Goal: Find contact information: Find contact information

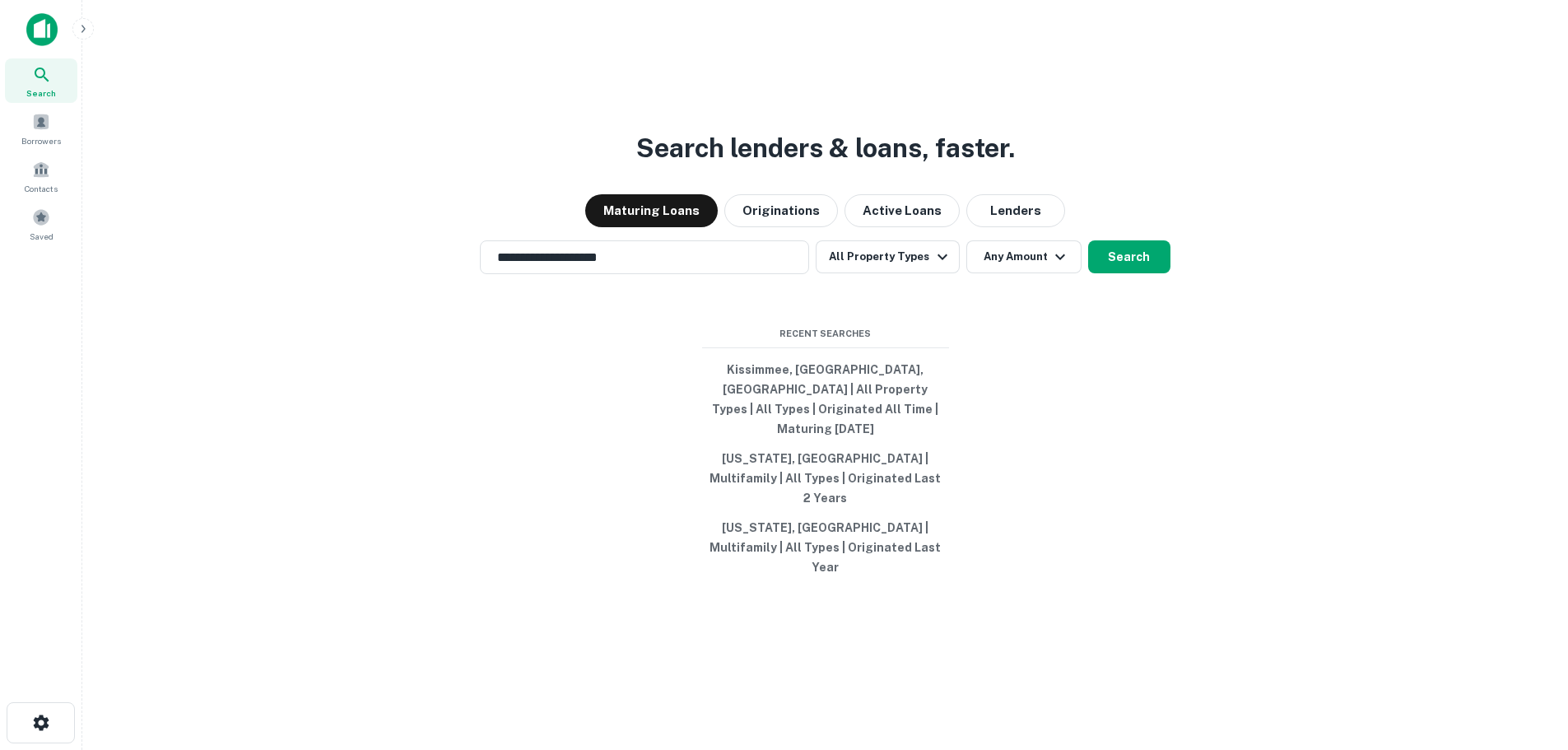
click at [1131, 205] on div "**********" at bounding box center [826, 414] width 1460 height 750
click at [994, 274] on button "Any Amount" at bounding box center [1024, 256] width 115 height 33
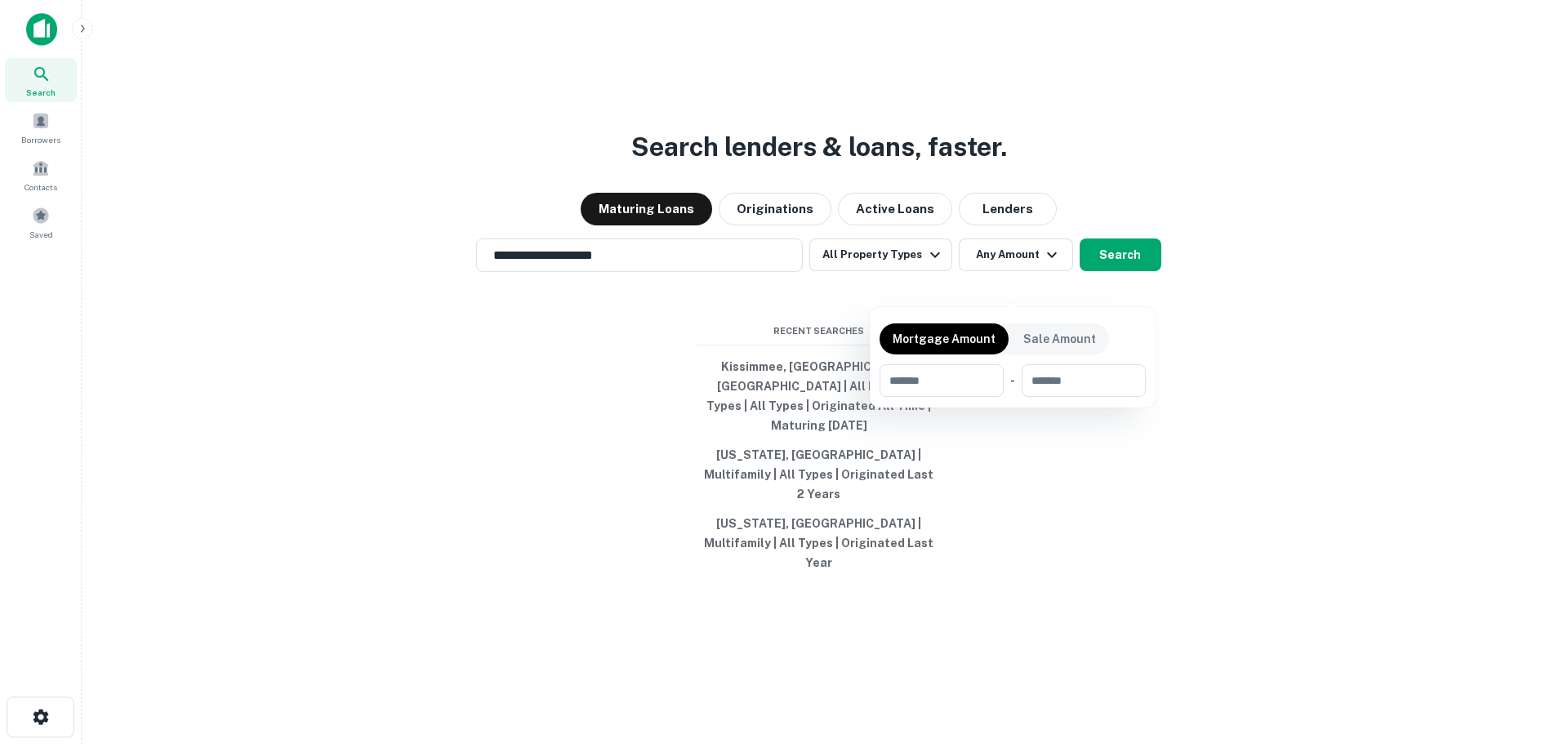
click at [1274, 310] on div at bounding box center [784, 372] width 1568 height 744
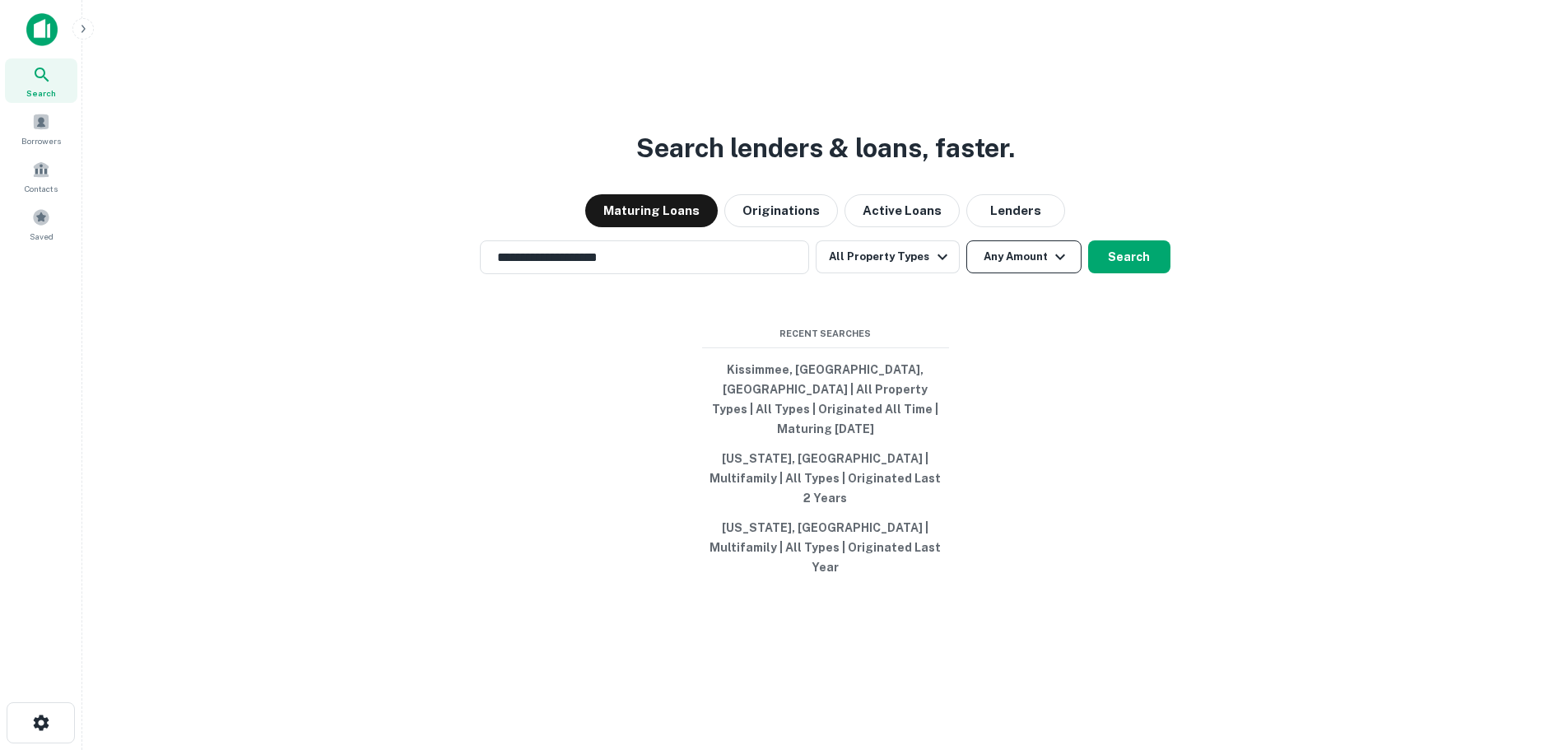
click at [982, 274] on button "Any Amount" at bounding box center [1024, 256] width 115 height 33
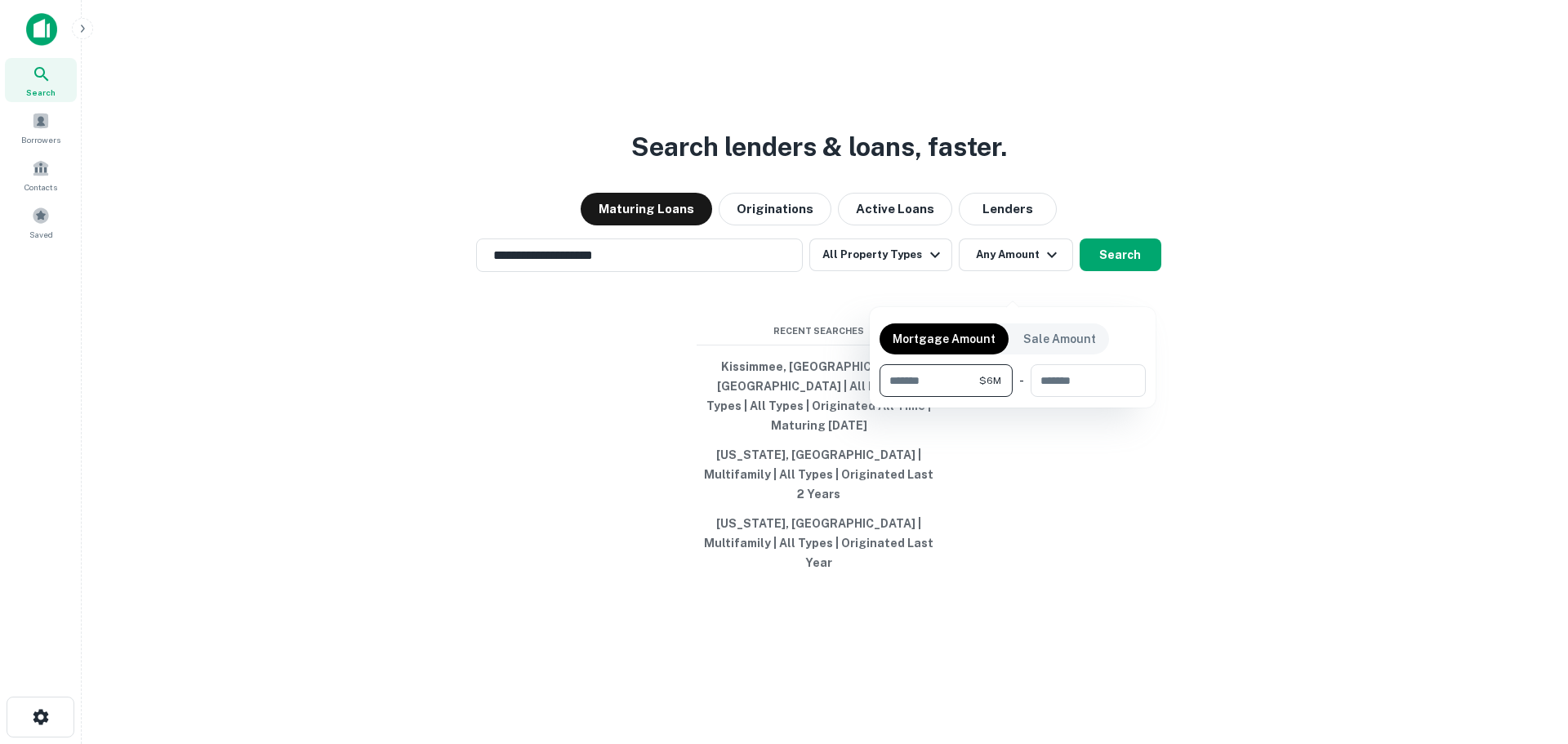
type input "*******"
type input "********"
click at [1140, 286] on div at bounding box center [784, 372] width 1568 height 744
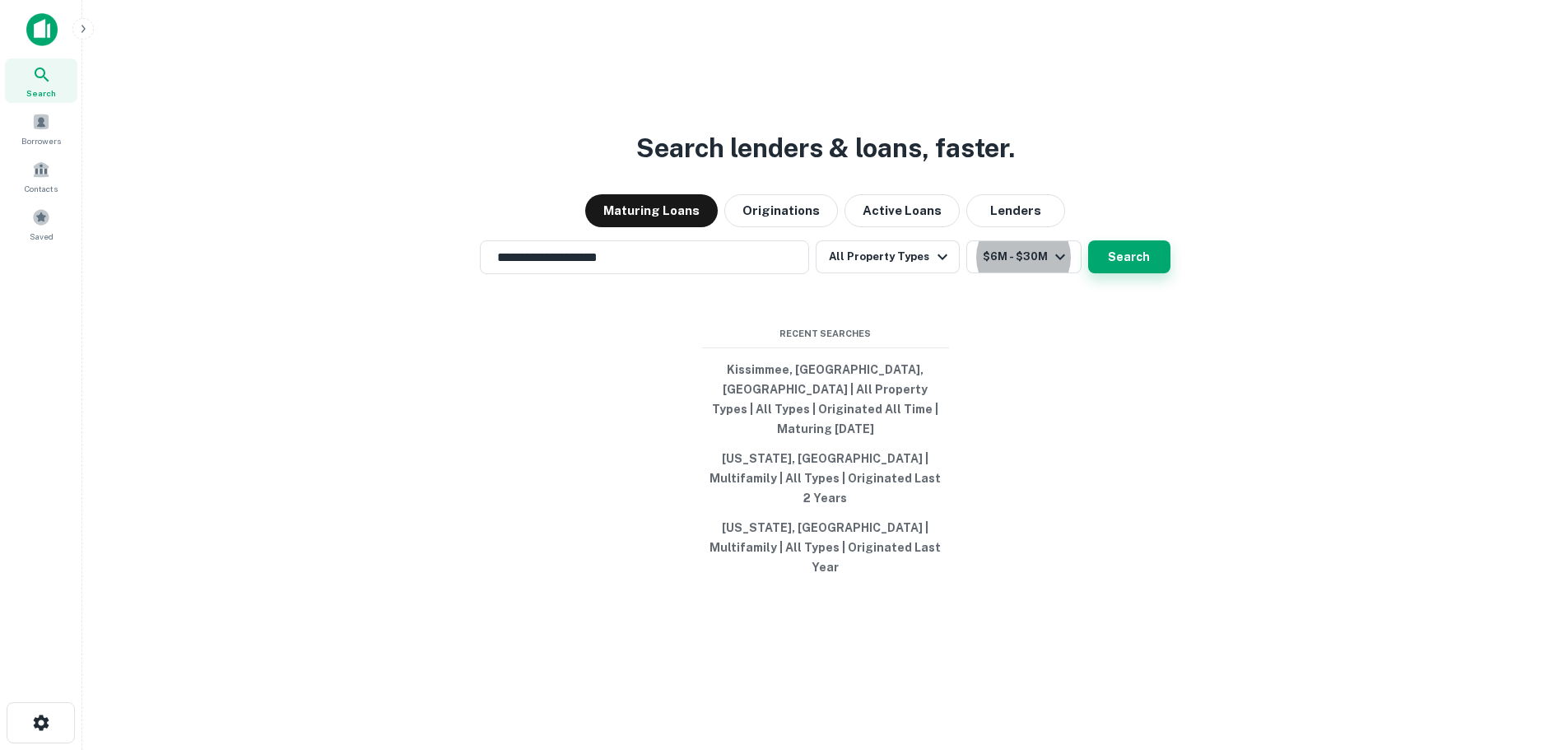
click at [1131, 274] on button "Search" at bounding box center [1129, 256] width 82 height 33
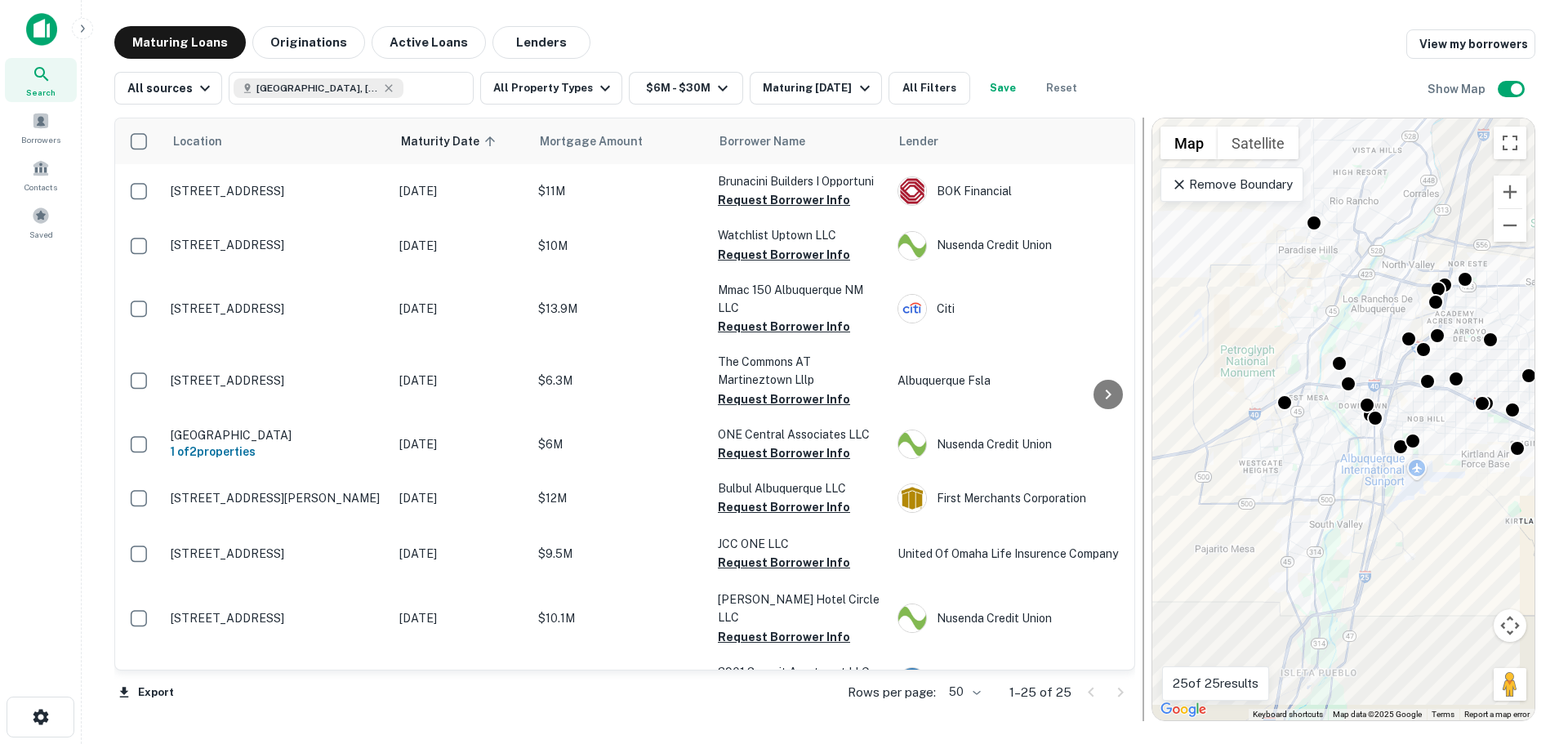
drag, startPoint x: 976, startPoint y: 244, endPoint x: 1145, endPoint y: 241, distance: 169.0
click at [1145, 241] on div at bounding box center [1143, 419] width 17 height 603
click at [828, 85] on div "Maturing [DATE]" at bounding box center [818, 88] width 111 height 19
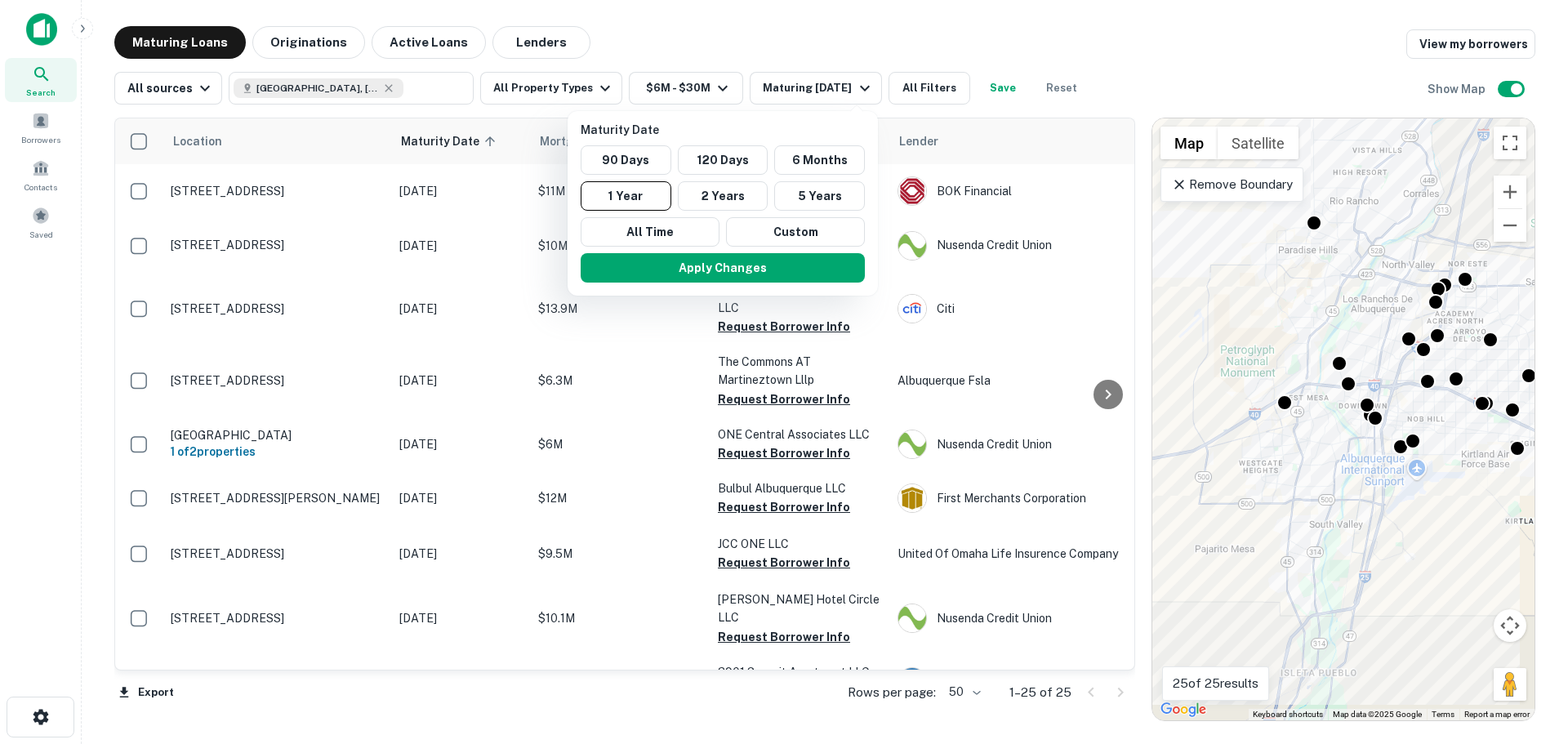
click at [315, 46] on div at bounding box center [784, 372] width 1568 height 744
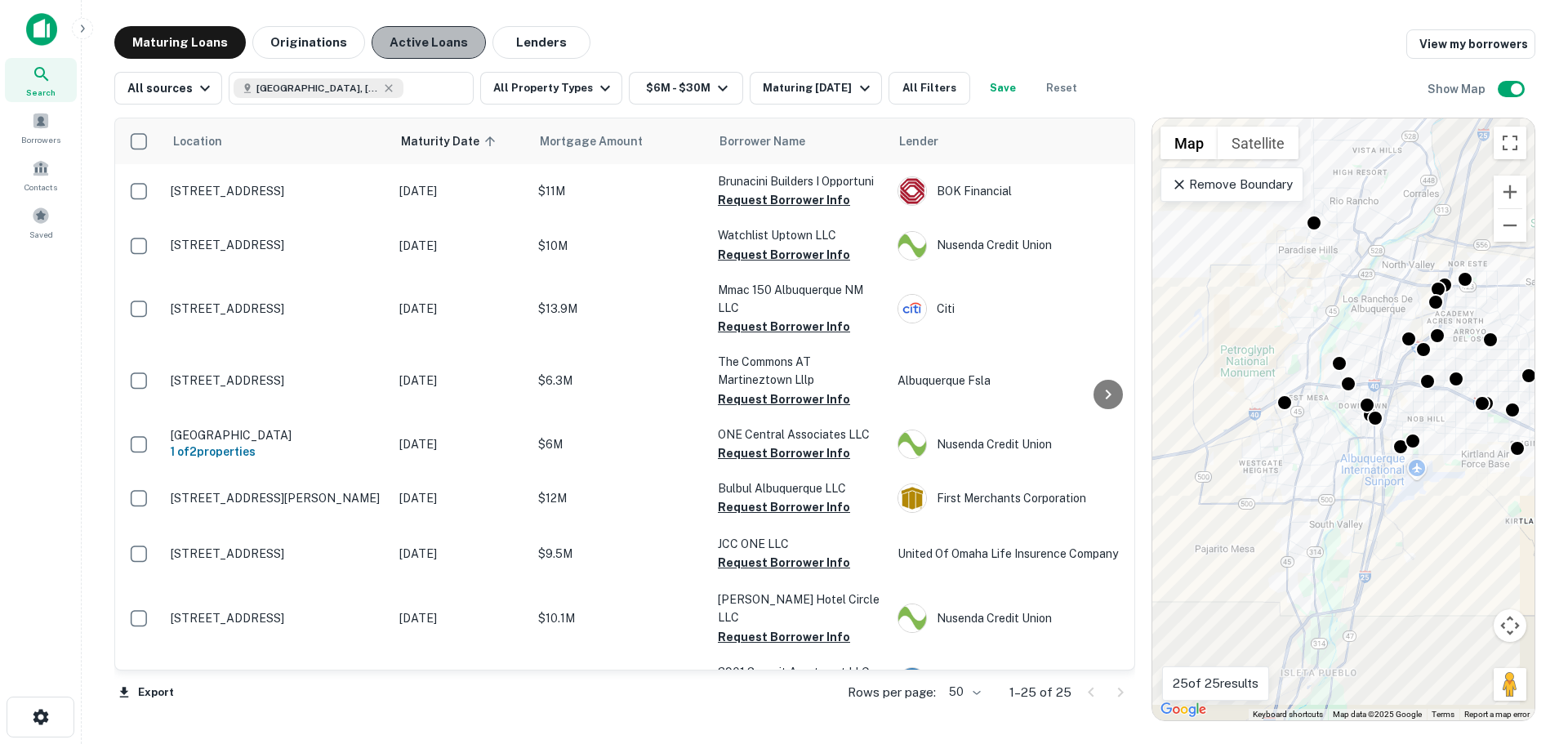
click at [437, 41] on button "Active Loans" at bounding box center [429, 42] width 114 height 33
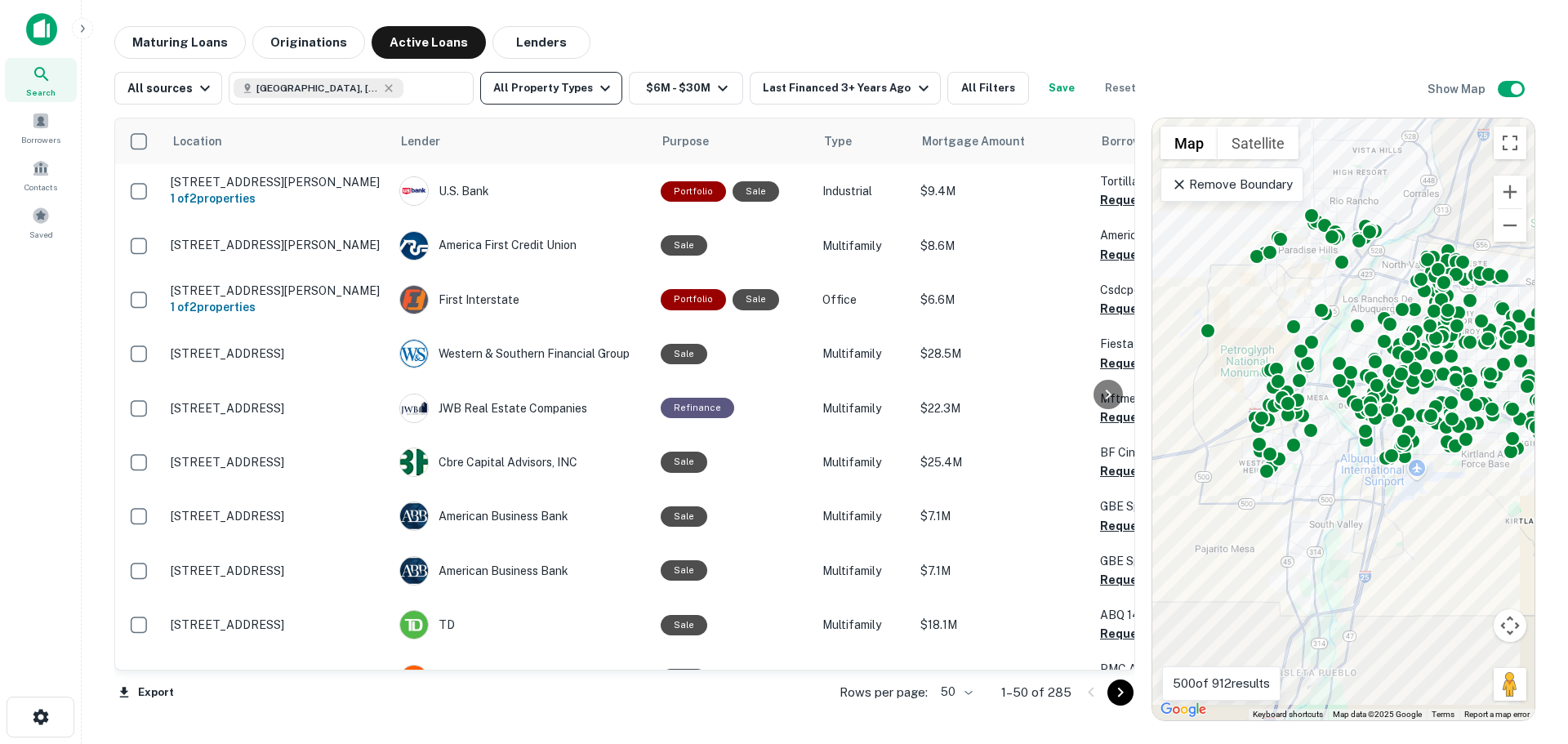
click at [600, 89] on icon "button" at bounding box center [605, 88] width 19 height 19
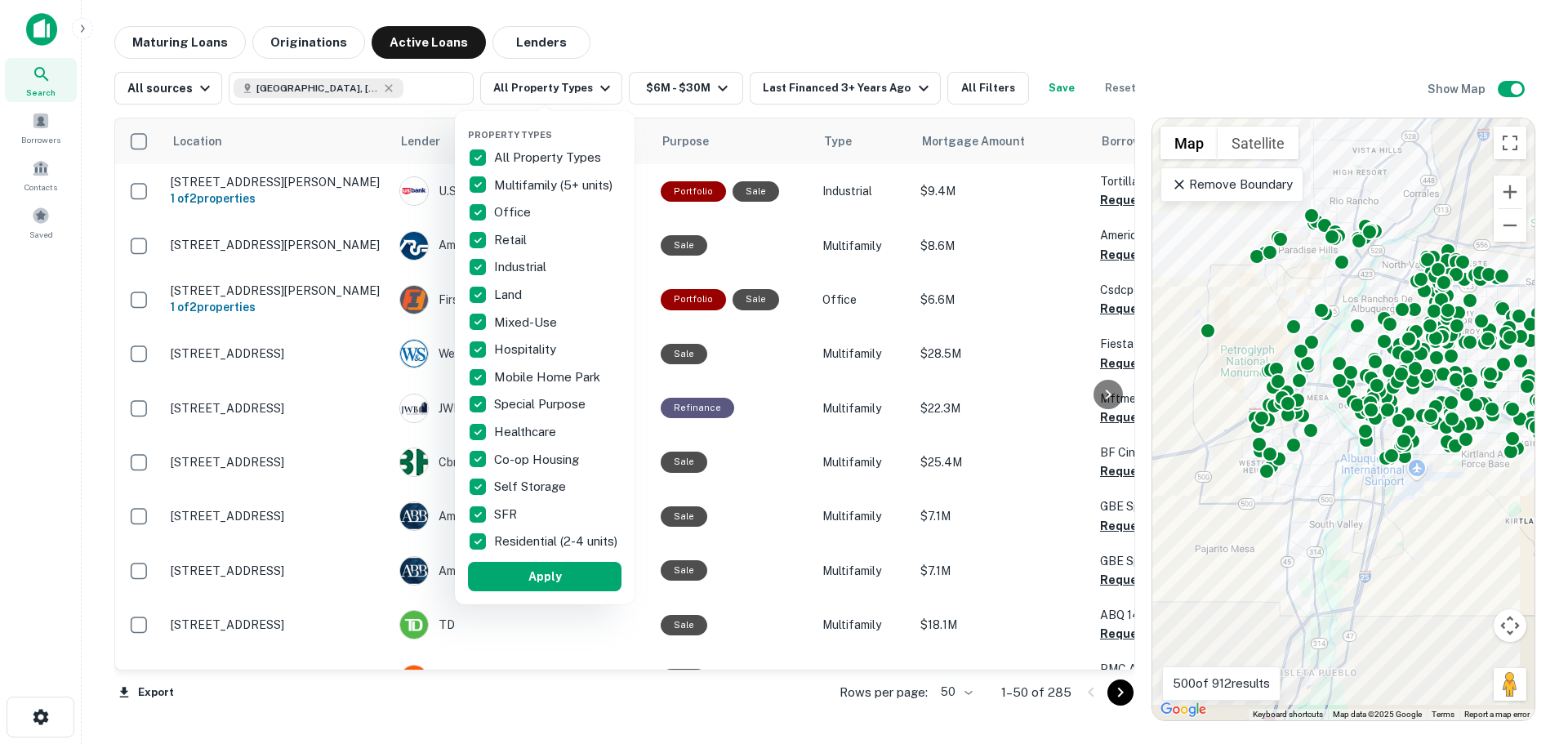
click at [547, 158] on p "All Property Types" at bounding box center [548, 157] width 110 height 19
click at [510, 349] on p "Hospitality" at bounding box center [526, 350] width 65 height 19
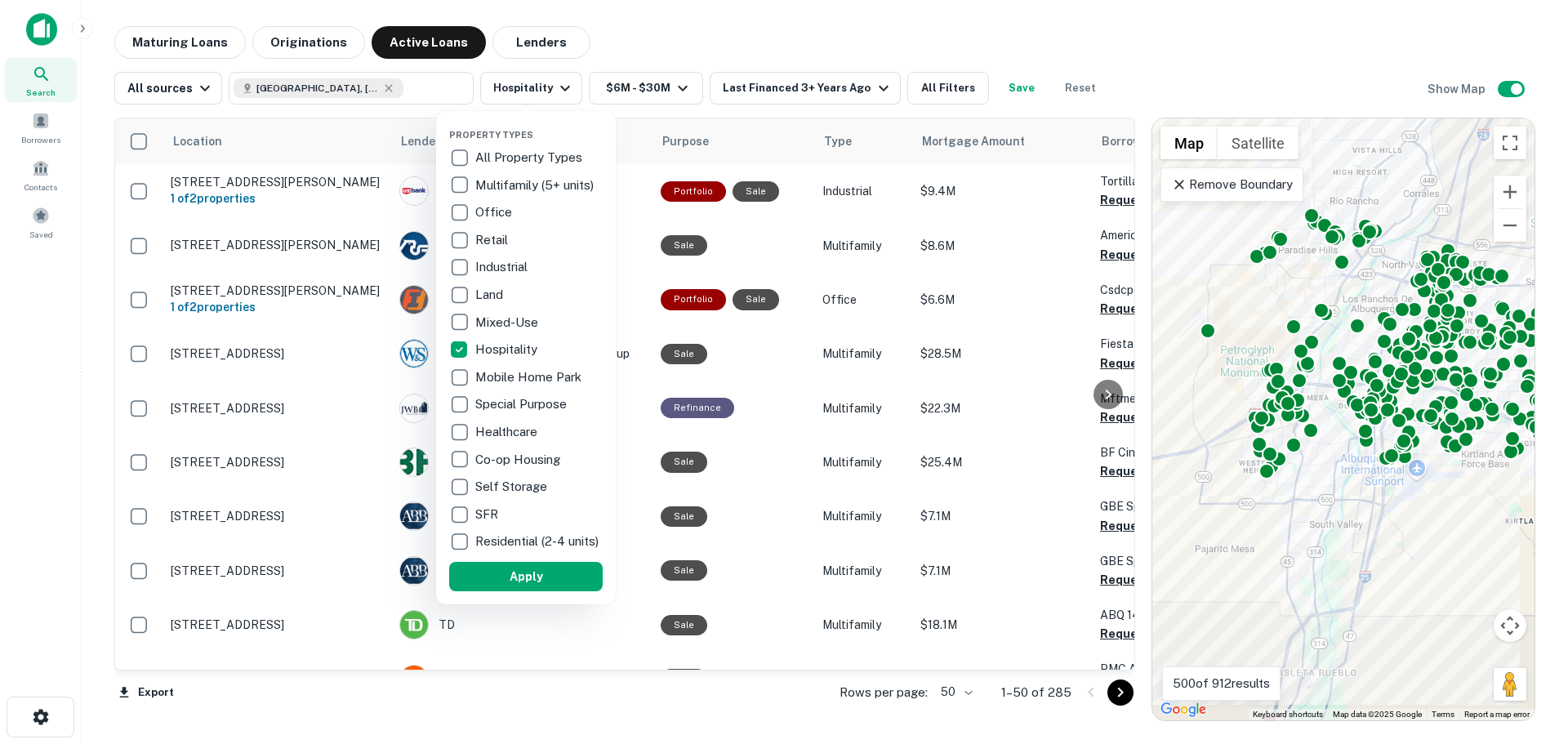
click at [516, 382] on p "Mobile Home Park" at bounding box center [530, 377] width 110 height 19
click at [512, 400] on p "Special Purpose" at bounding box center [514, 404] width 95 height 19
click at [477, 213] on p "Office" at bounding box center [487, 212] width 40 height 19
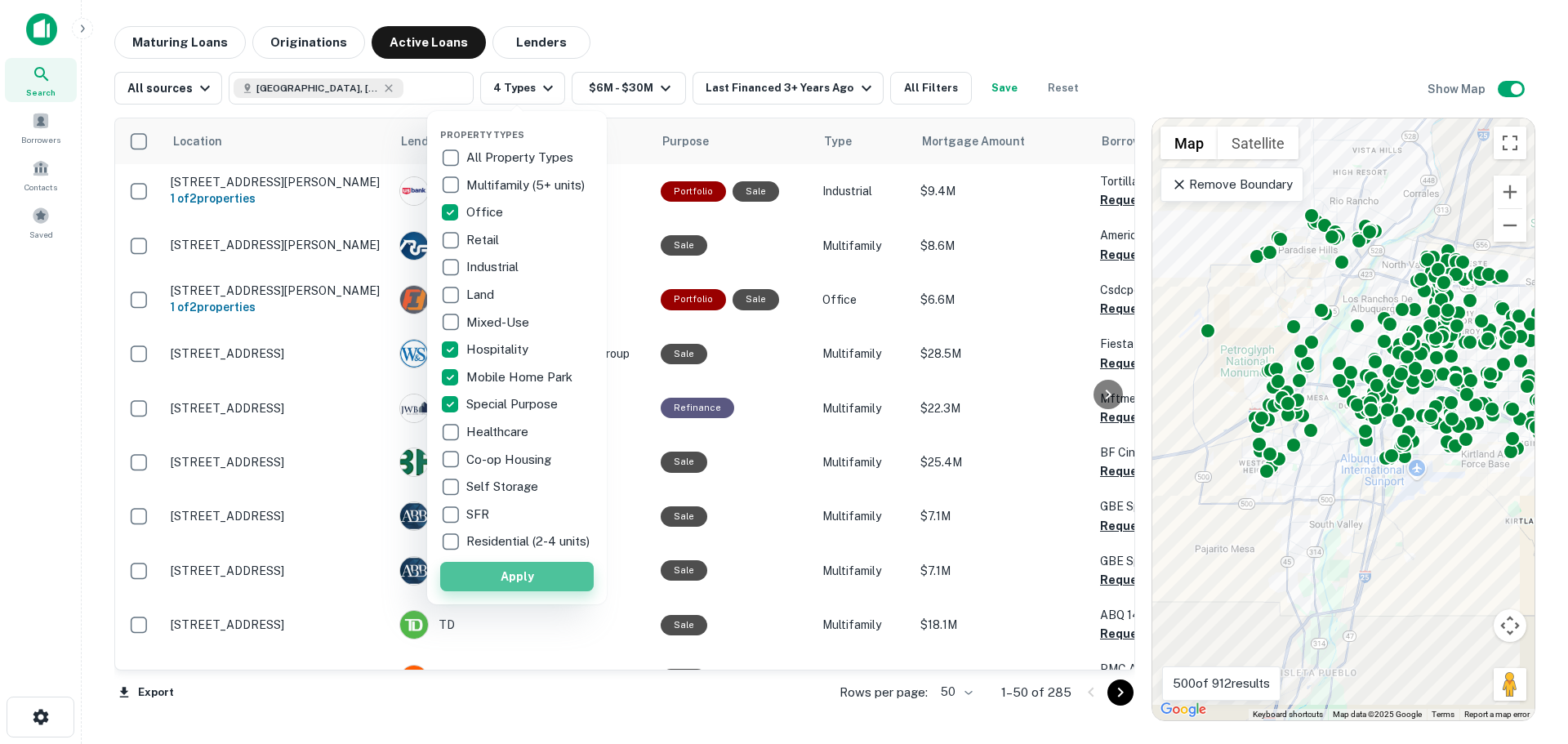
click at [541, 580] on button "Apply" at bounding box center [517, 575] width 154 height 29
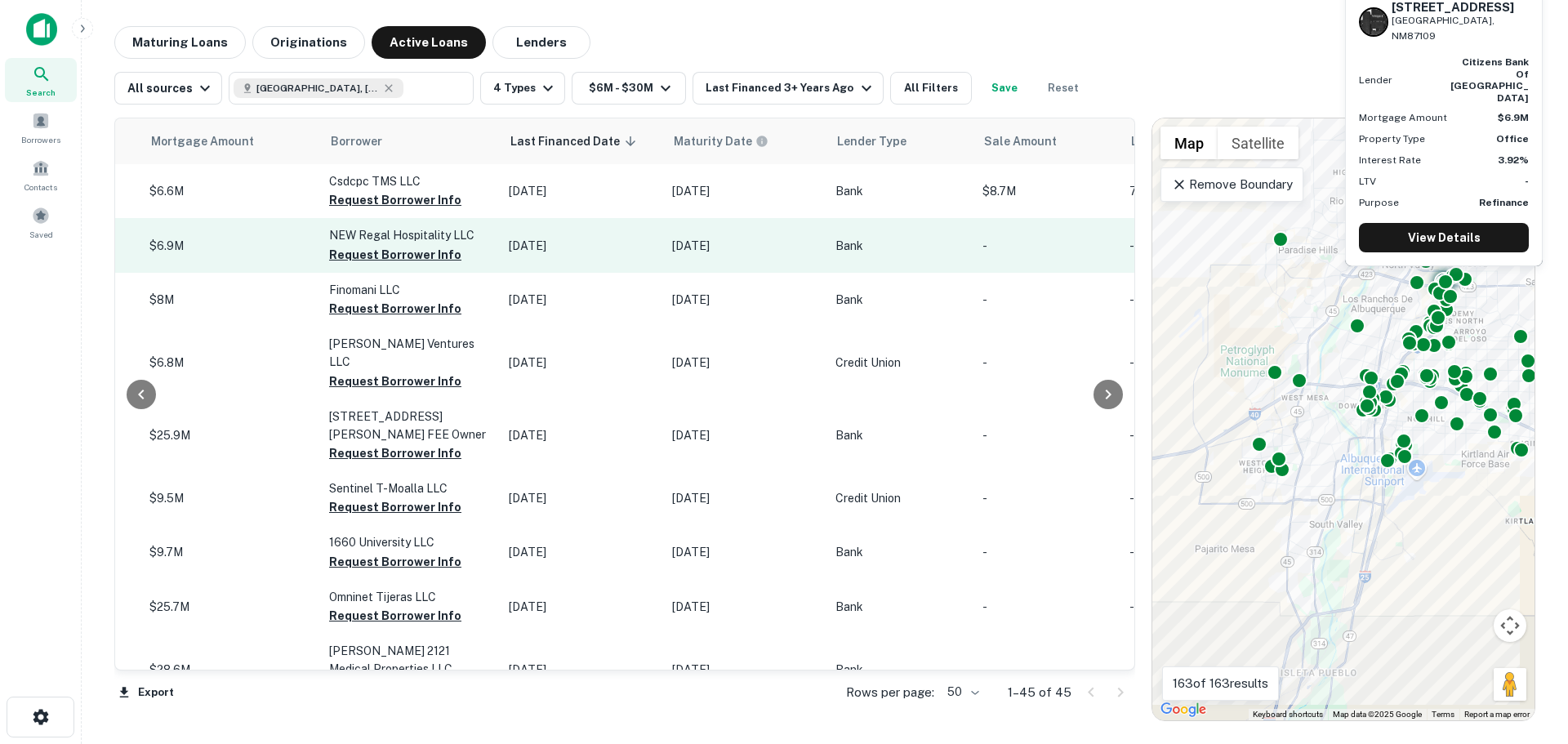
scroll to position [0, 739]
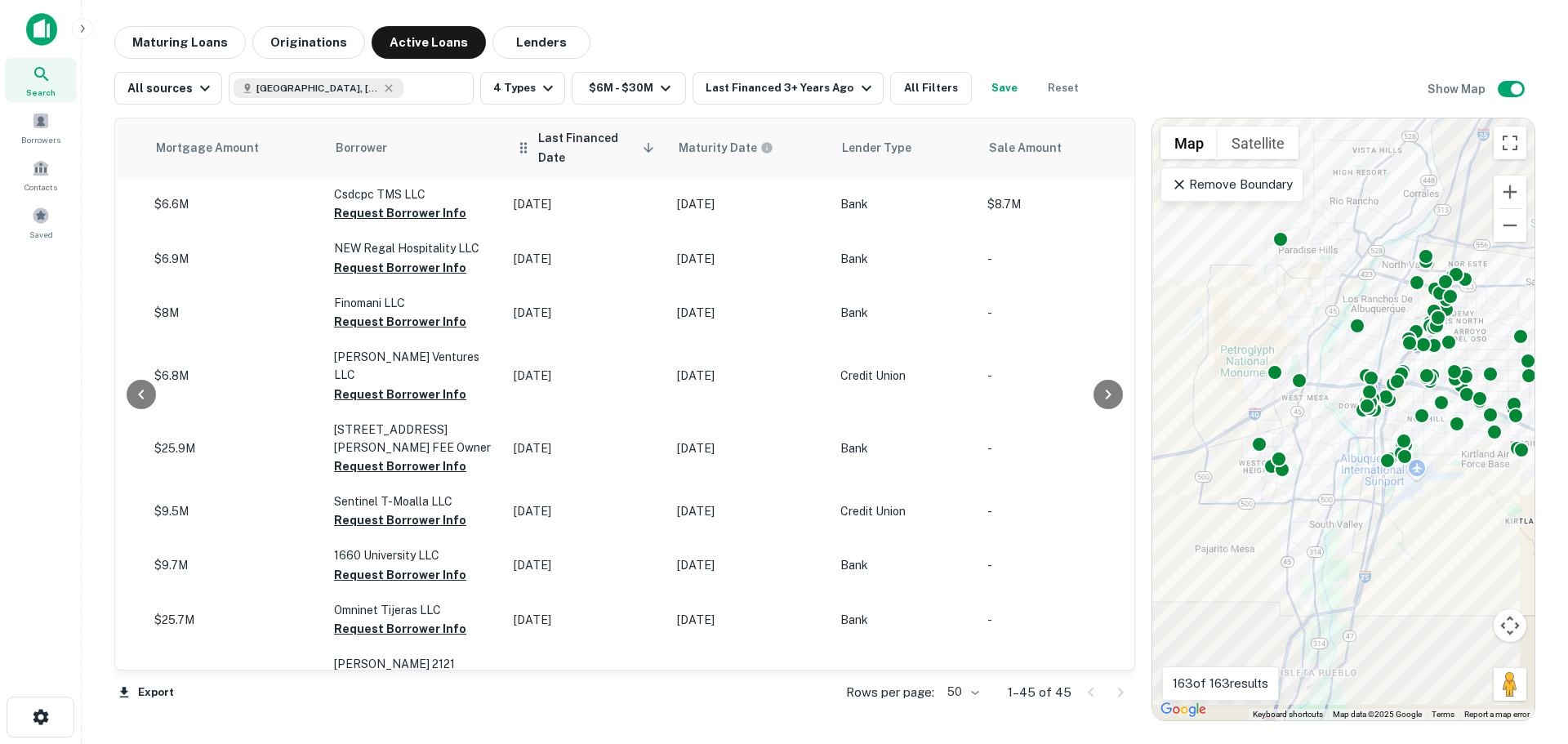
click at [584, 143] on span "Last Financed Date sorted descending" at bounding box center [599, 148] width 121 height 40
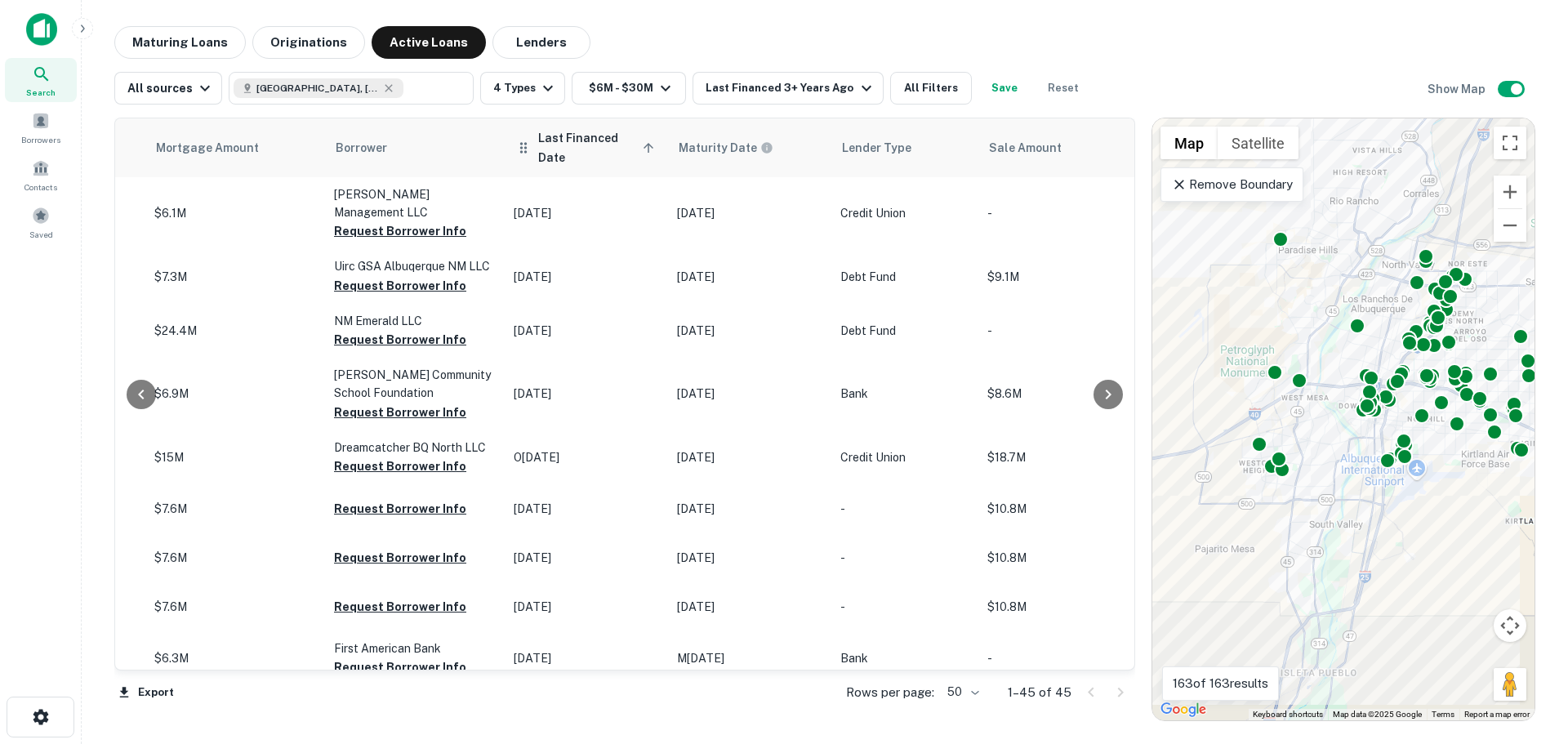
click at [643, 146] on icon at bounding box center [648, 148] width 10 height 10
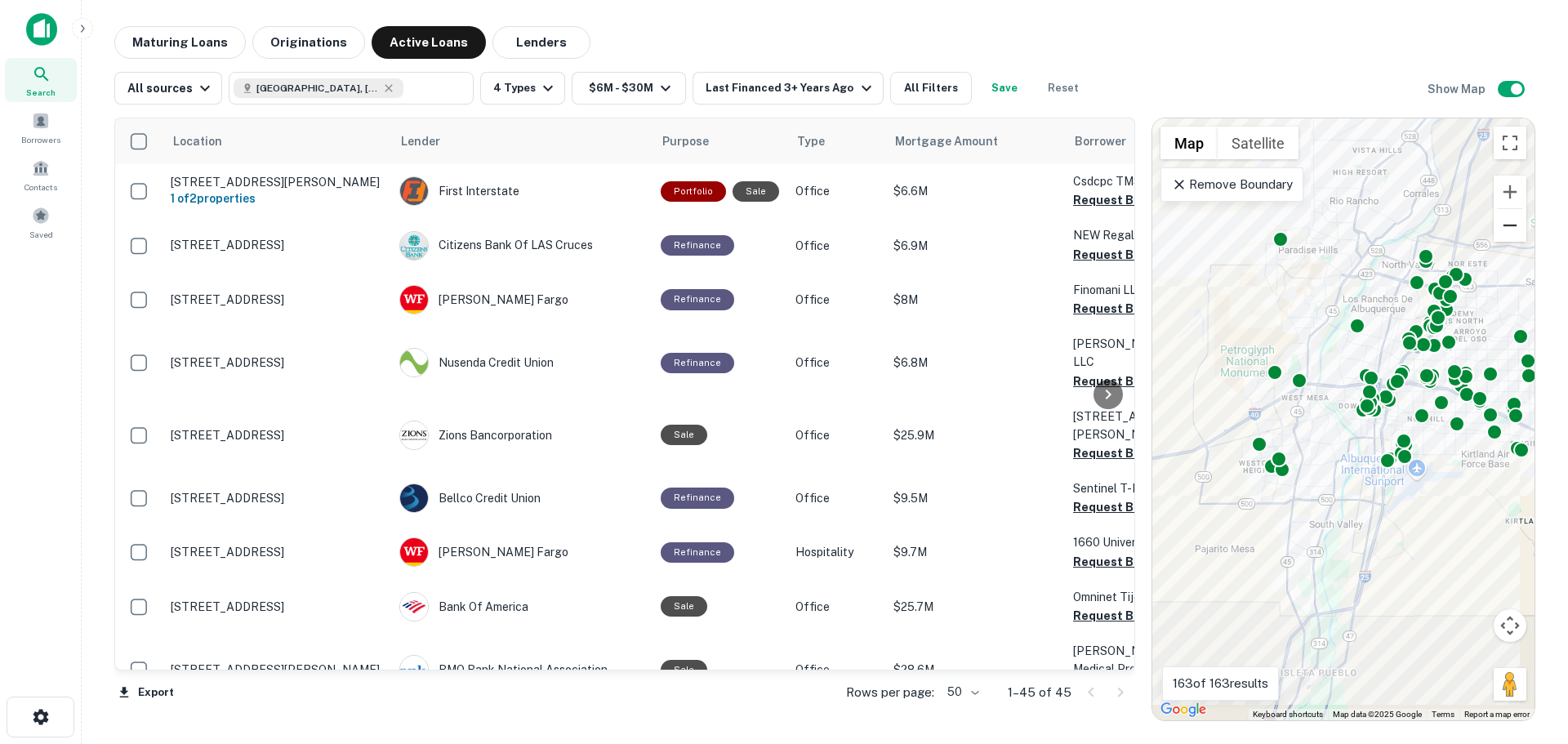
click at [1504, 228] on button "Zoom out" at bounding box center [1510, 225] width 33 height 33
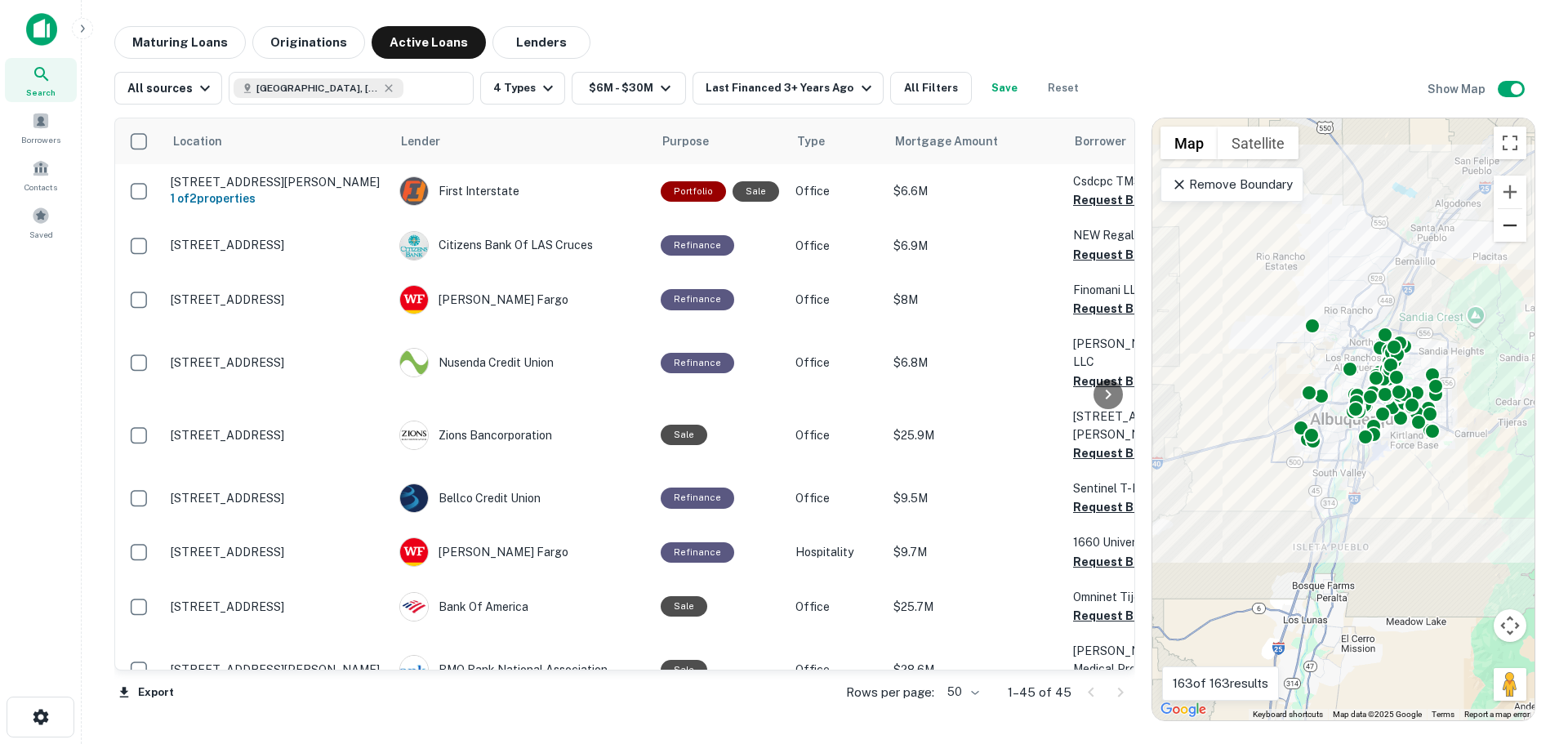
click at [1504, 228] on button "Zoom out" at bounding box center [1510, 225] width 33 height 33
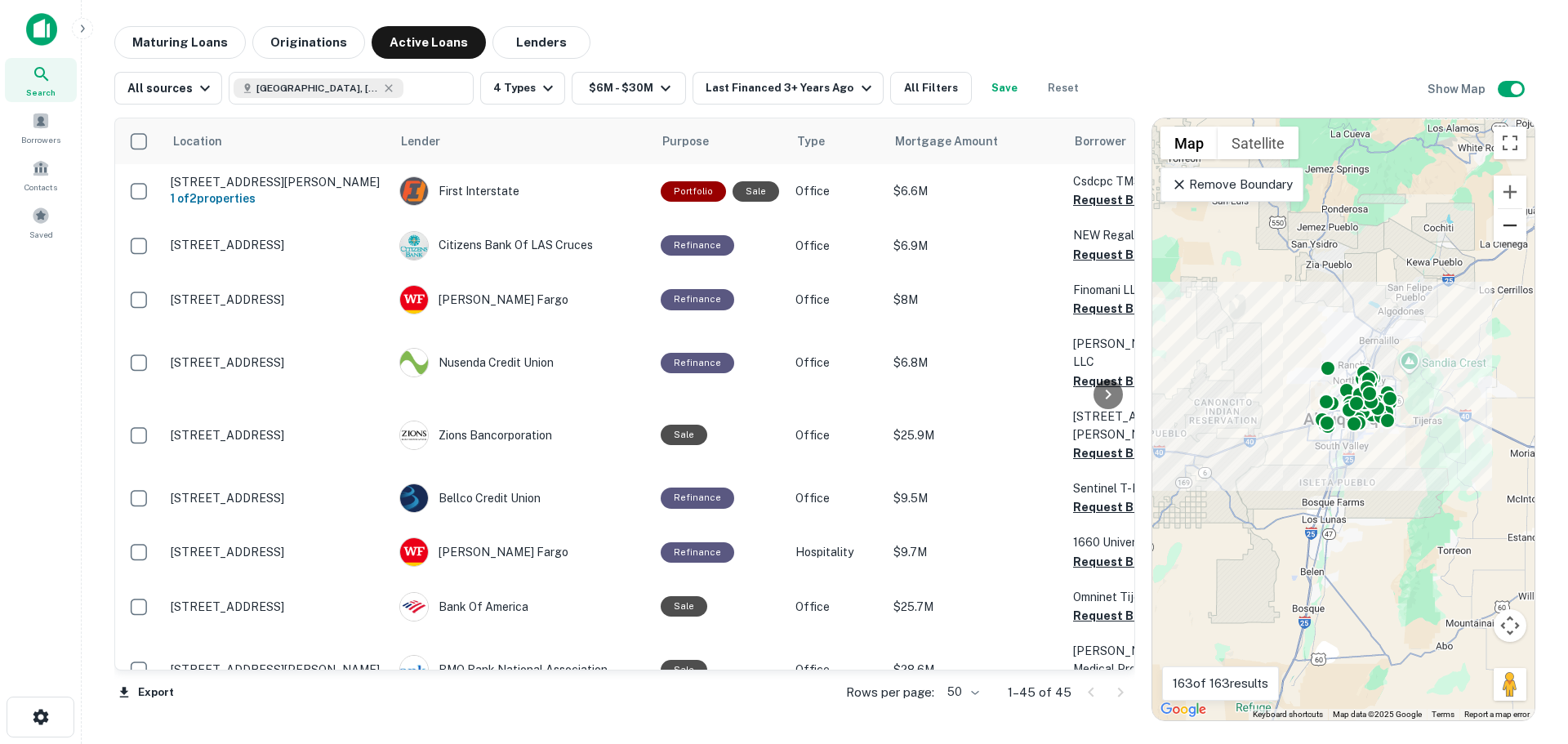
click at [1504, 228] on button "Zoom out" at bounding box center [1510, 225] width 33 height 33
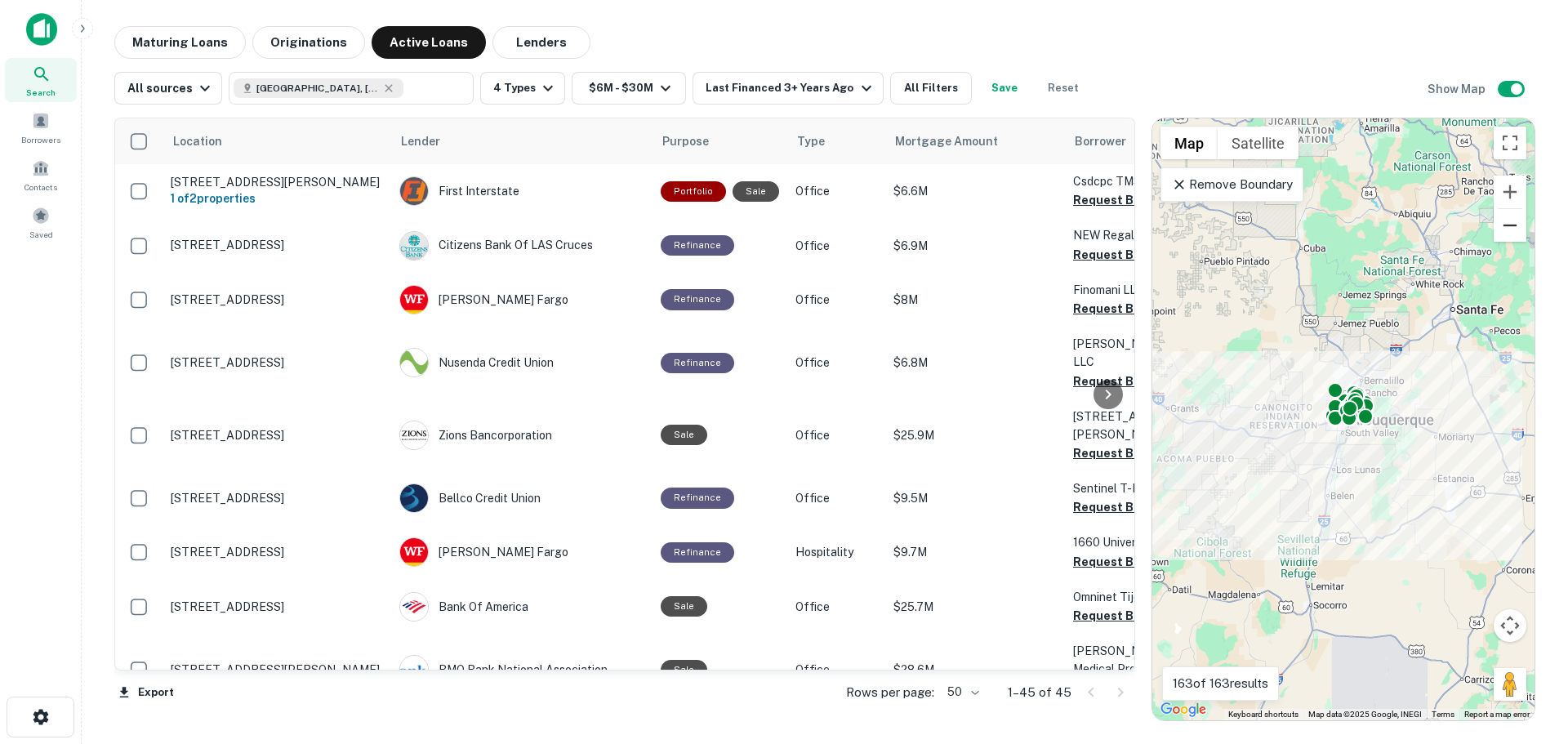
click at [1504, 228] on button "Zoom out" at bounding box center [1510, 225] width 33 height 33
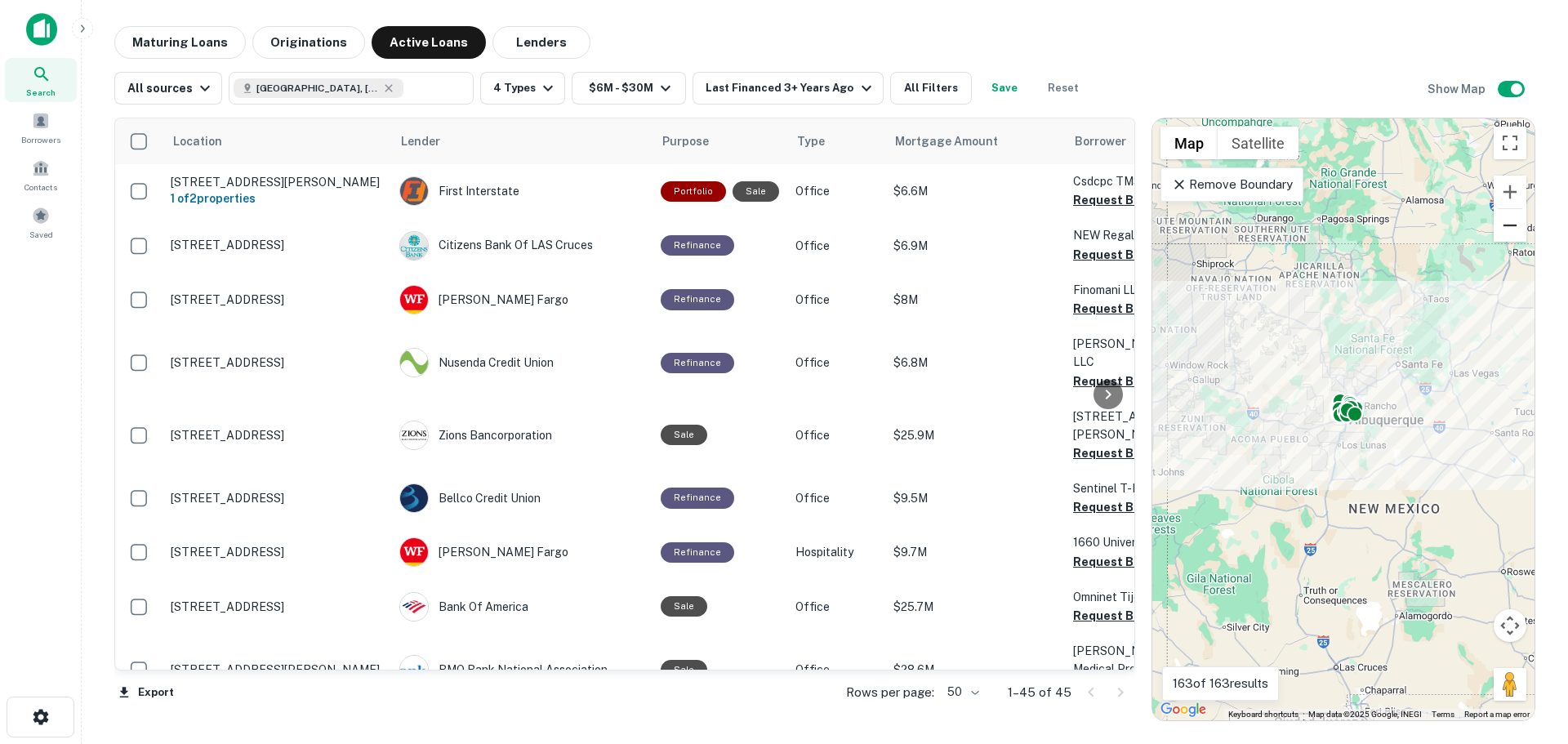
click at [1504, 228] on button "Zoom out" at bounding box center [1510, 225] width 33 height 33
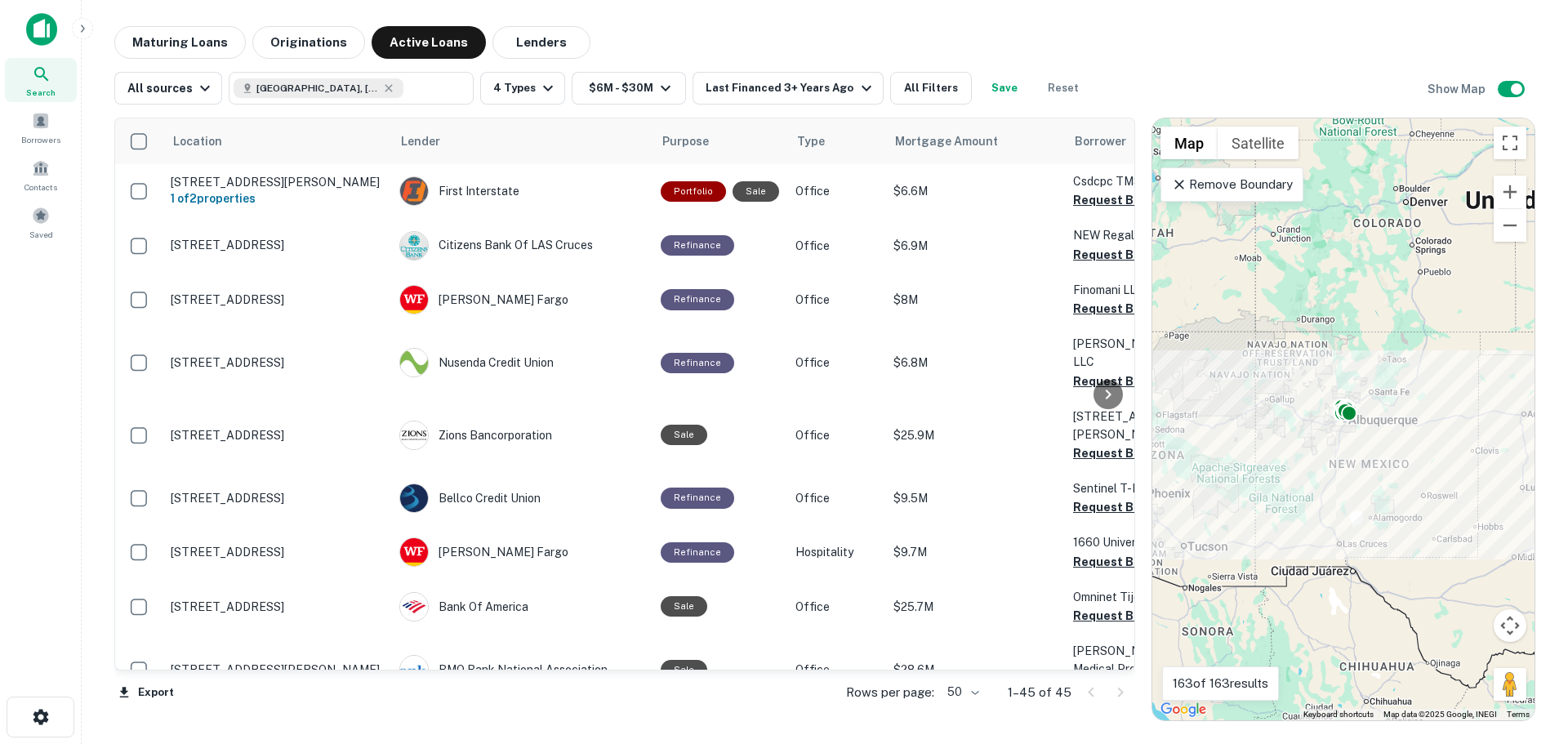
click at [1221, 189] on p "Remove Boundary" at bounding box center [1232, 184] width 121 height 19
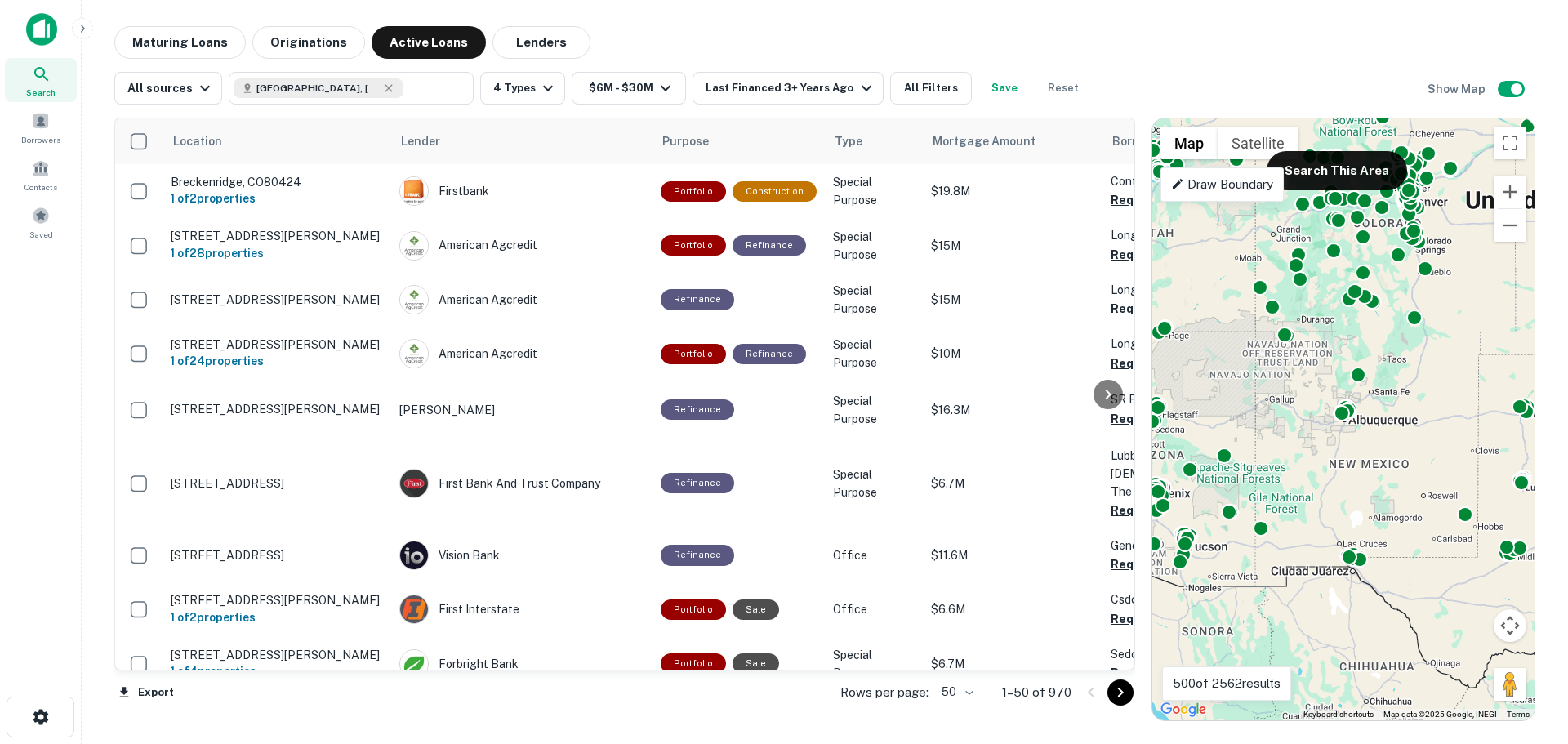
click at [1237, 186] on p "Draw Boundary" at bounding box center [1223, 184] width 102 height 19
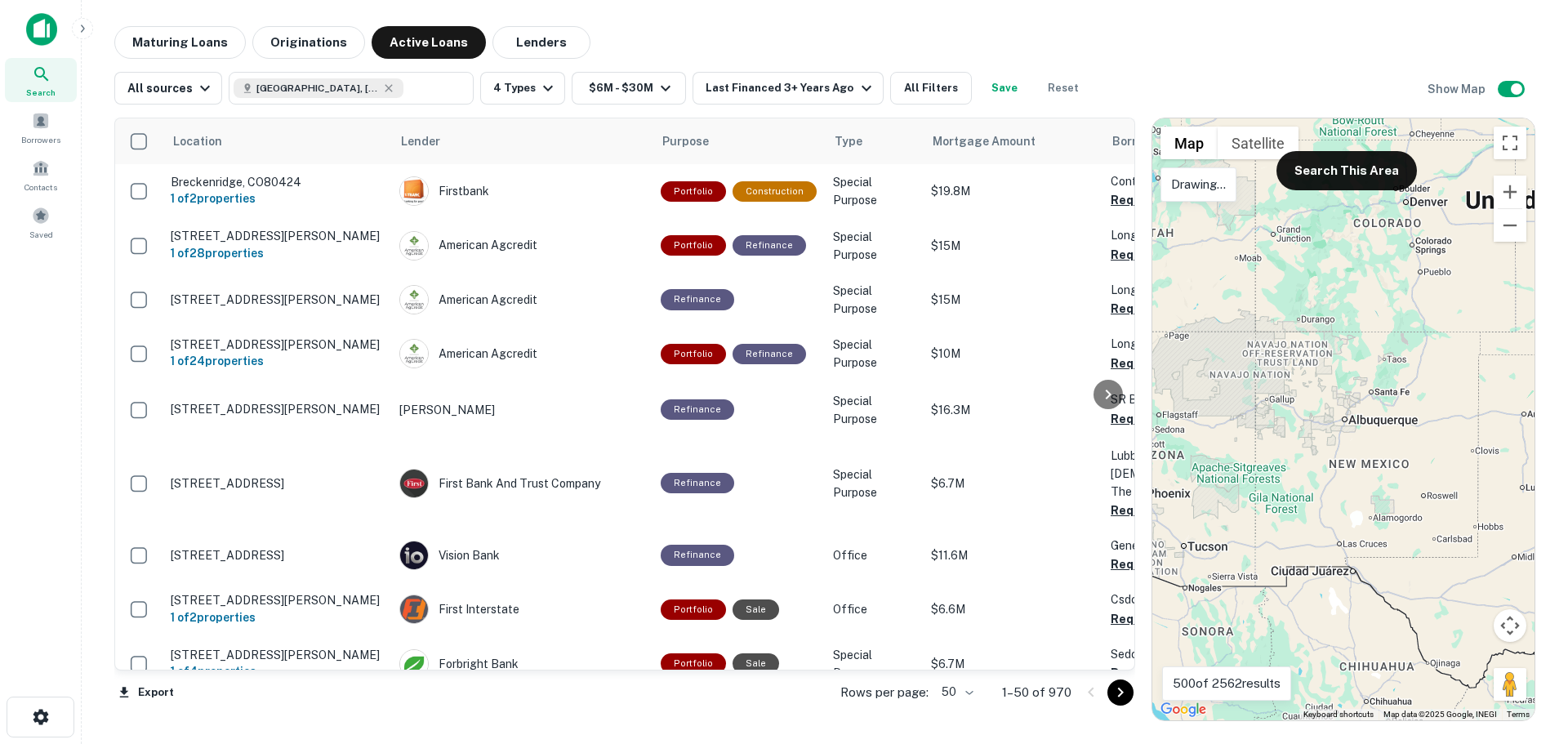
click at [1256, 333] on div at bounding box center [1343, 419] width 382 height 602
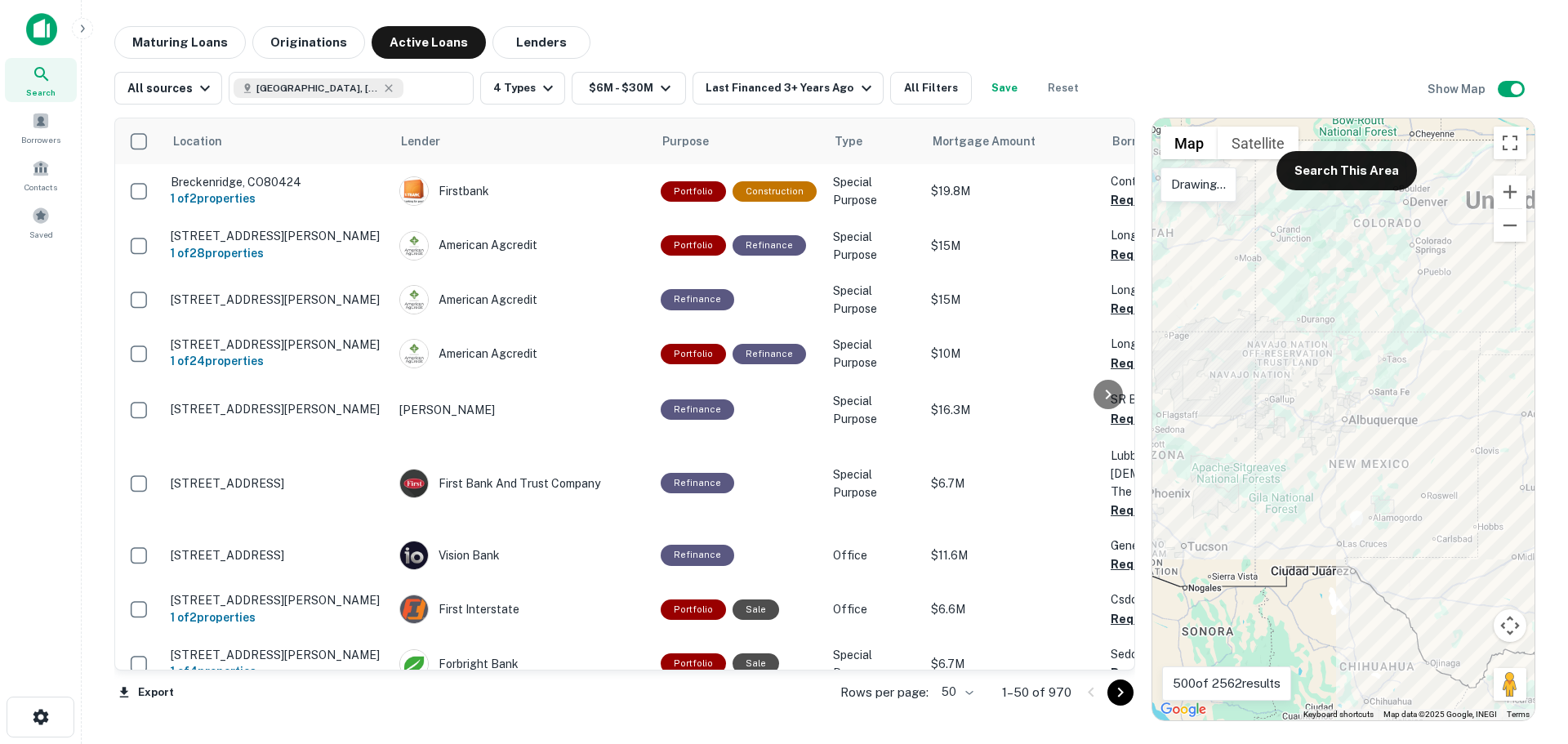
click at [1260, 334] on div at bounding box center [1343, 419] width 382 height 602
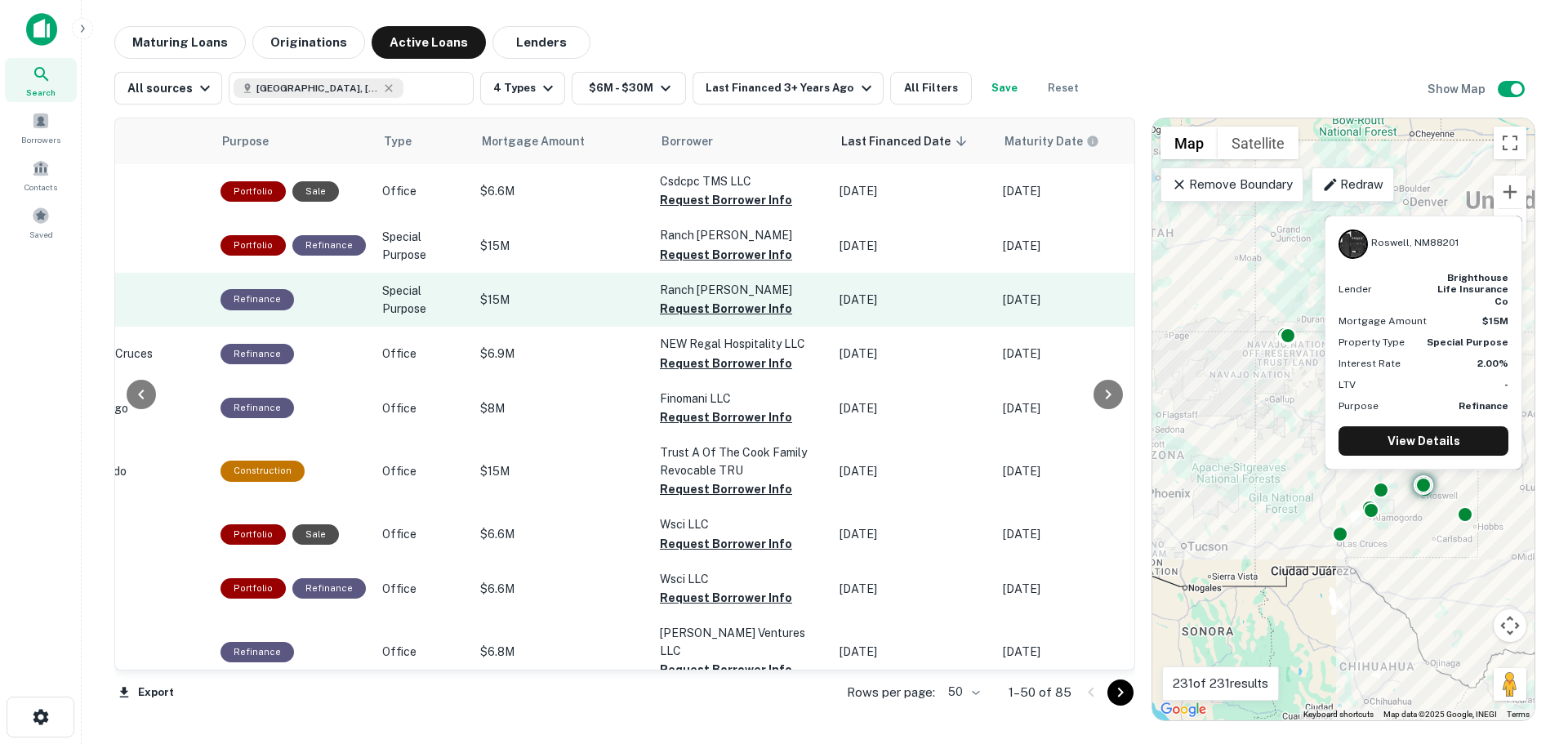
scroll to position [0, 441]
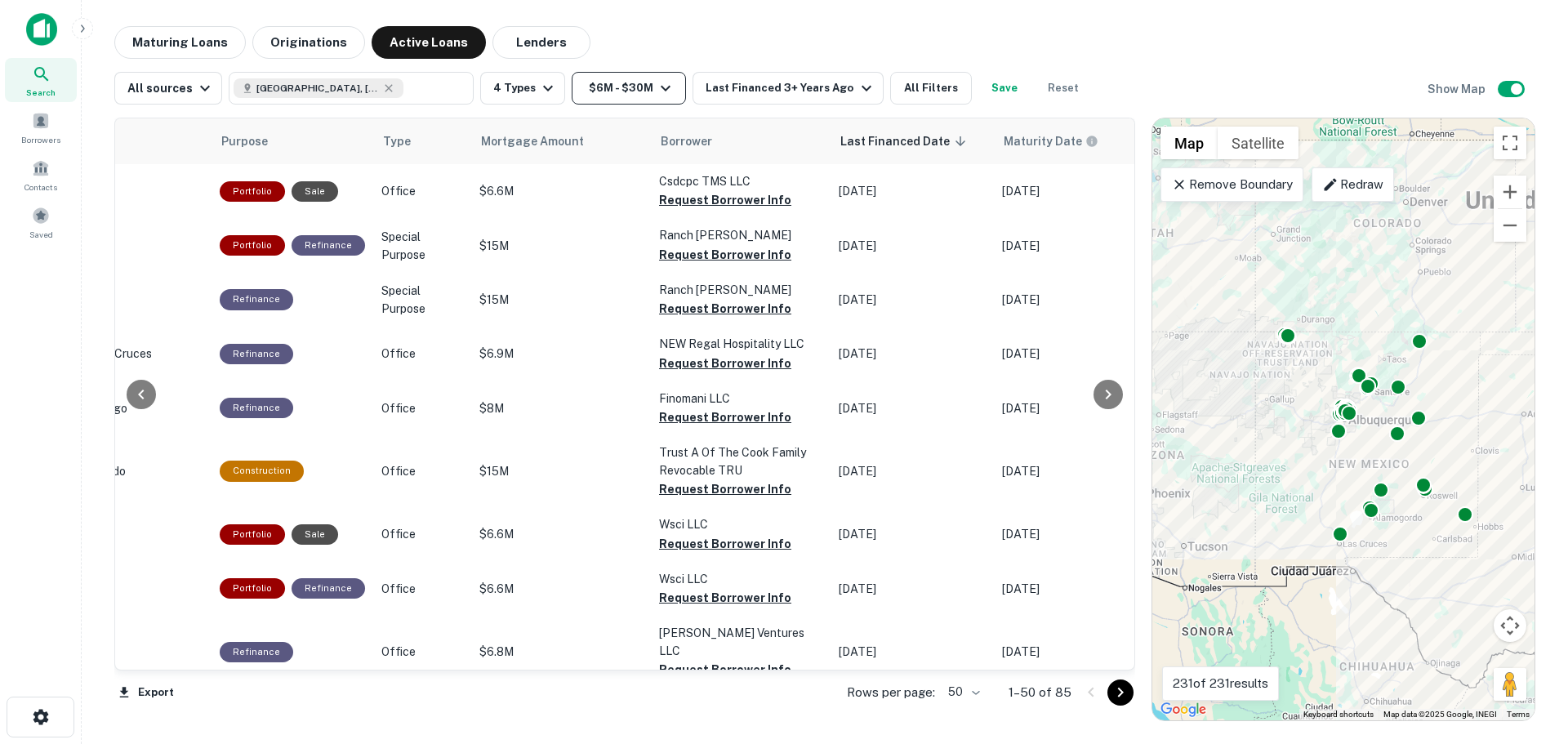
click at [613, 78] on button "$6M - $30M" at bounding box center [629, 88] width 114 height 33
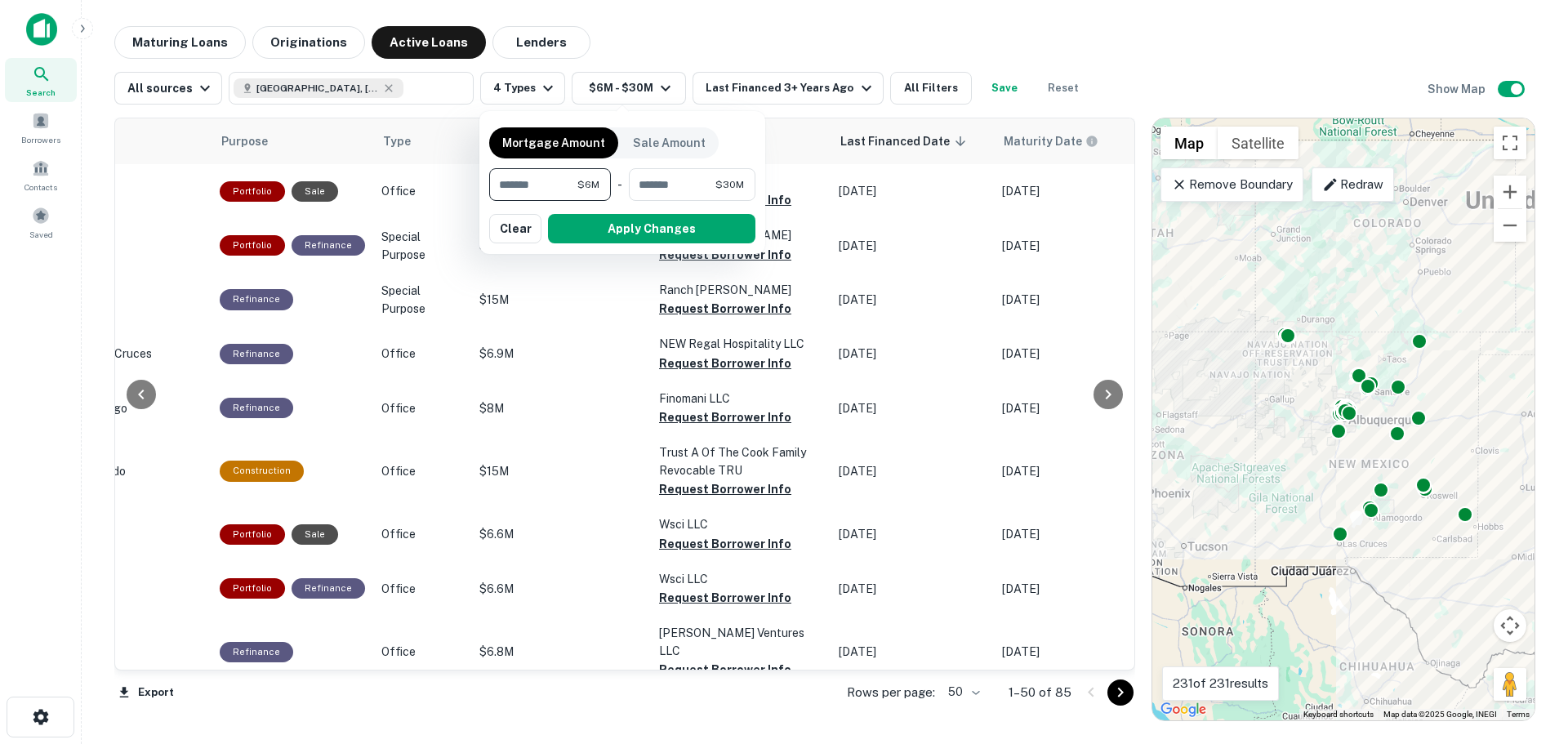
click at [561, 179] on input "*******" at bounding box center [534, 184] width 88 height 33
type input "*******"
click at [596, 226] on button "Apply Changes" at bounding box center [652, 228] width 207 height 29
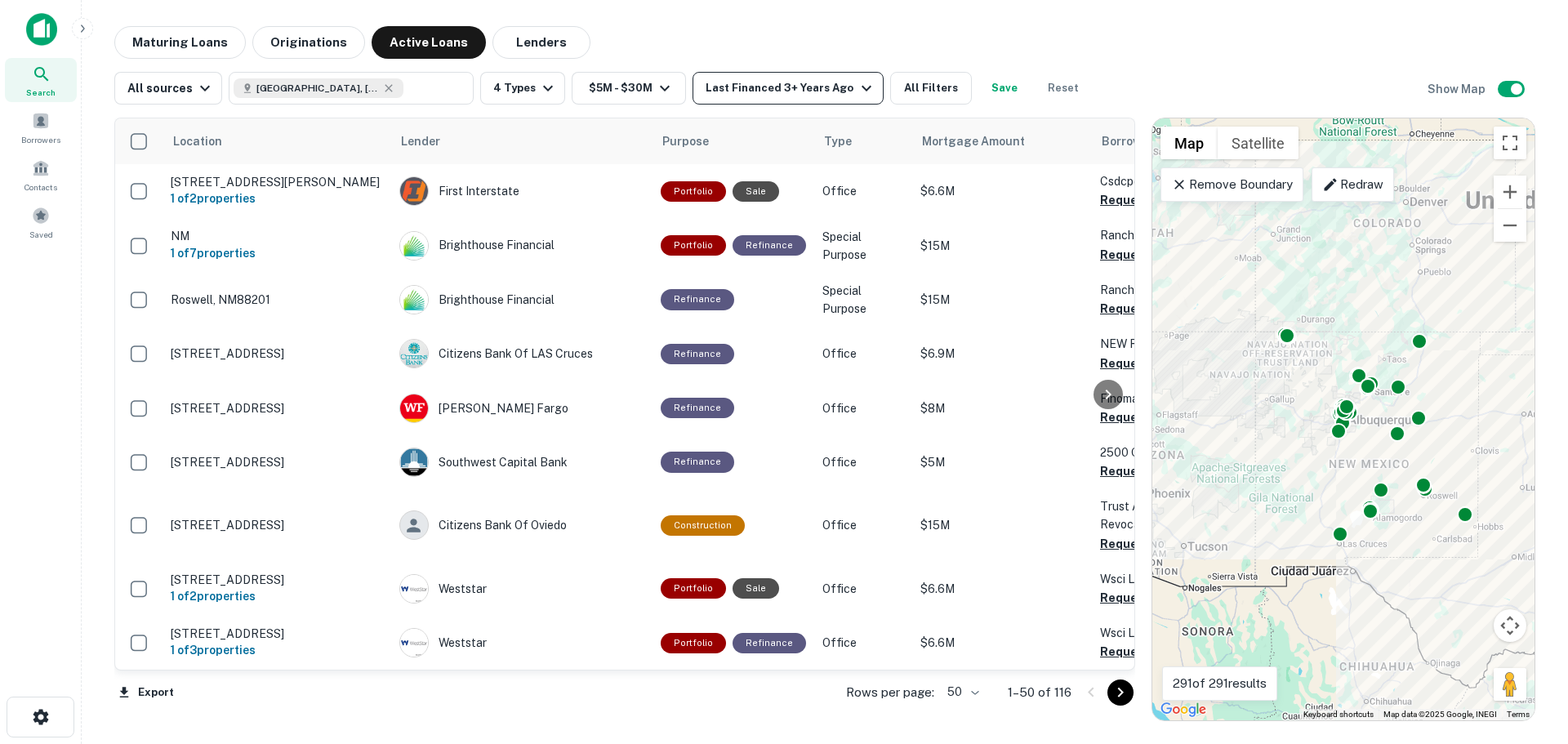
click at [801, 88] on div "Last Financed 3+ Years Ago" at bounding box center [790, 88] width 170 height 19
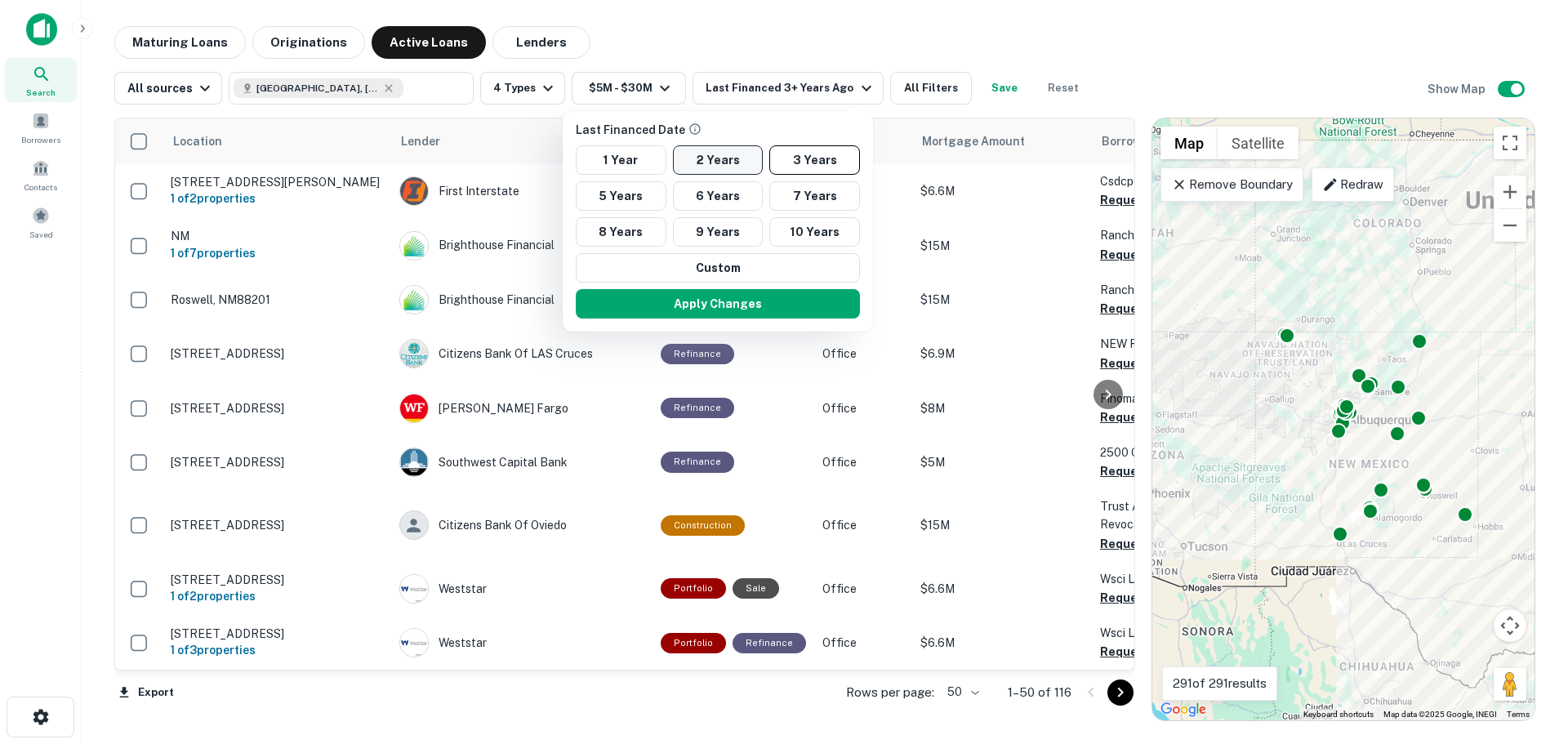
click at [718, 157] on button "2 Years" at bounding box center [718, 159] width 91 height 29
click at [722, 294] on button "Apply Changes" at bounding box center [716, 303] width 284 height 29
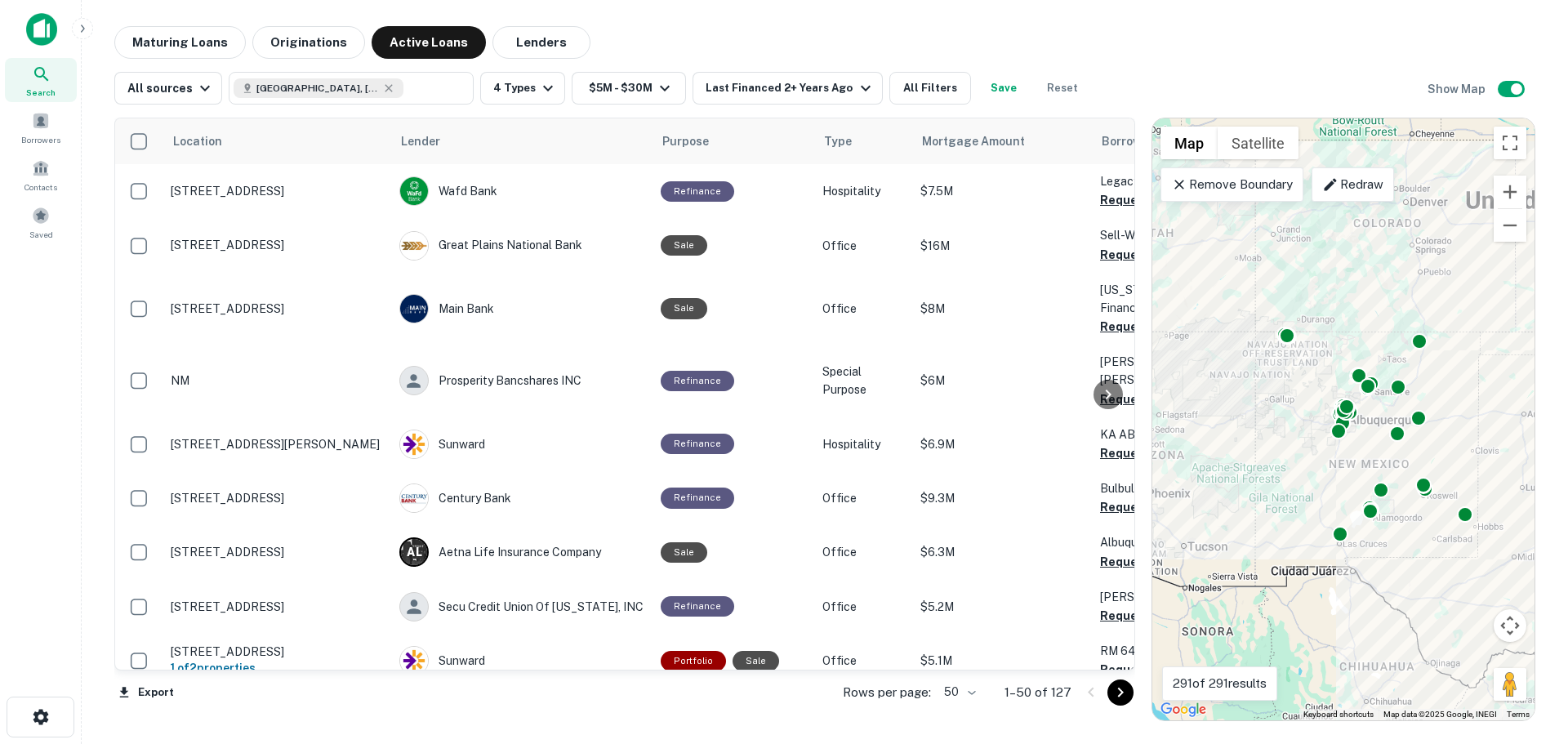
click at [735, 110] on div "Location Lender Purpose Type Mortgage Amount Borrower Last Financed Date sorted…" at bounding box center [824, 413] width 1421 height 617
click at [744, 98] on button "Last Financed 2+ Years Ago" at bounding box center [788, 88] width 190 height 33
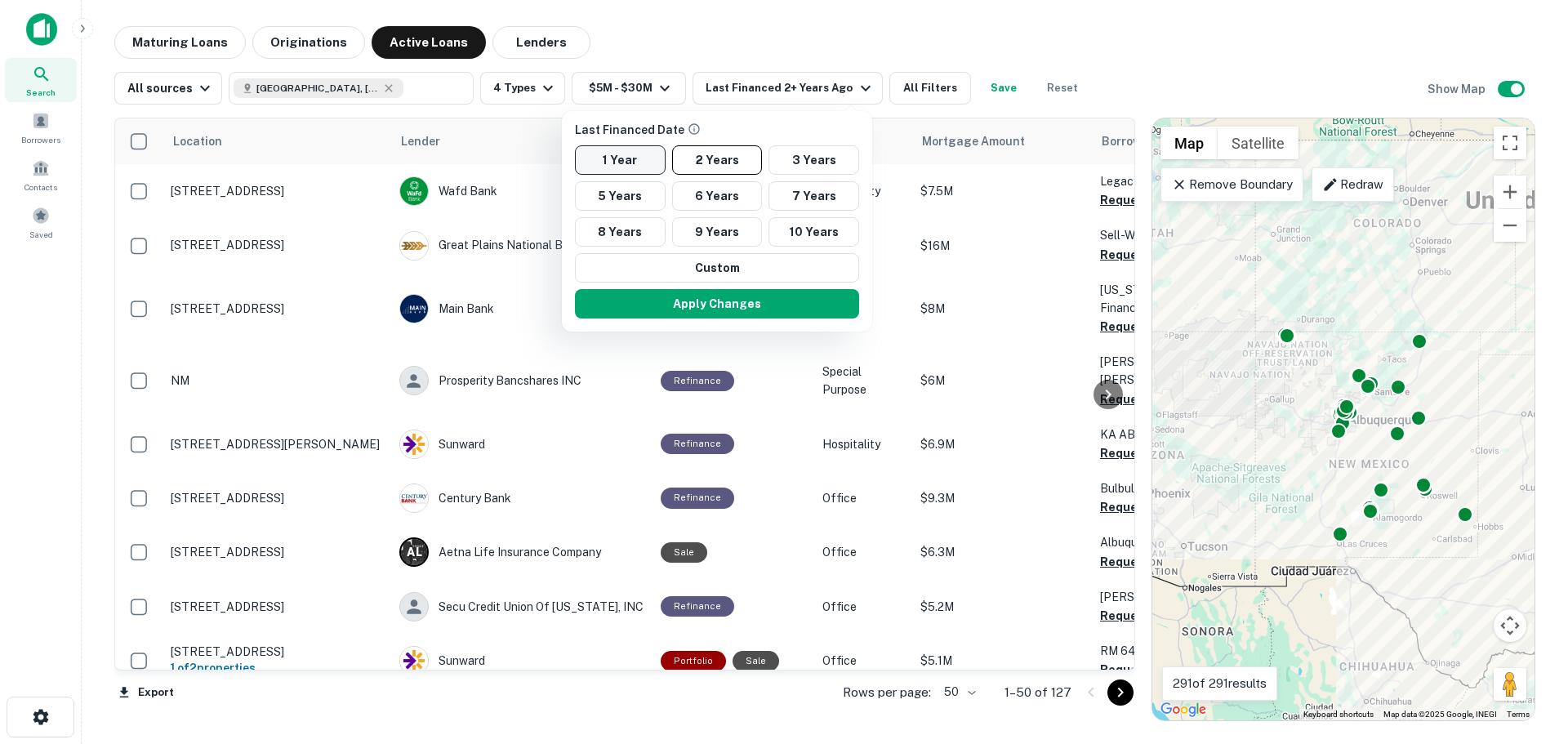
click at [610, 155] on button "1 Year" at bounding box center [620, 159] width 91 height 29
click at [654, 296] on button "Apply Changes" at bounding box center [709, 303] width 284 height 29
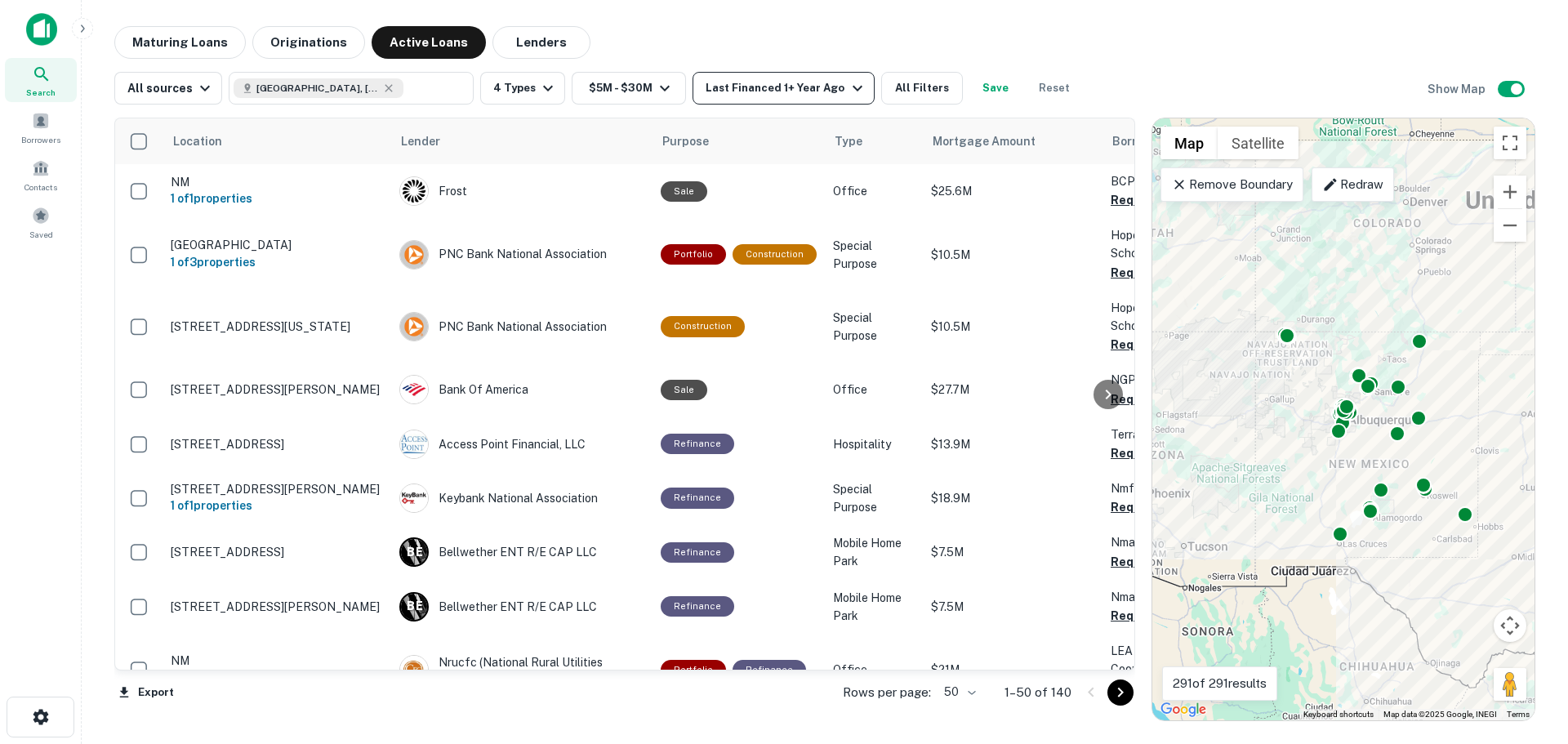
click at [787, 88] on div "Last Financed 1+ Year Ago" at bounding box center [786, 88] width 161 height 19
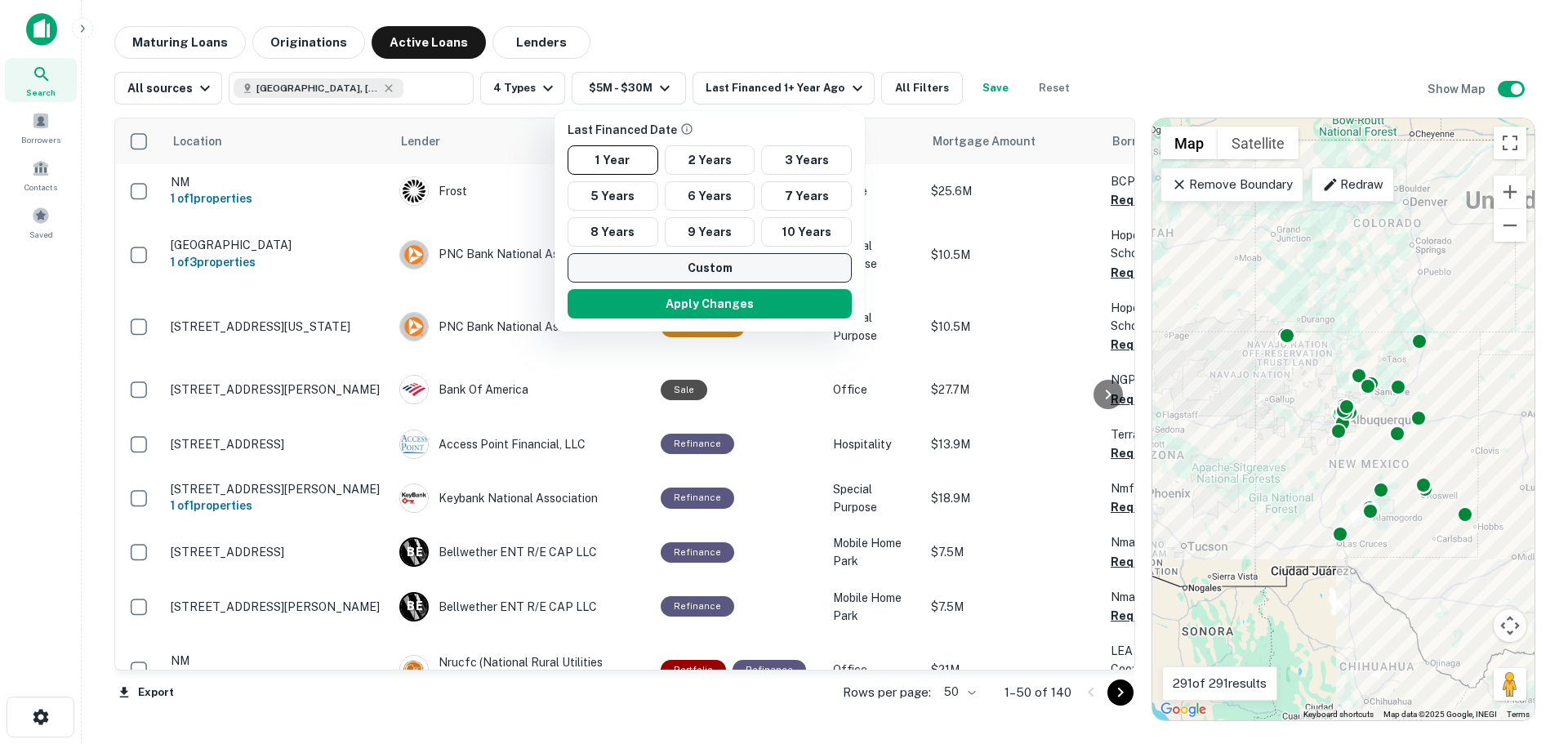
click at [720, 260] on button "Custom" at bounding box center [709, 267] width 284 height 29
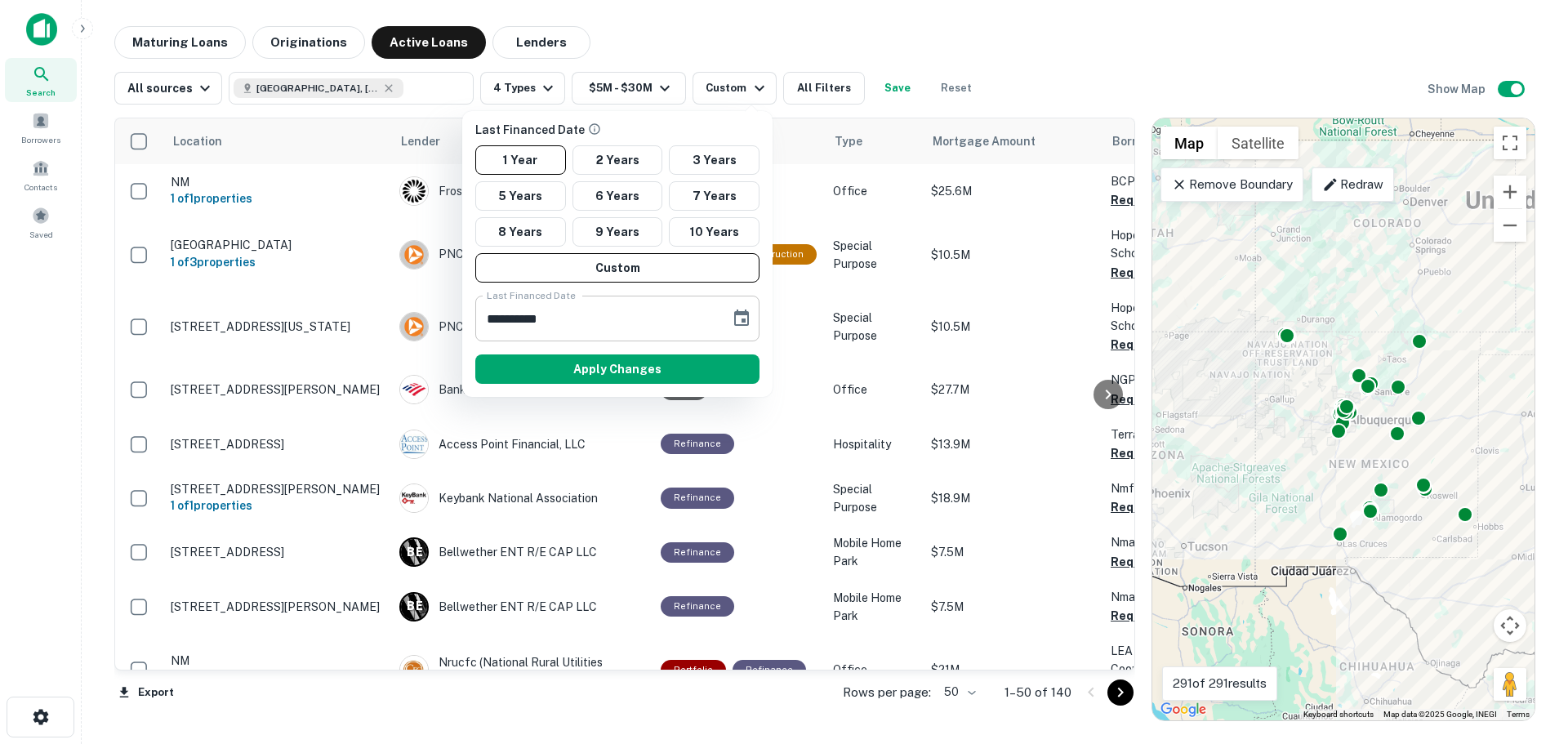
click at [734, 314] on icon "Choose date, selected date is Aug 26, 2024" at bounding box center [742, 318] width 19 height 19
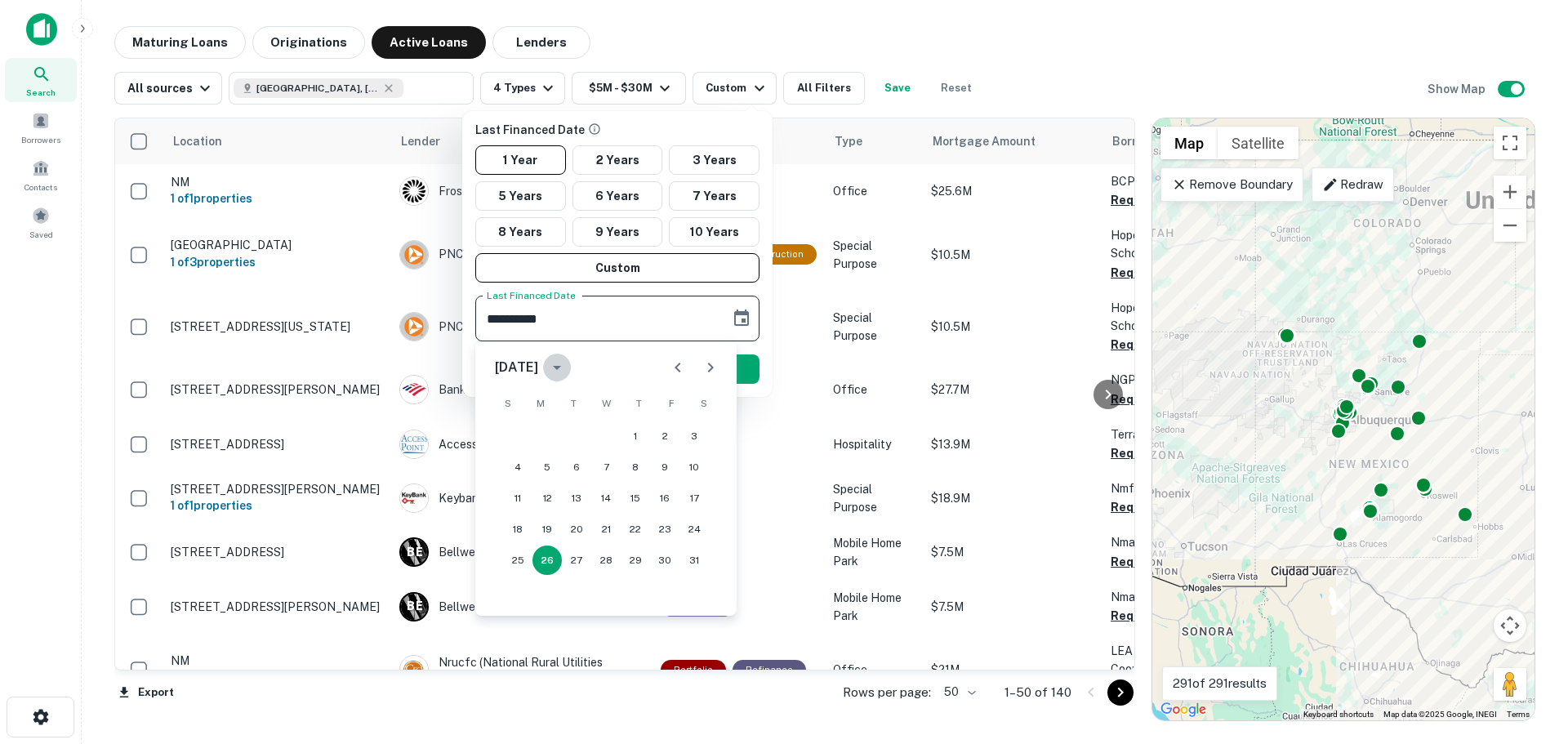
click at [567, 363] on icon "calendar view is open, switch to year view" at bounding box center [557, 367] width 19 height 19
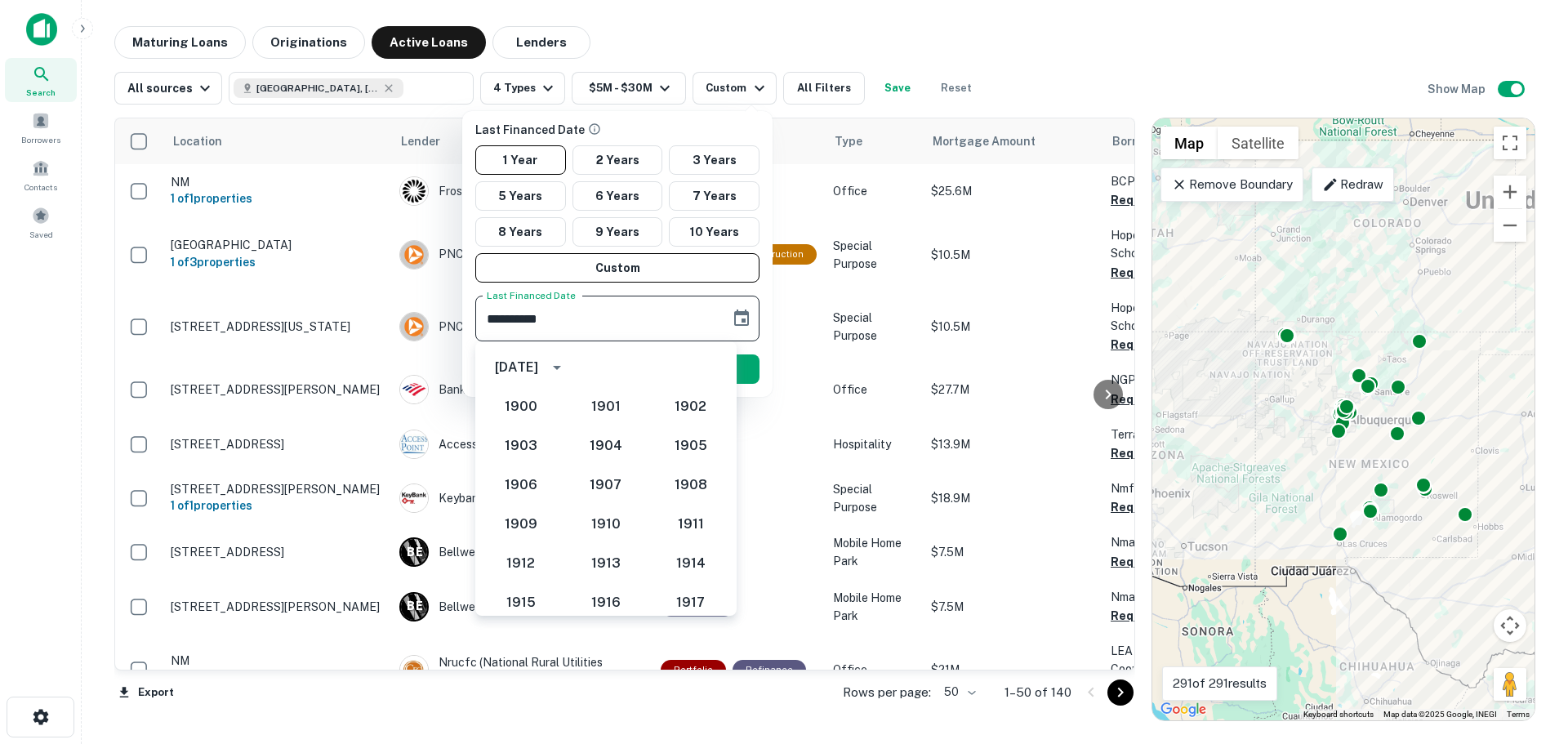
scroll to position [1417, 0]
click at [674, 594] on button "2025" at bounding box center [691, 596] width 59 height 29
type input "**********"
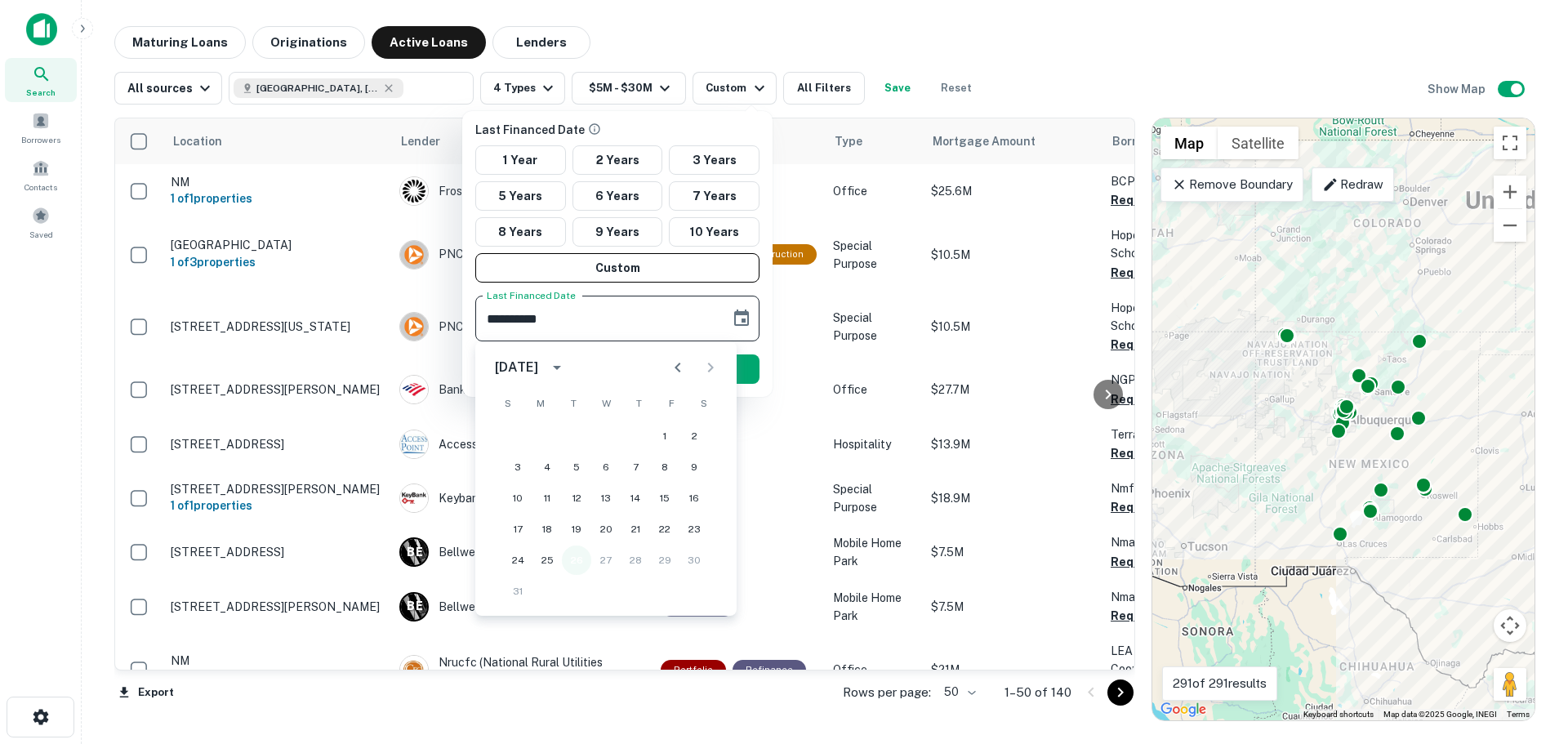
click at [573, 560] on button "26" at bounding box center [576, 560] width 29 height 29
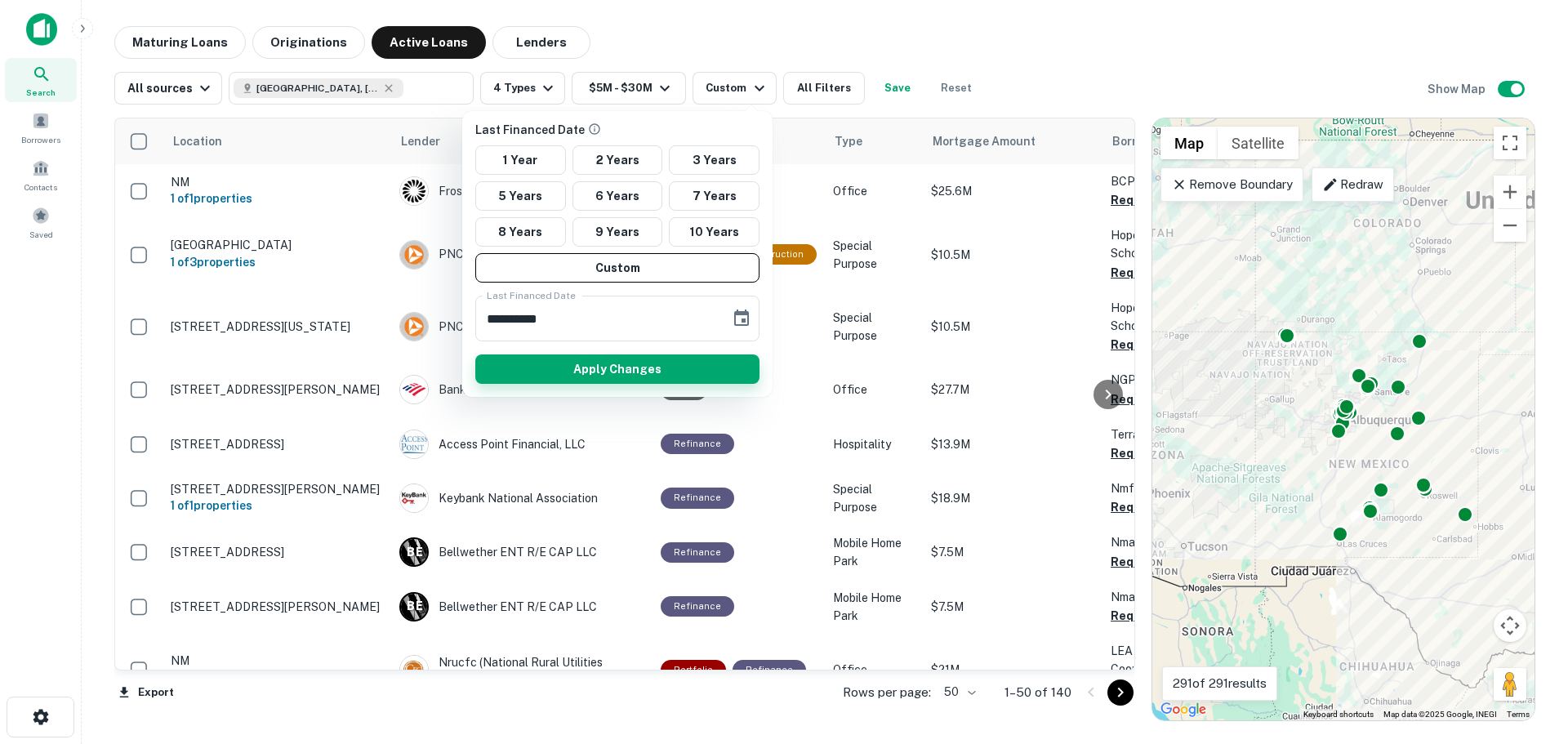
click at [643, 359] on button "Apply Changes" at bounding box center [617, 368] width 284 height 29
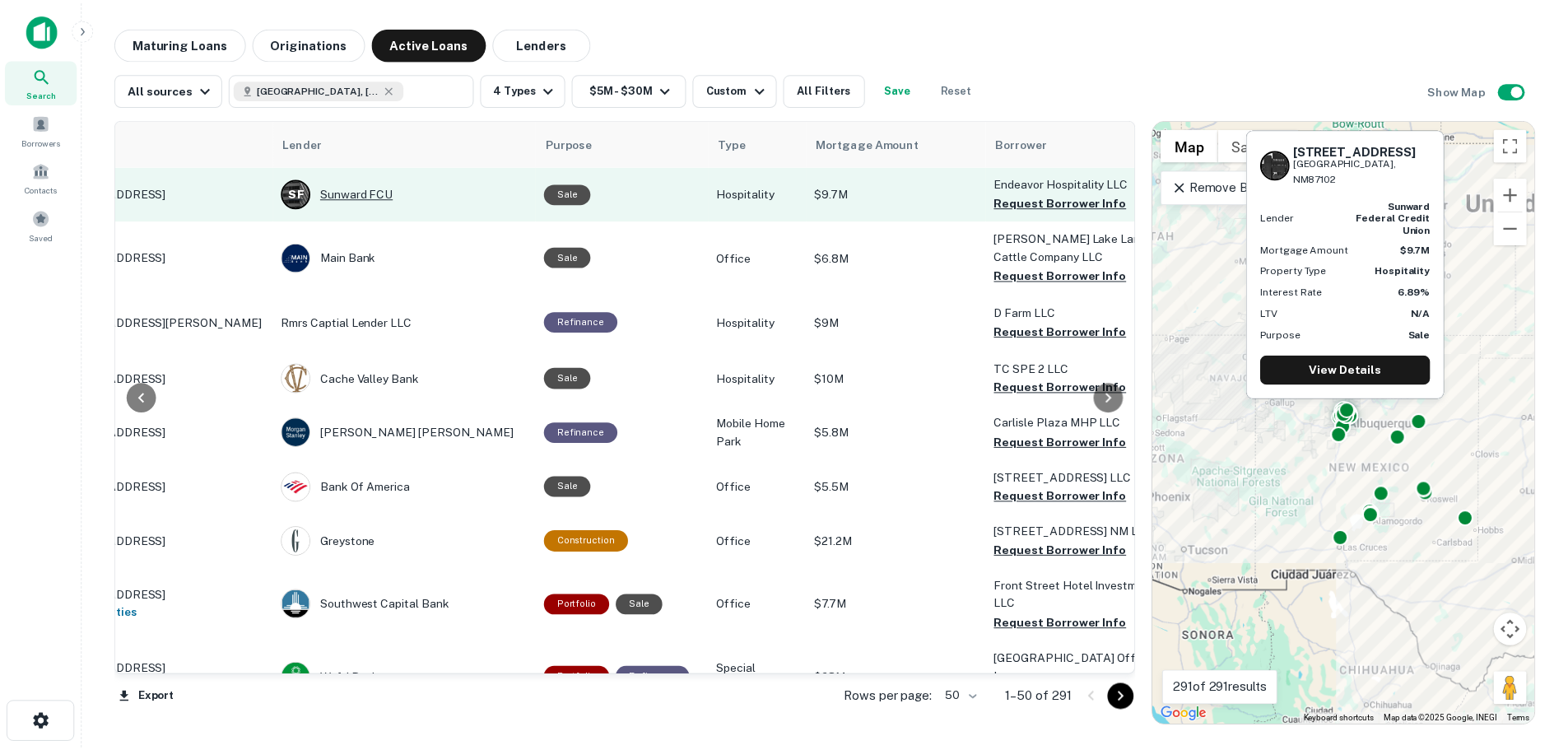
scroll to position [0, 119]
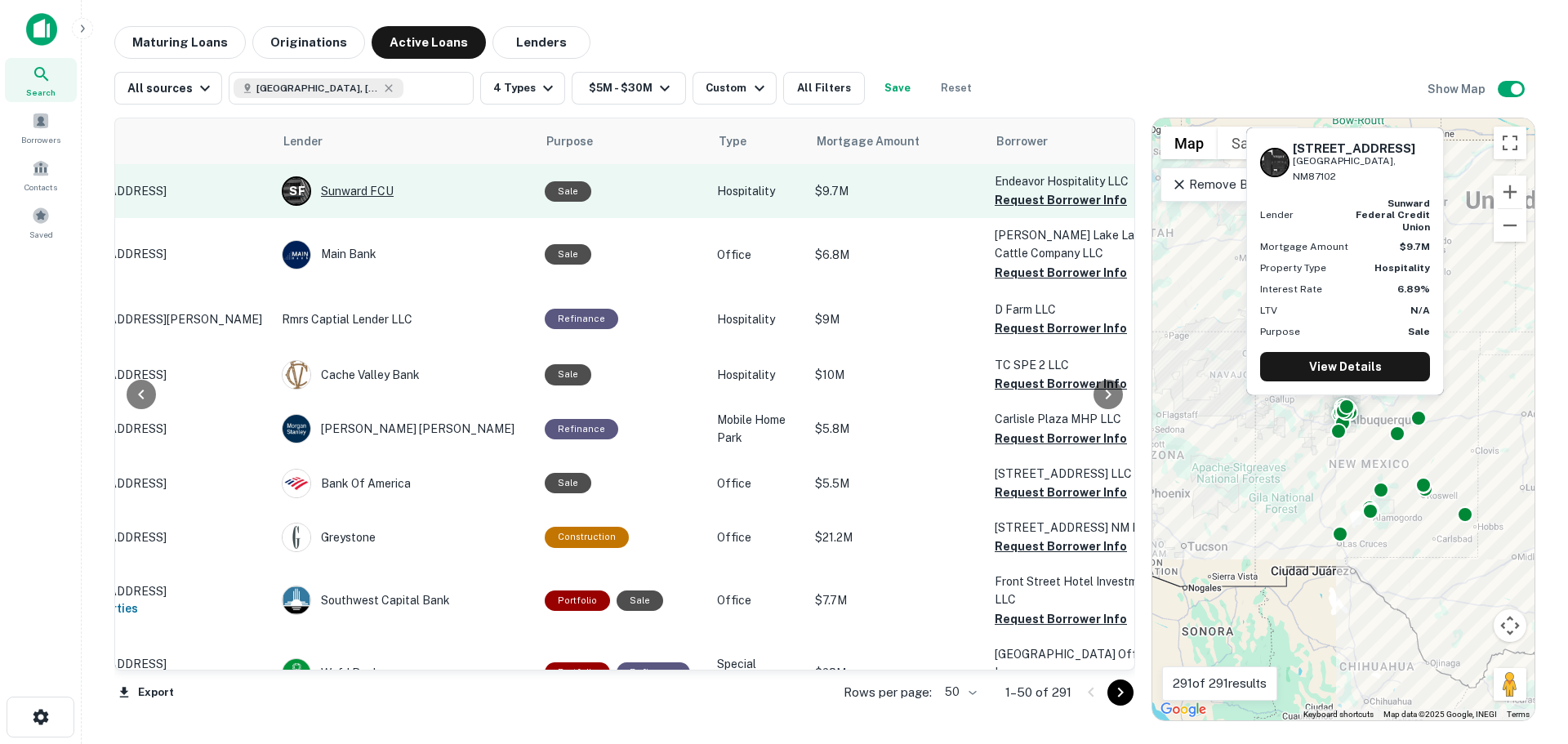
click at [384, 195] on div "S F Sunward FCU" at bounding box center [405, 191] width 247 height 29
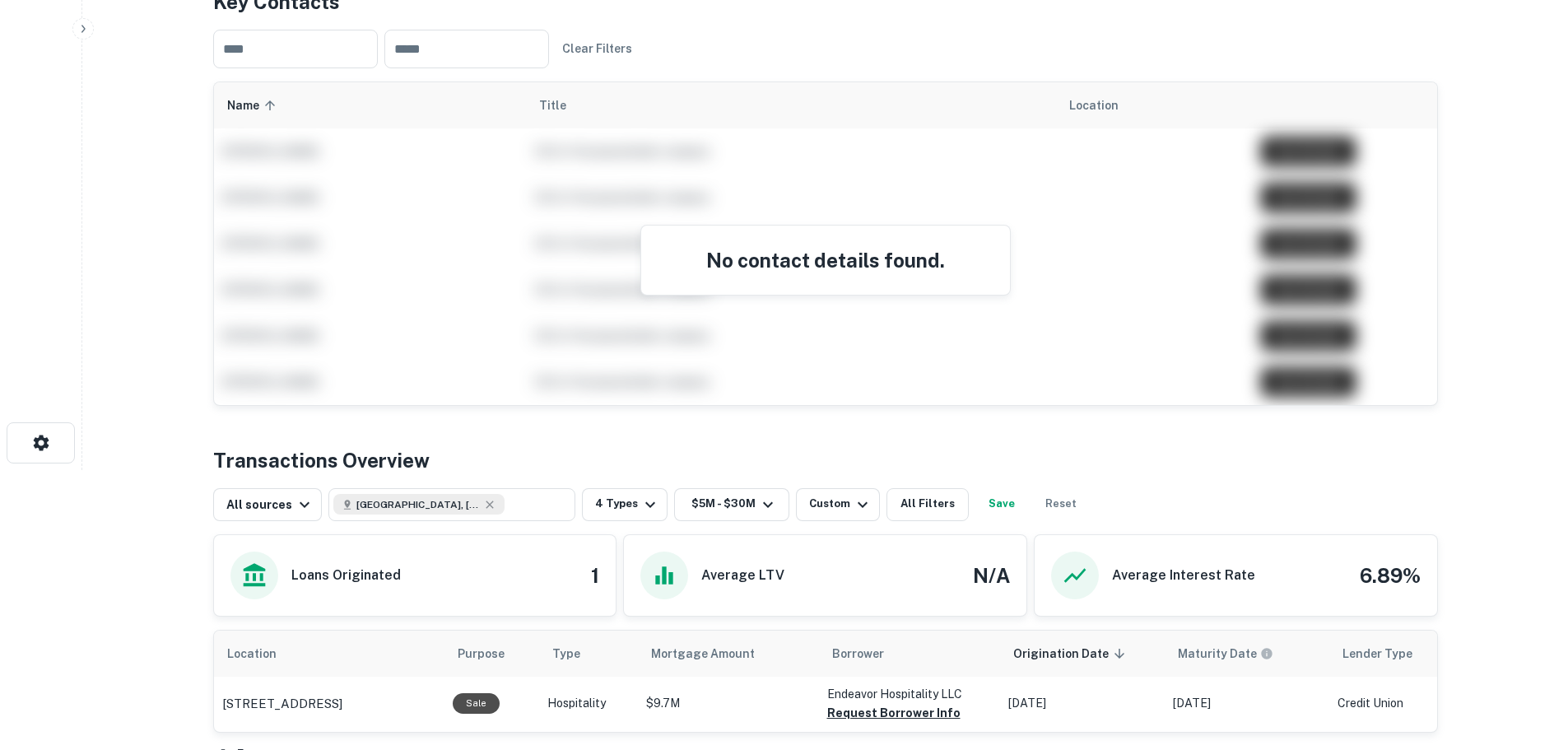
scroll to position [126, 0]
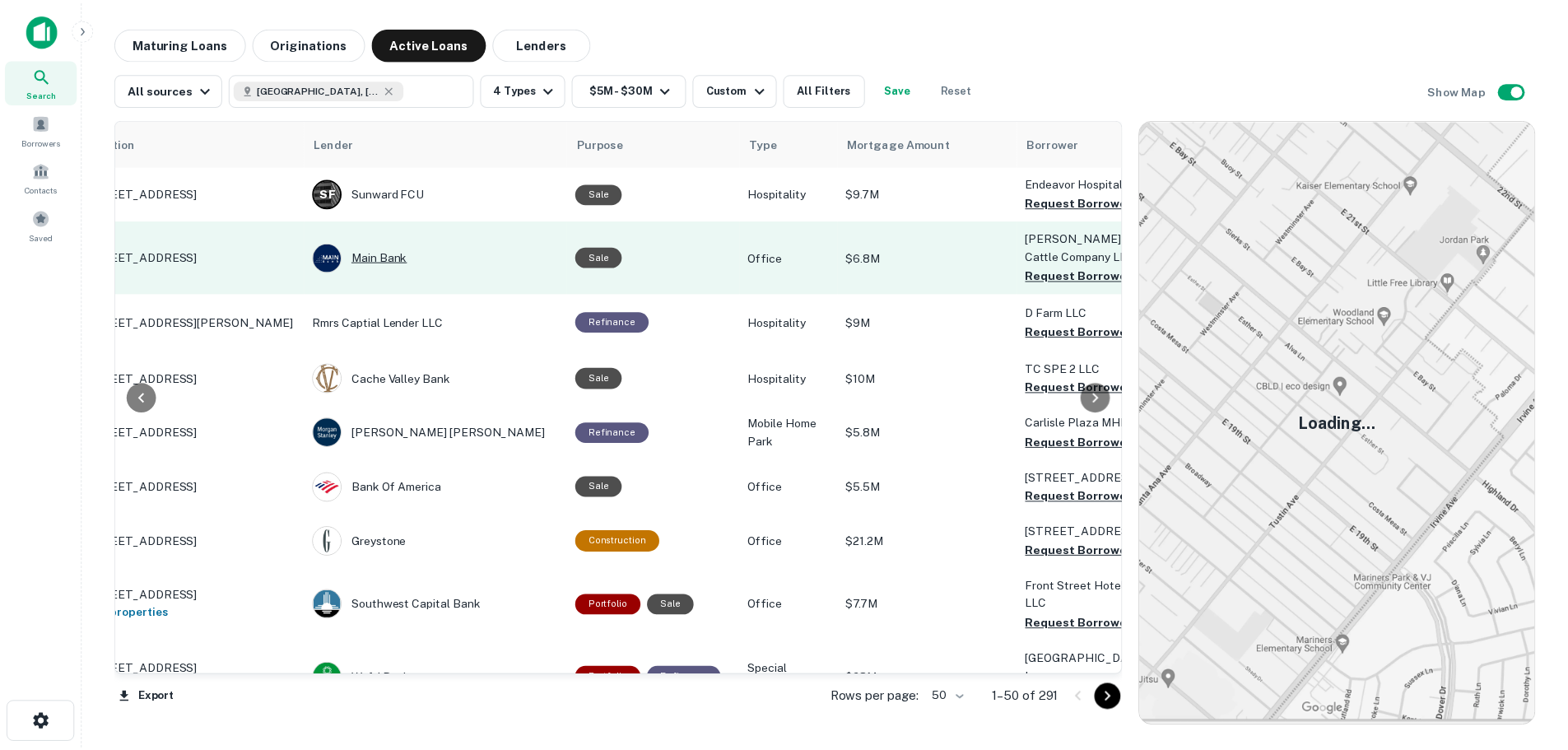
scroll to position [0, 82]
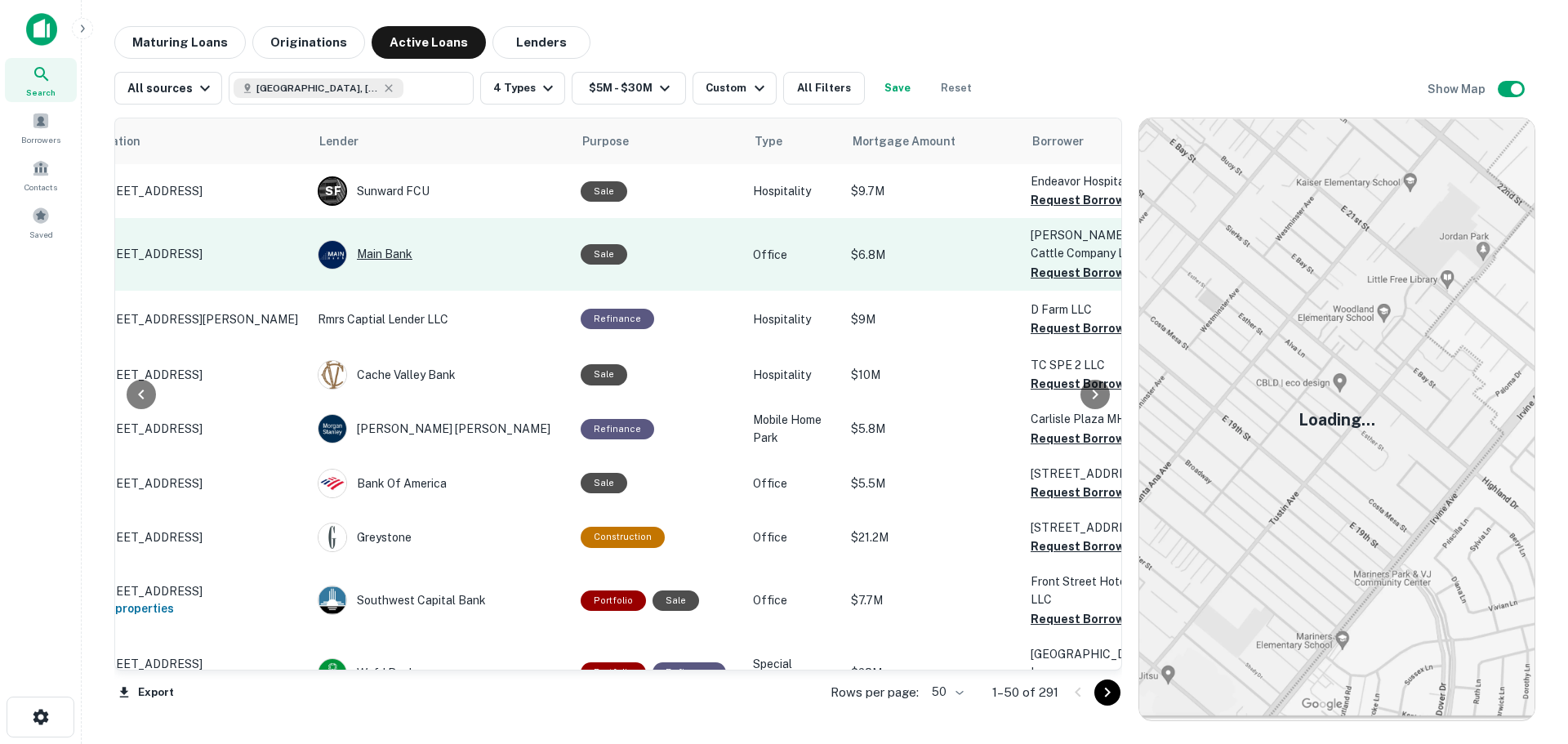
click at [367, 255] on div "Main Bank" at bounding box center [441, 254] width 247 height 29
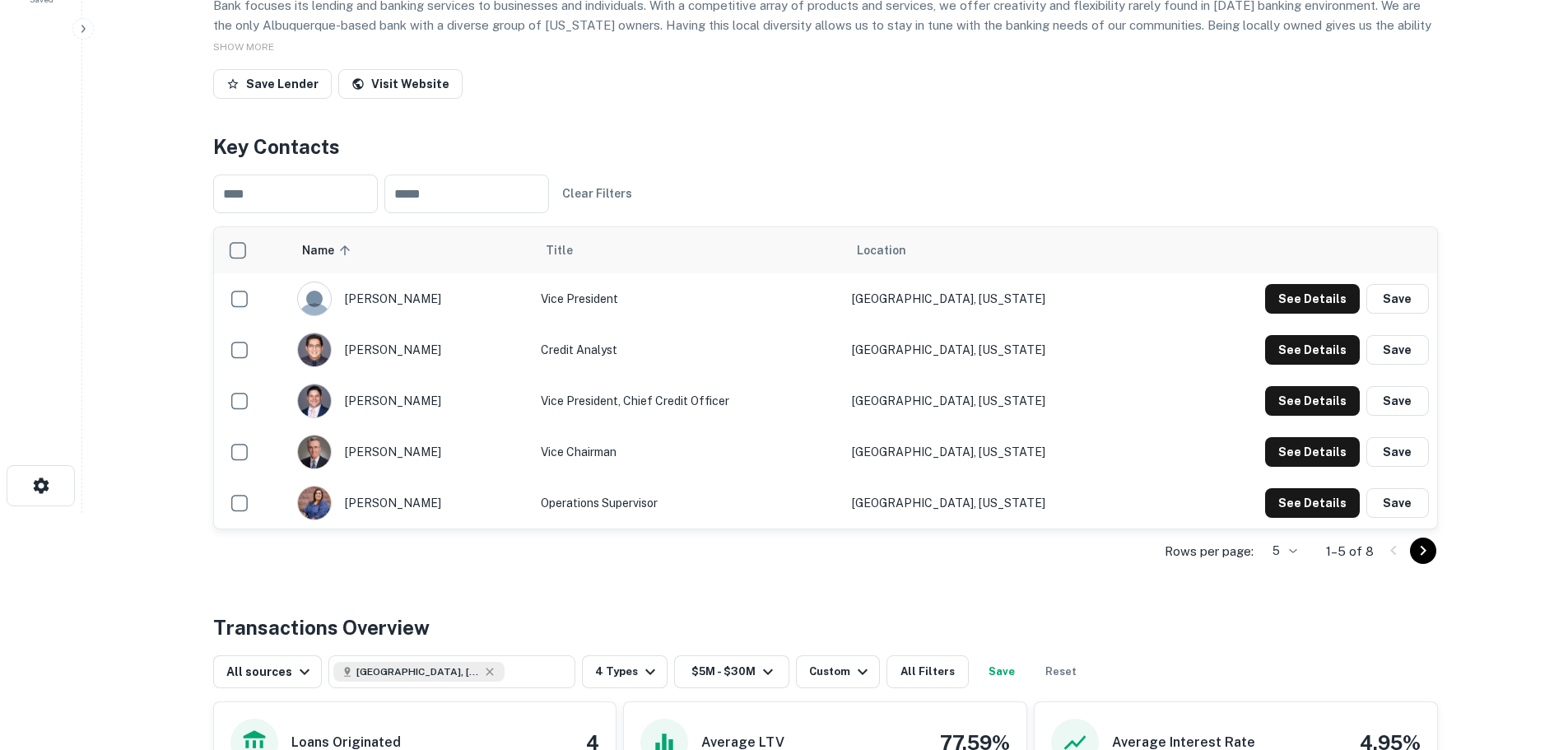
scroll to position [247, 0]
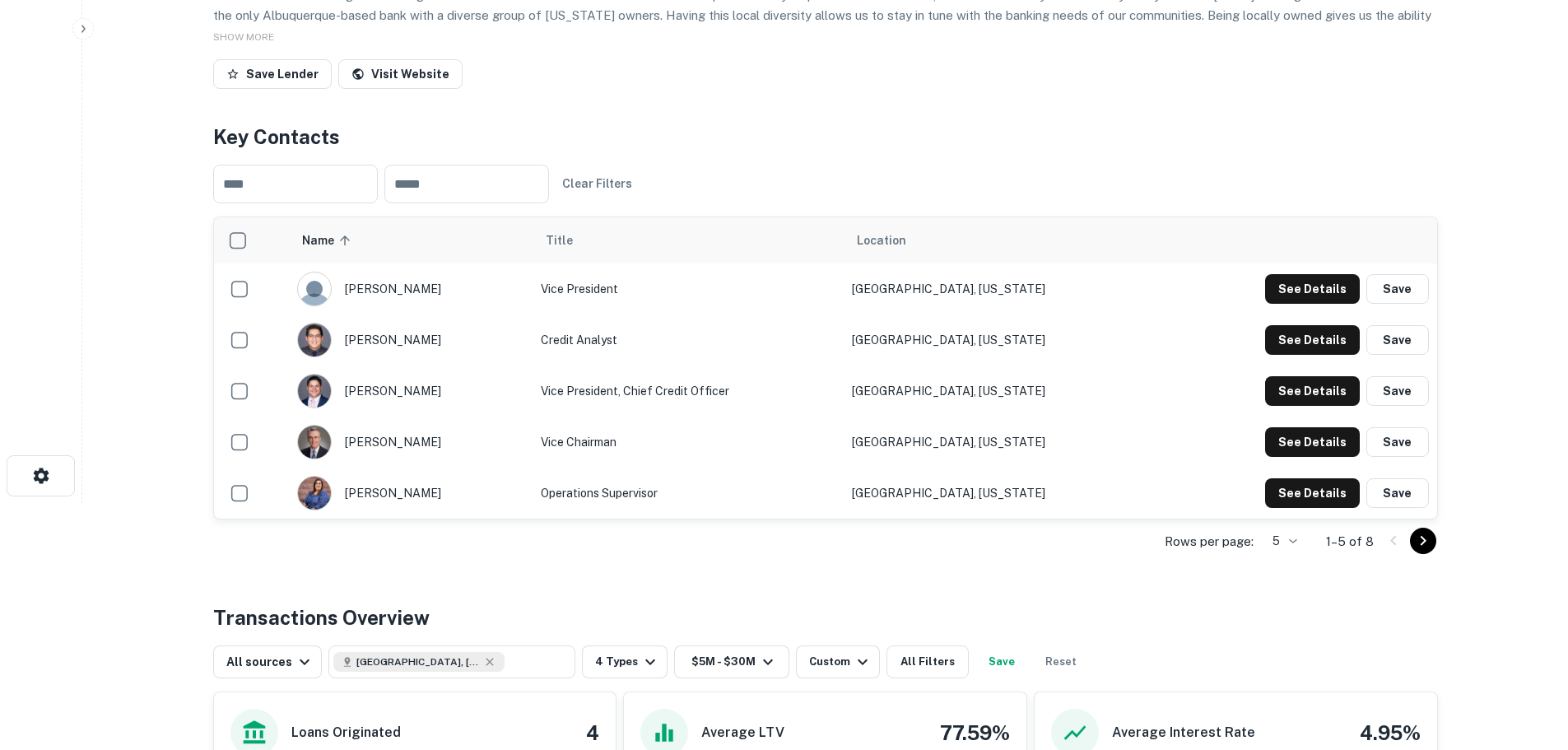
click at [1433, 553] on div at bounding box center [1409, 541] width 56 height 27
click at [1426, 546] on icon "Go to next page" at bounding box center [1424, 540] width 19 height 19
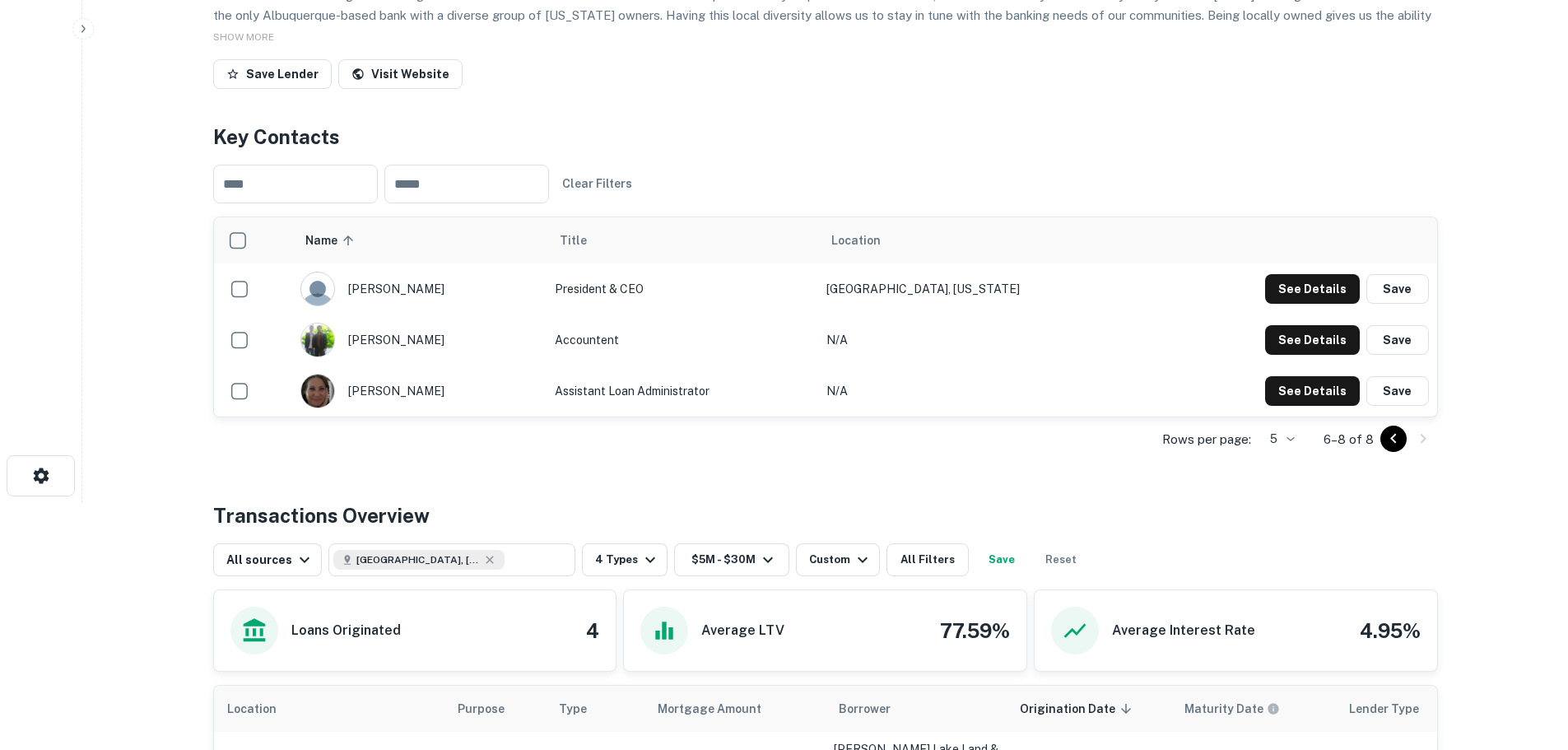
click at [1382, 444] on button "Go to previous page" at bounding box center [1394, 438] width 27 height 27
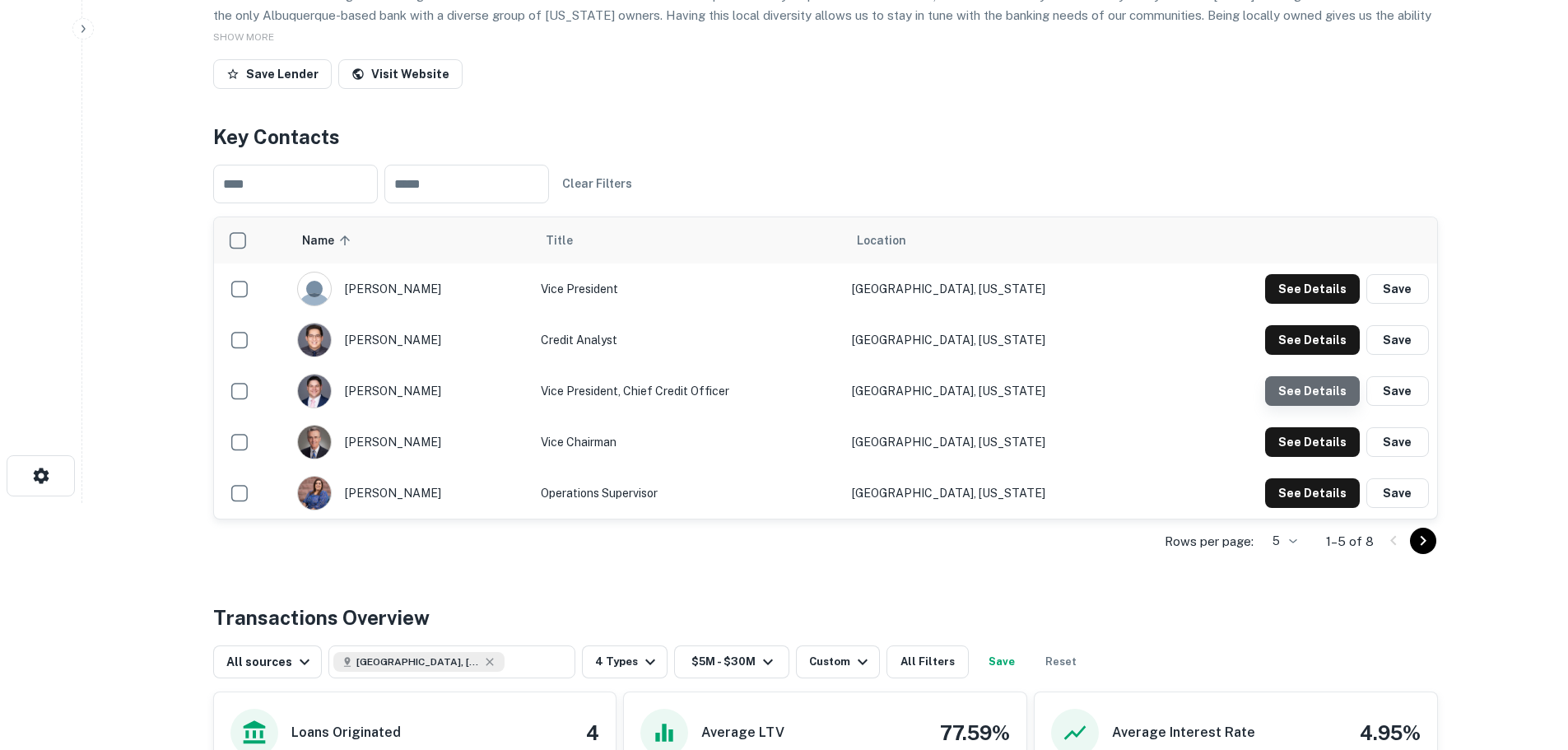
click at [1319, 304] on button "See Details" at bounding box center [1312, 288] width 95 height 29
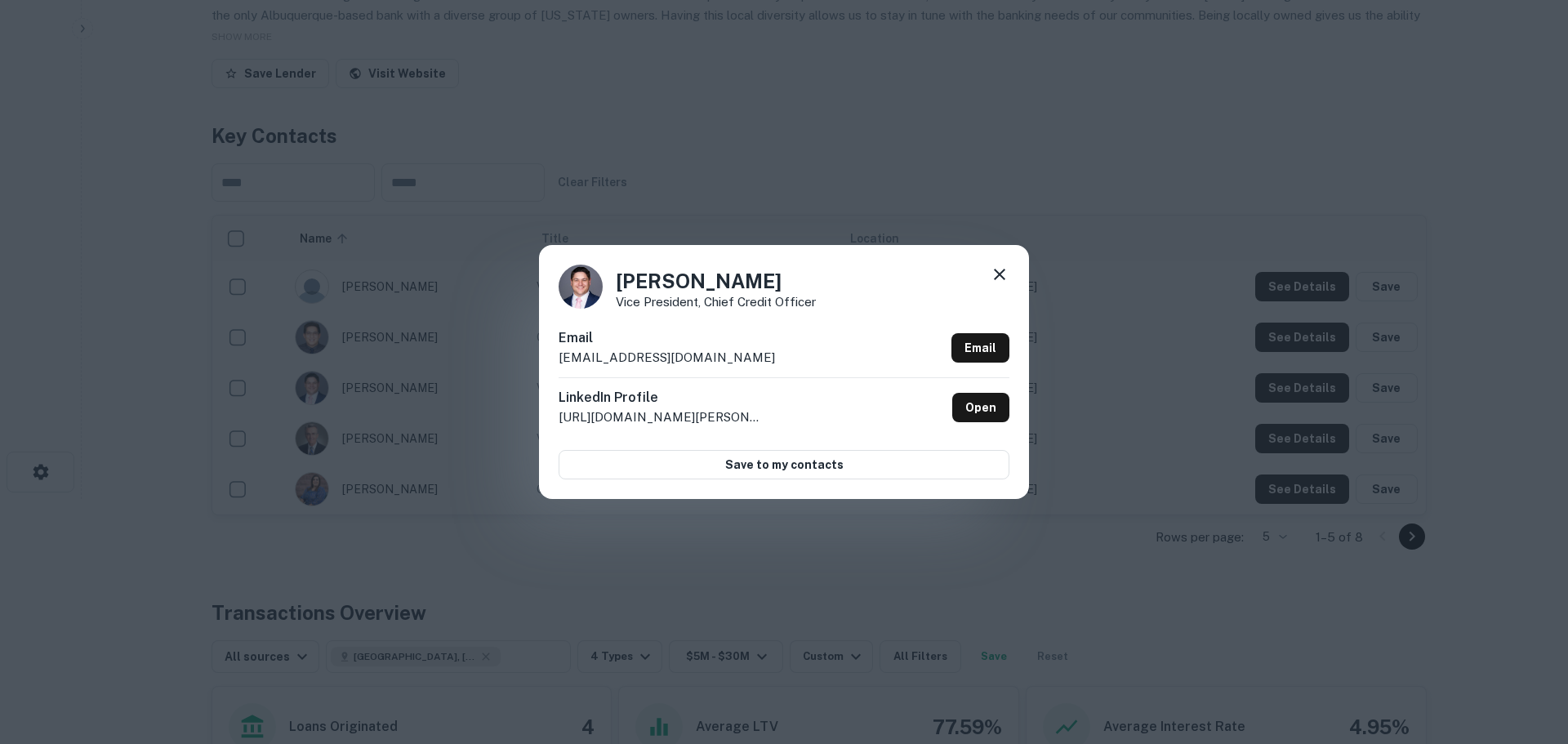
click at [662, 356] on p "[EMAIL_ADDRESS][DOMAIN_NAME]" at bounding box center [667, 358] width 216 height 19
copy div "[EMAIL_ADDRESS][DOMAIN_NAME] Email"
click at [425, 376] on div "[PERSON_NAME] Vice President, Chief Credit Officer Email [EMAIL_ADDRESS][DOMAIN…" at bounding box center [784, 372] width 1568 height 744
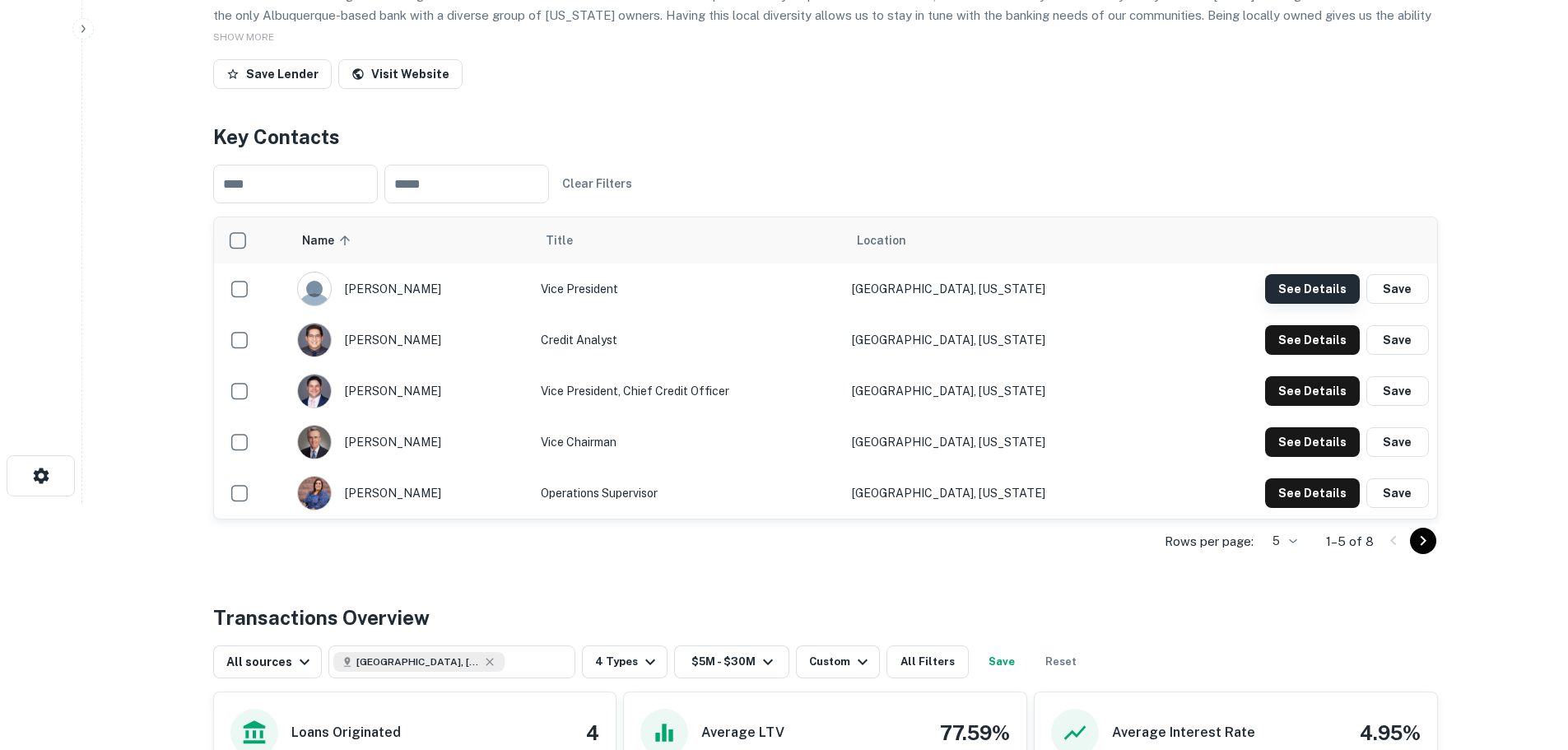
click at [1298, 287] on button "See Details" at bounding box center [1312, 288] width 95 height 29
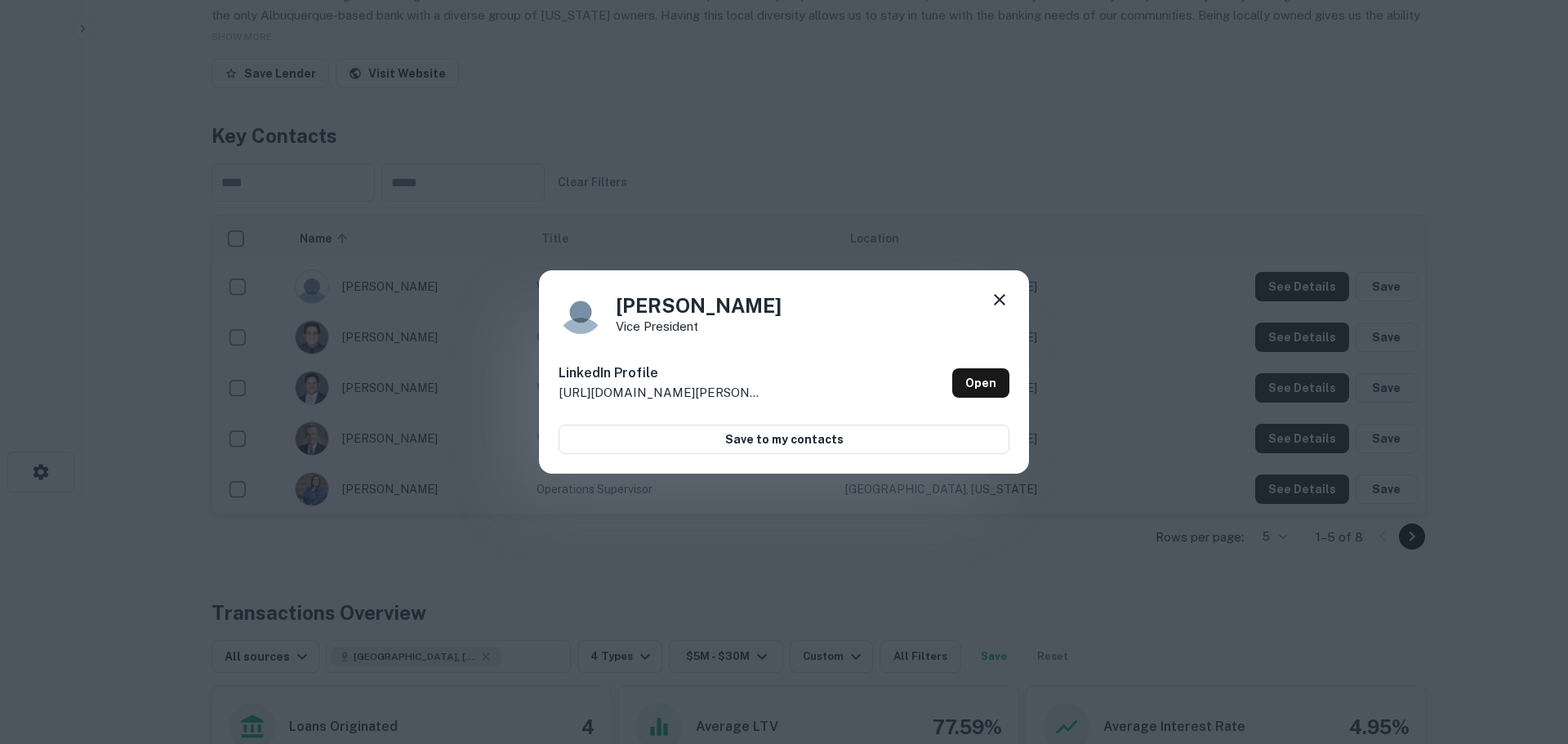
click at [1008, 294] on icon at bounding box center [999, 300] width 19 height 19
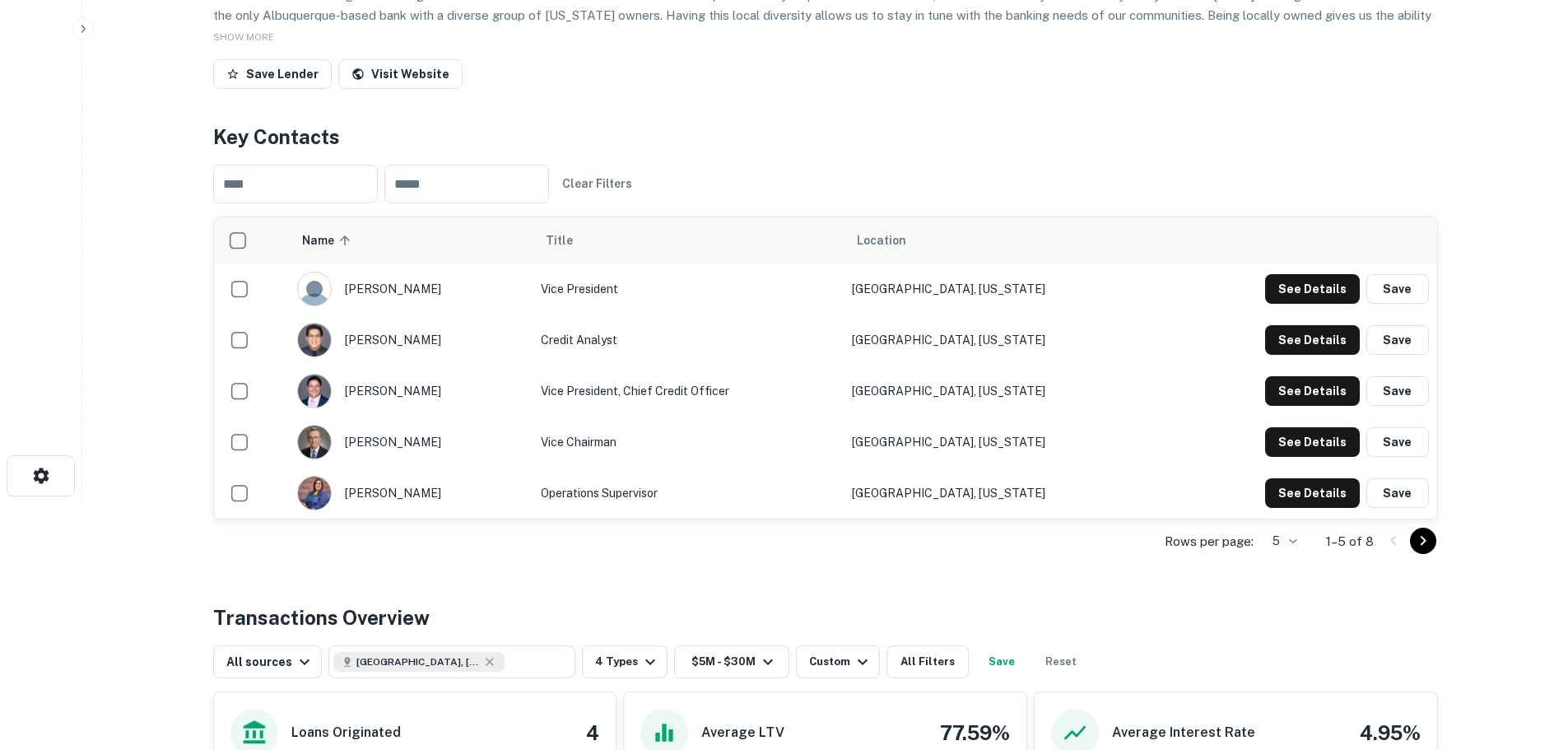
click at [605, 134] on h4 "Key Contacts" at bounding box center [826, 136] width 1225 height 29
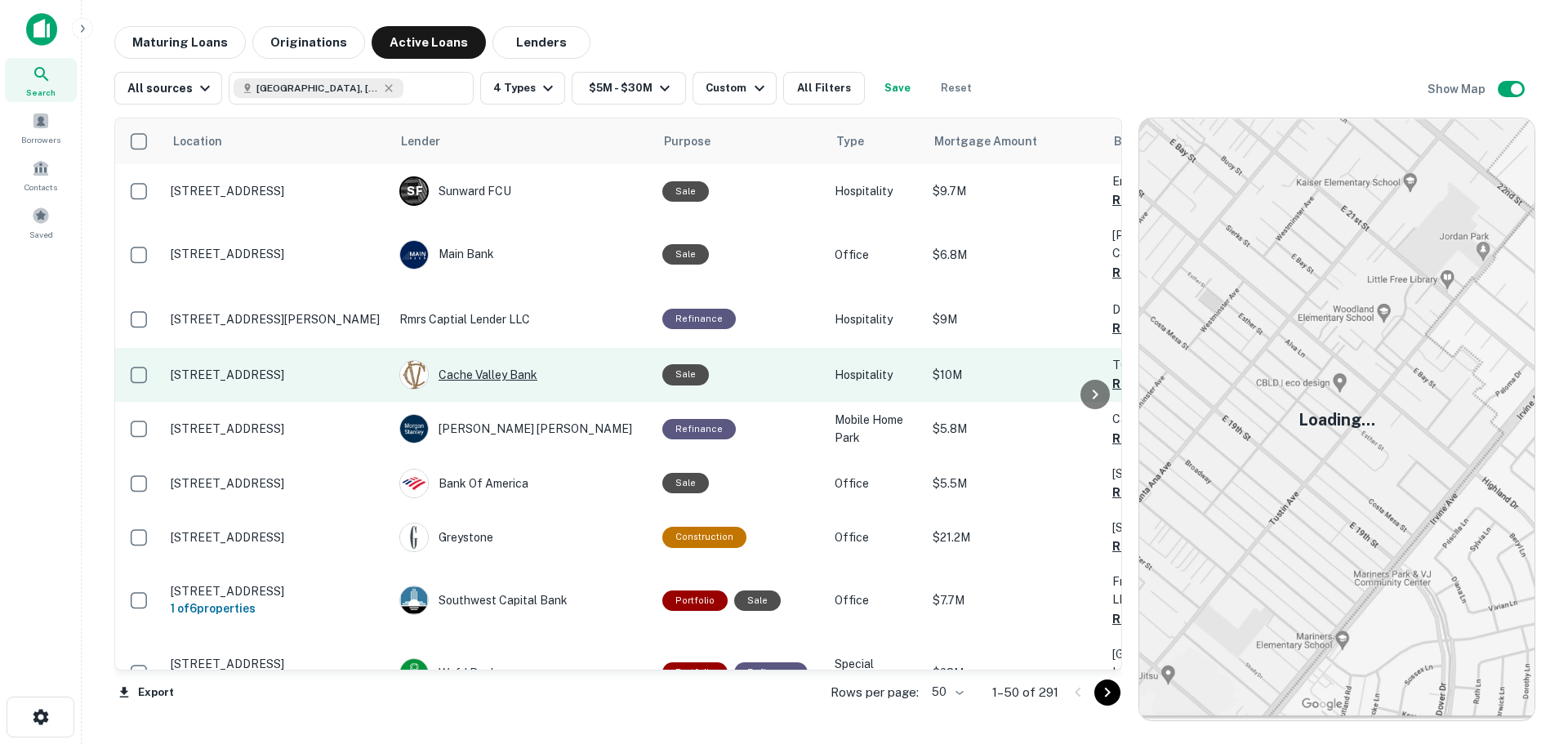
click at [503, 372] on div "Cache Valley Bank" at bounding box center [522, 374] width 247 height 29
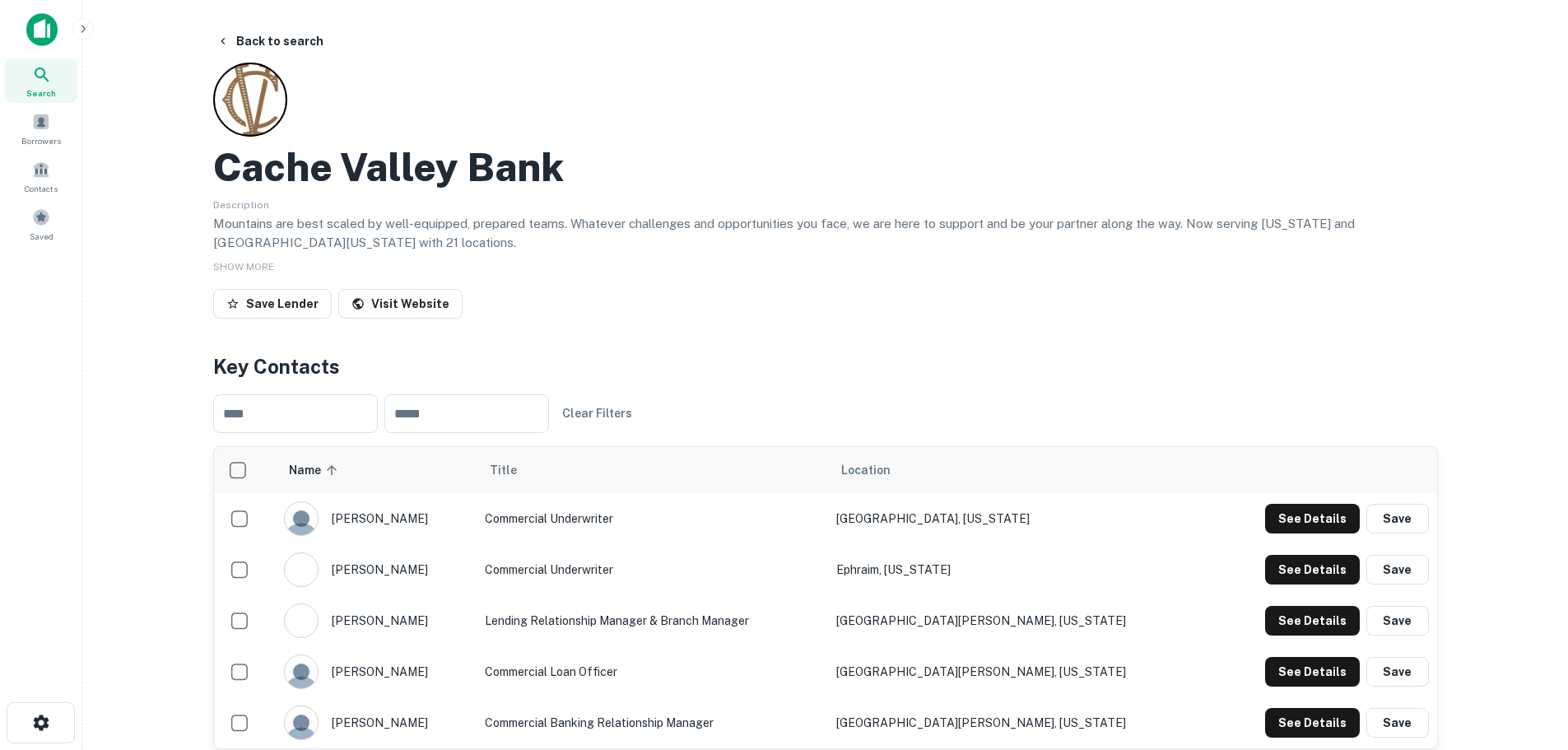
click at [446, 178] on h2 "Cache Valley Bank" at bounding box center [389, 167] width 351 height 48
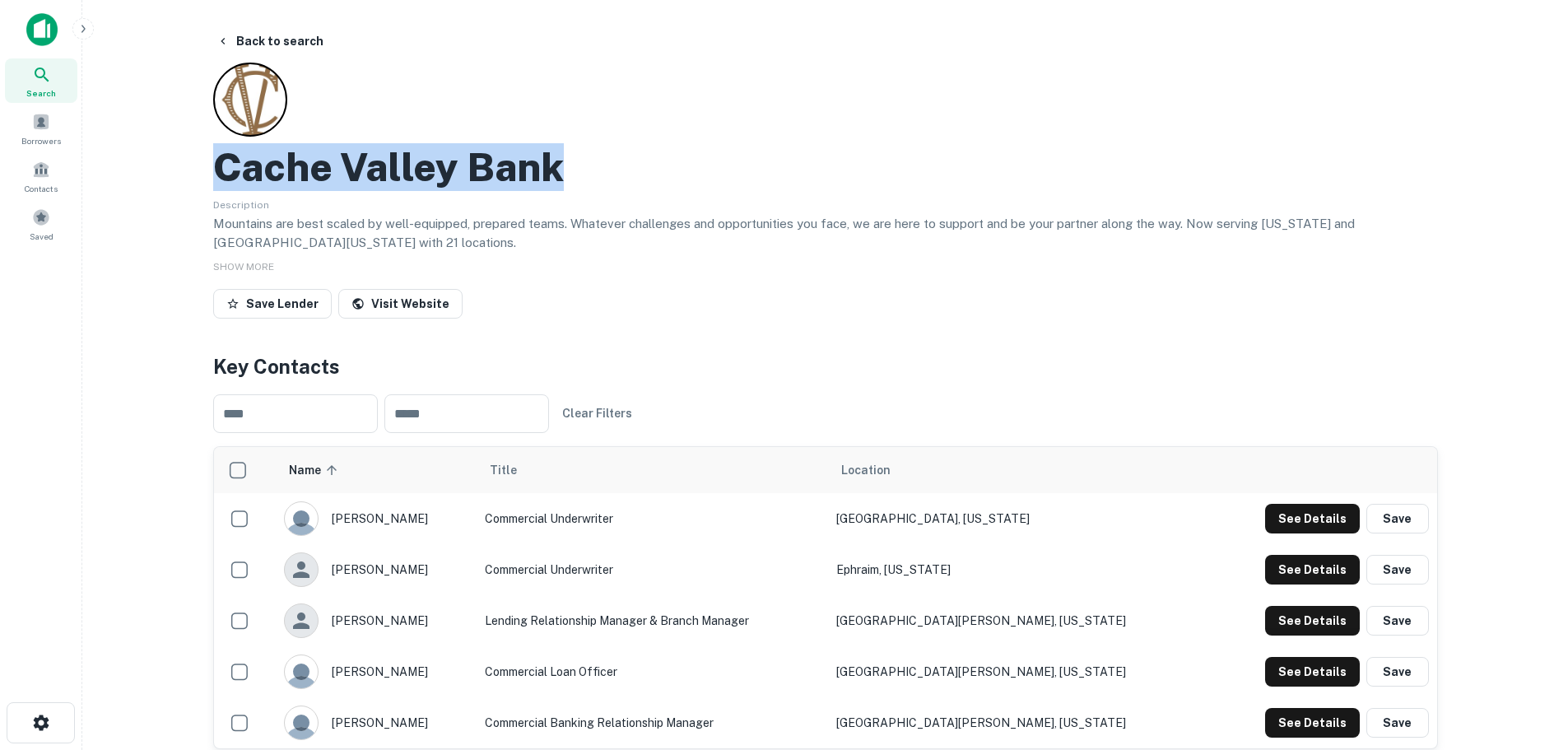
click at [446, 178] on h2 "Cache Valley Bank" at bounding box center [389, 167] width 351 height 48
copy h2 "Cache Valley Bank"
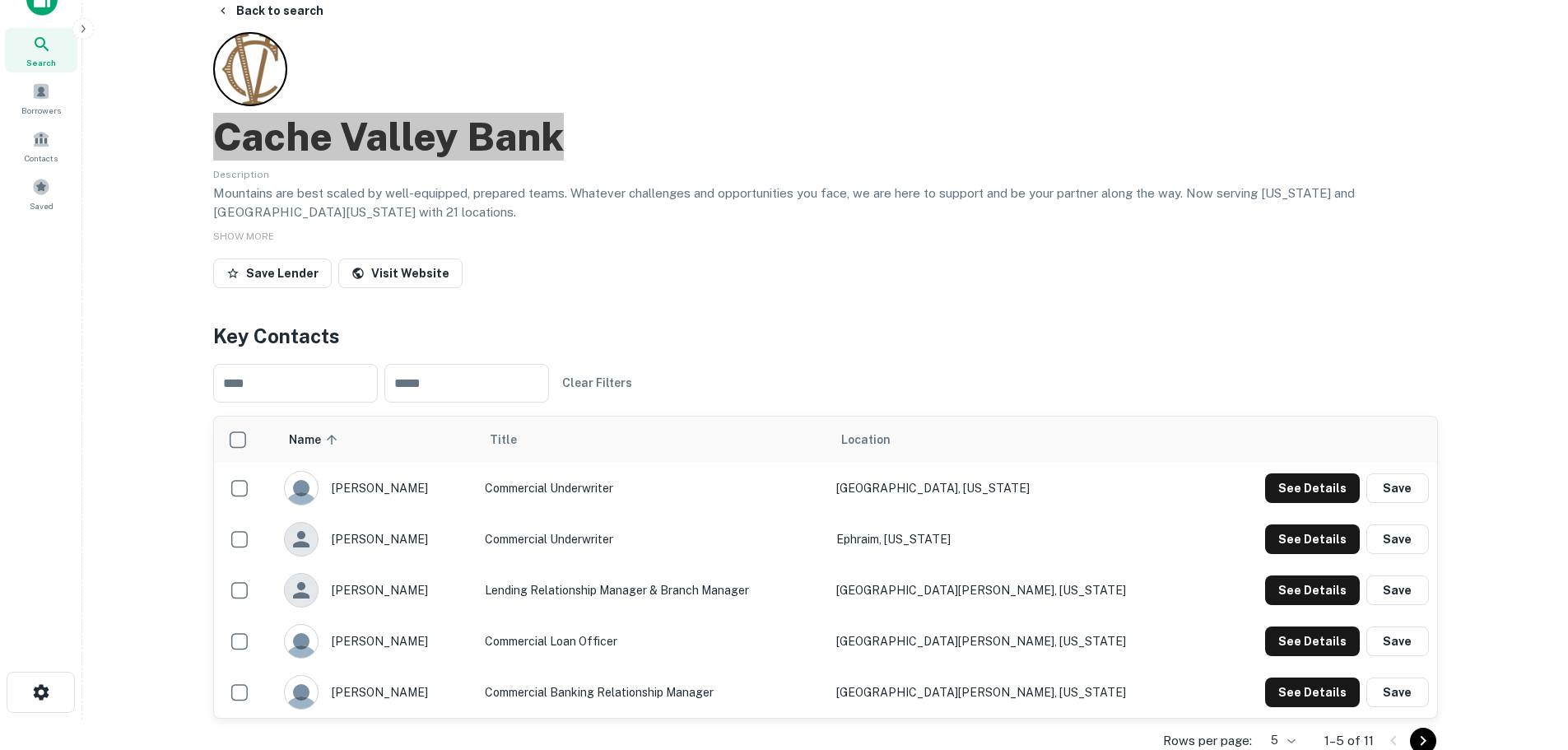
scroll to position [82, 0]
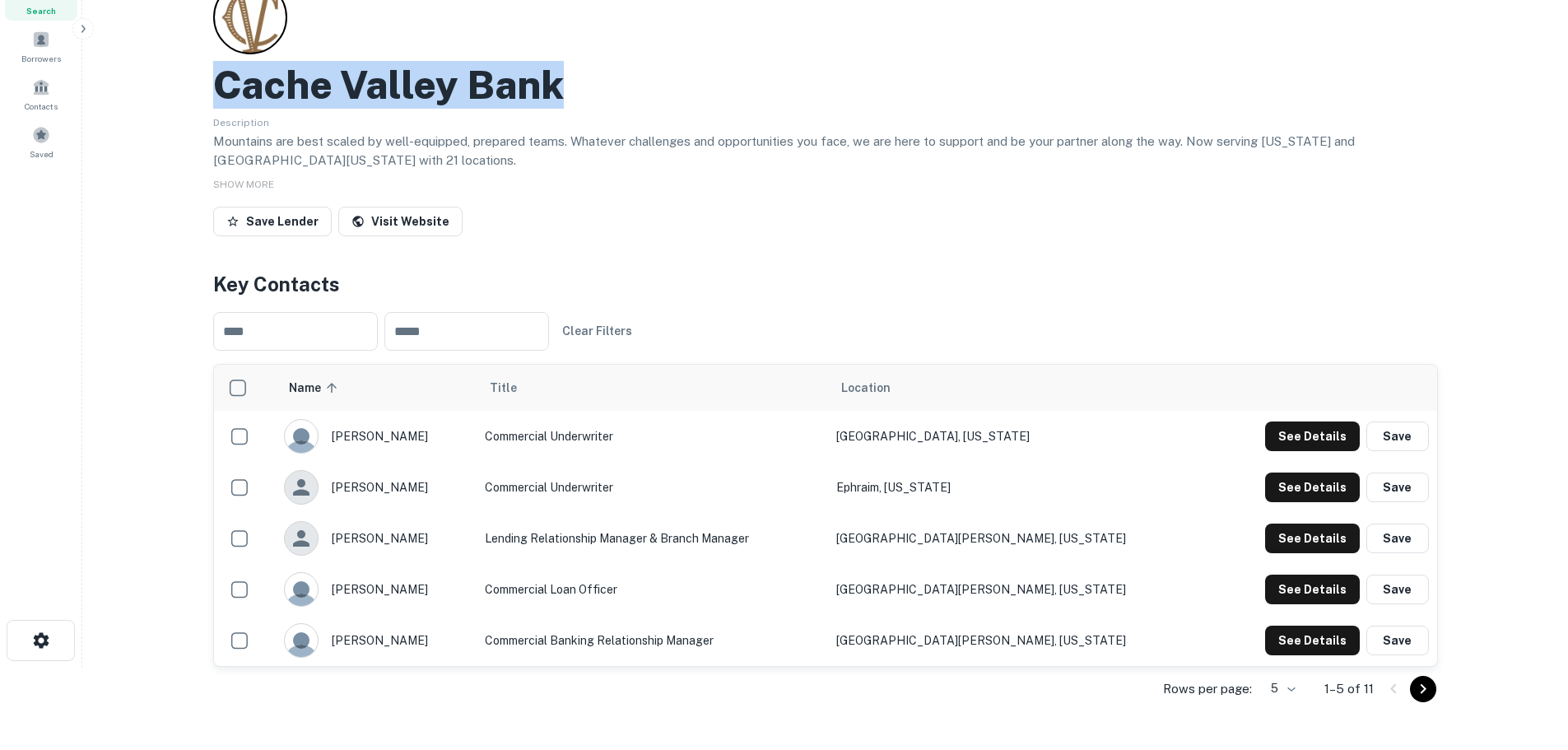
click at [1417, 684] on icon "Go to next page" at bounding box center [1424, 689] width 19 height 19
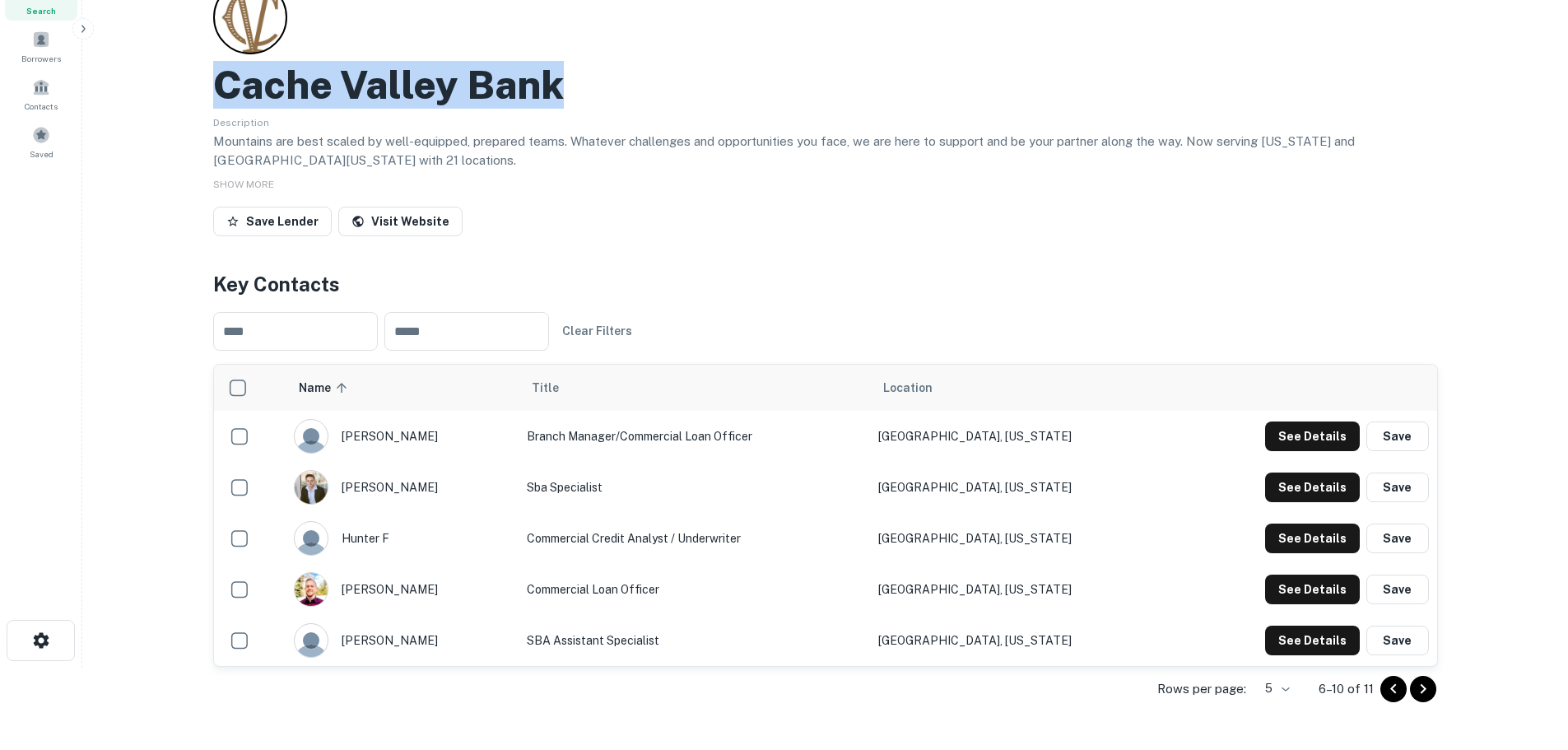
click at [1423, 688] on icon "Go to next page" at bounding box center [1424, 689] width 19 height 19
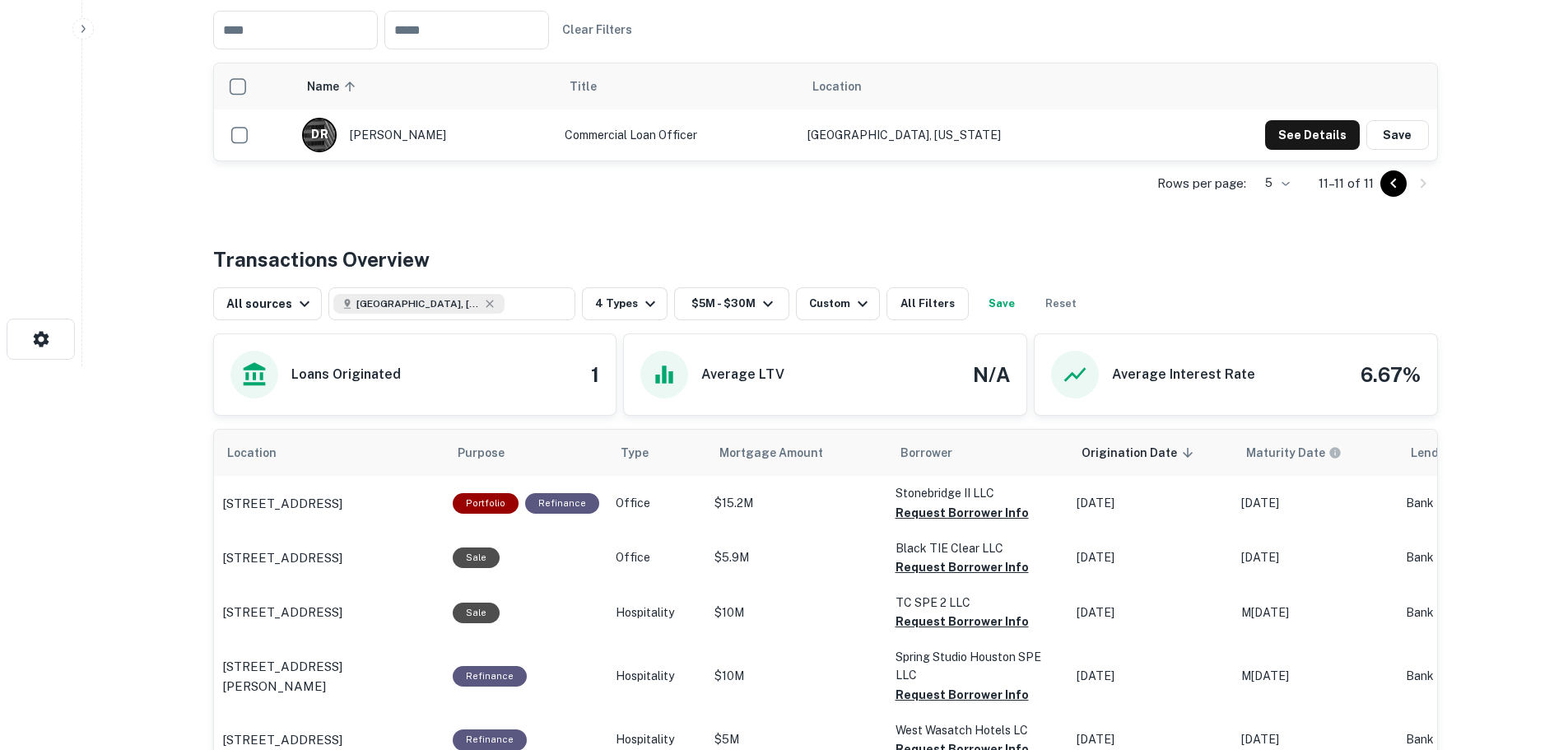
scroll to position [412, 0]
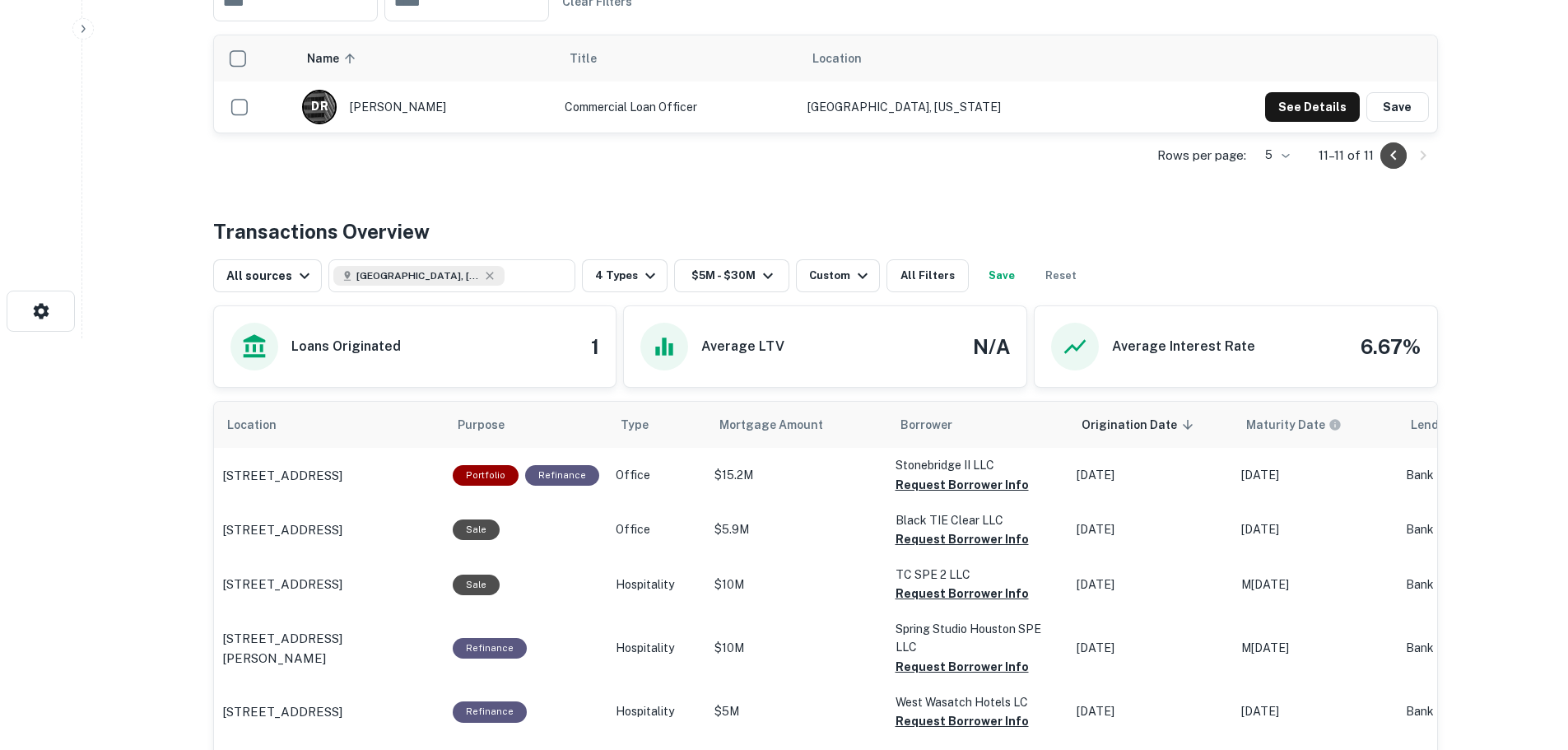
click at [1391, 153] on icon "Go to previous page" at bounding box center [1393, 155] width 19 height 19
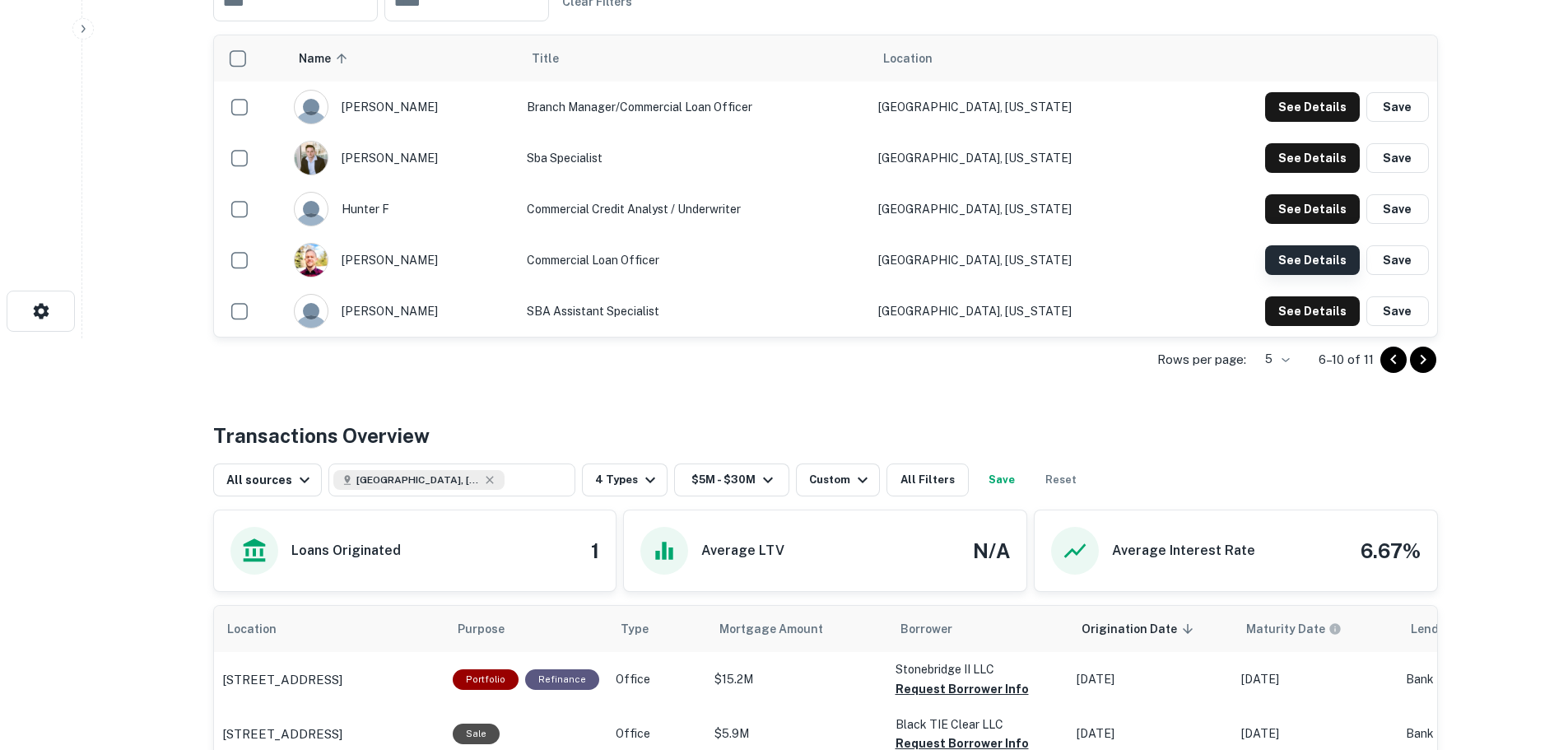
click at [1302, 122] on button "See Details" at bounding box center [1312, 106] width 95 height 29
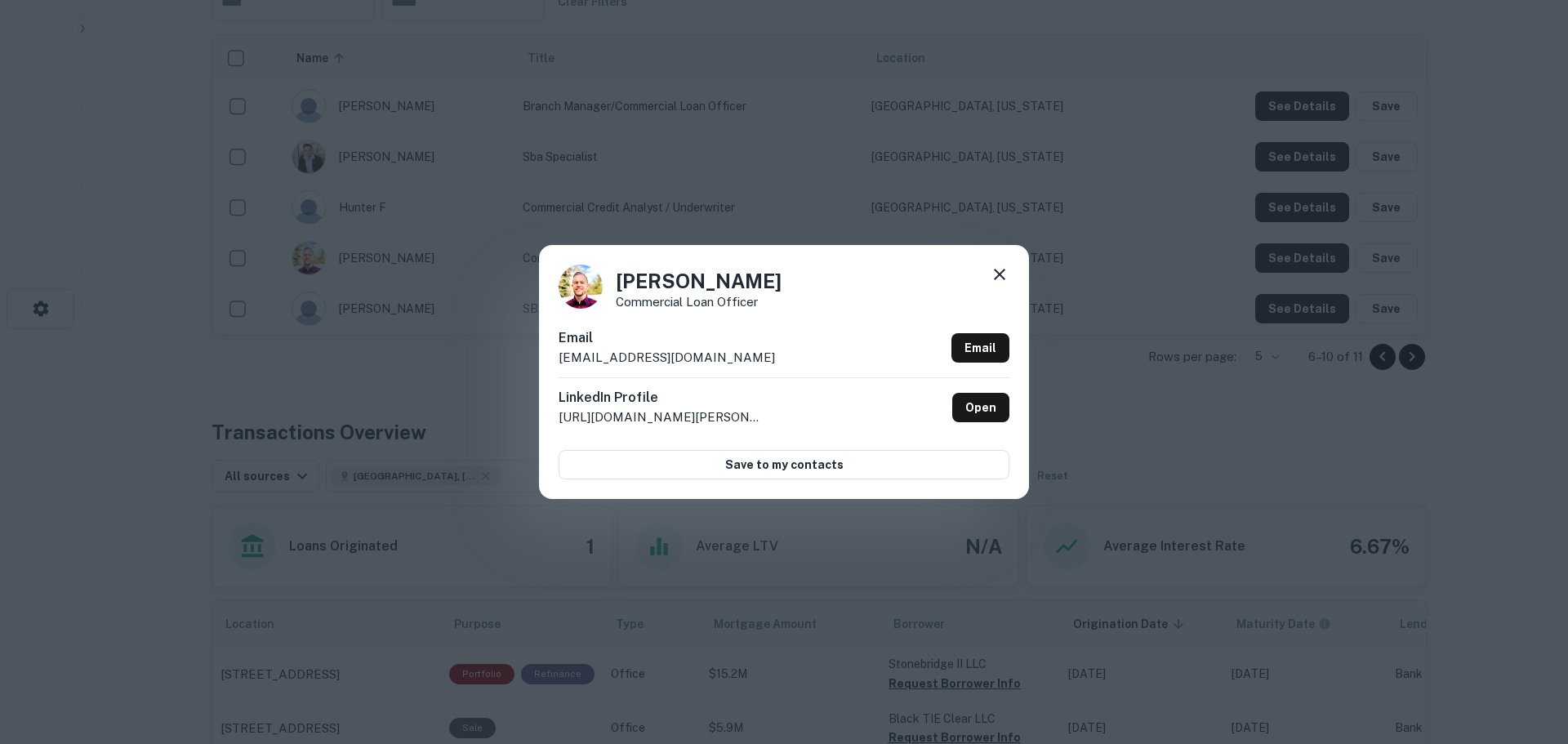
drag, startPoint x: 766, startPoint y: 358, endPoint x: 525, endPoint y: 358, distance: 241.0
click at [525, 358] on div "[PERSON_NAME] Commercial Loan Officer [PERSON_NAME] [PERSON_NAME][EMAIL_ADDRESS…" at bounding box center [784, 372] width 1568 height 744
copy p "[EMAIL_ADDRESS][DOMAIN_NAME]"
click at [996, 281] on icon at bounding box center [999, 274] width 19 height 19
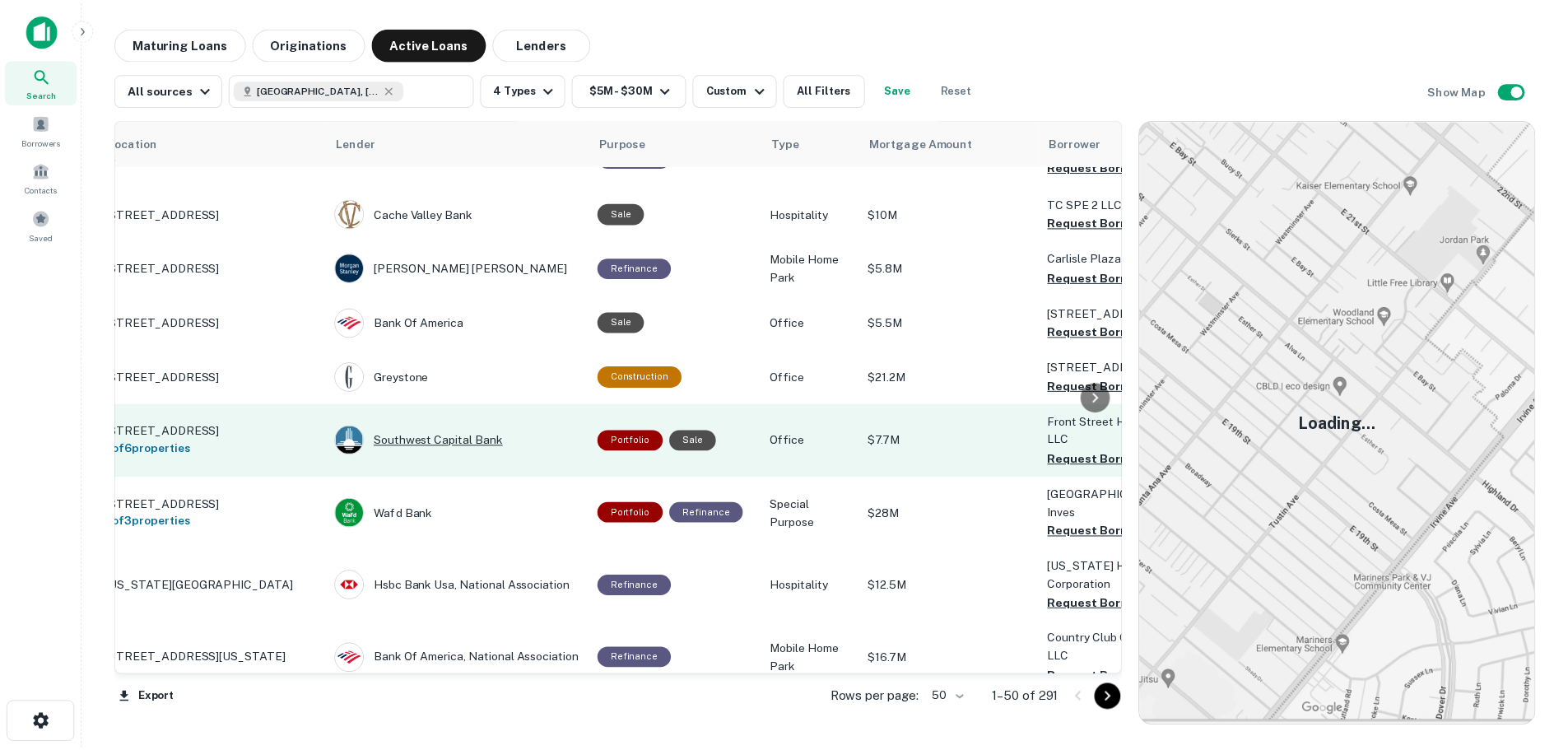
scroll to position [165, 0]
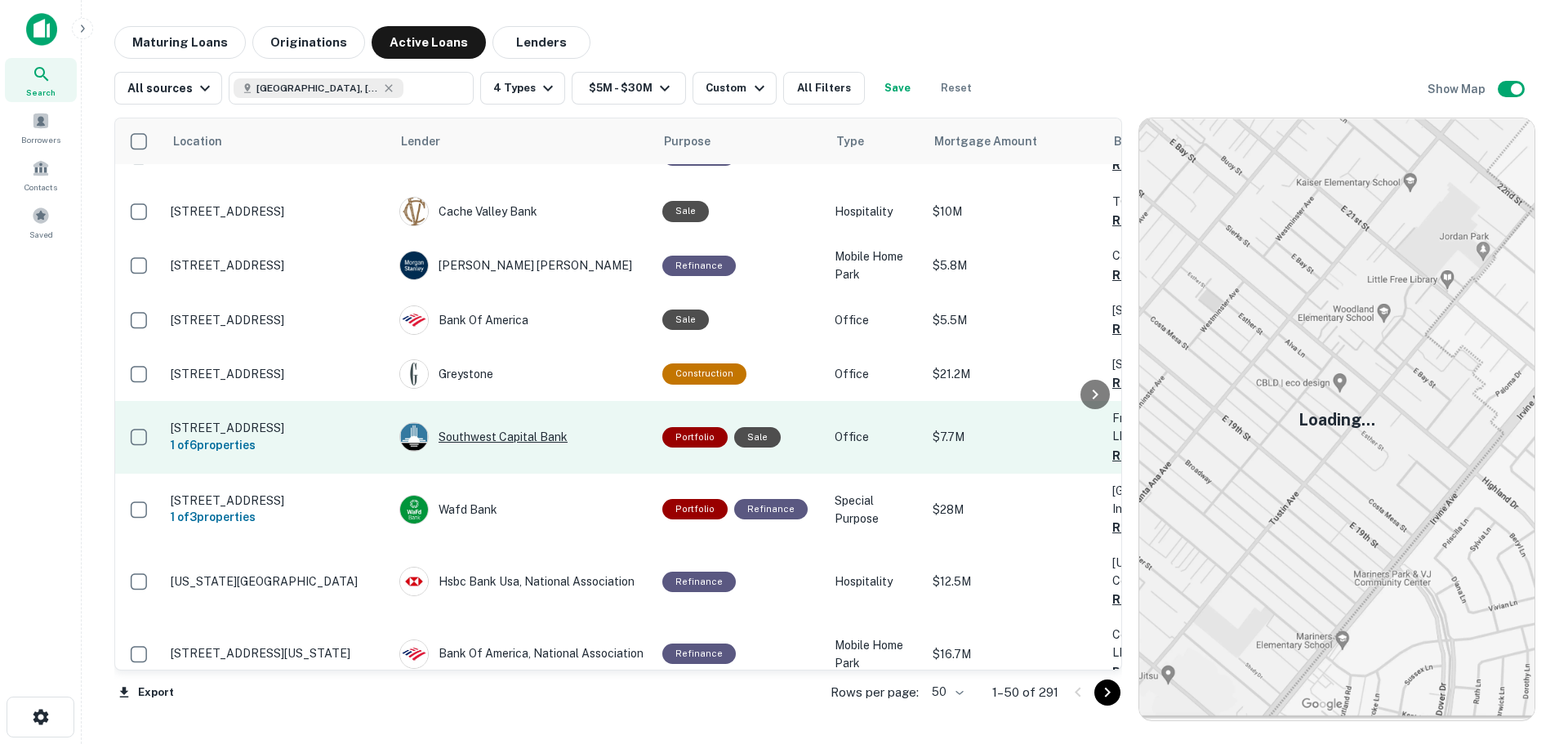
click at [503, 437] on div "Southwest Capital Bank" at bounding box center [522, 436] width 247 height 29
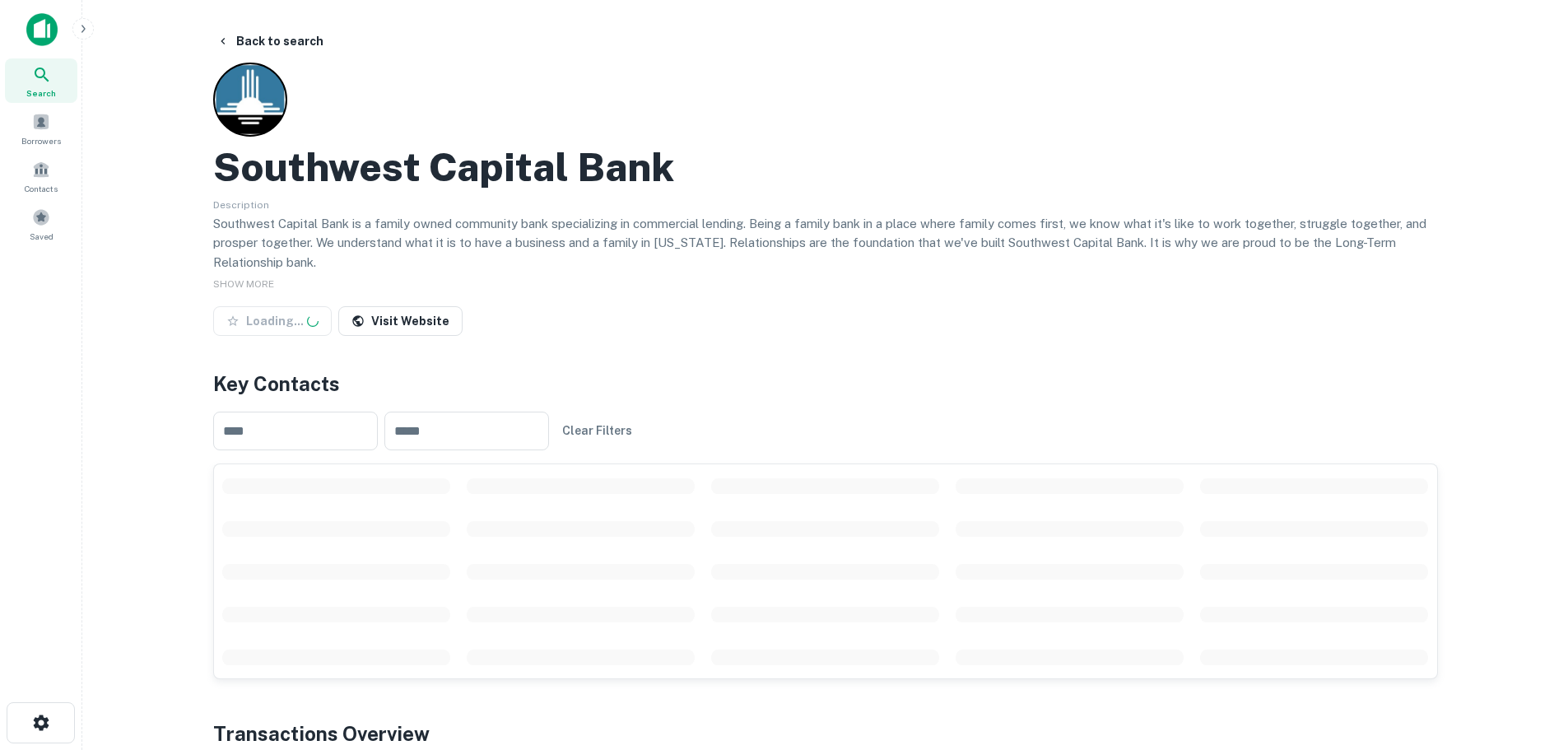
click at [418, 169] on h2 "Southwest Capital Bank" at bounding box center [444, 167] width 461 height 48
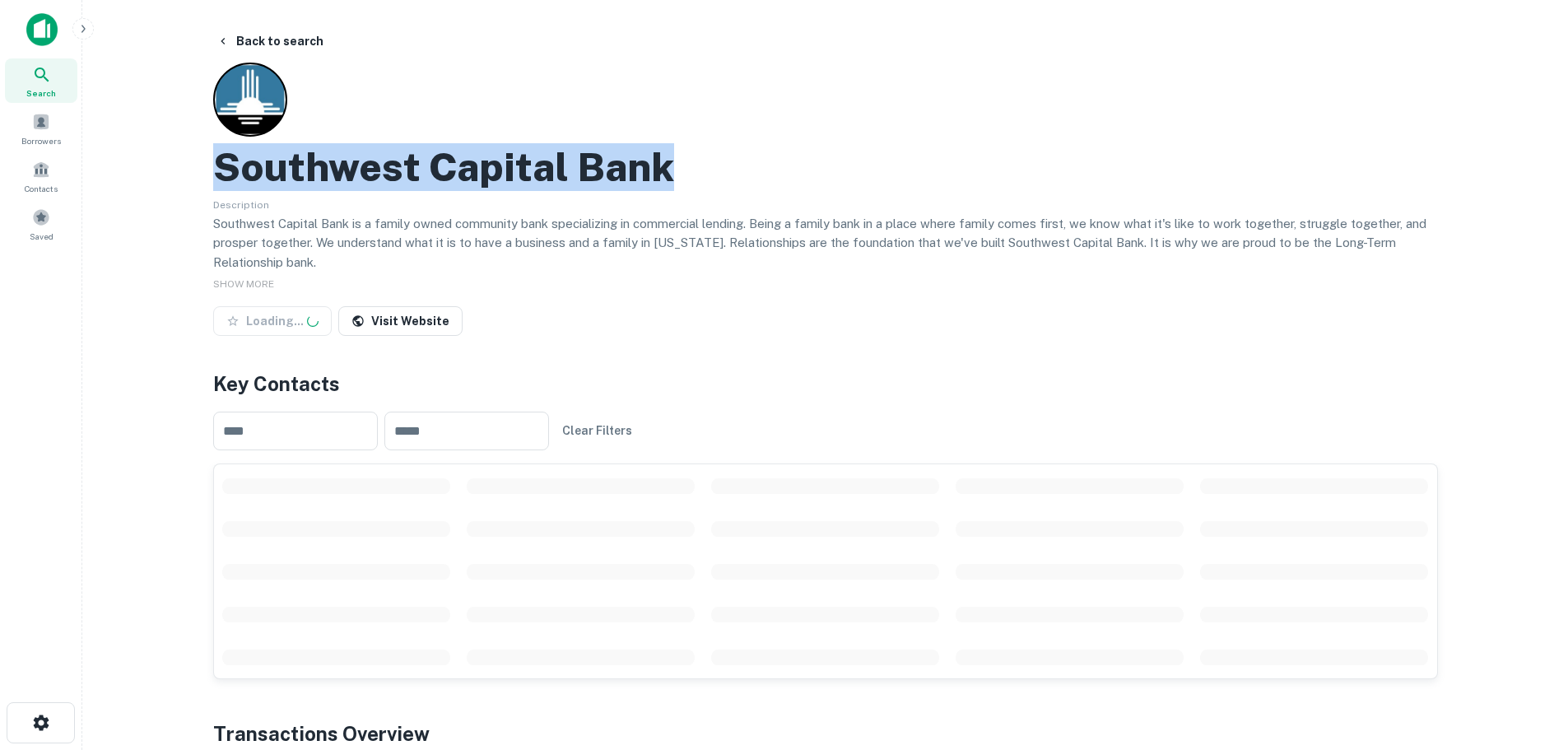
click at [418, 169] on h2 "Southwest Capital Bank" at bounding box center [444, 167] width 461 height 48
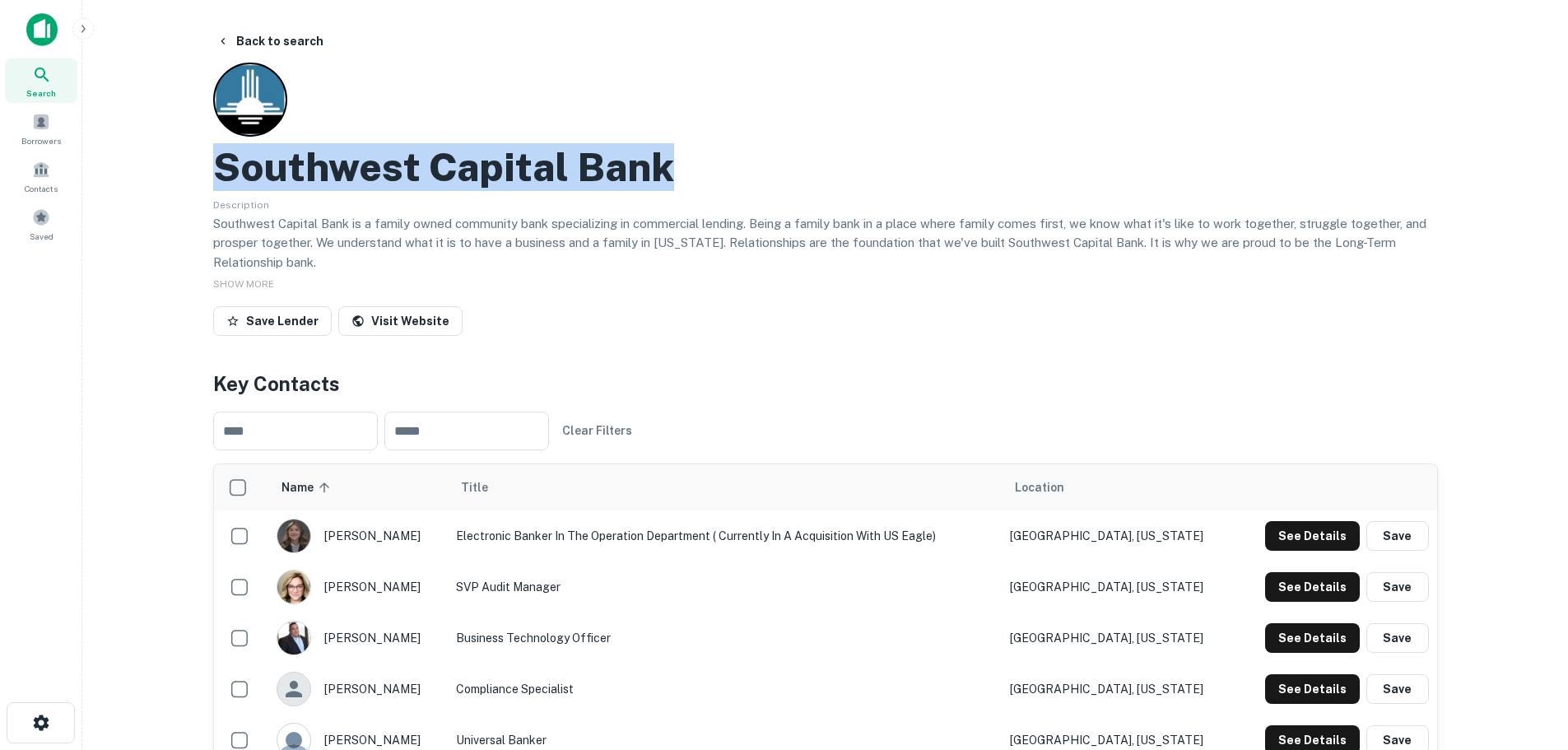
copy h2 "Southwest Capital Bank"
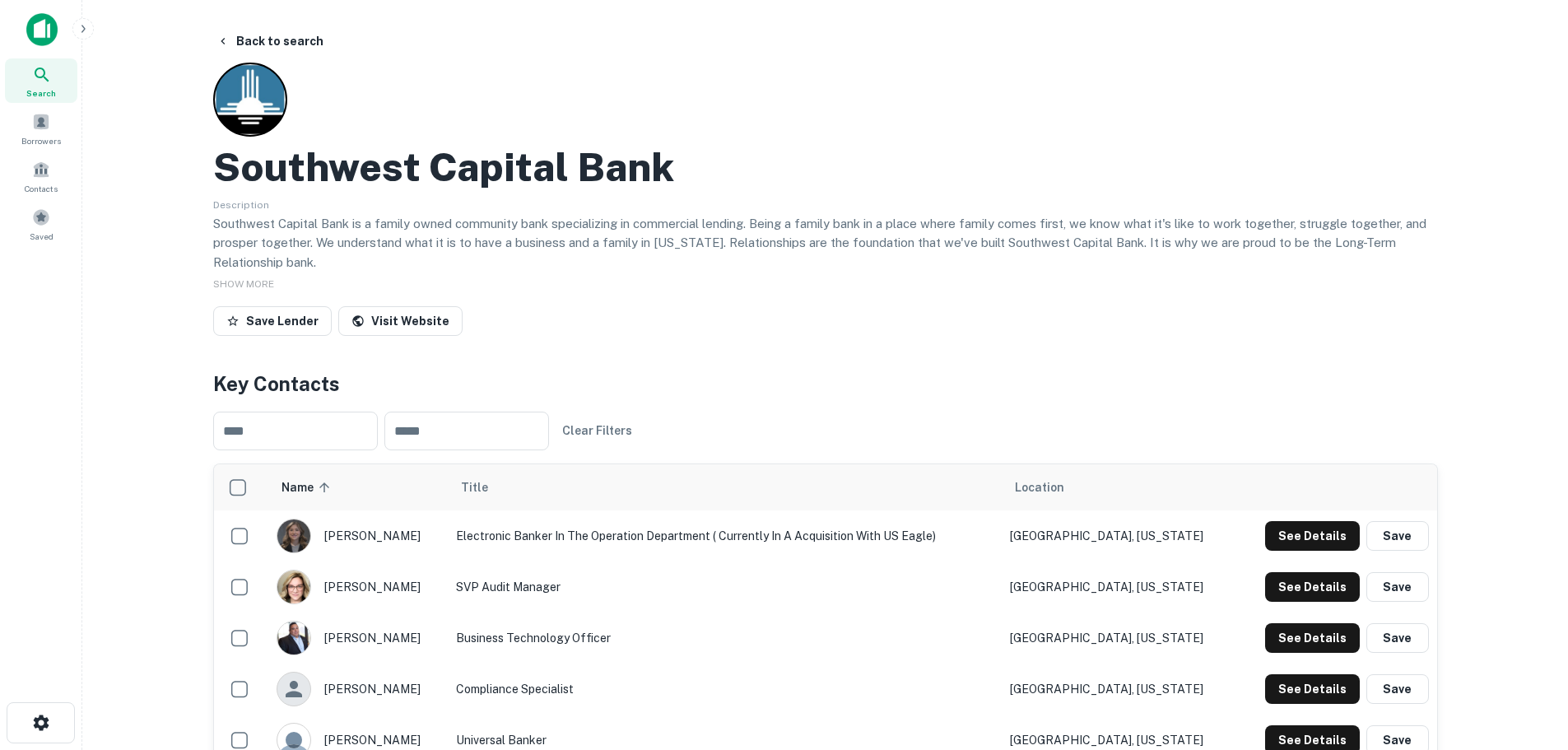
click at [513, 344] on div "Back to search Southwest Capital Bank Description Southwest Capital Bank is a f…" at bounding box center [825, 742] width 1264 height 1431
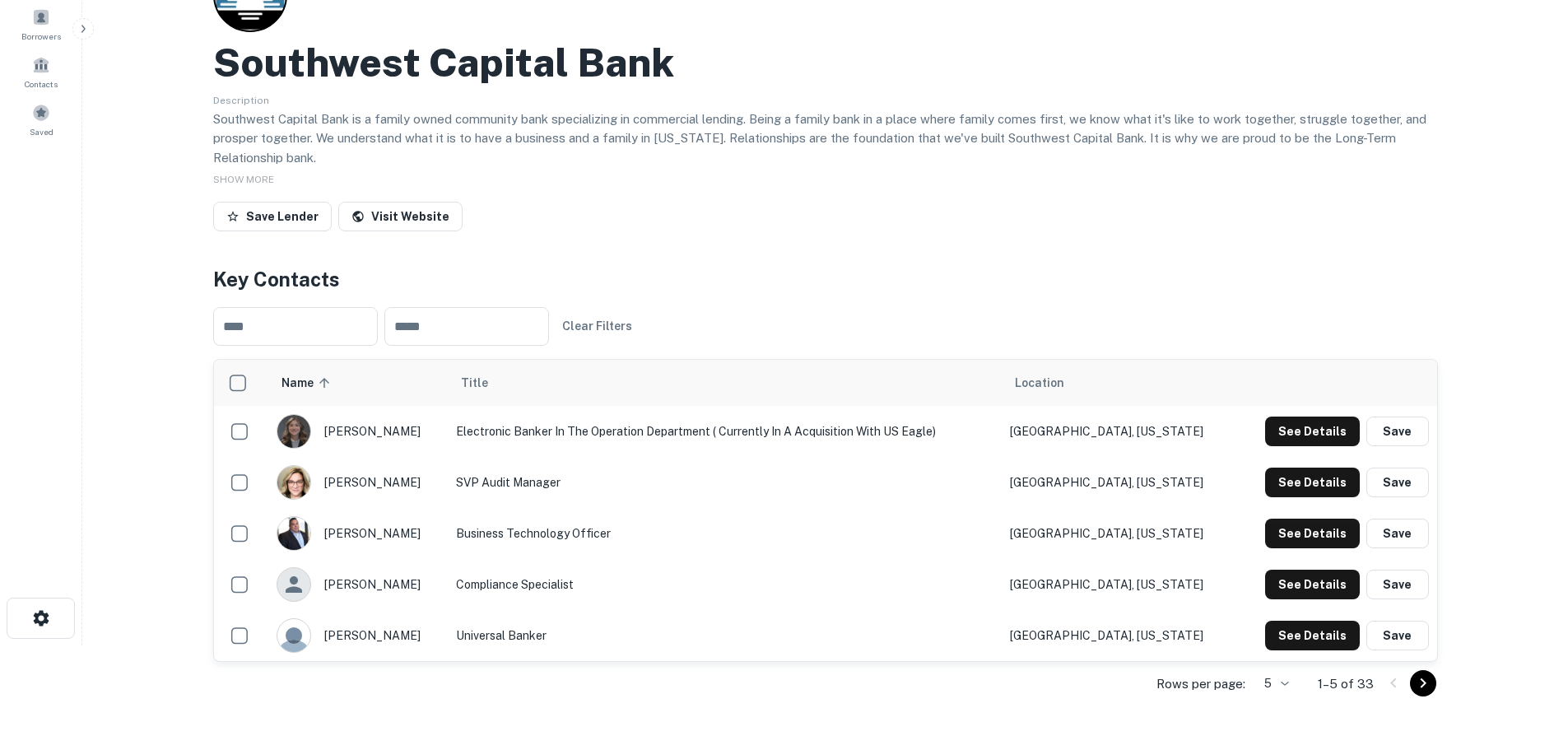
scroll to position [165, 0]
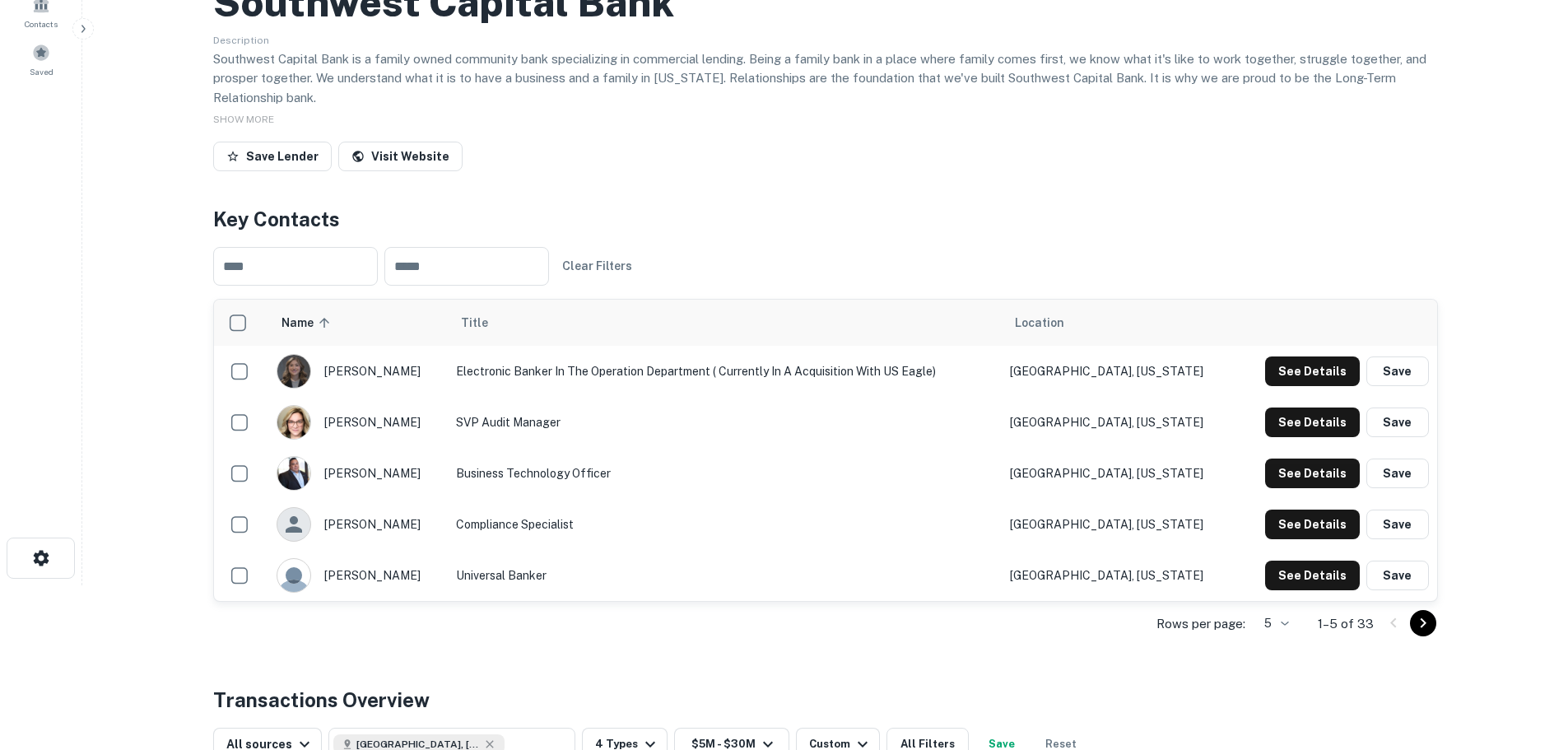
click at [1432, 630] on icon "Go to next page" at bounding box center [1424, 622] width 19 height 19
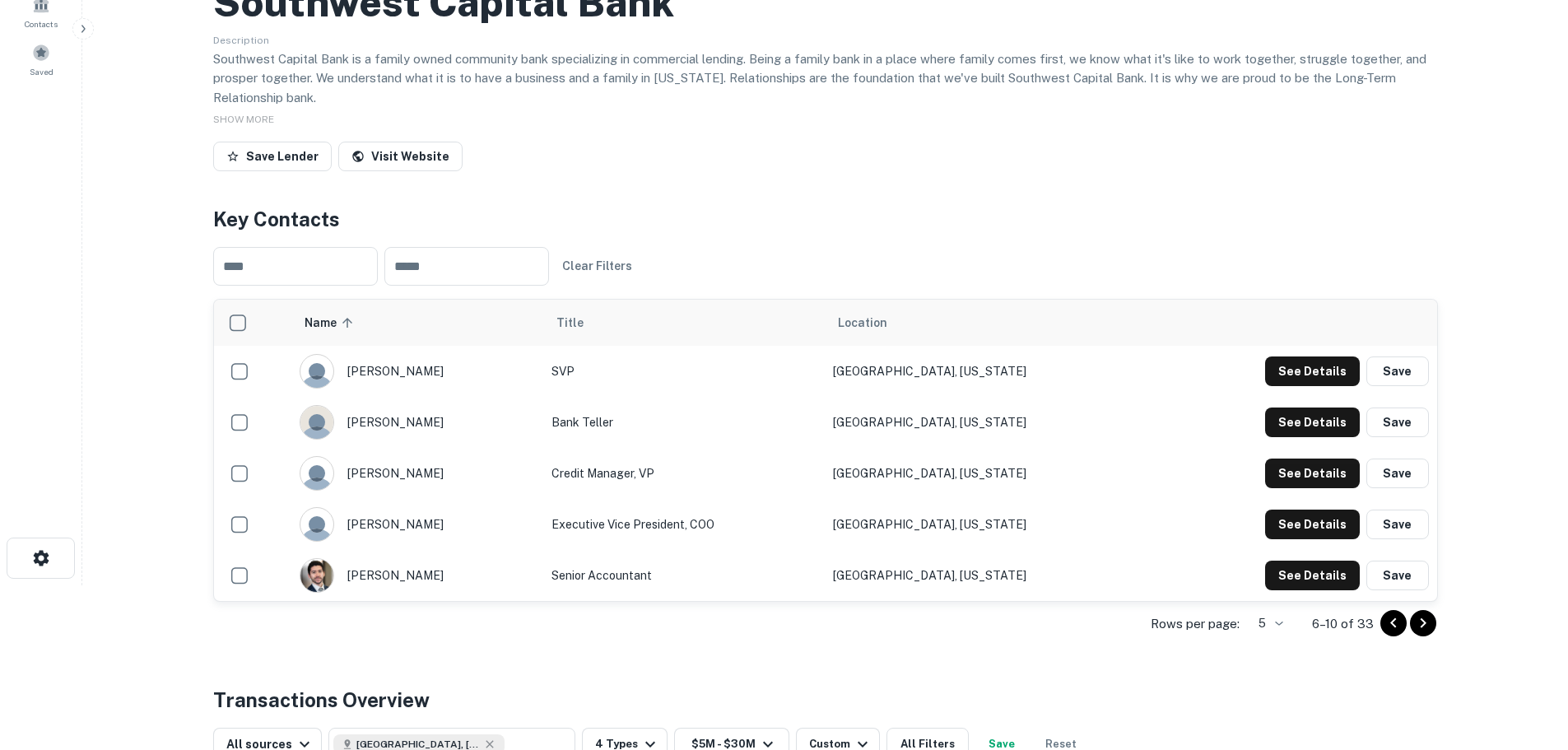
click at [1427, 622] on icon "Go to next page" at bounding box center [1424, 622] width 19 height 19
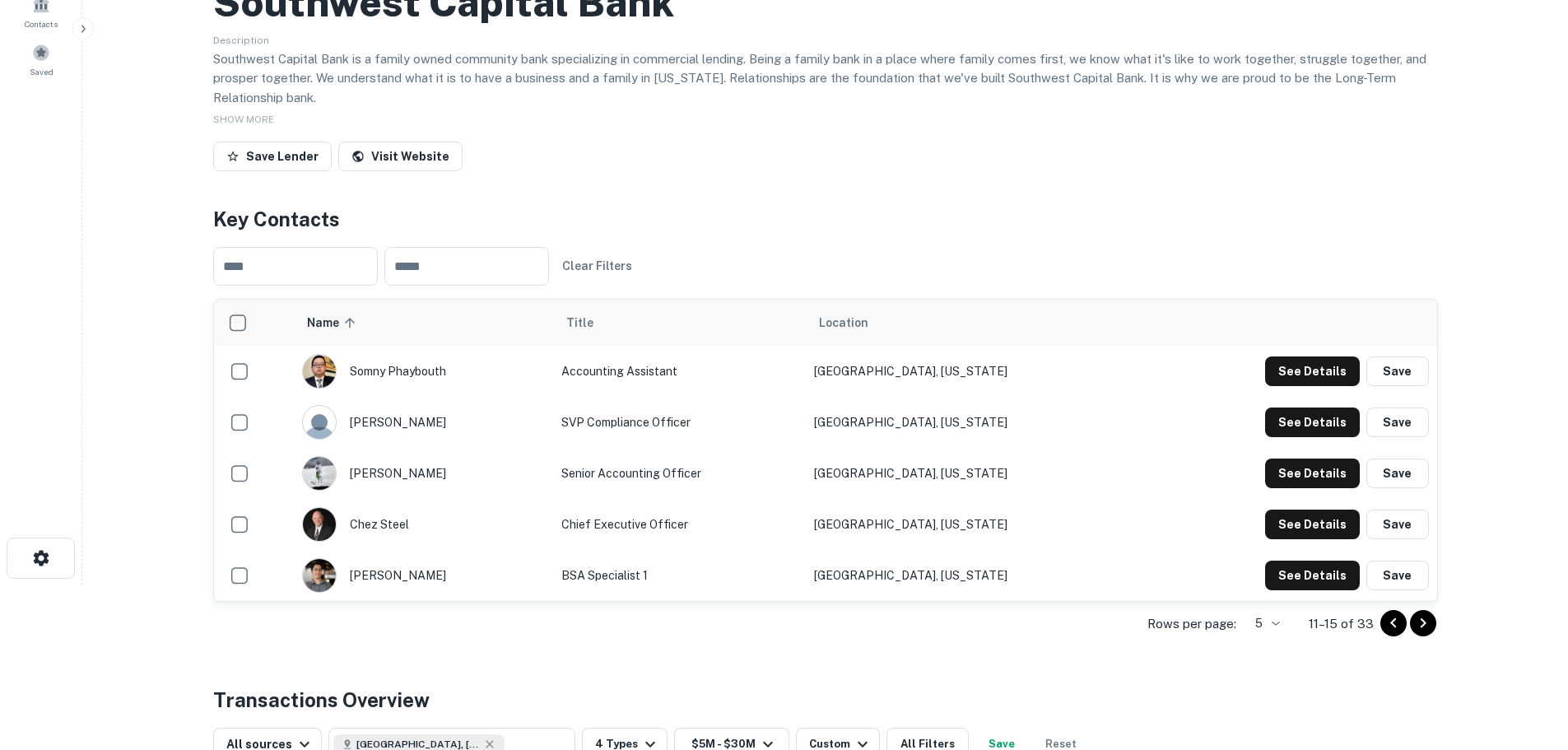
click at [1427, 622] on icon "Go to next page" at bounding box center [1424, 622] width 19 height 19
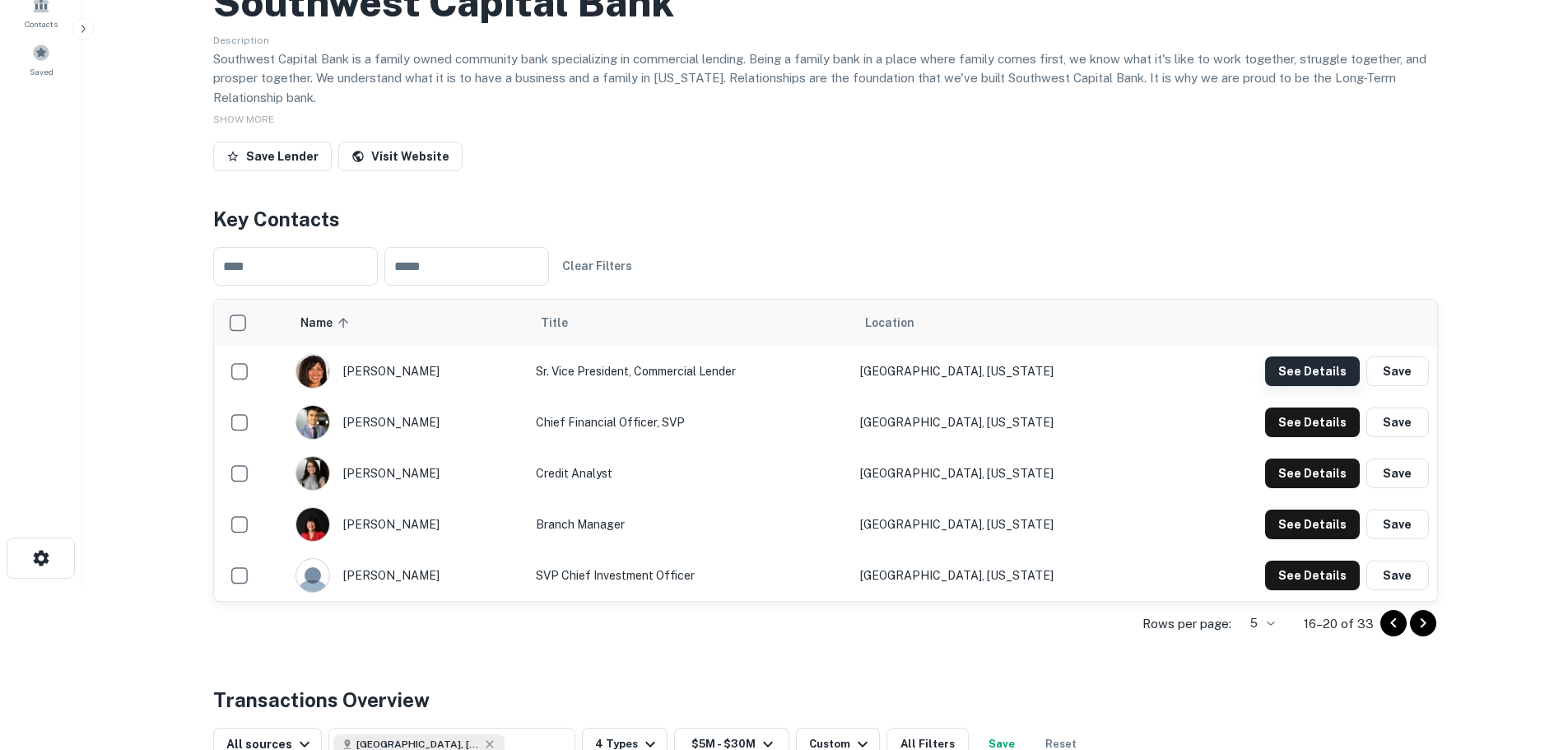
click at [1279, 373] on button "See Details" at bounding box center [1312, 370] width 95 height 29
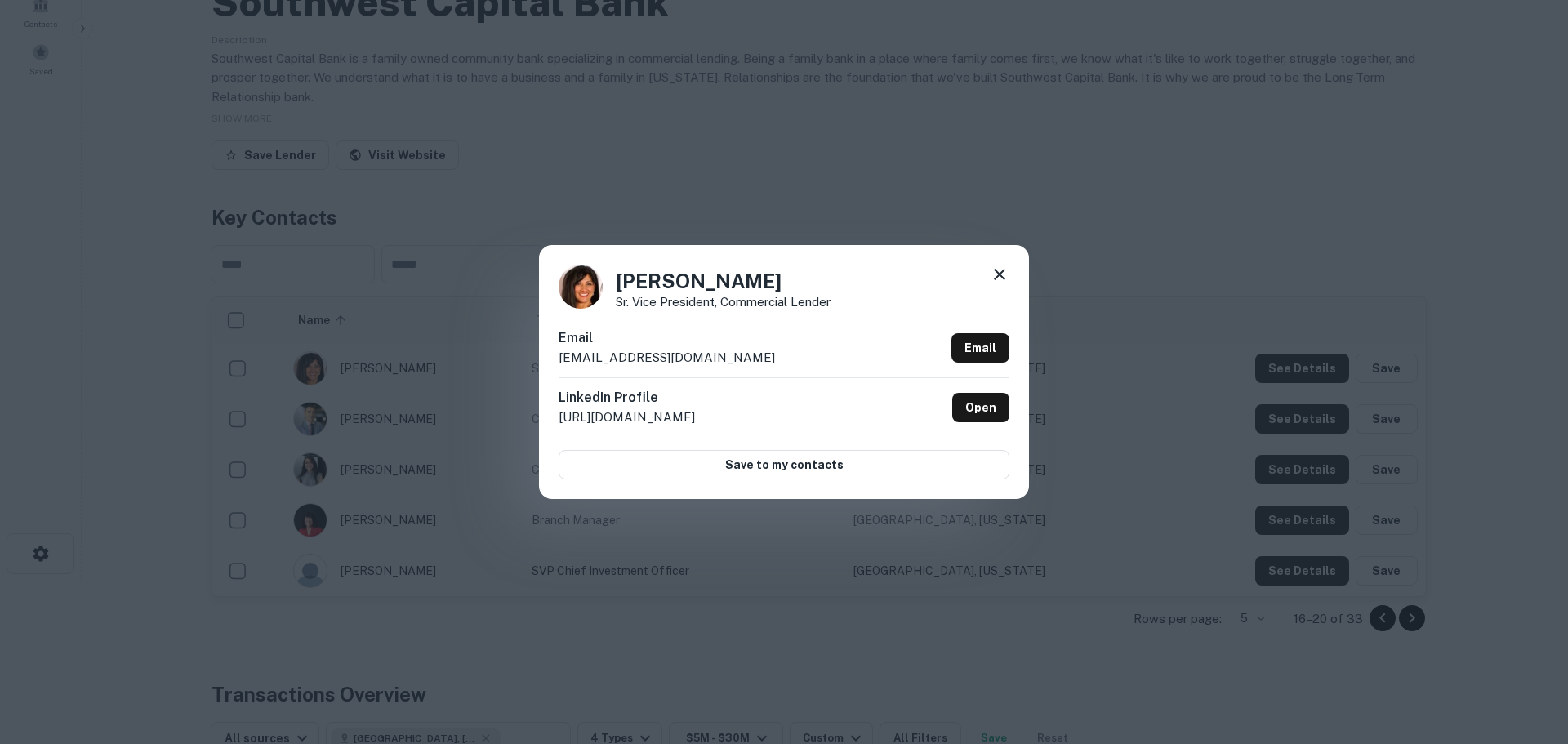
click at [655, 360] on p "[EMAIL_ADDRESS][DOMAIN_NAME]" at bounding box center [667, 358] width 216 height 19
copy div "[EMAIL_ADDRESS][DOMAIN_NAME] Email"
click at [754, 305] on p "Sr. Vice President, Commercial Lender" at bounding box center [723, 301] width 214 height 12
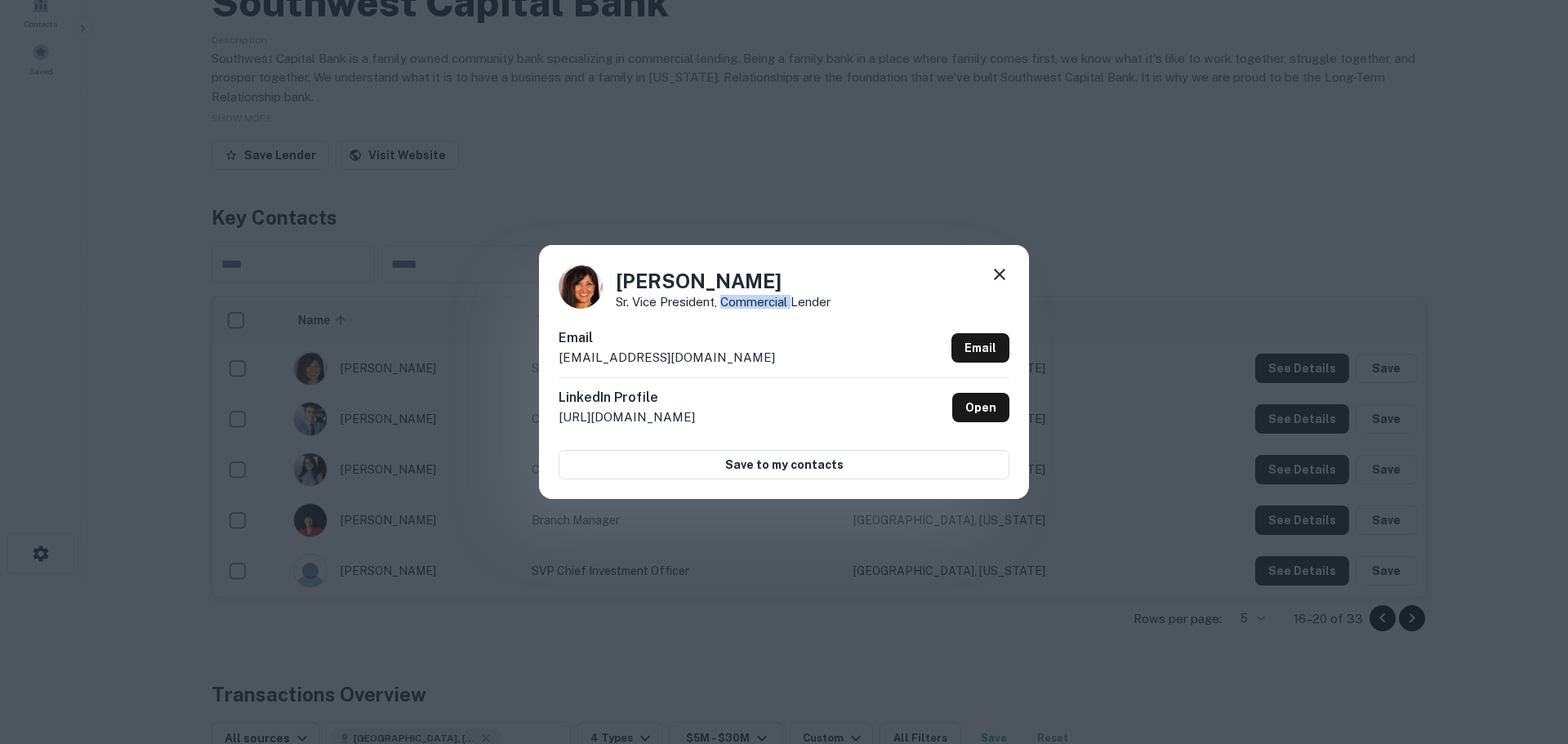
click at [754, 305] on p "Sr. Vice President, Commercial Lender" at bounding box center [723, 301] width 214 height 12
copy div "Sr. Vice President, Commercial Lender"
click at [995, 276] on icon at bounding box center [999, 274] width 19 height 19
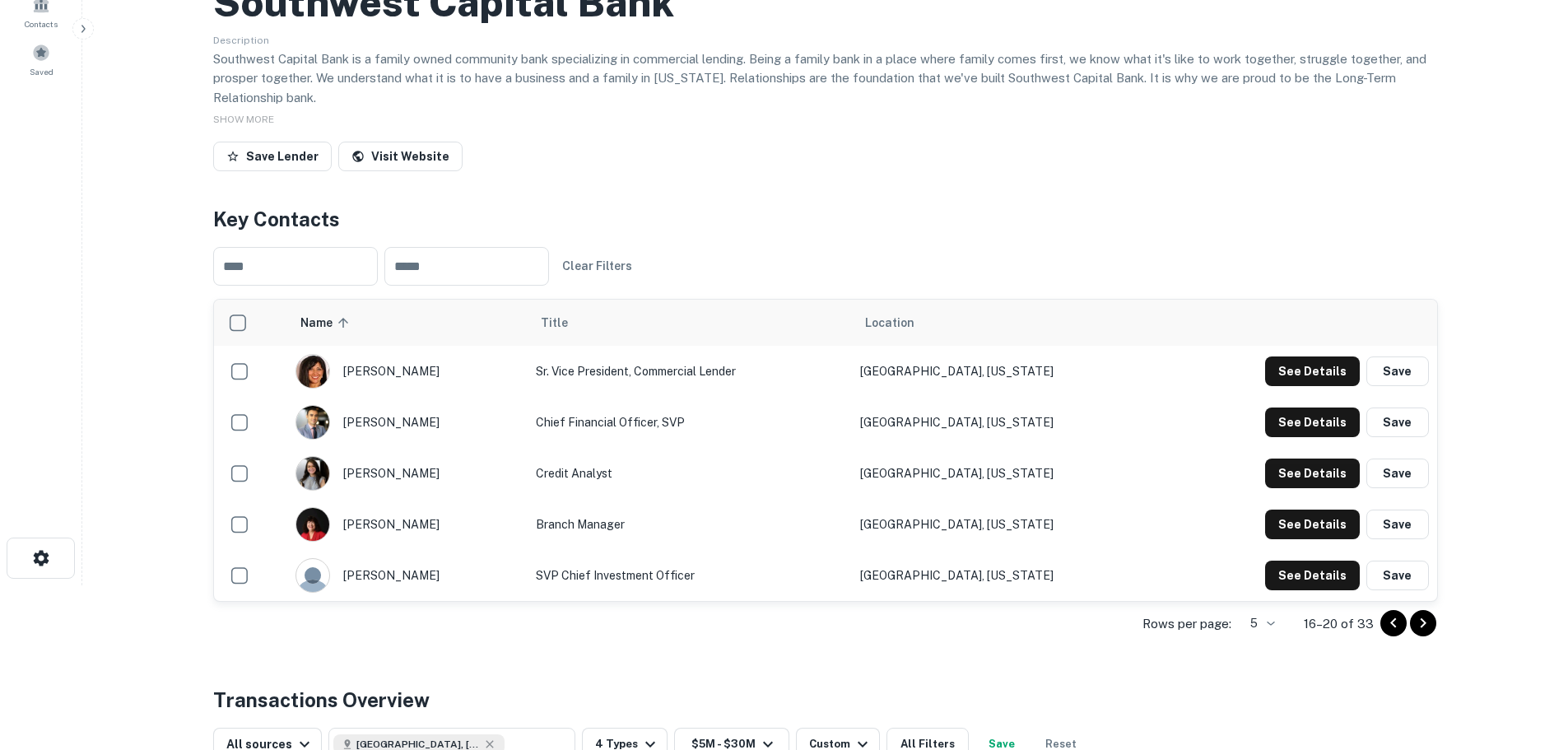
click at [625, 181] on div "Back to search Southwest Capital Bank Description Southwest Capital Bank is a f…" at bounding box center [825, 577] width 1264 height 1431
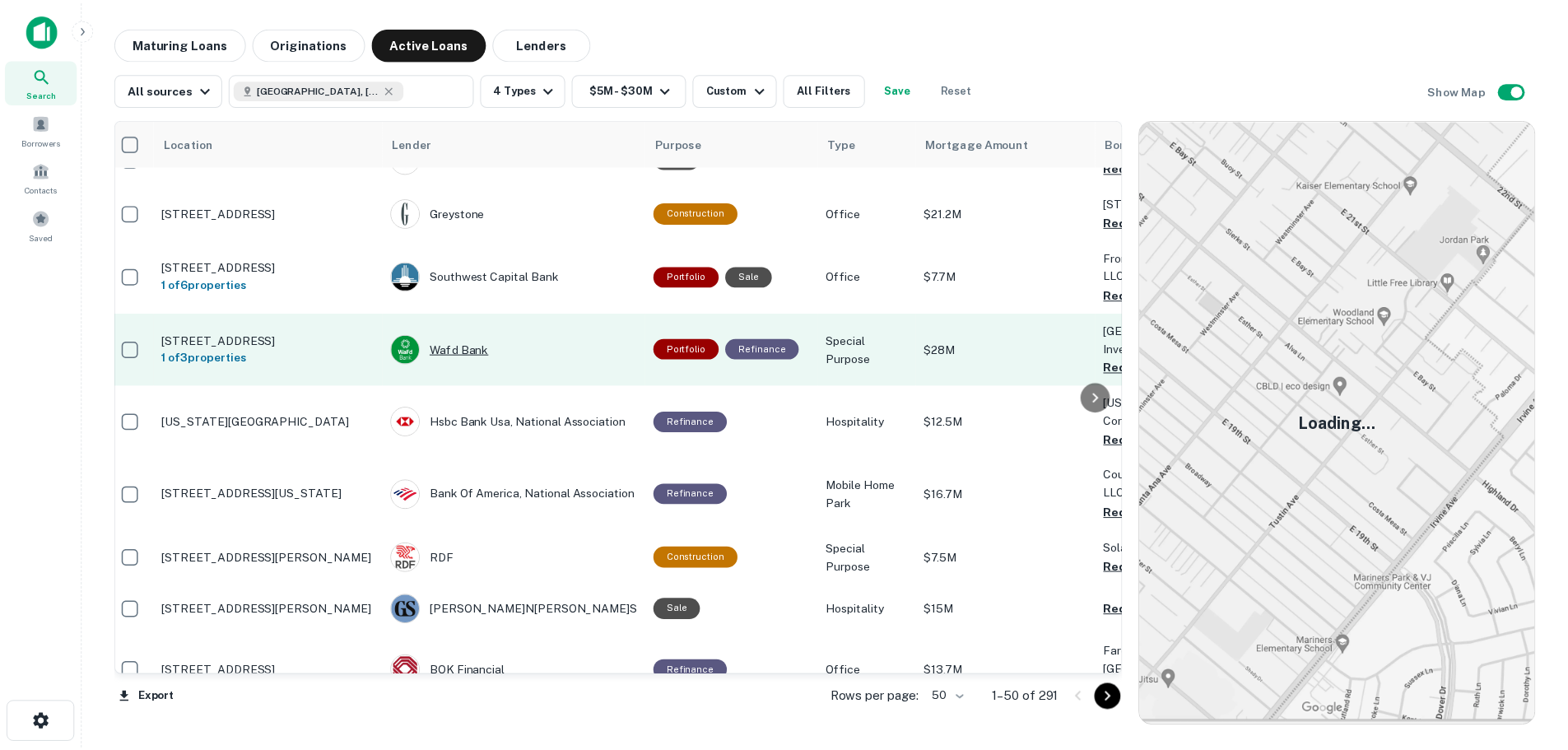
scroll to position [329, 11]
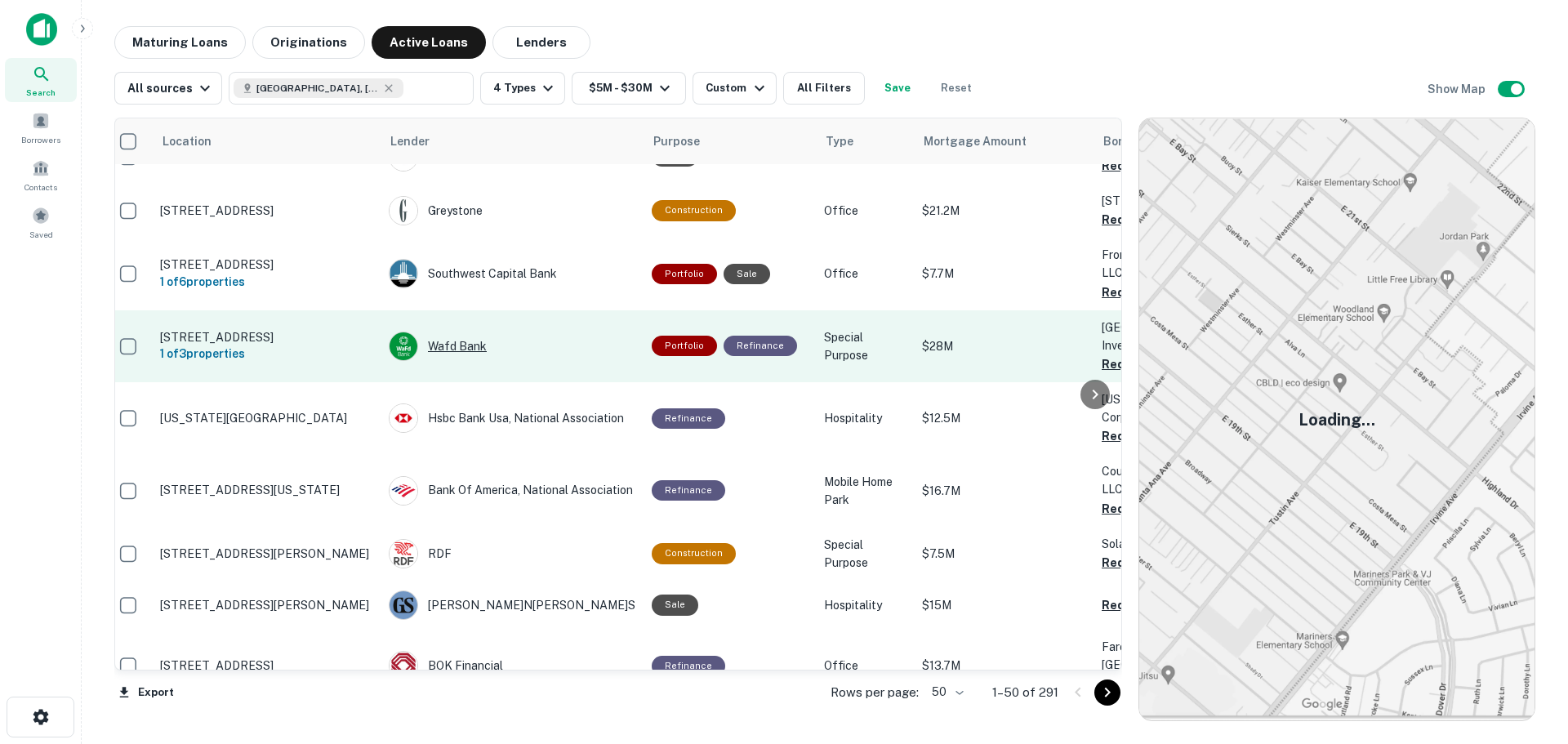
click at [480, 349] on div "Wafd Bank" at bounding box center [512, 345] width 247 height 29
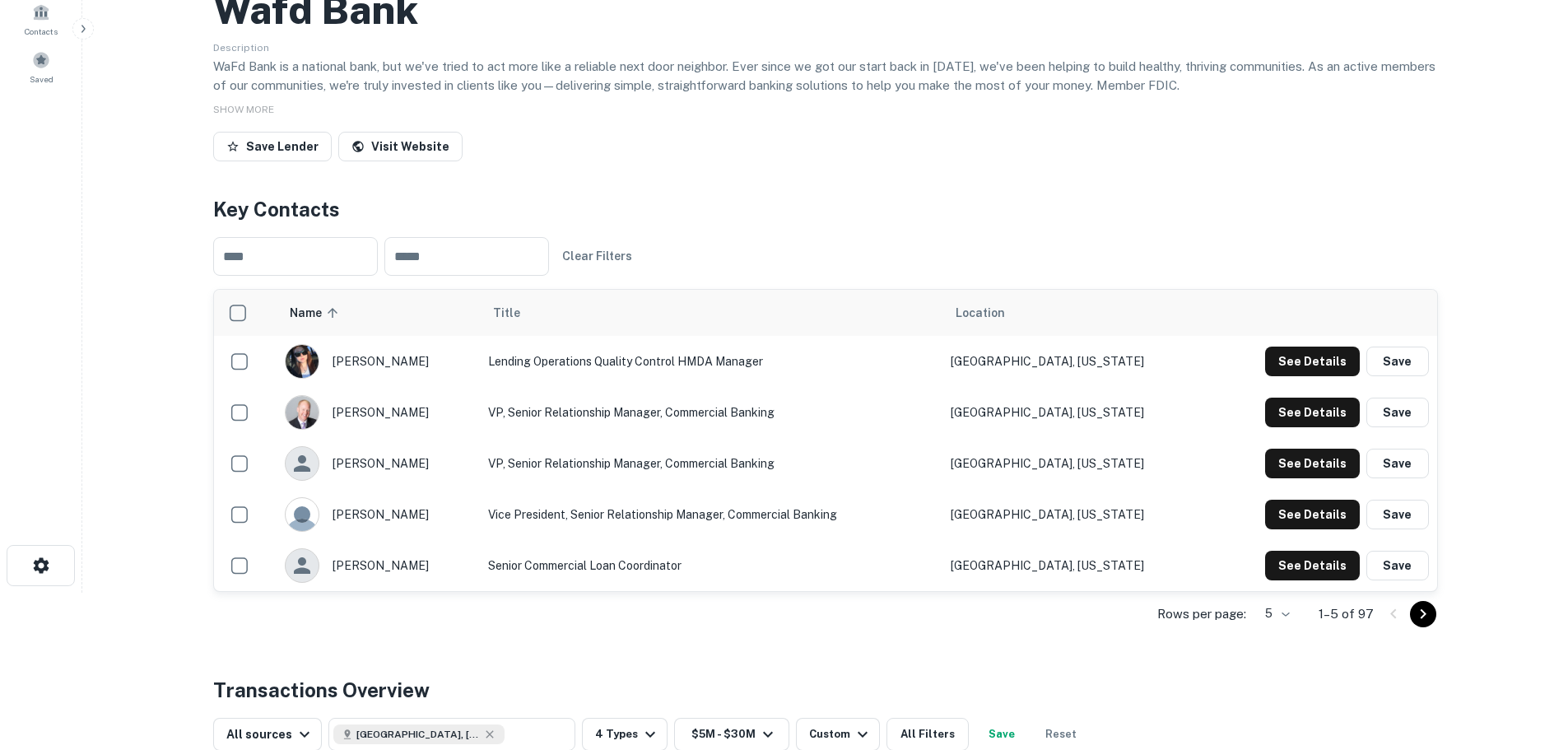
scroll to position [165, 0]
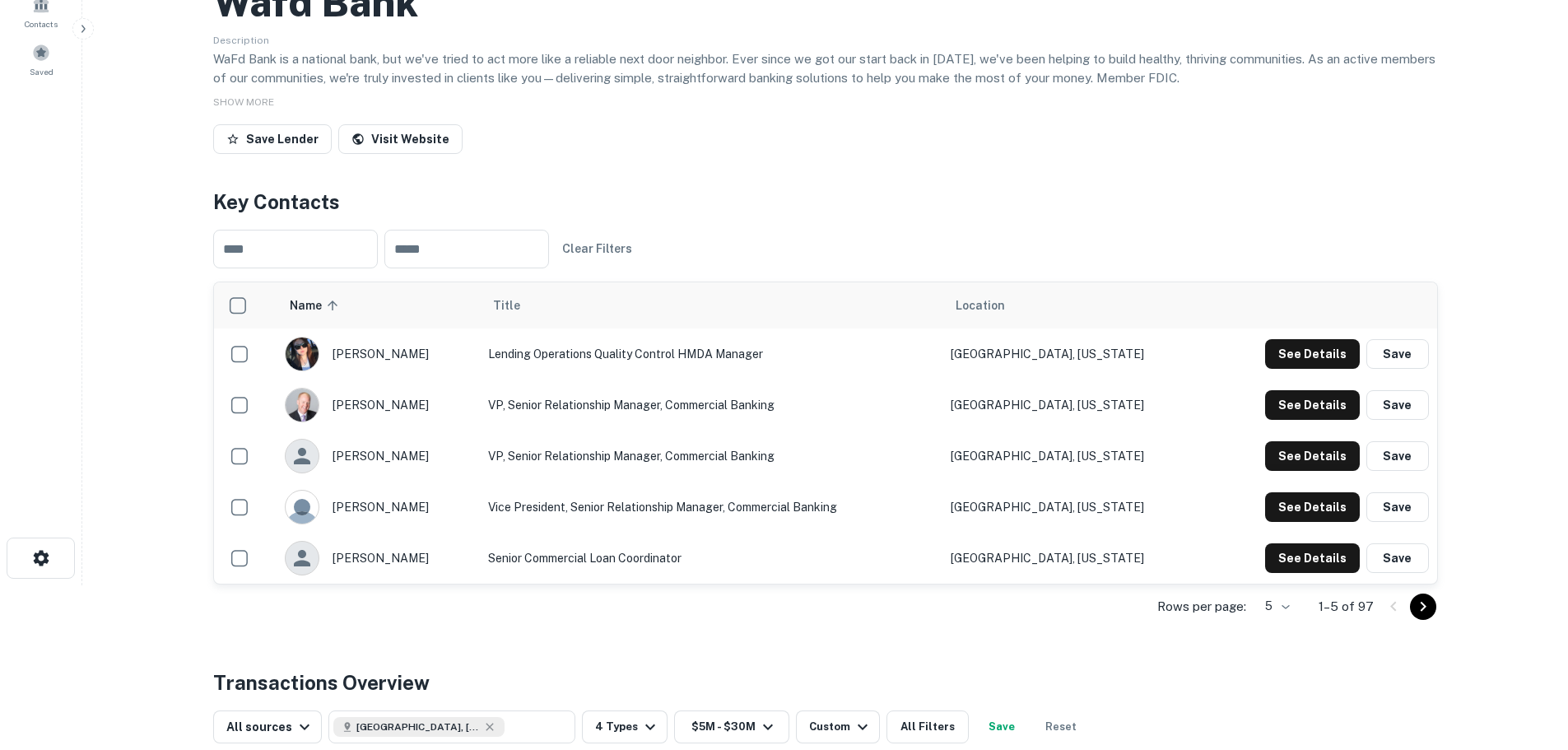
click at [1432, 611] on icon "Go to next page" at bounding box center [1424, 607] width 19 height 19
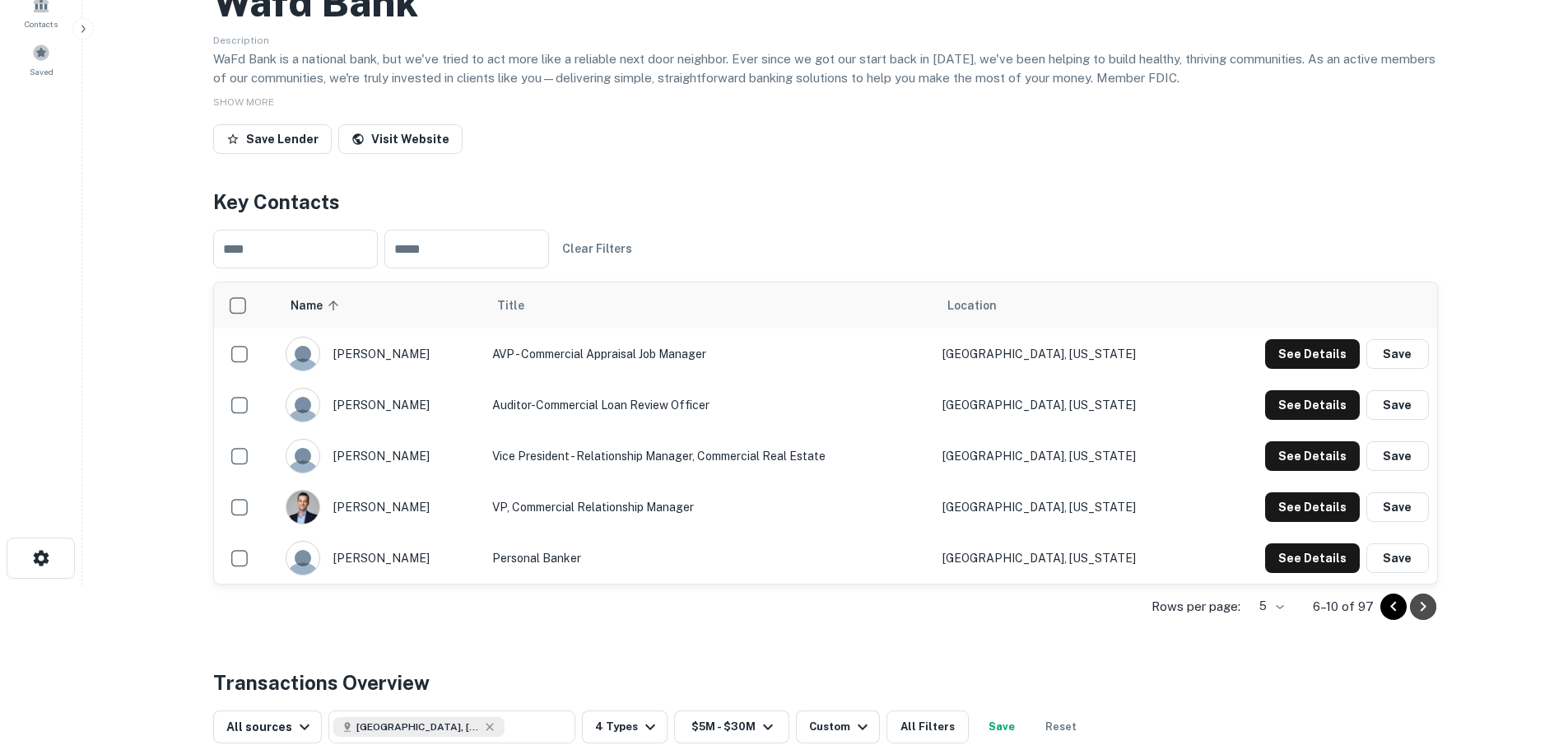
click at [1429, 605] on icon "Go to next page" at bounding box center [1424, 607] width 19 height 19
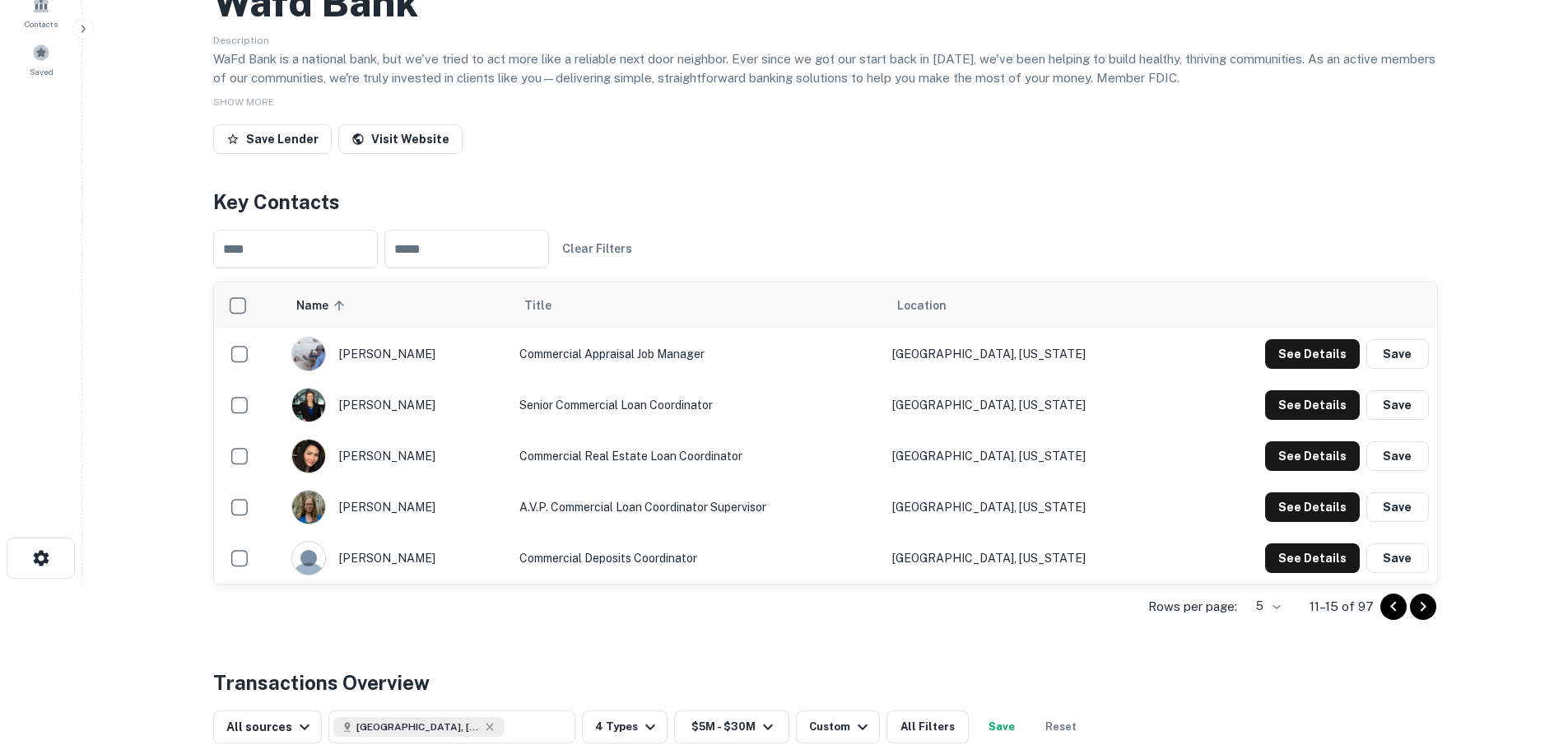
click at [1427, 605] on icon "Go to next page" at bounding box center [1424, 607] width 19 height 19
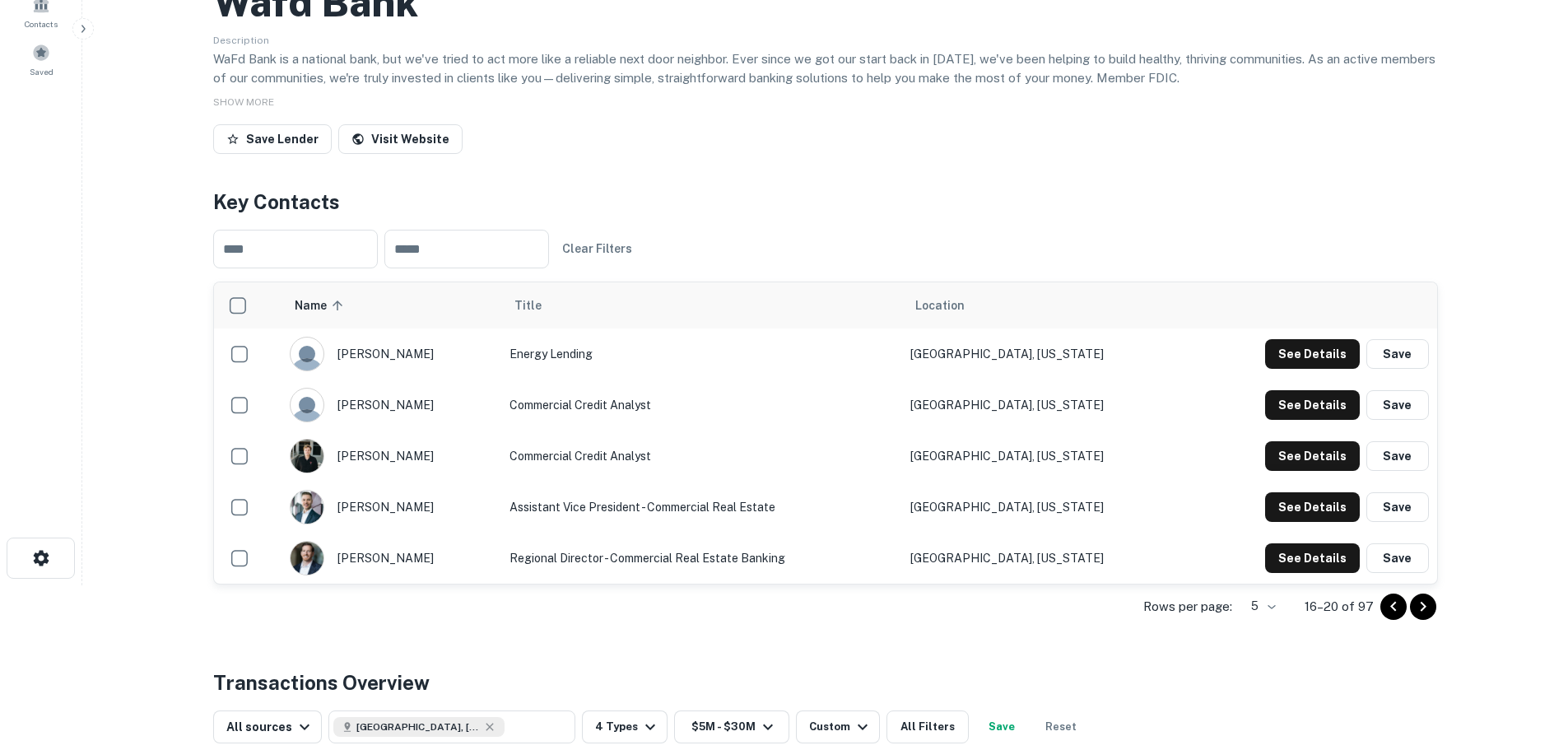
click at [1427, 605] on icon "Go to next page" at bounding box center [1424, 607] width 19 height 19
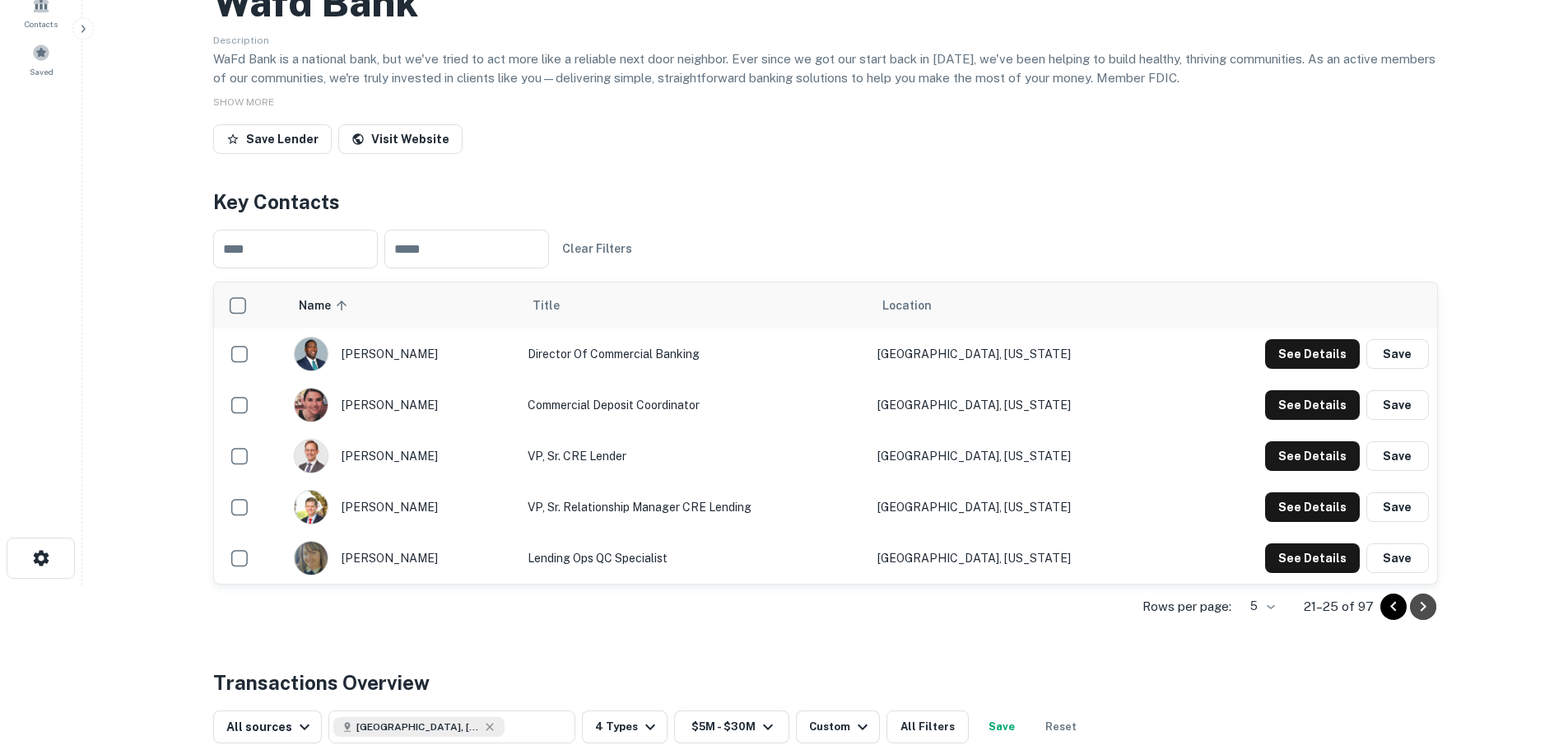
click at [1427, 605] on icon "Go to next page" at bounding box center [1424, 607] width 19 height 19
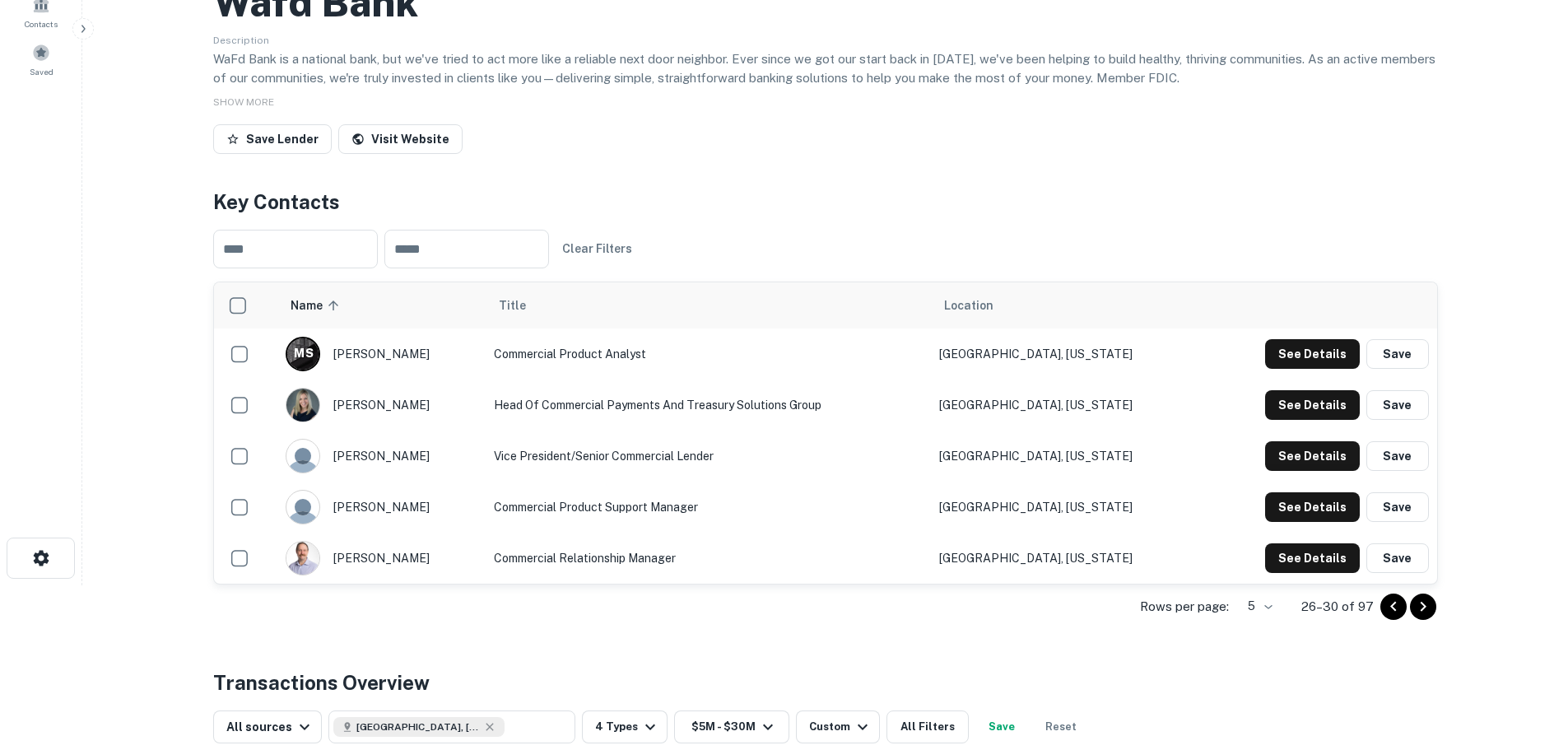
click at [1427, 605] on icon "Go to next page" at bounding box center [1424, 607] width 19 height 19
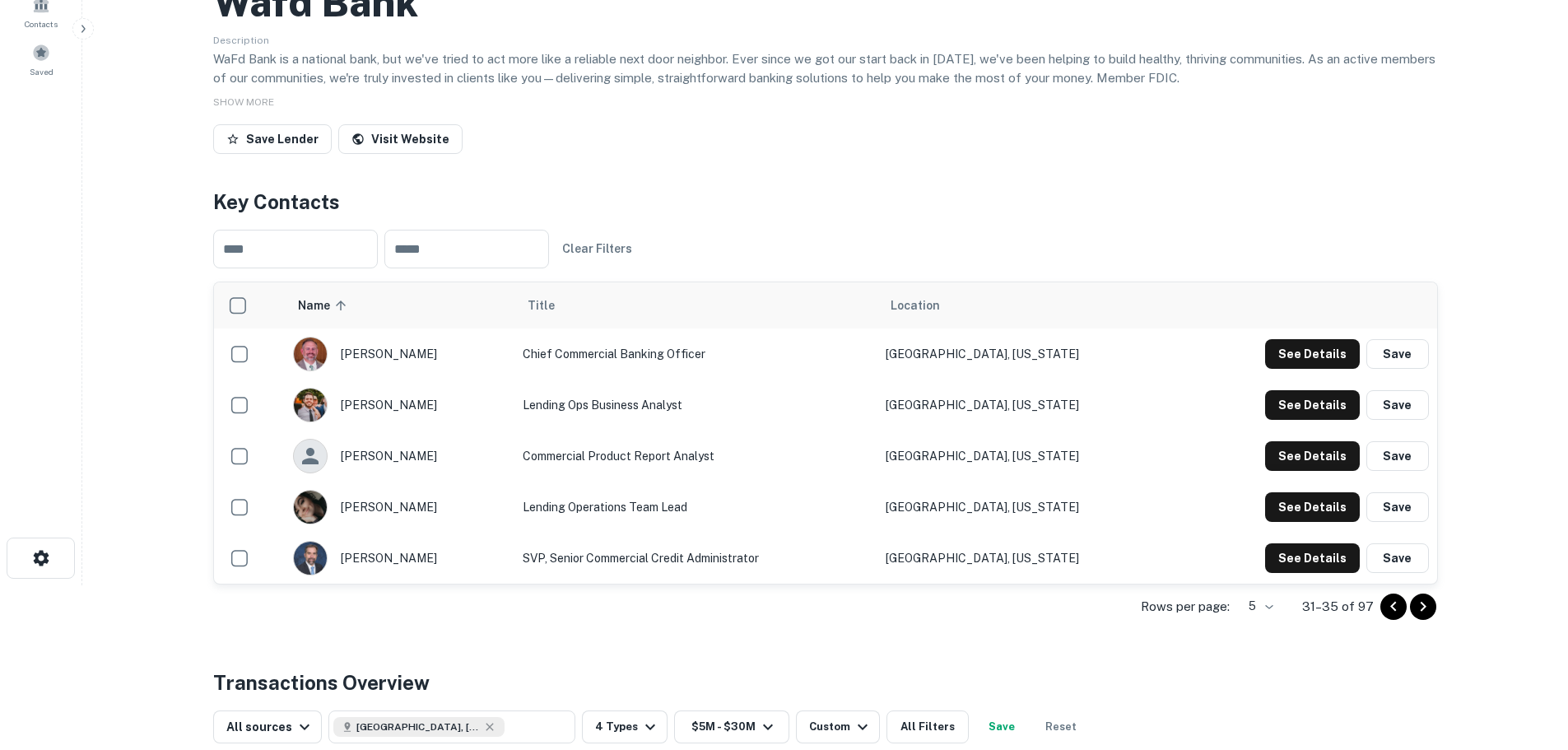
click at [1427, 605] on icon "Go to next page" at bounding box center [1424, 607] width 19 height 19
click at [1425, 601] on icon "Go to next page" at bounding box center [1424, 607] width 19 height 19
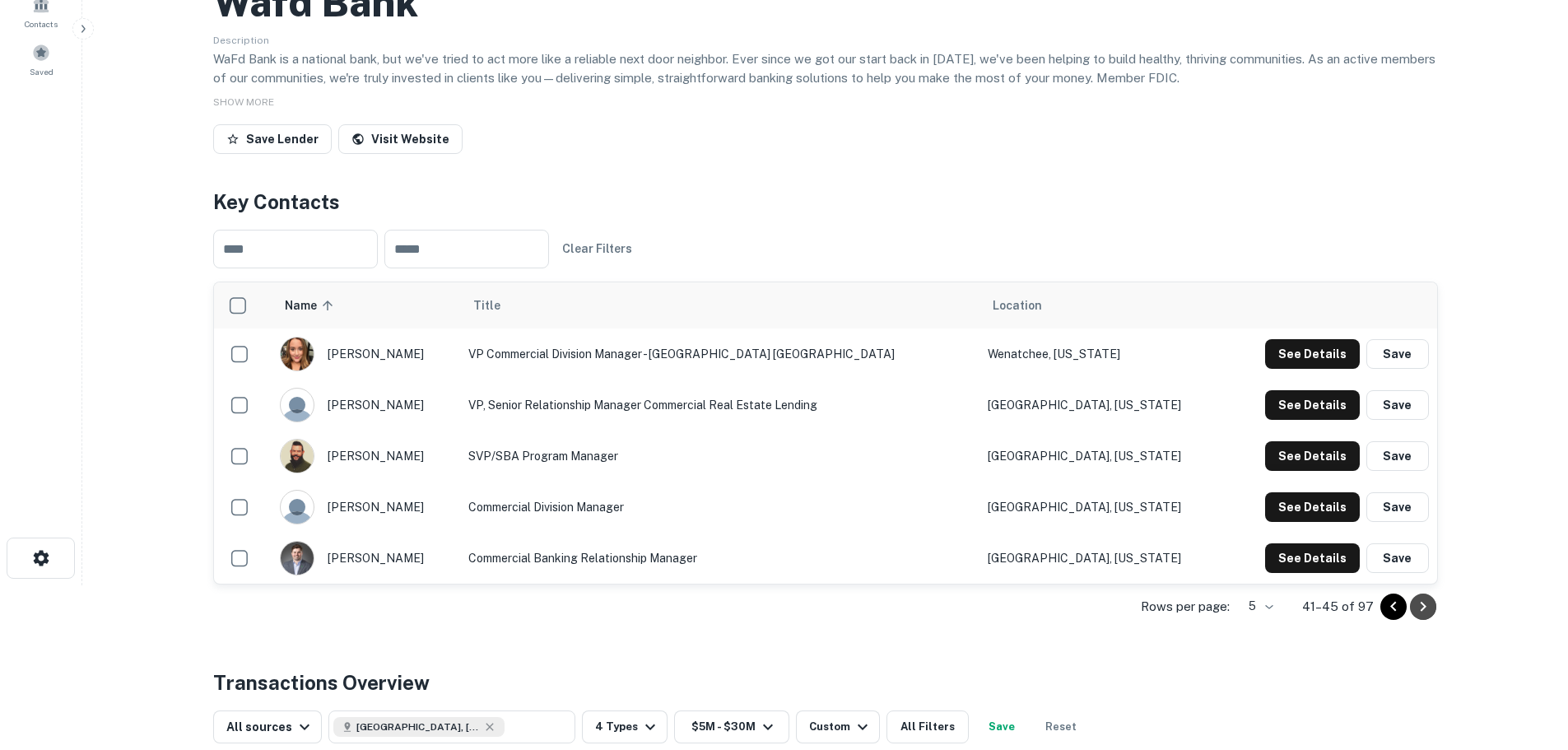
click at [1425, 601] on icon "Go to next page" at bounding box center [1424, 607] width 19 height 19
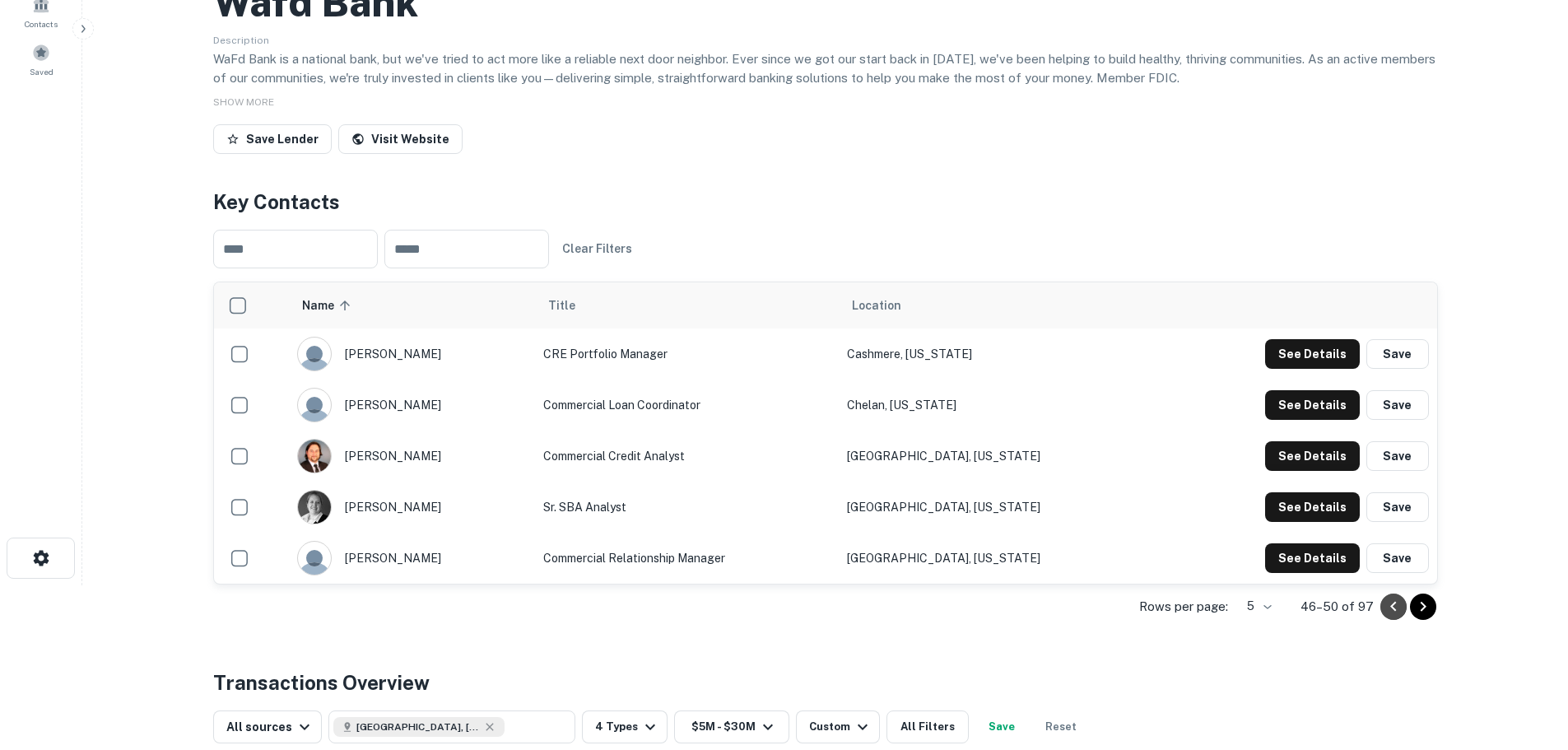
click at [1395, 607] on icon "Go to previous page" at bounding box center [1393, 607] width 19 height 19
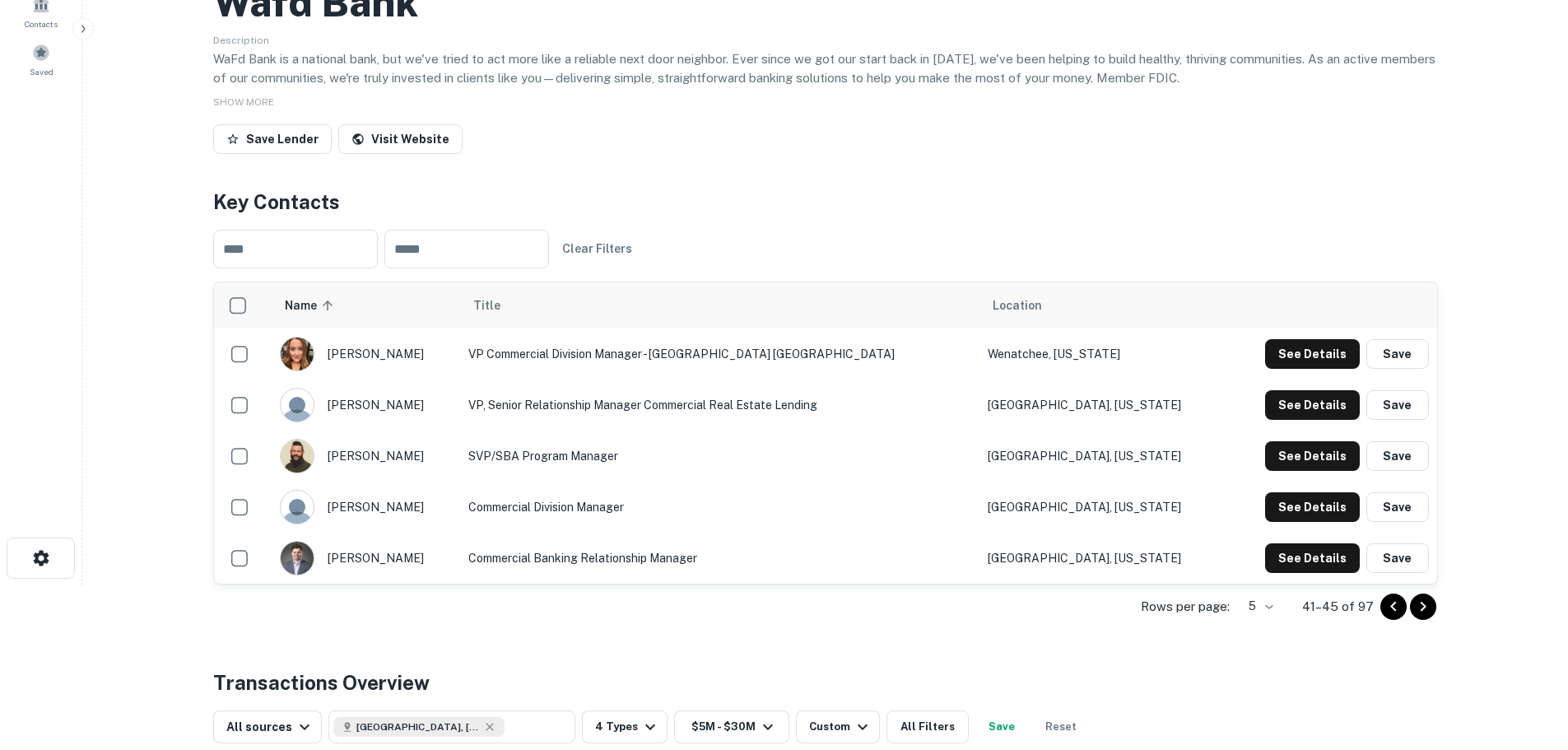
click at [1395, 607] on icon "Go to previous page" at bounding box center [1393, 607] width 19 height 19
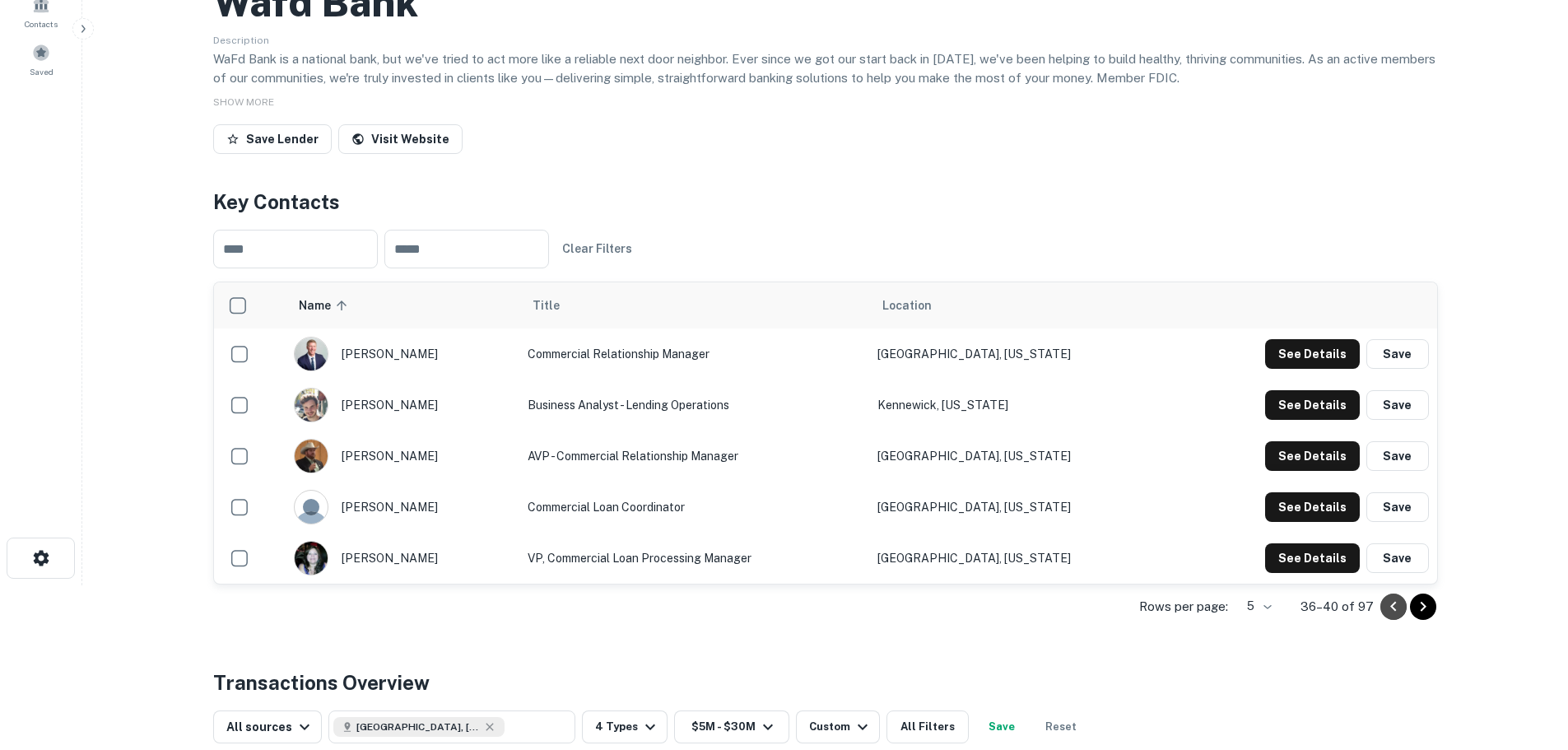
click at [1395, 607] on icon "Go to previous page" at bounding box center [1393, 607] width 19 height 19
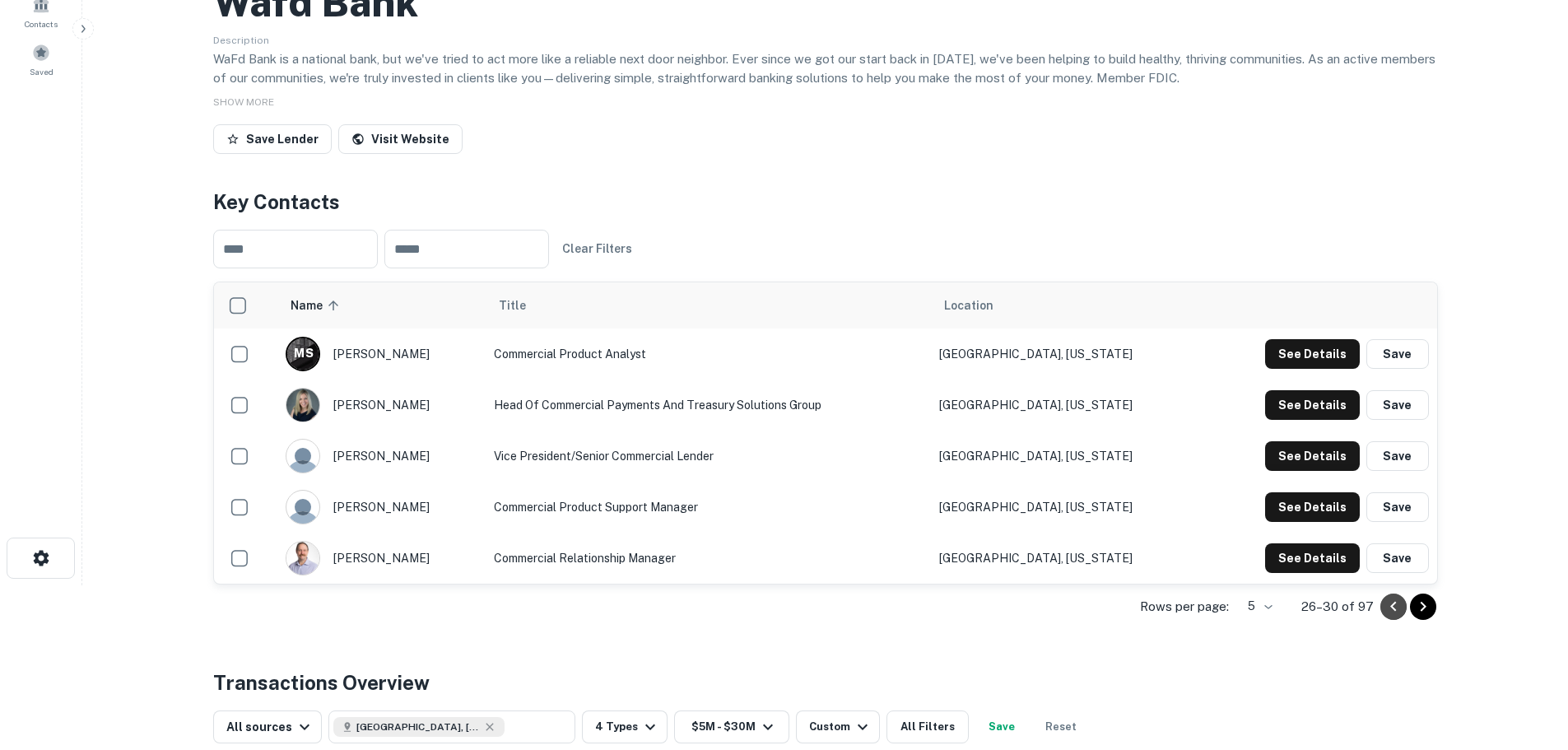
click at [1395, 607] on icon "Go to previous page" at bounding box center [1393, 607] width 19 height 19
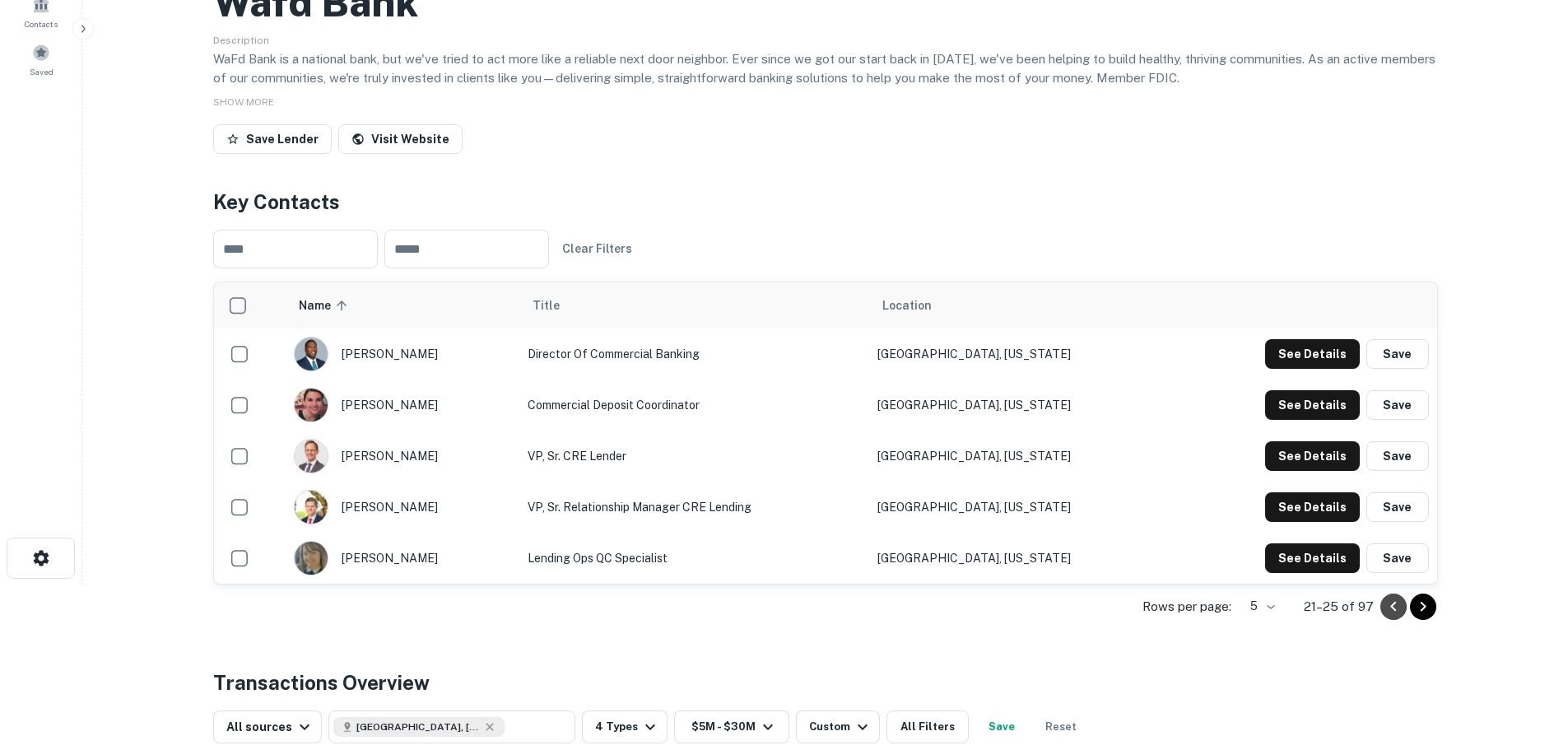
click at [1395, 607] on icon "Go to previous page" at bounding box center [1393, 607] width 19 height 19
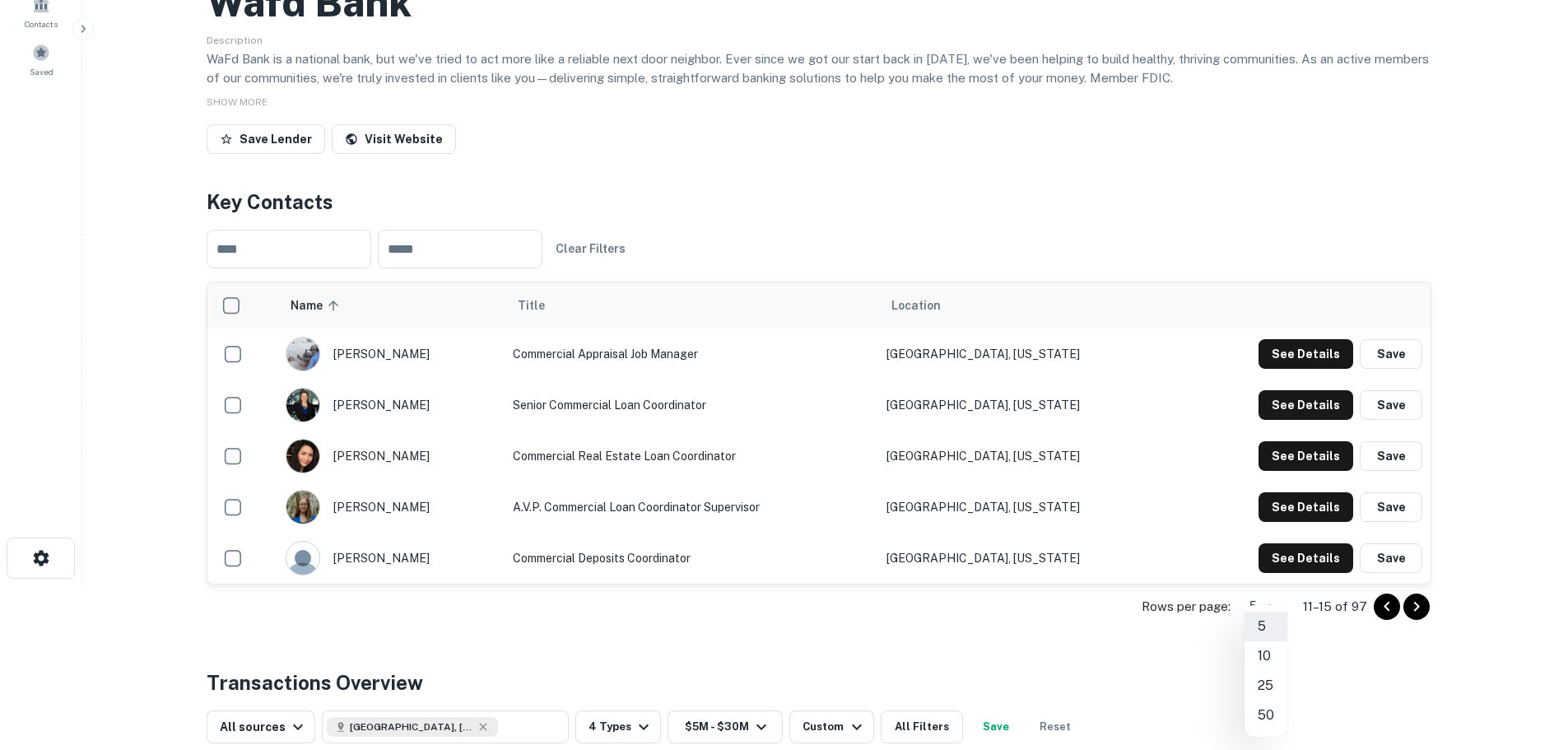
click at [1260, 585] on body "Search Borrowers Contacts Saved Back to search Wafd Bank Description WaFd Bank …" at bounding box center [784, 210] width 1568 height 750
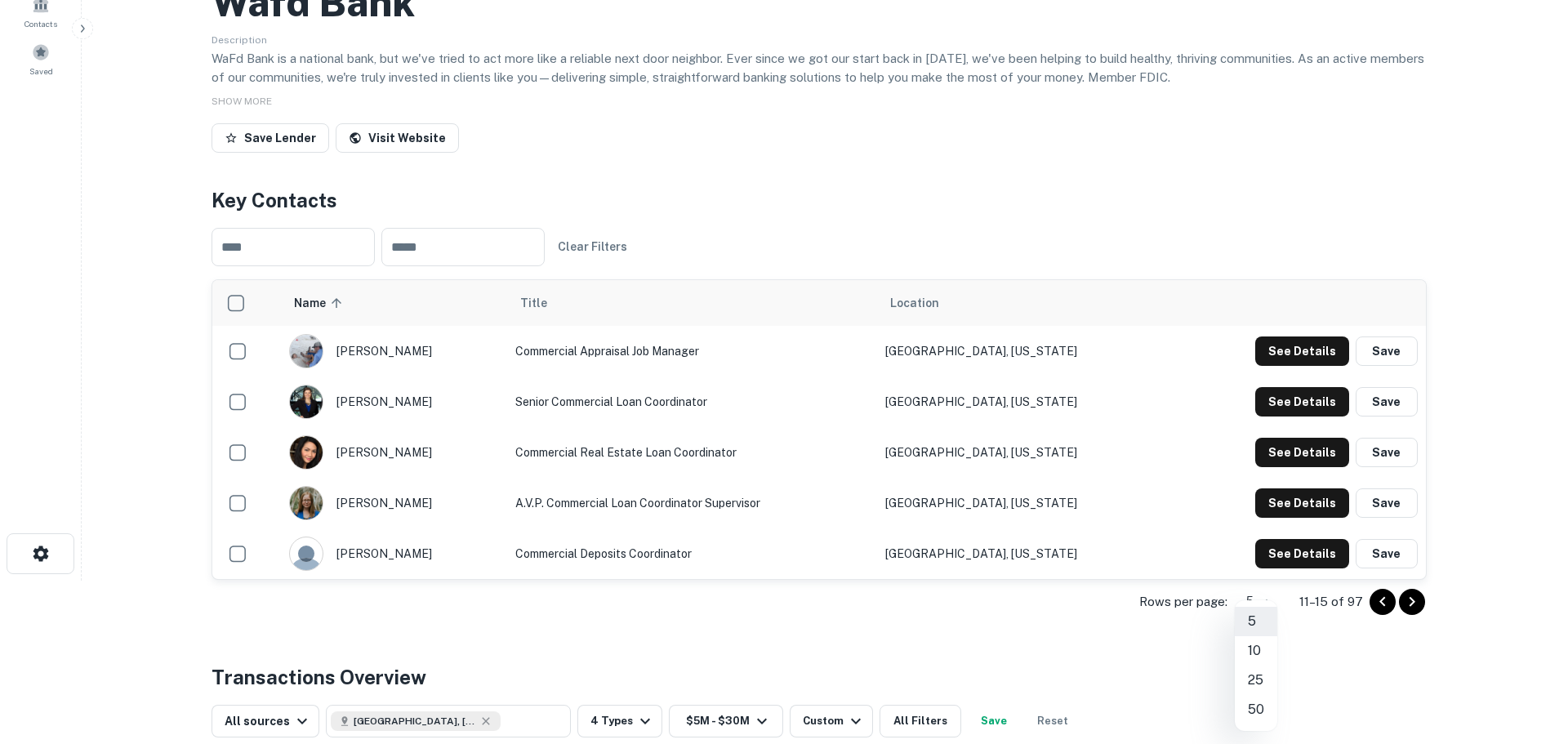
click at [1251, 709] on li "50" at bounding box center [1256, 709] width 42 height 29
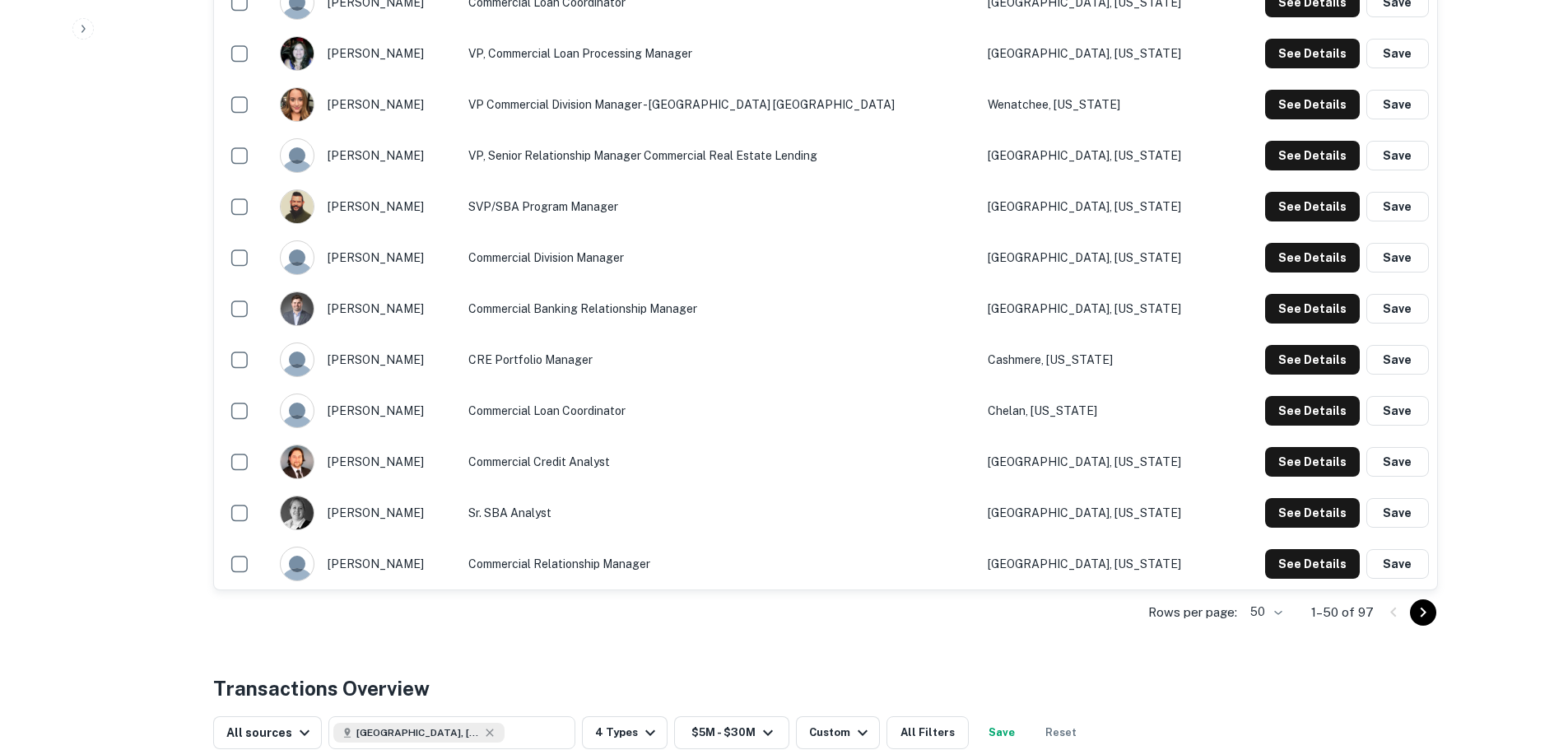
scroll to position [2469, 0]
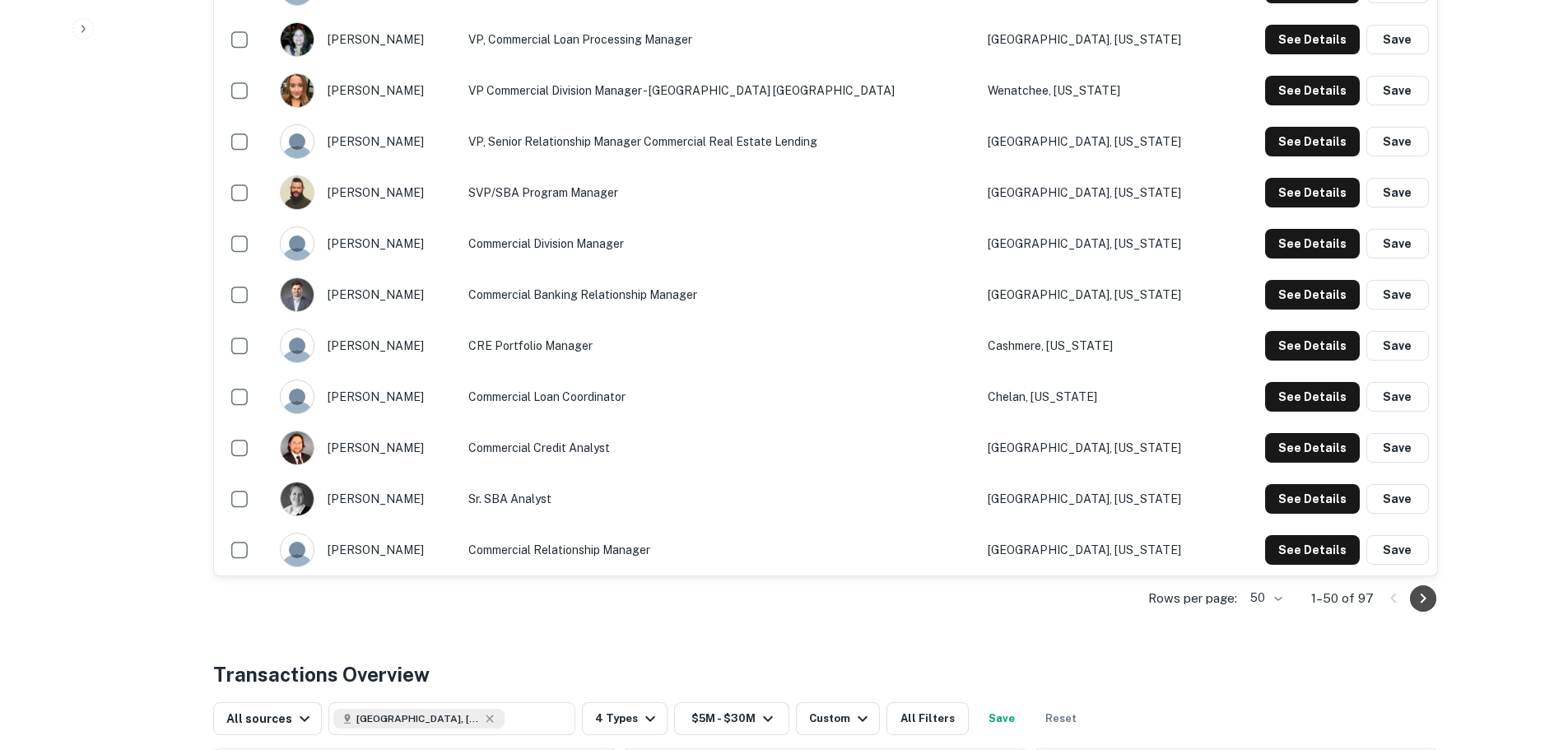
click at [1421, 599] on icon "Go to next page" at bounding box center [1424, 598] width 19 height 19
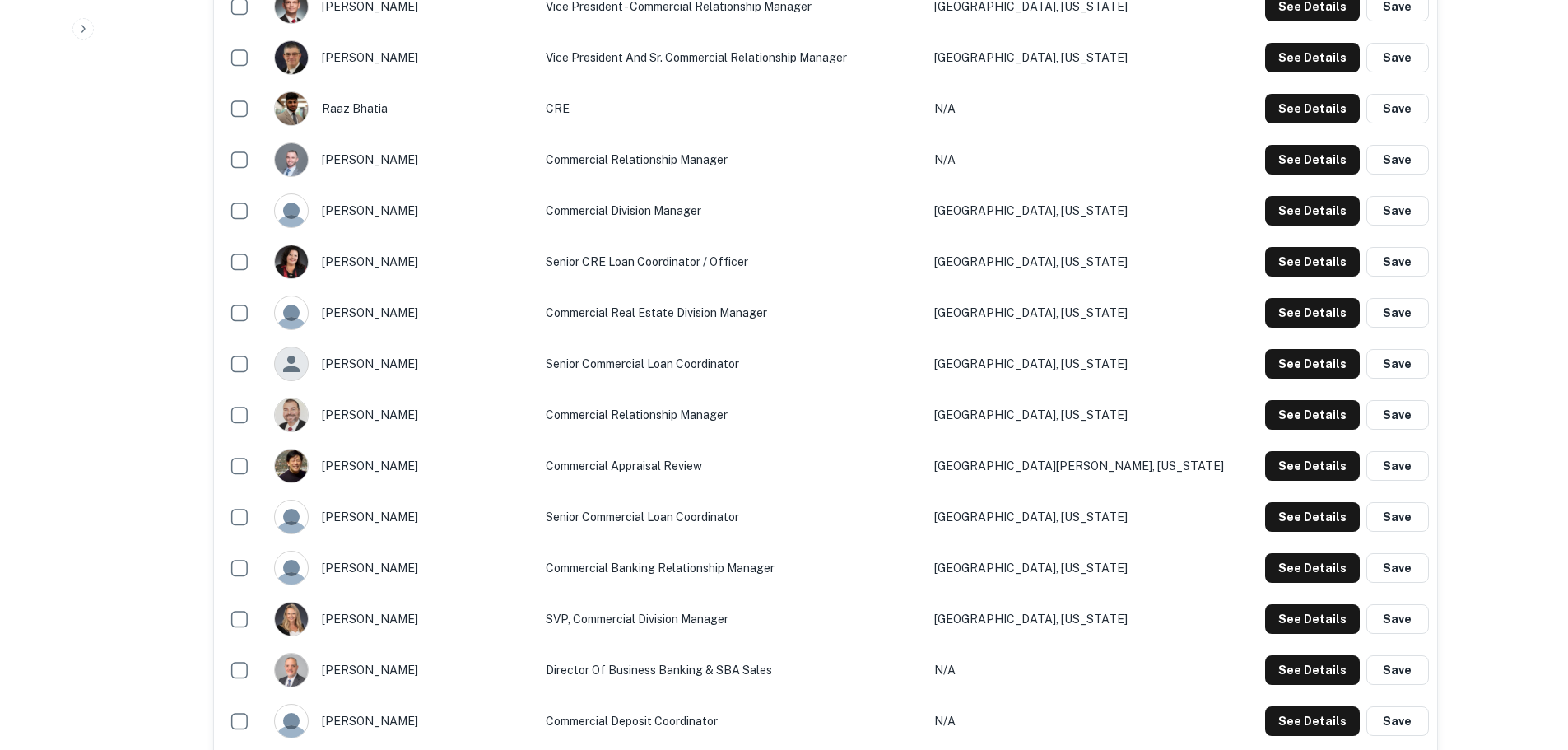
scroll to position [2100, 0]
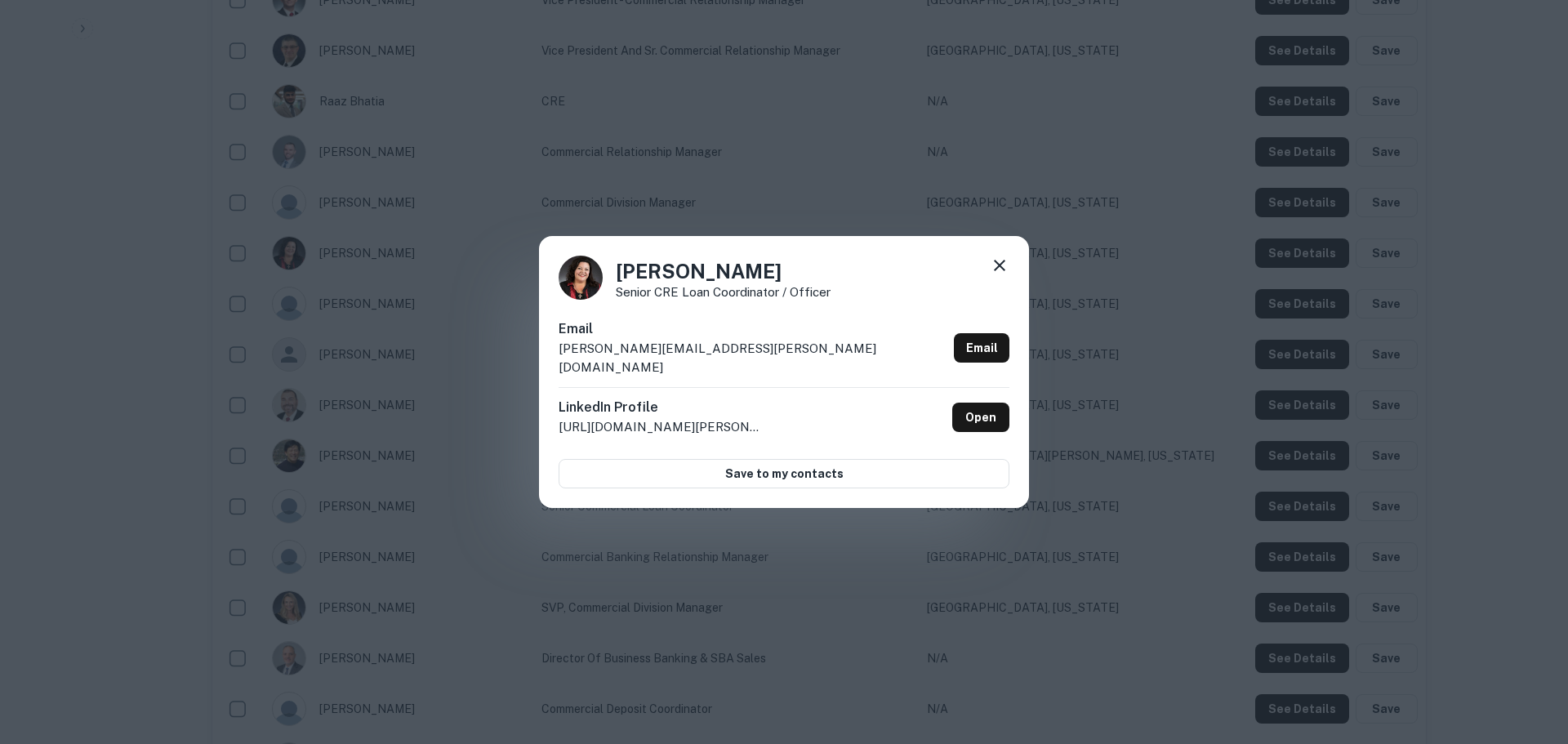
click at [734, 361] on p "[PERSON_NAME][EMAIL_ADDRESS][PERSON_NAME][DOMAIN_NAME]" at bounding box center [753, 358] width 388 height 39
copy div "[PERSON_NAME][EMAIL_ADDRESS][PERSON_NAME][DOMAIN_NAME] Email"
click at [744, 298] on p "Senior CRE Loan Coordinator / Officer" at bounding box center [723, 292] width 214 height 12
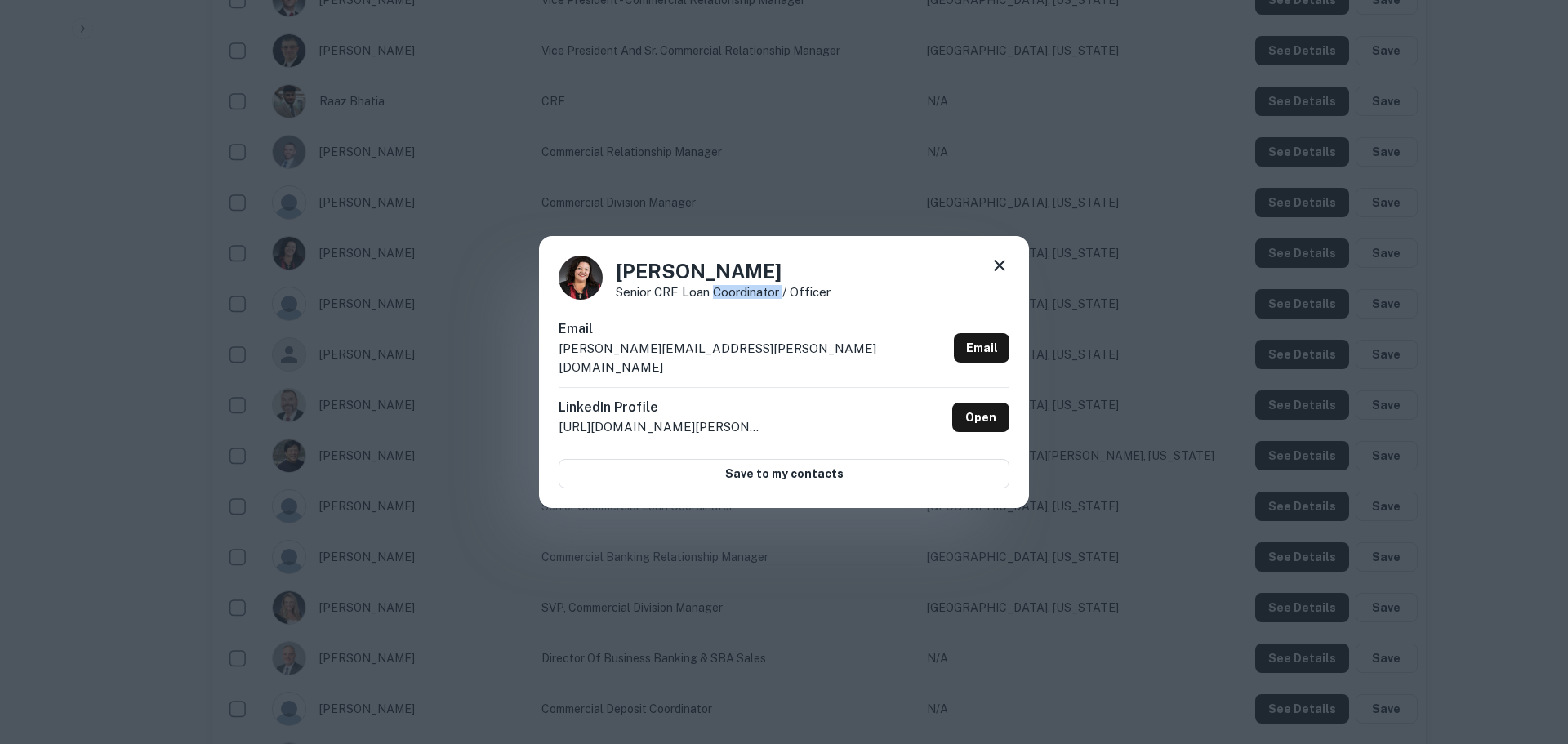
click at [744, 298] on p "Senior CRE Loan Coordinator / Officer" at bounding box center [723, 292] width 214 height 12
copy div "Senior CRE Loan Coordinator / Officer"
click at [144, 294] on div "[PERSON_NAME] Senior CRE Loan Coordinator / Officer Email [PERSON_NAME][EMAIL_A…" at bounding box center [784, 372] width 1568 height 744
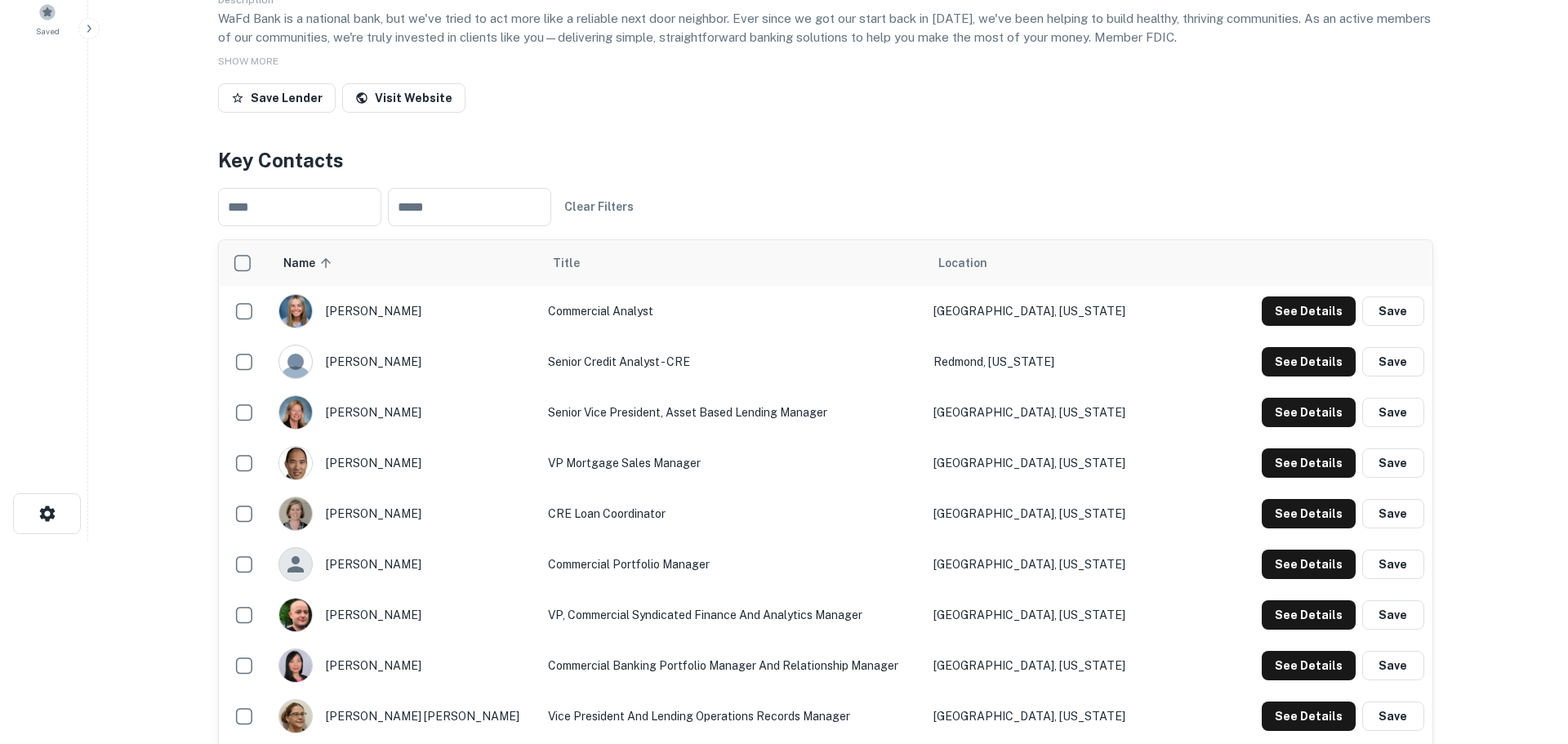
scroll to position [0, 0]
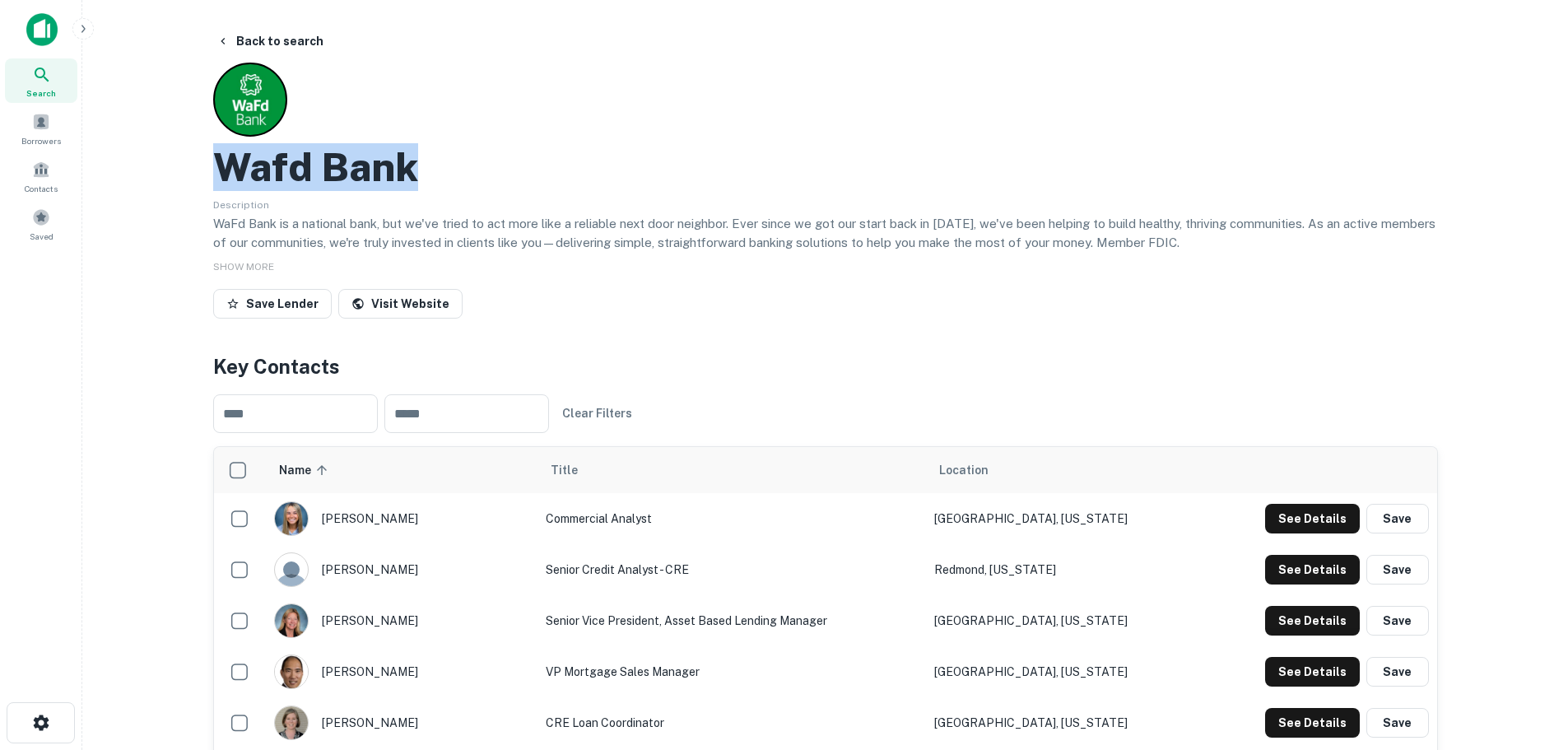
drag, startPoint x: 438, startPoint y: 173, endPoint x: 226, endPoint y: 169, distance: 212.0
click at [226, 169] on div "Wafd Bank" at bounding box center [826, 167] width 1225 height 48
copy h2 "Wafd Bank"
click at [602, 253] on div "Wafd Bank Description WaFd Bank is a national bank, but we've tried to act more…" at bounding box center [826, 194] width 1225 height 262
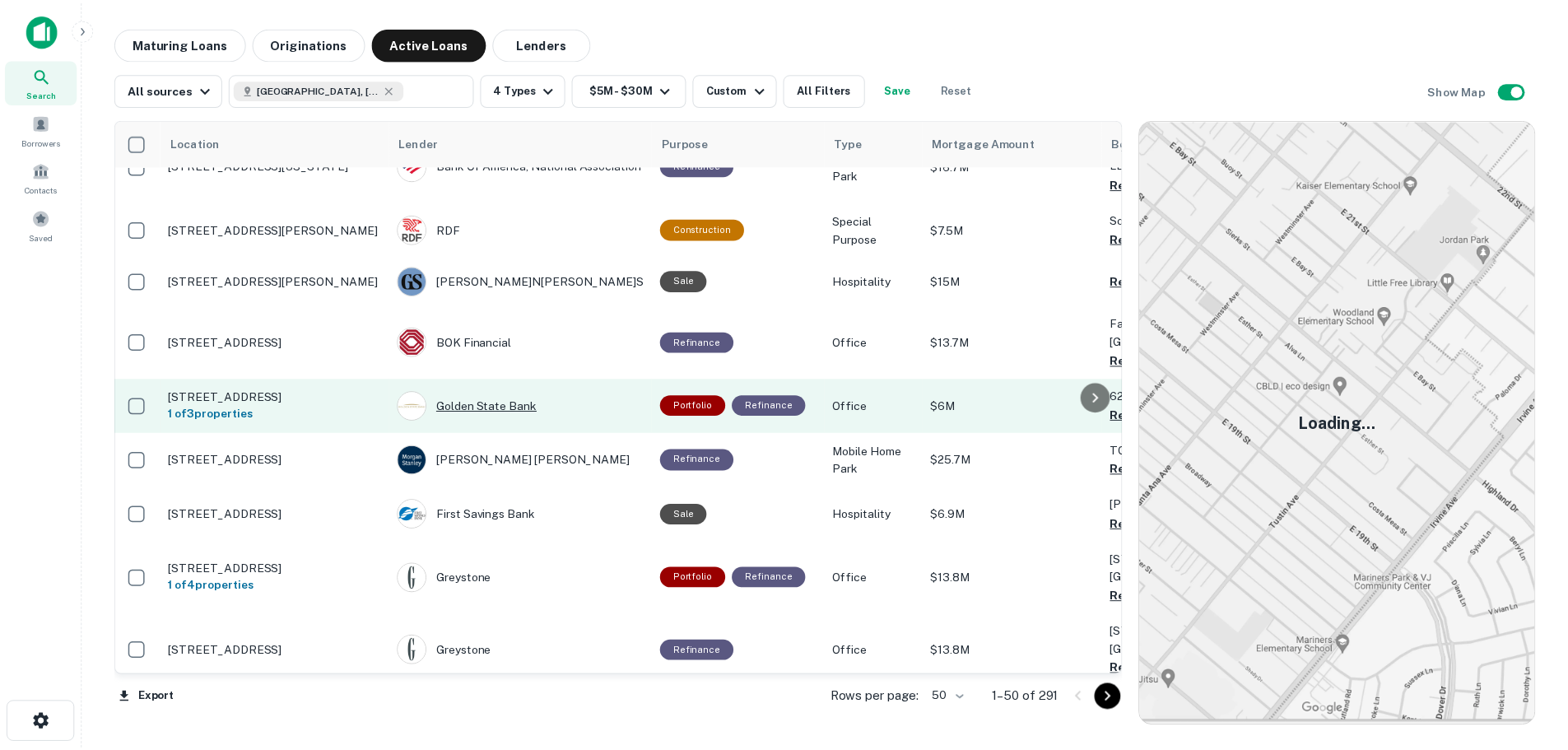
scroll to position [658, 0]
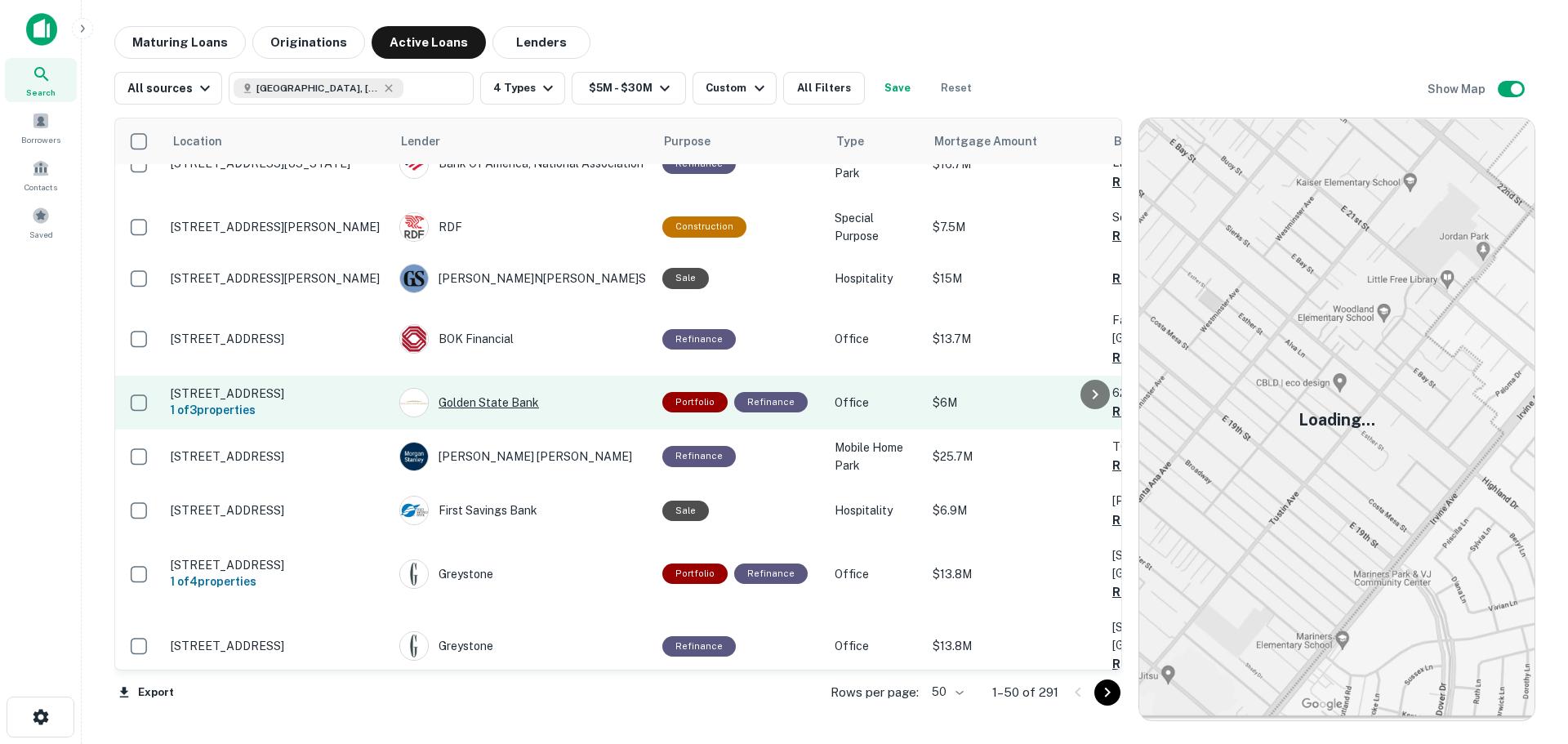
click at [483, 404] on div "Golden State Bank" at bounding box center [522, 401] width 247 height 29
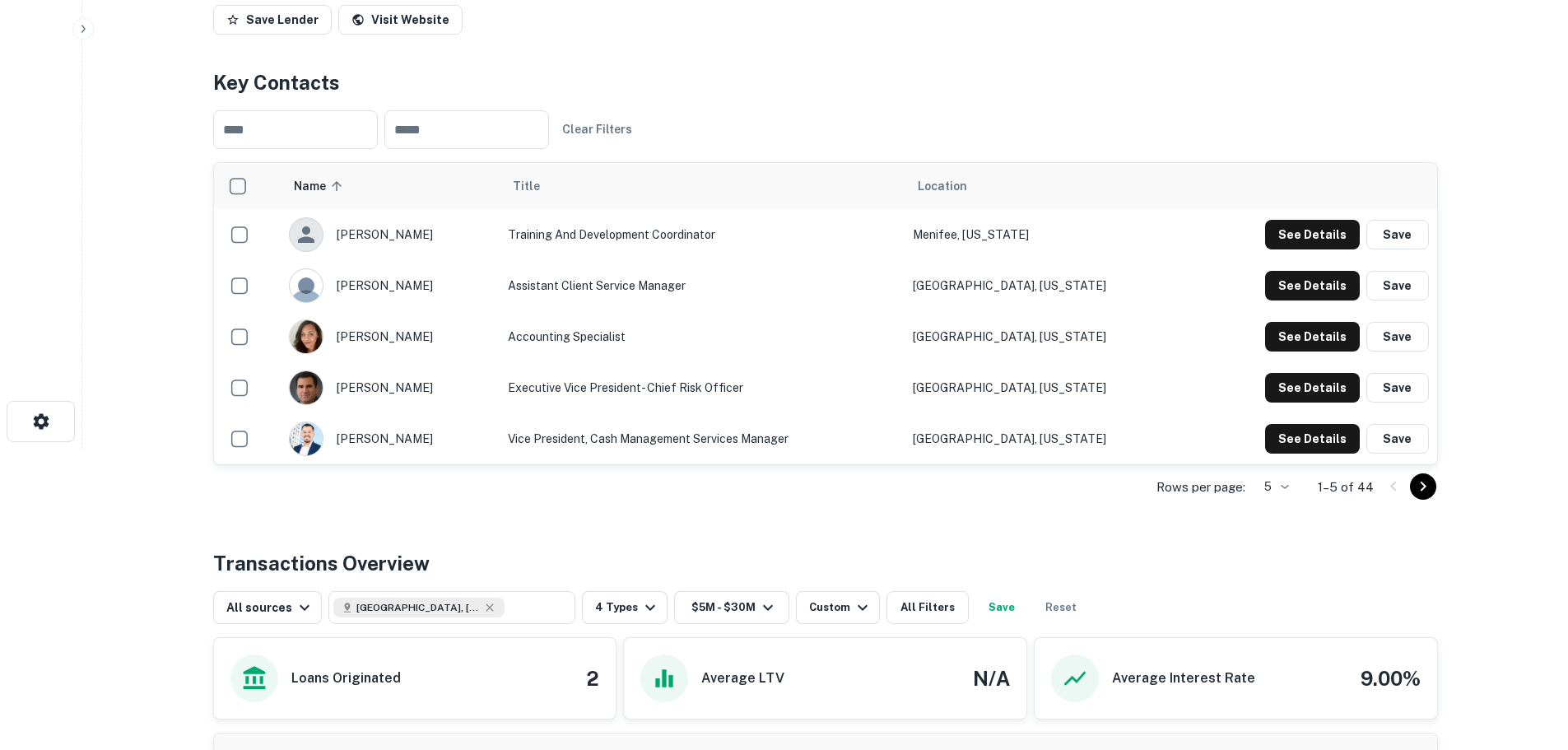
scroll to position [329, 0]
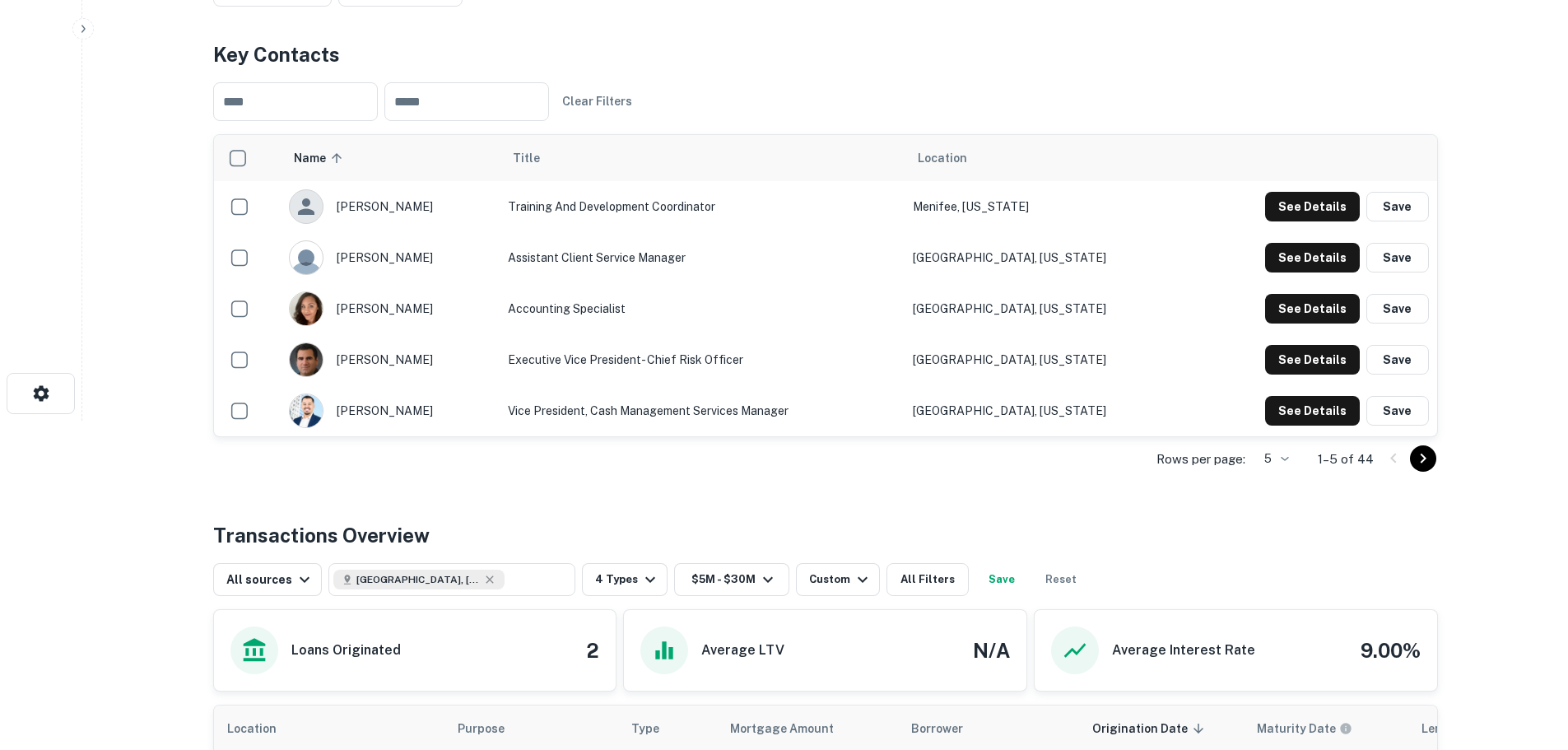
click at [1291, 421] on body "Search Borrowers Contacts Saved Back to search Golden State Bank Description Go…" at bounding box center [784, 45] width 1568 height 750
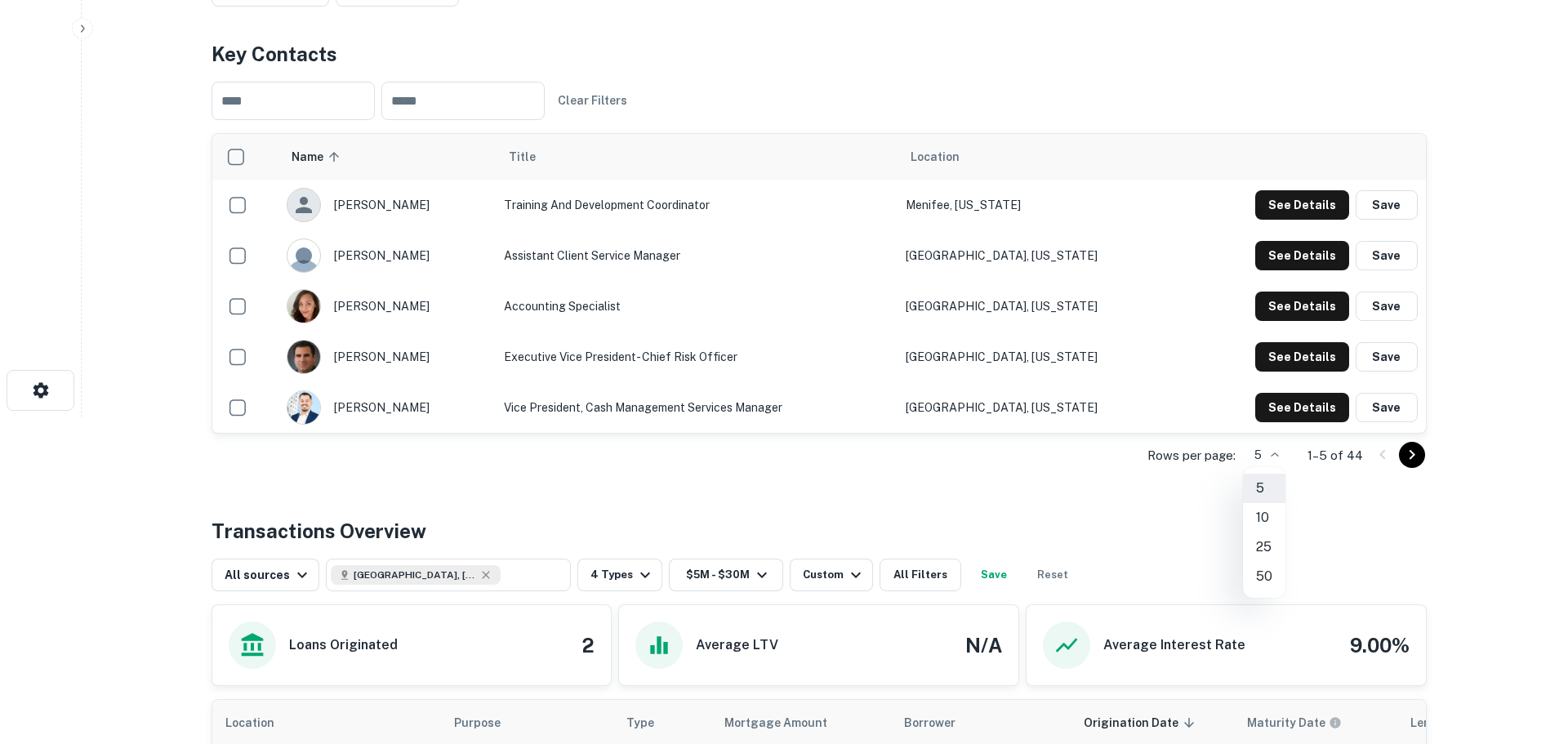
click at [1267, 564] on li "50" at bounding box center [1264, 575] width 42 height 29
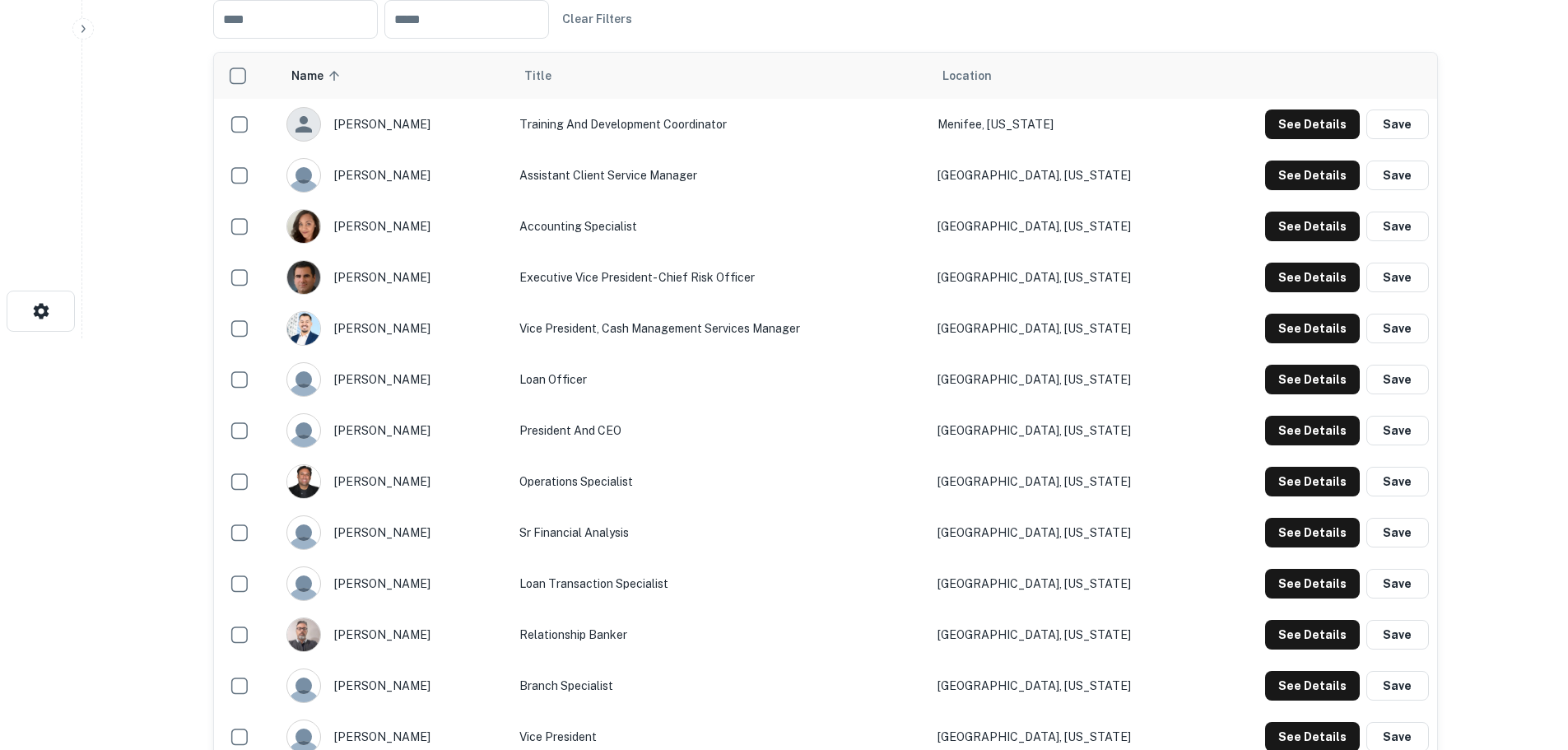
scroll to position [82, 0]
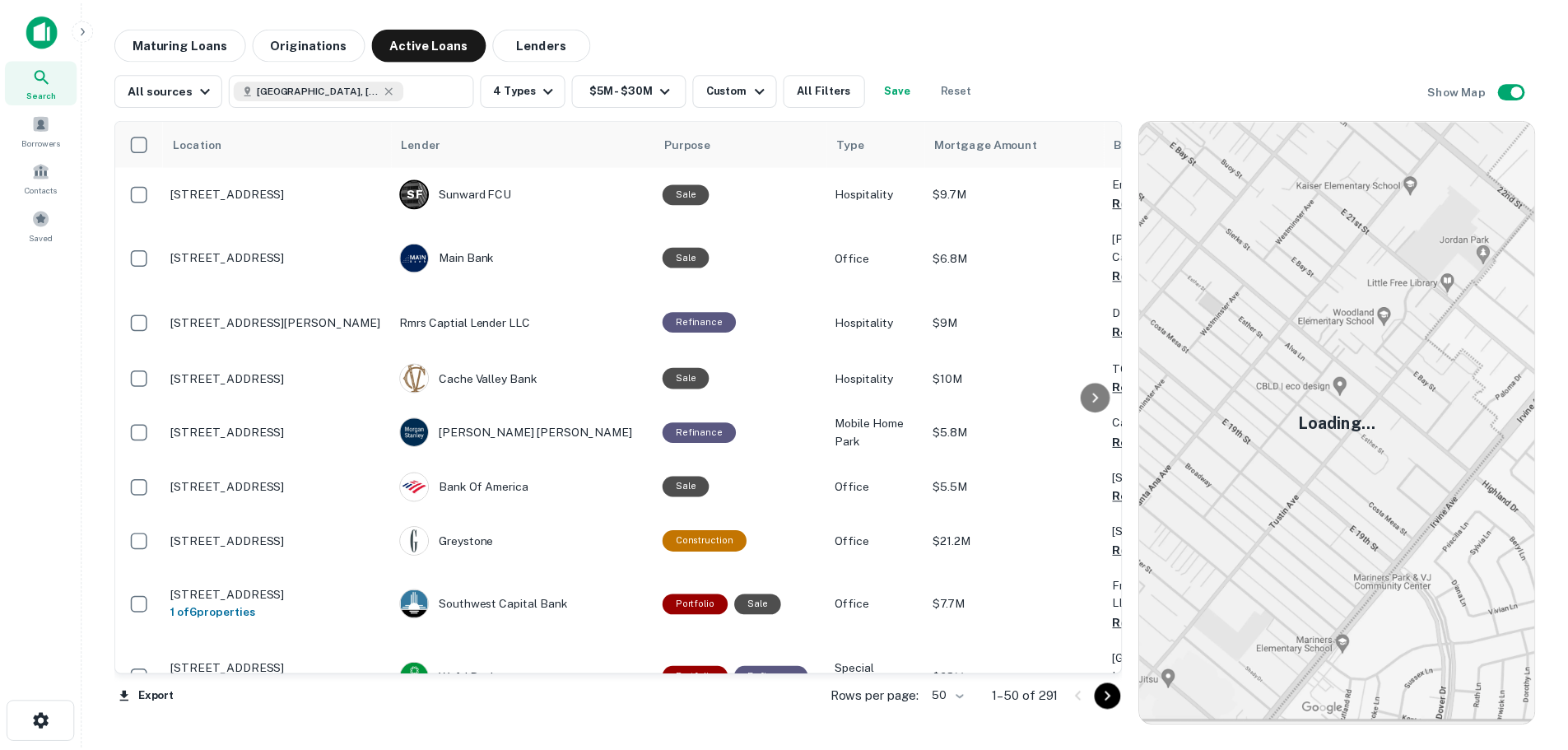
scroll to position [658, 0]
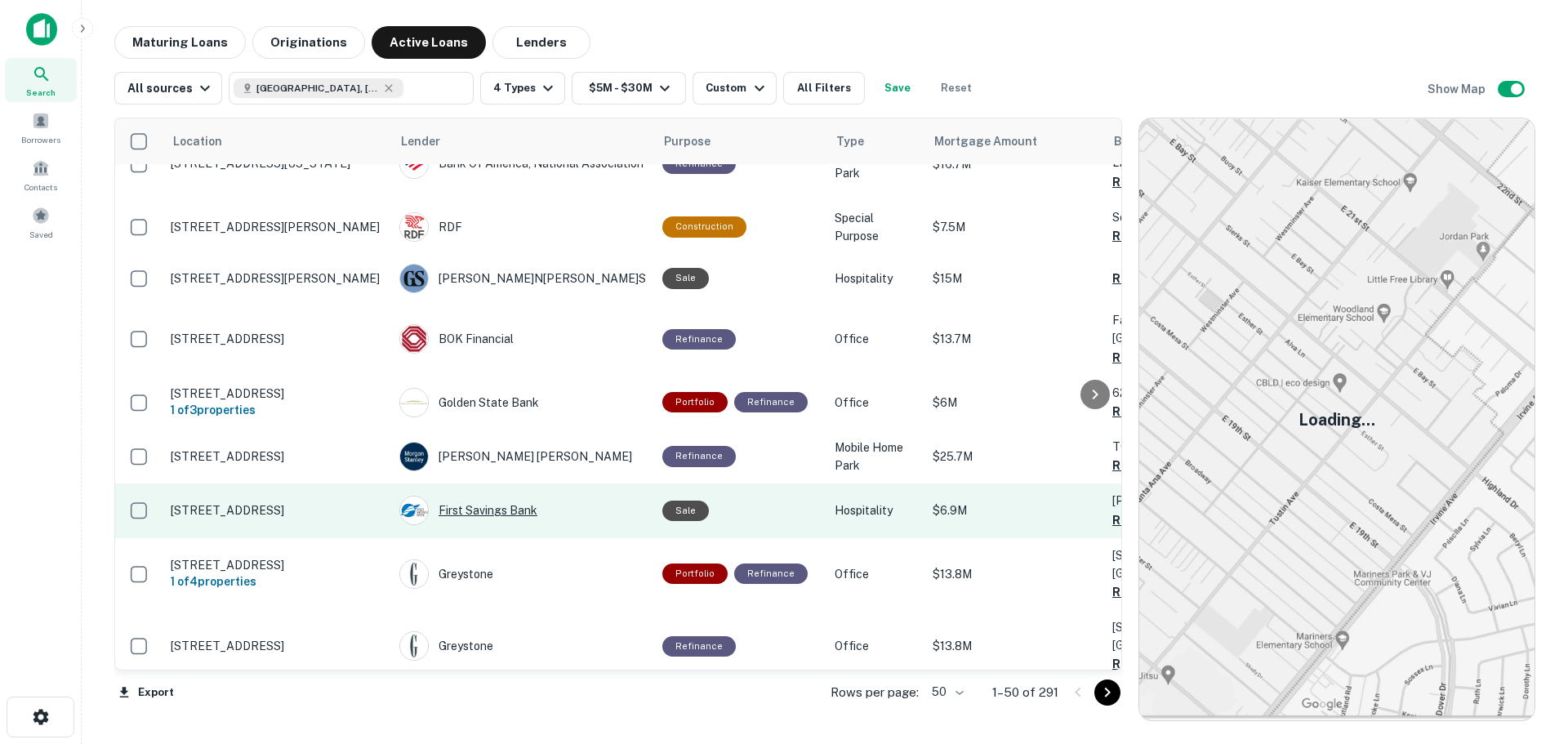
click at [515, 509] on div "First Savings Bank" at bounding box center [522, 509] width 247 height 29
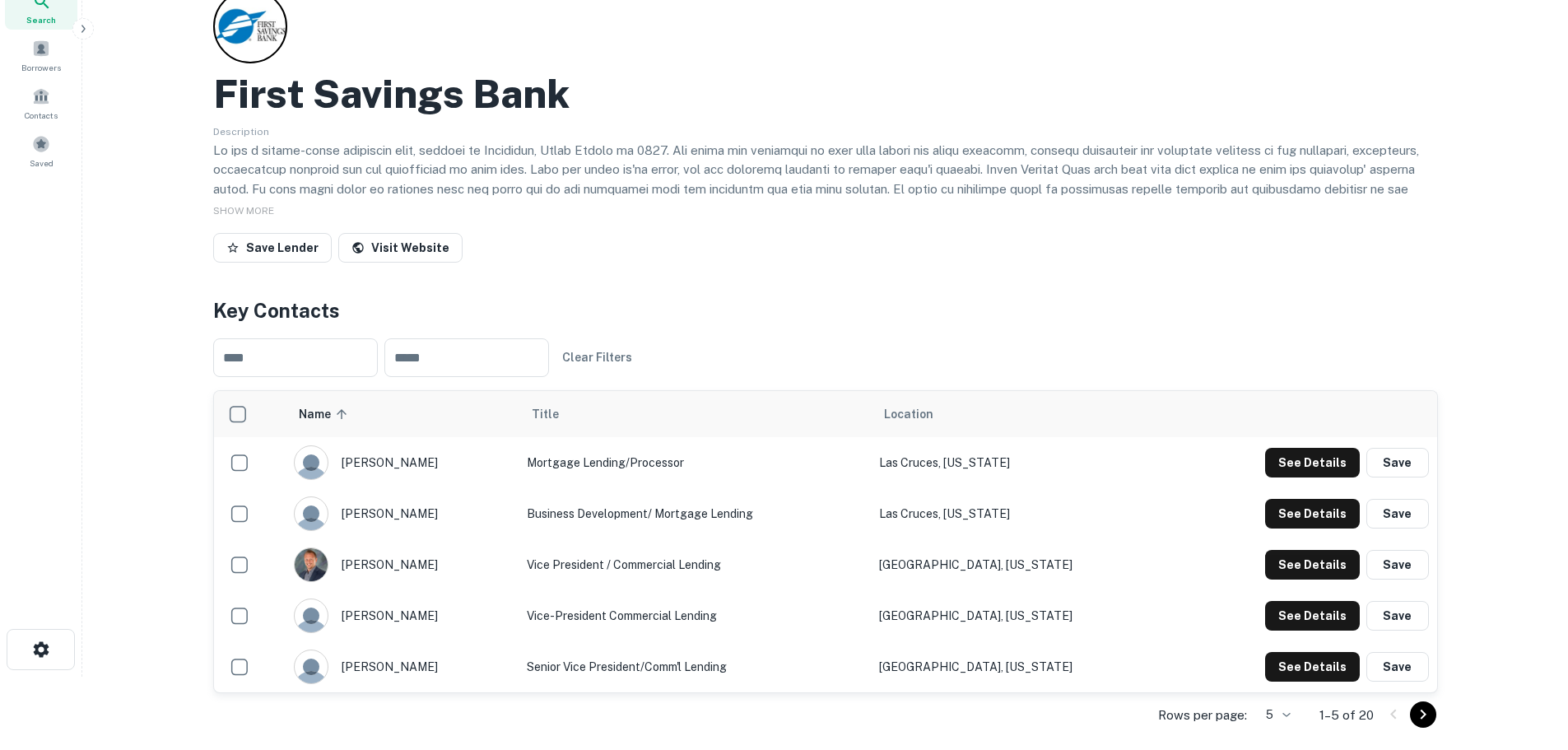
scroll to position [82, 0]
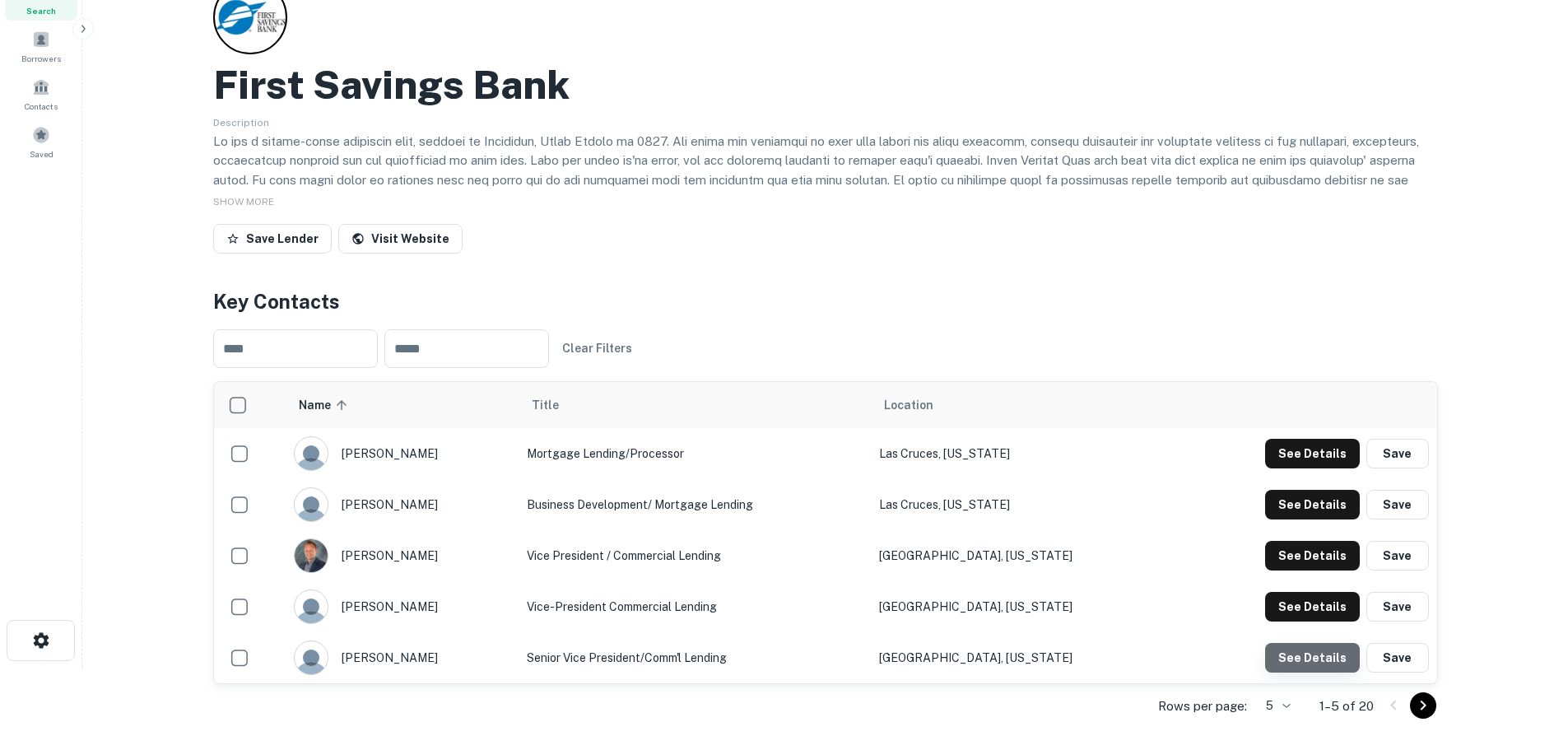
click at [1317, 468] on button "See Details" at bounding box center [1312, 452] width 95 height 29
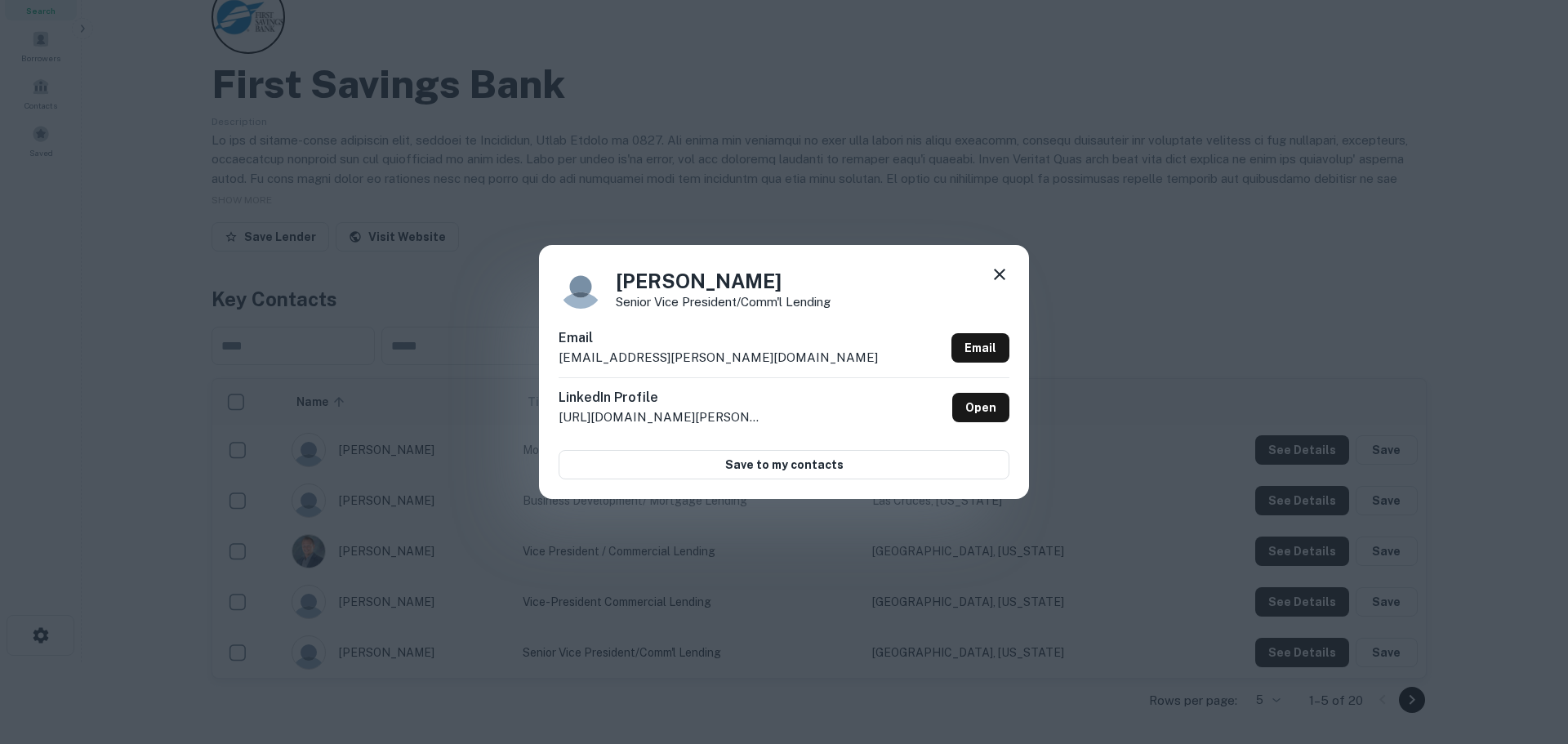
click at [727, 360] on p "[EMAIL_ADDRESS][PERSON_NAME][DOMAIN_NAME]" at bounding box center [718, 358] width 319 height 19
copy div "[EMAIL_ADDRESS][PERSON_NAME][DOMAIN_NAME] Email"
click at [999, 268] on icon at bounding box center [999, 274] width 19 height 19
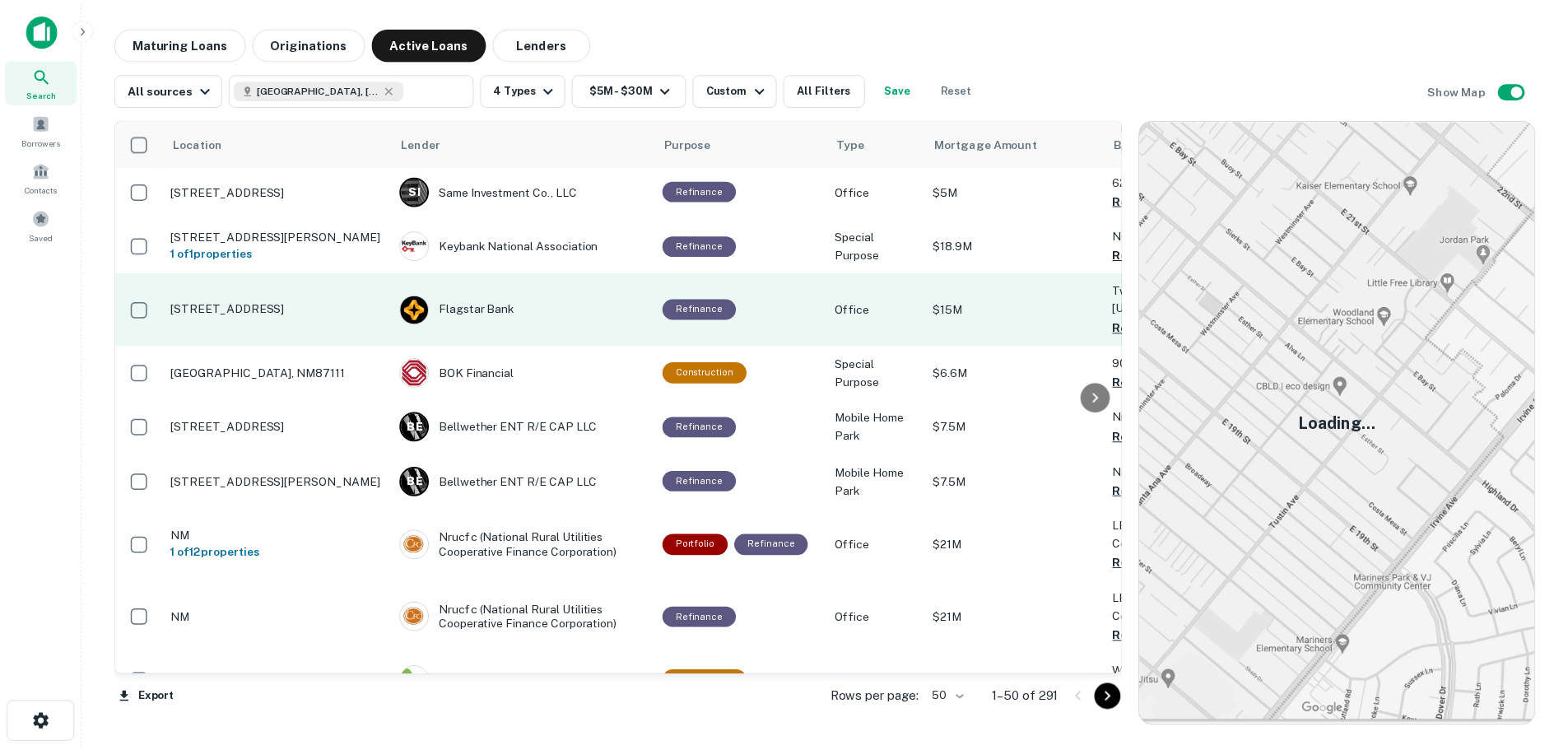
scroll to position [1564, 0]
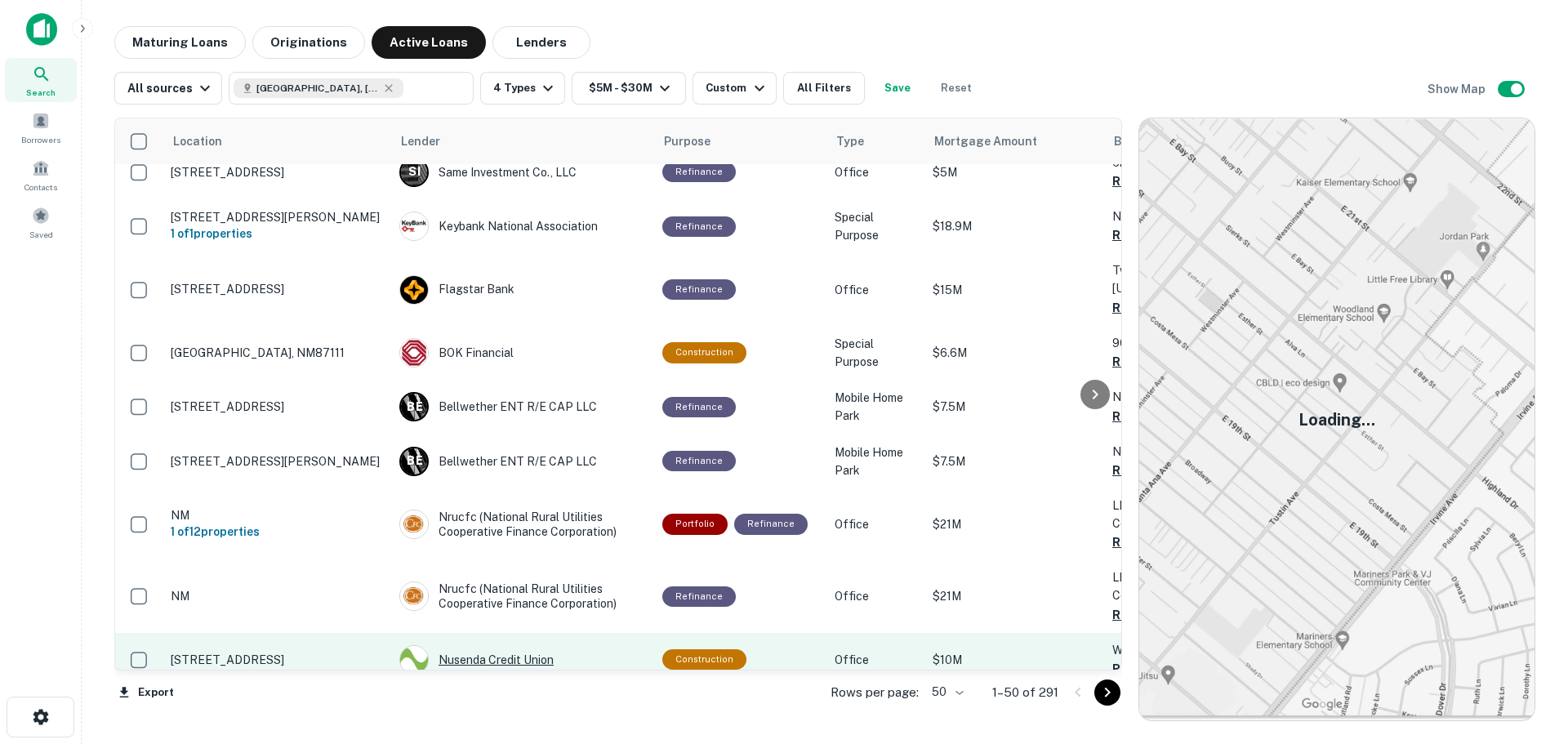
click at [513, 645] on div "Nusenda Credit Union" at bounding box center [522, 659] width 247 height 29
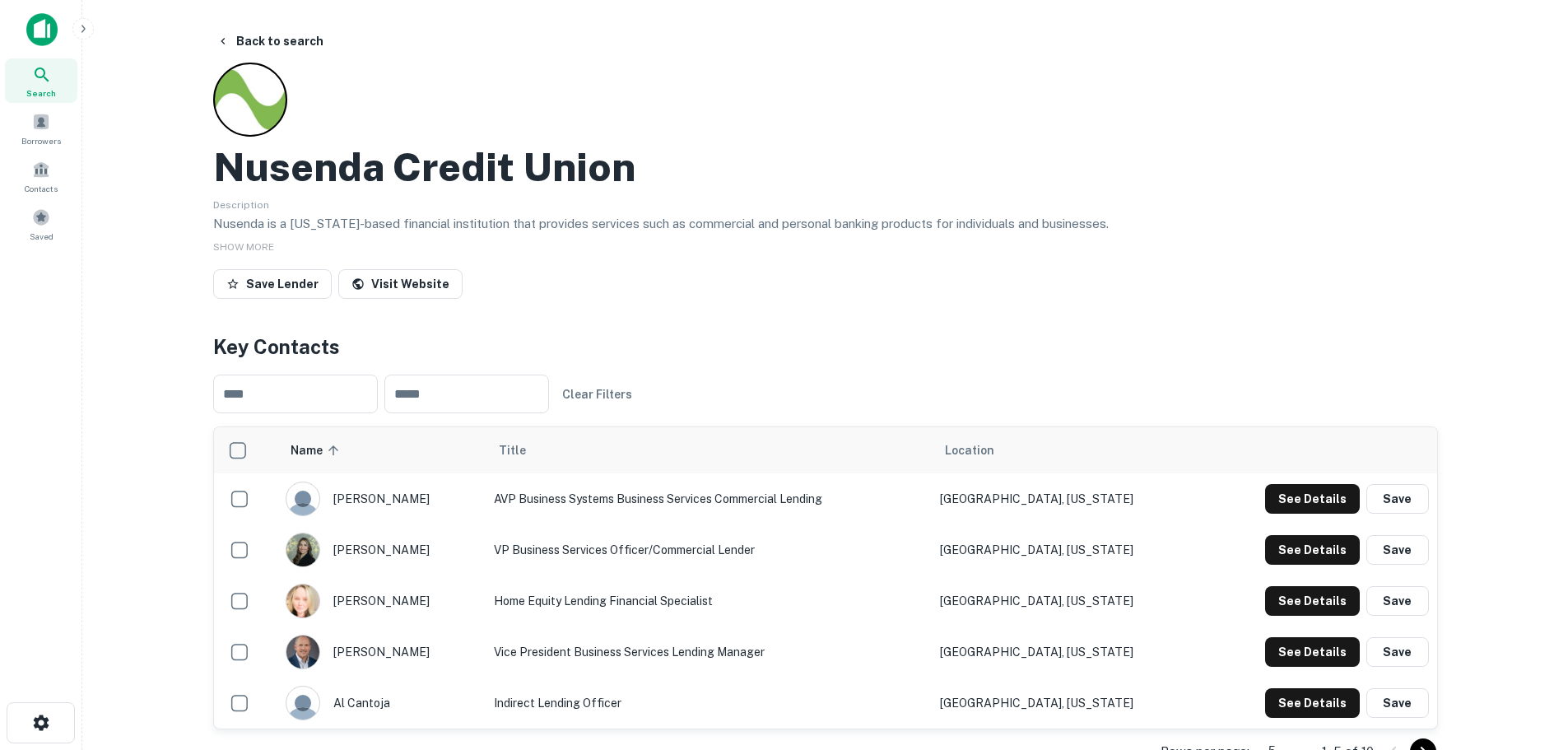
click at [594, 172] on h2 "Nusenda Credit Union" at bounding box center [424, 167] width 423 height 48
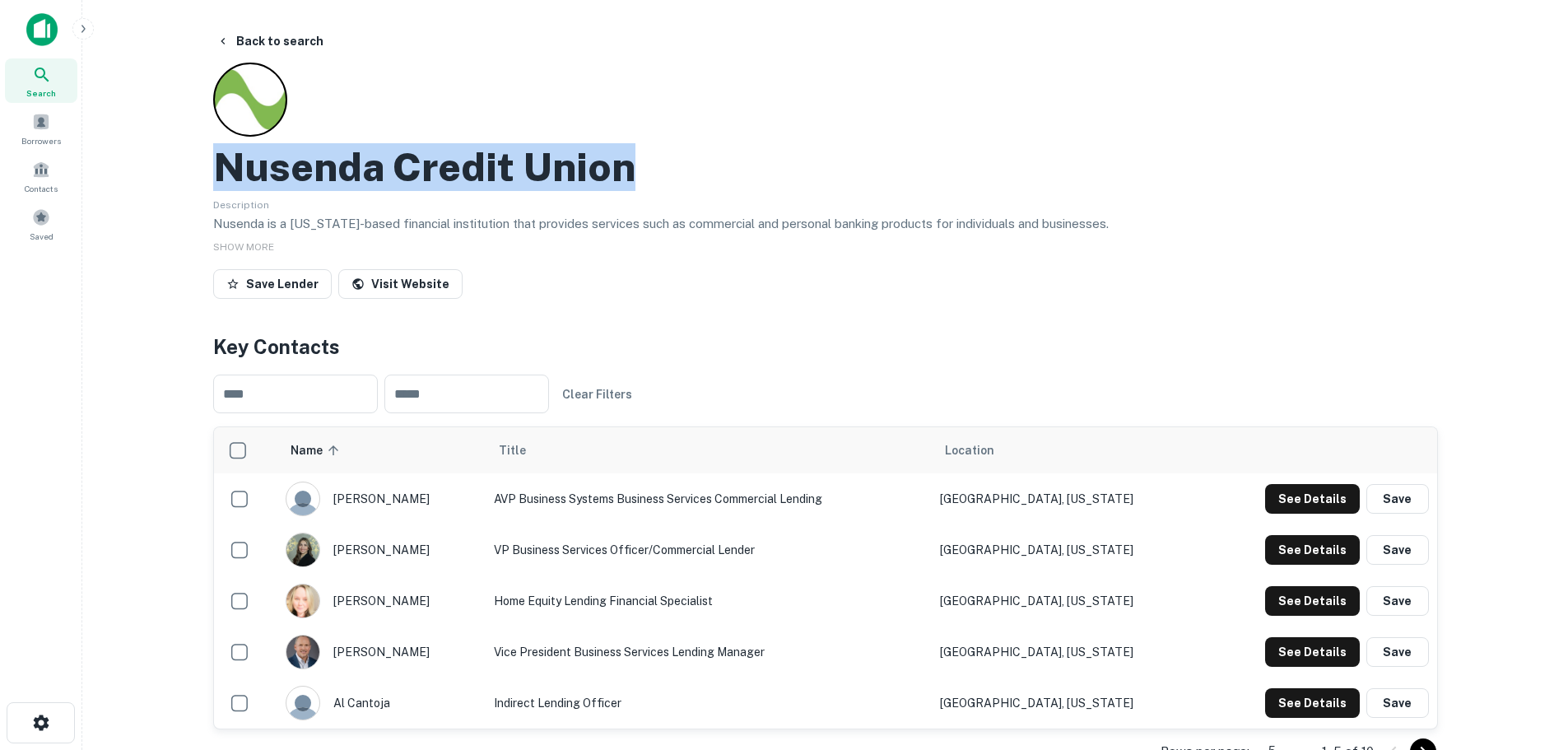
click at [594, 172] on h2 "Nusenda Credit Union" at bounding box center [424, 167] width 423 height 48
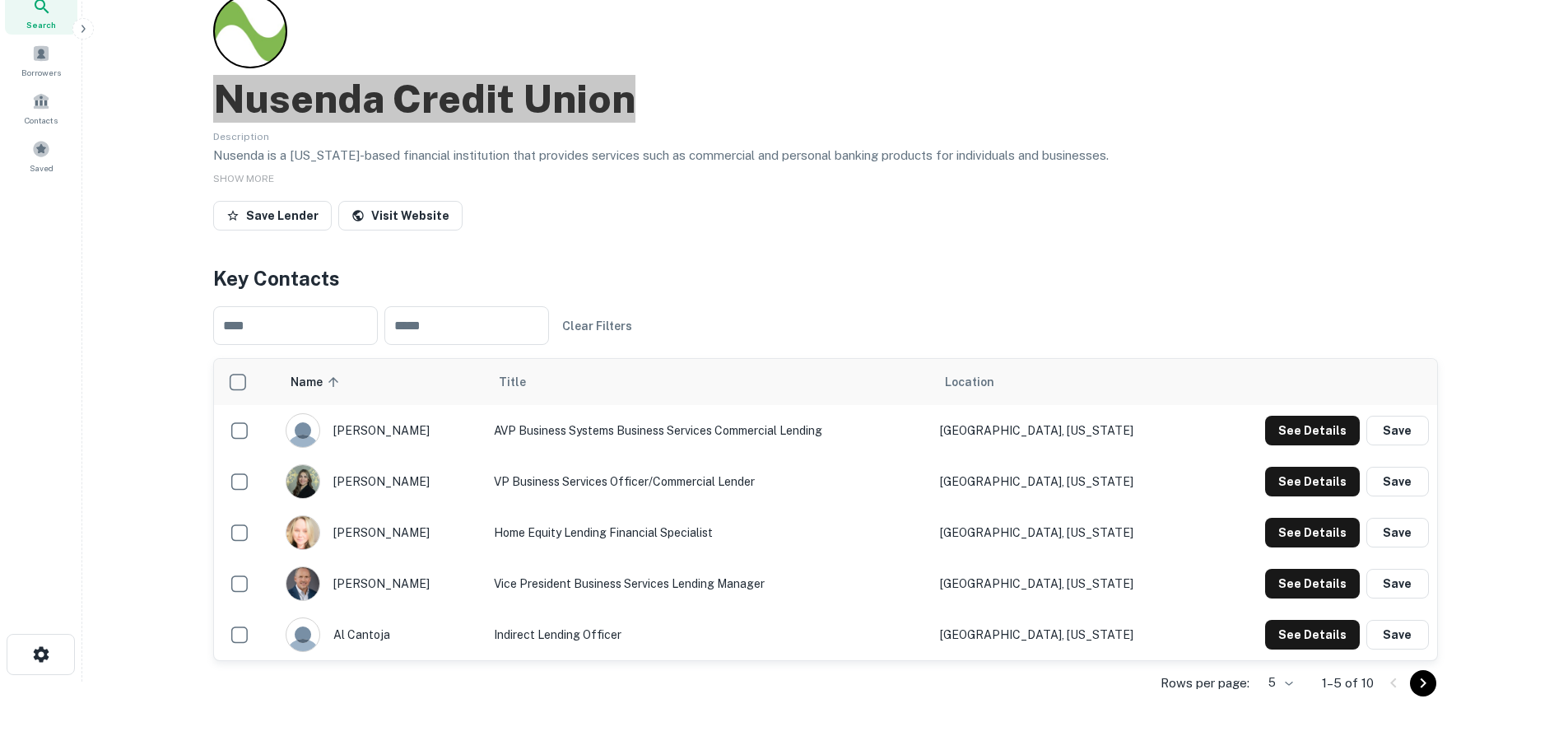
scroll to position [82, 0]
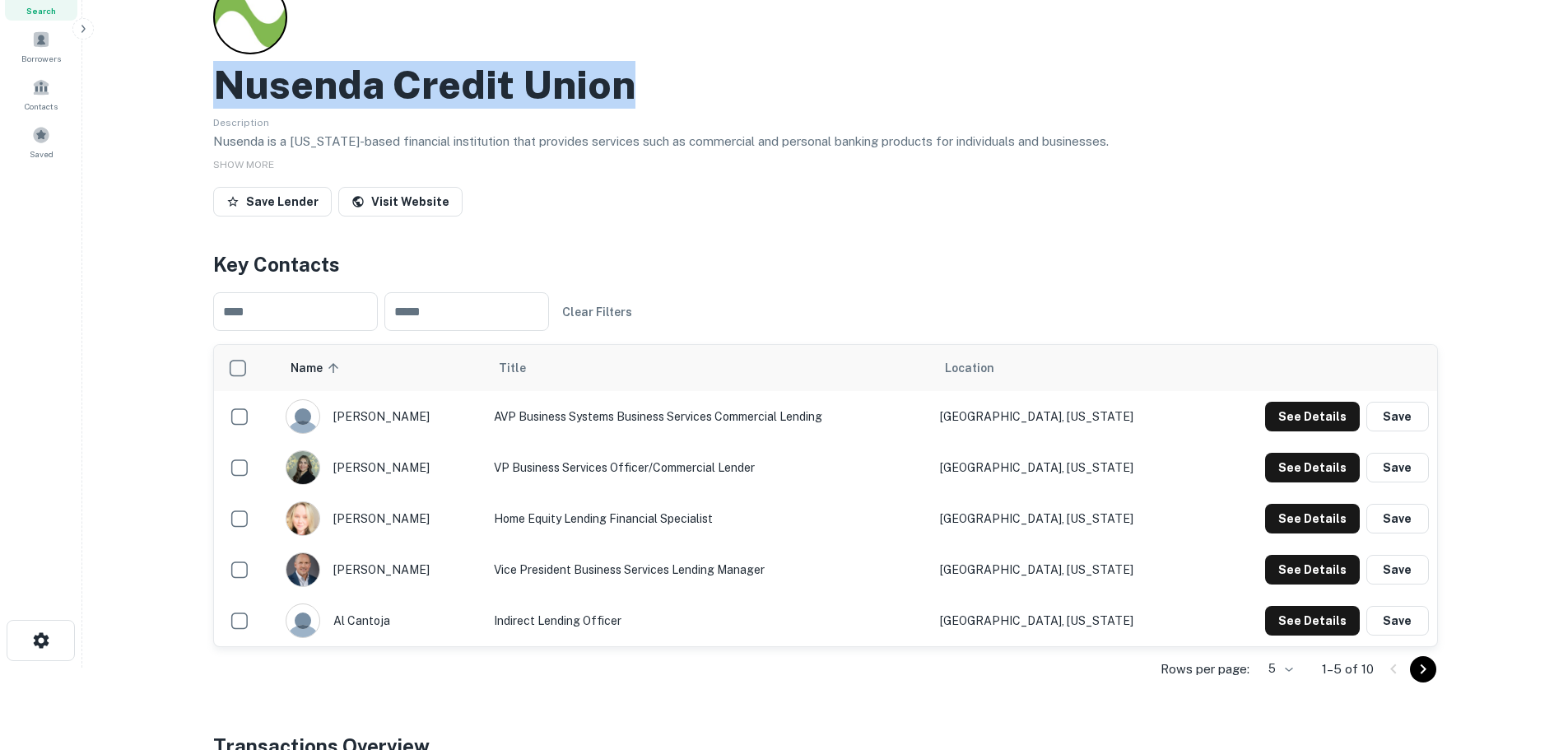
click at [1426, 664] on icon "Go to next page" at bounding box center [1424, 669] width 19 height 19
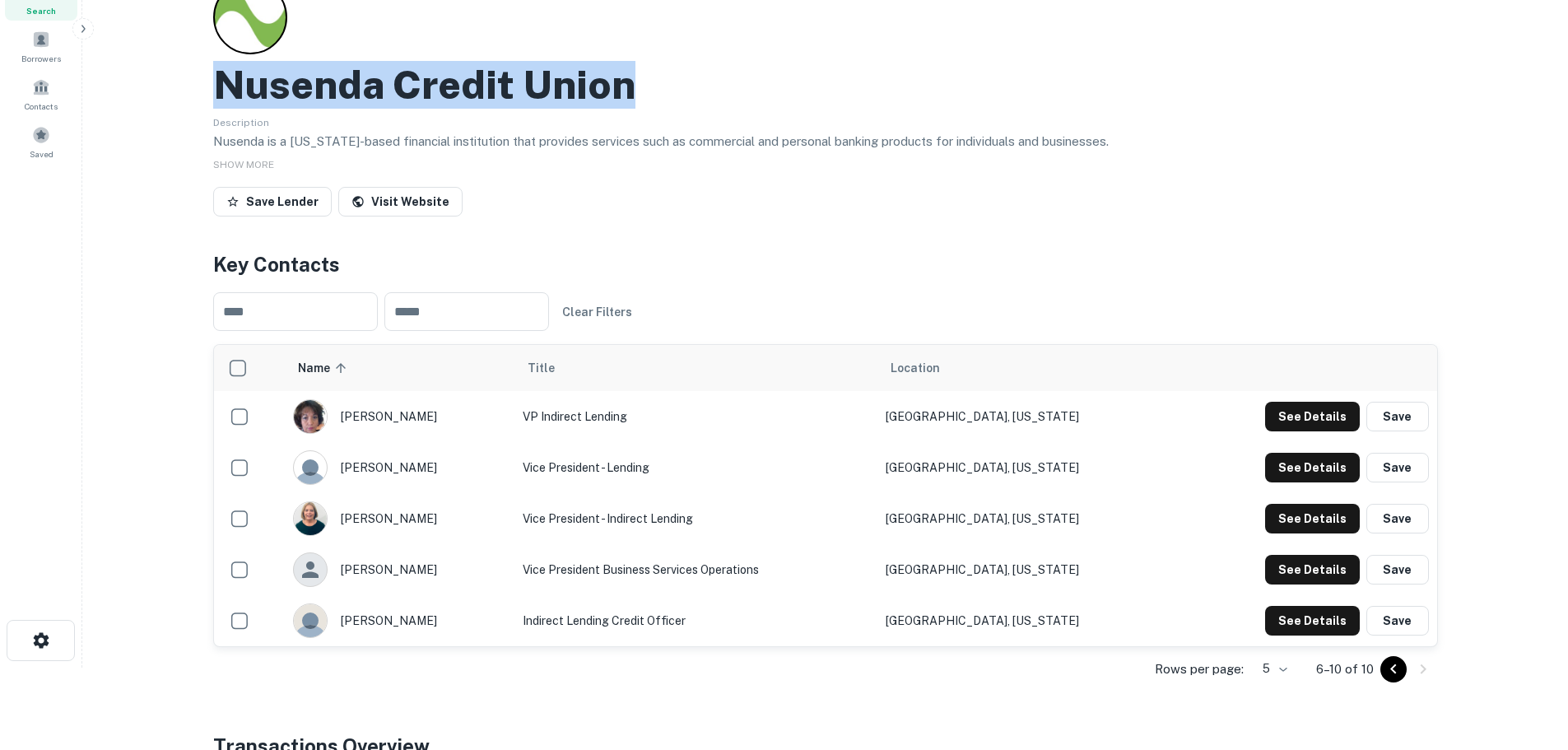
click at [1390, 676] on icon "Go to previous page" at bounding box center [1393, 669] width 19 height 19
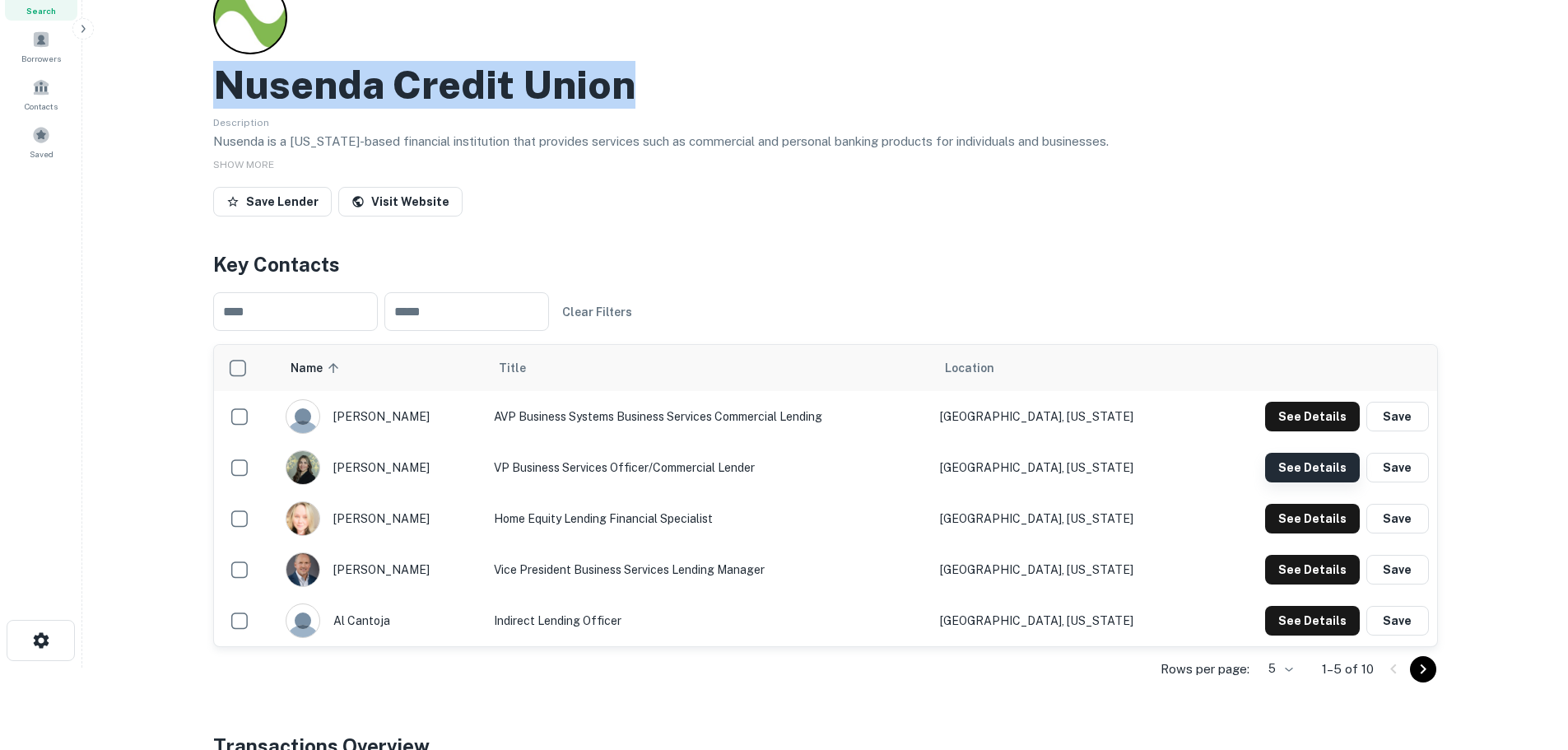
click at [1289, 431] on button "See Details" at bounding box center [1312, 416] width 95 height 29
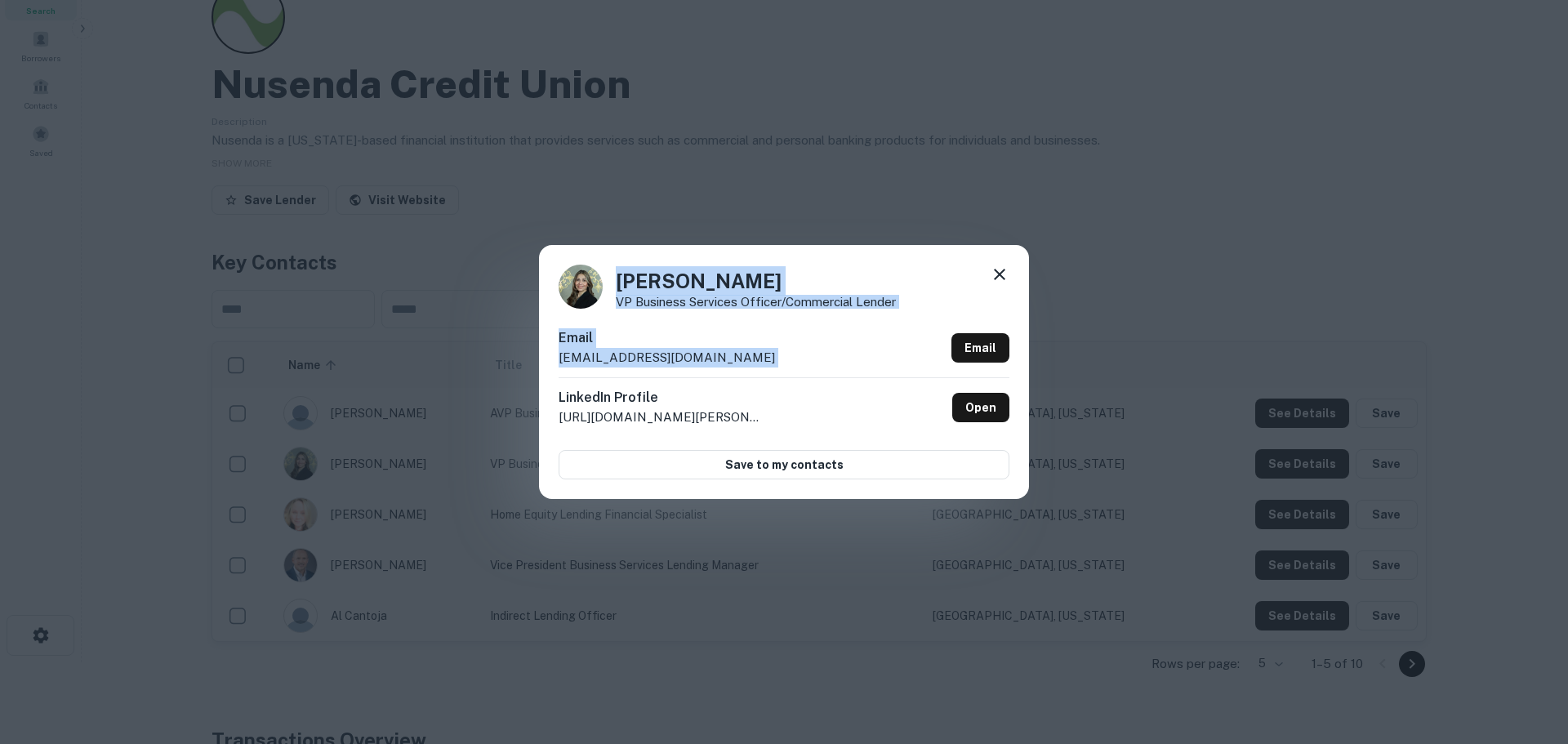
drag, startPoint x: 618, startPoint y: 275, endPoint x: 866, endPoint y: 311, distance: 250.6
click at [866, 311] on div "[PERSON_NAME] VP Business Services Officer/Commercial Lender Email [EMAIL_ADDRE…" at bounding box center [784, 372] width 490 height 253
click at [584, 275] on img at bounding box center [581, 286] width 44 height 44
click at [580, 281] on img at bounding box center [581, 286] width 44 height 44
click at [671, 266] on h4 "[PERSON_NAME]" at bounding box center [756, 280] width 280 height 29
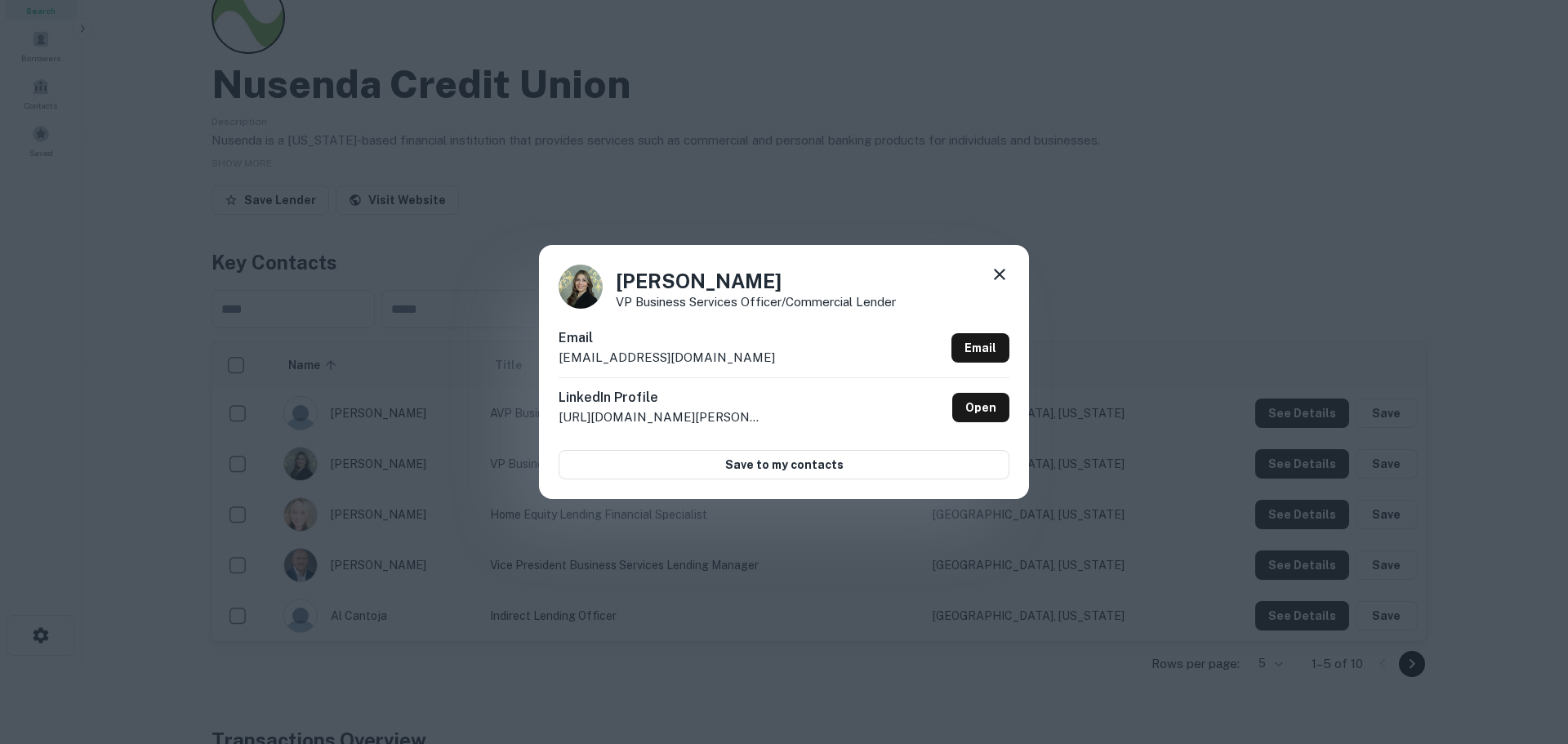
click at [592, 295] on img at bounding box center [581, 286] width 44 height 44
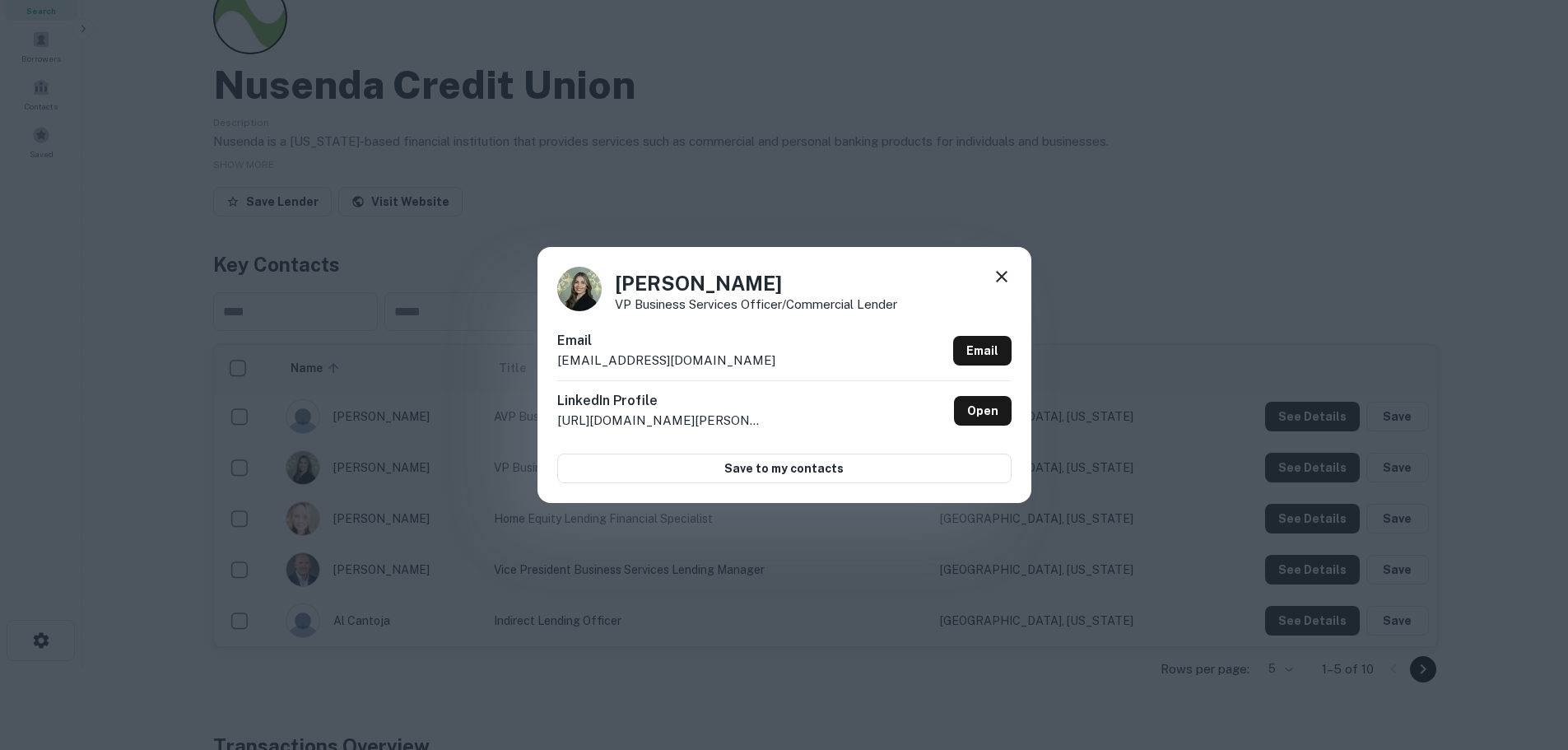
click at [997, 272] on icon at bounding box center [1002, 276] width 19 height 19
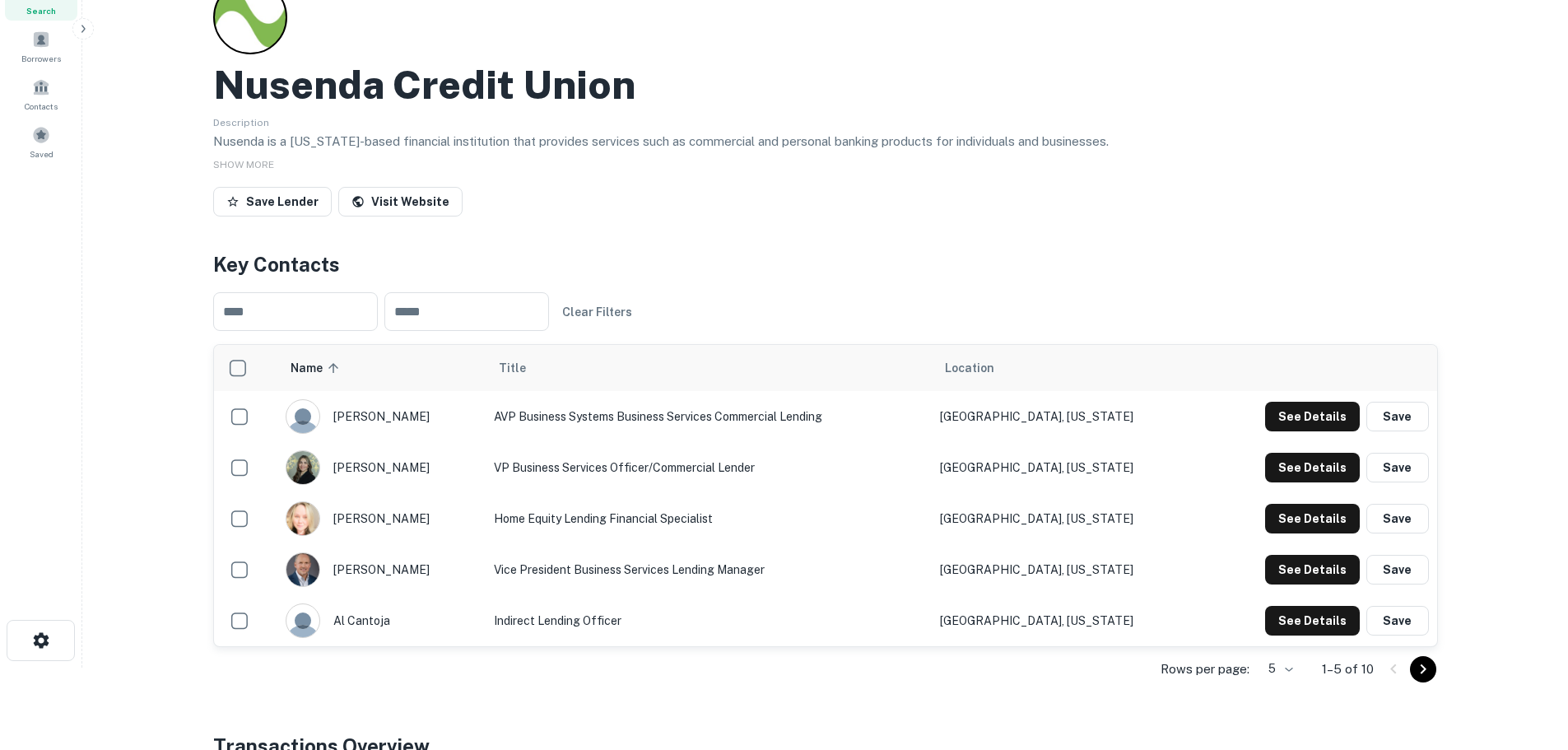
click at [637, 259] on h4 "Key Contacts" at bounding box center [826, 264] width 1225 height 29
click at [261, 168] on span "SHOW MORE" at bounding box center [244, 164] width 61 height 12
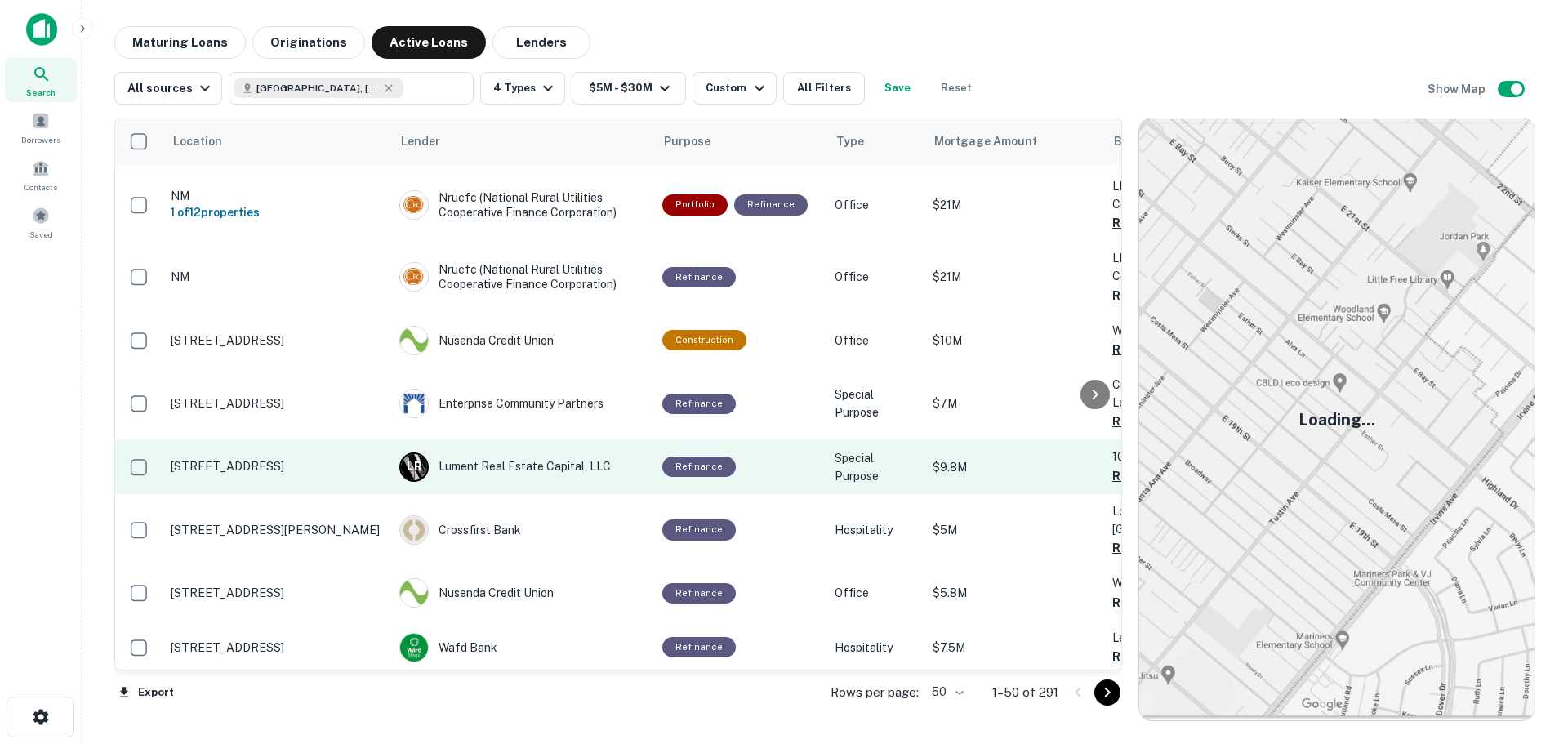
scroll to position [1878, 0]
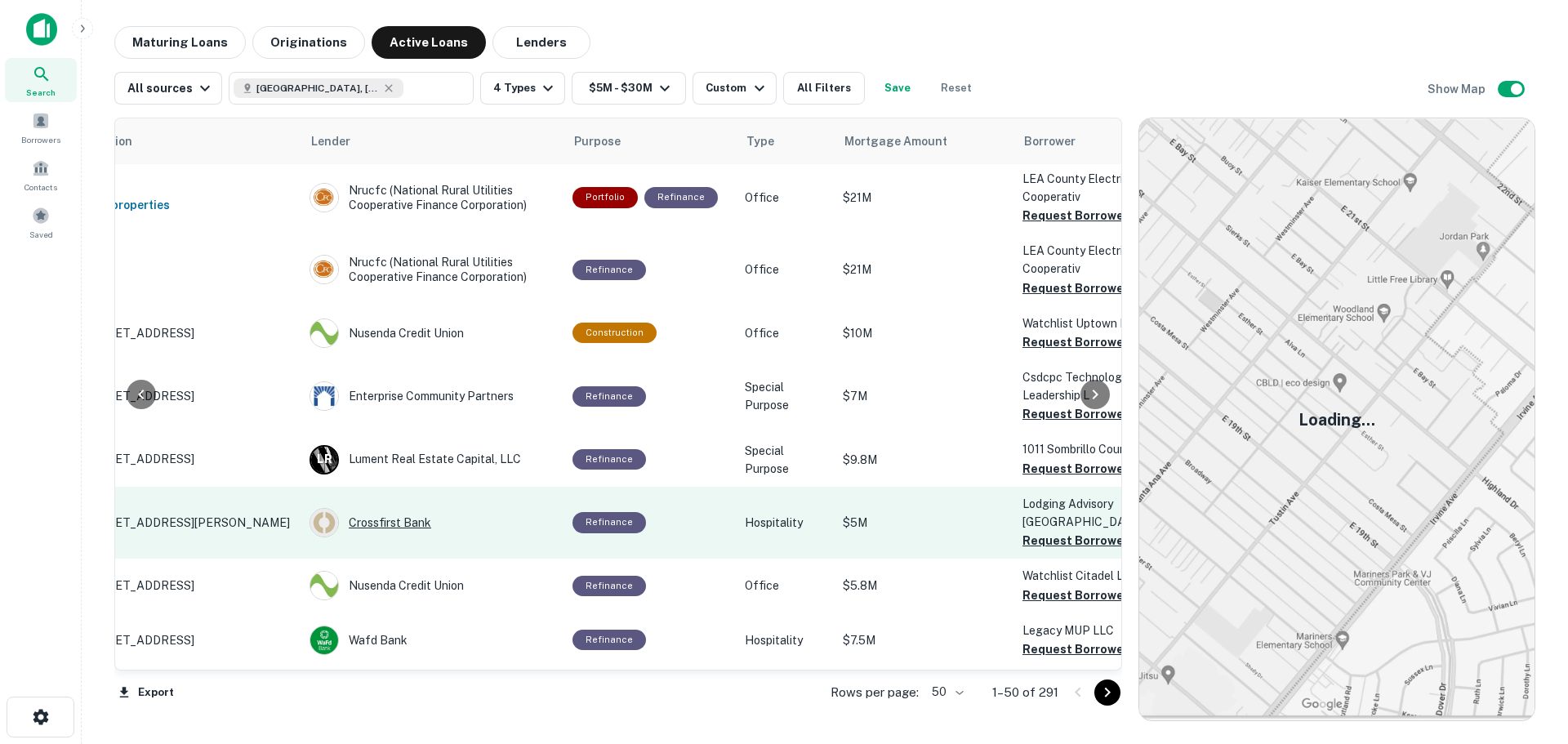
click at [396, 508] on div "Crossfirst Bank" at bounding box center [432, 522] width 247 height 29
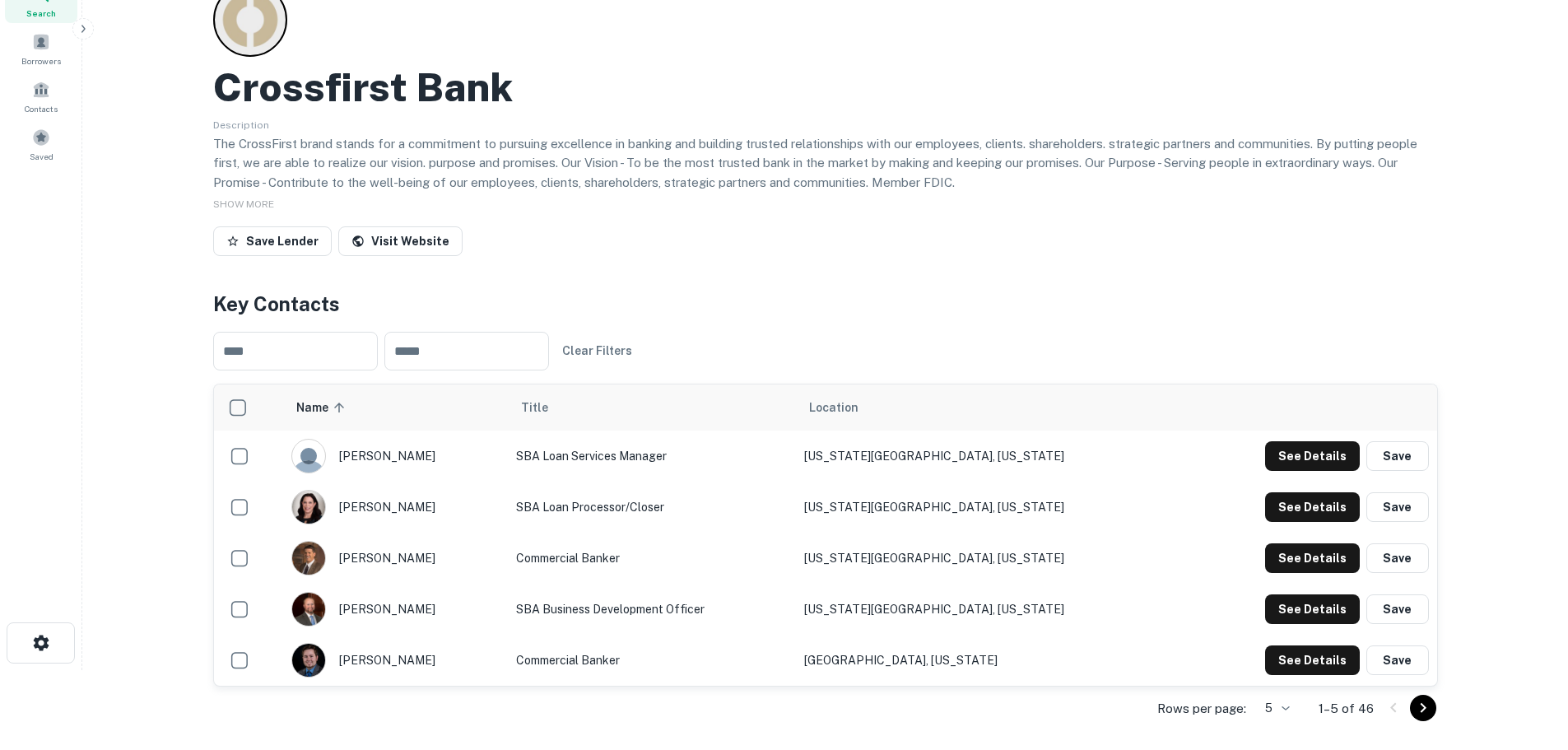
scroll to position [82, 0]
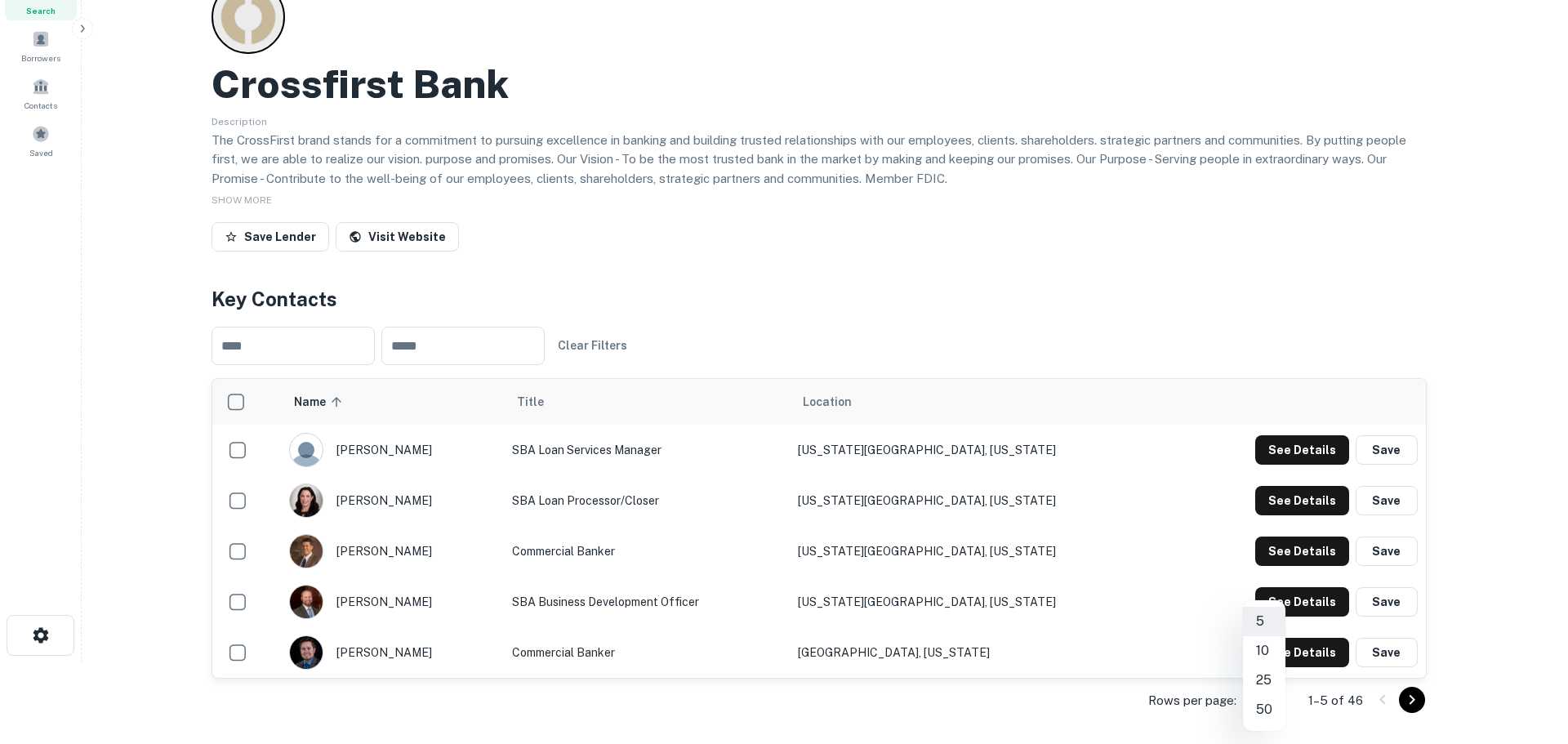
click at [1261, 662] on body "Search Borrowers Contacts Saved Back to search Crossfirst Bank Description The …" at bounding box center [784, 290] width 1568 height 744
click at [1261, 704] on li "50" at bounding box center [1264, 709] width 42 height 29
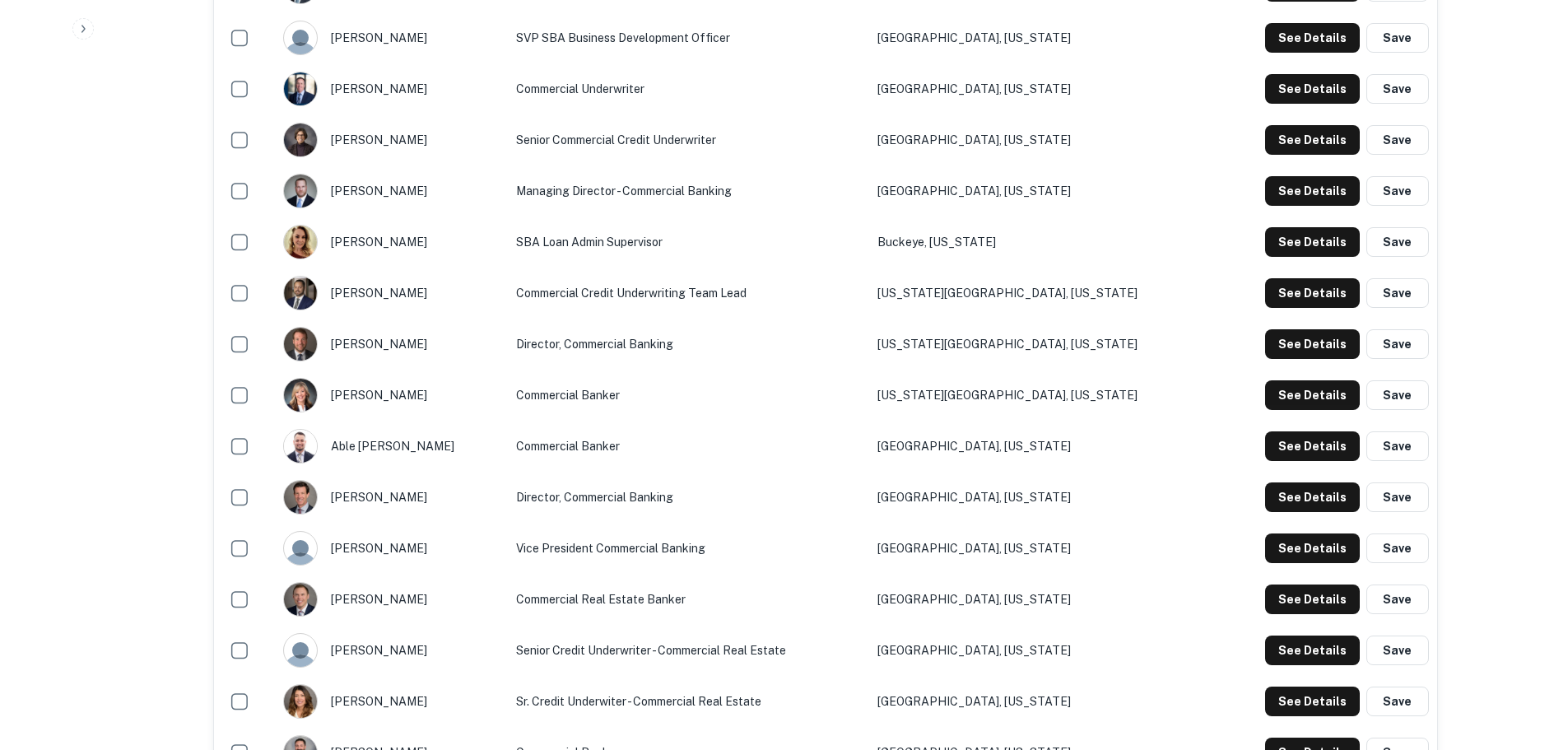
scroll to position [987, 0]
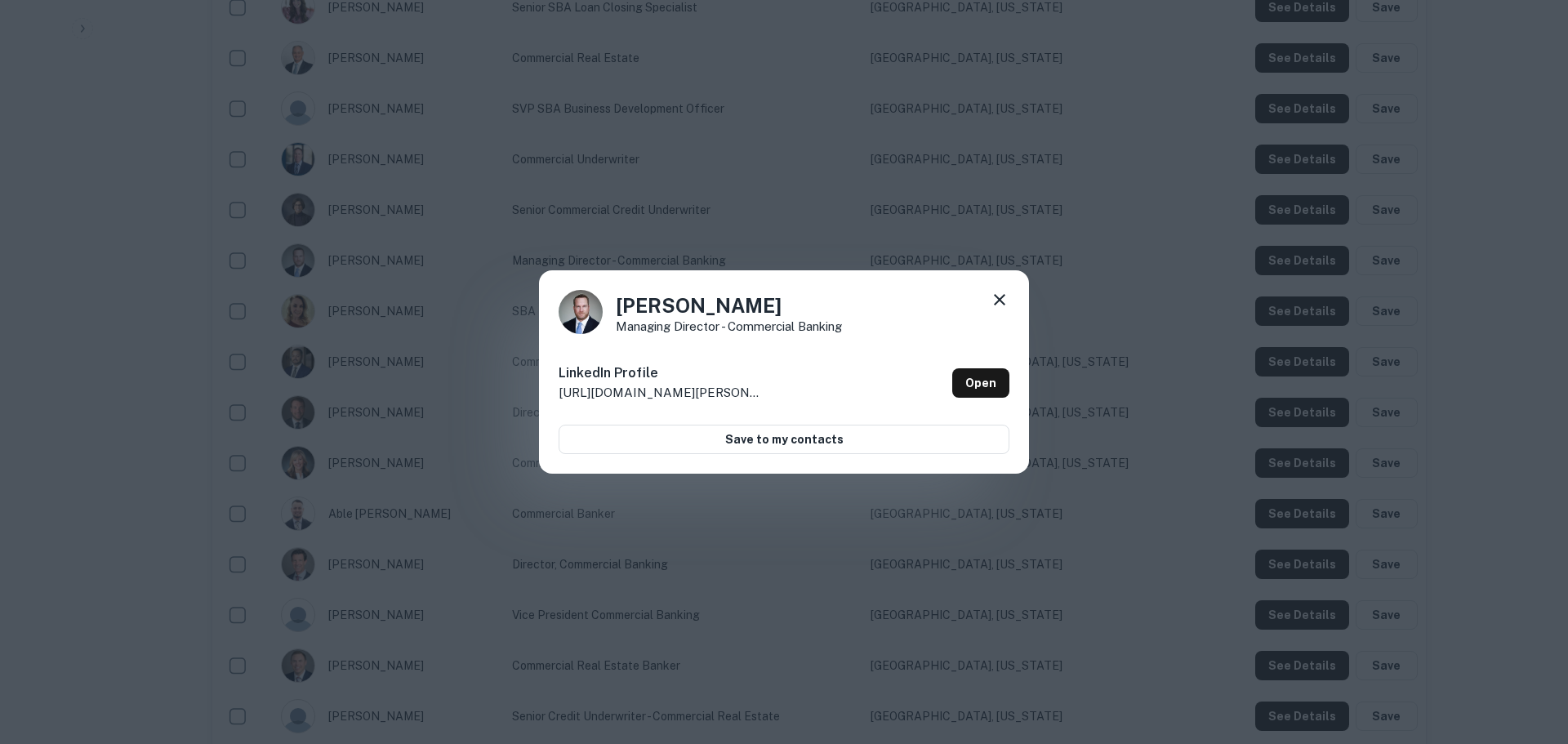
click at [1004, 300] on icon at bounding box center [999, 300] width 19 height 19
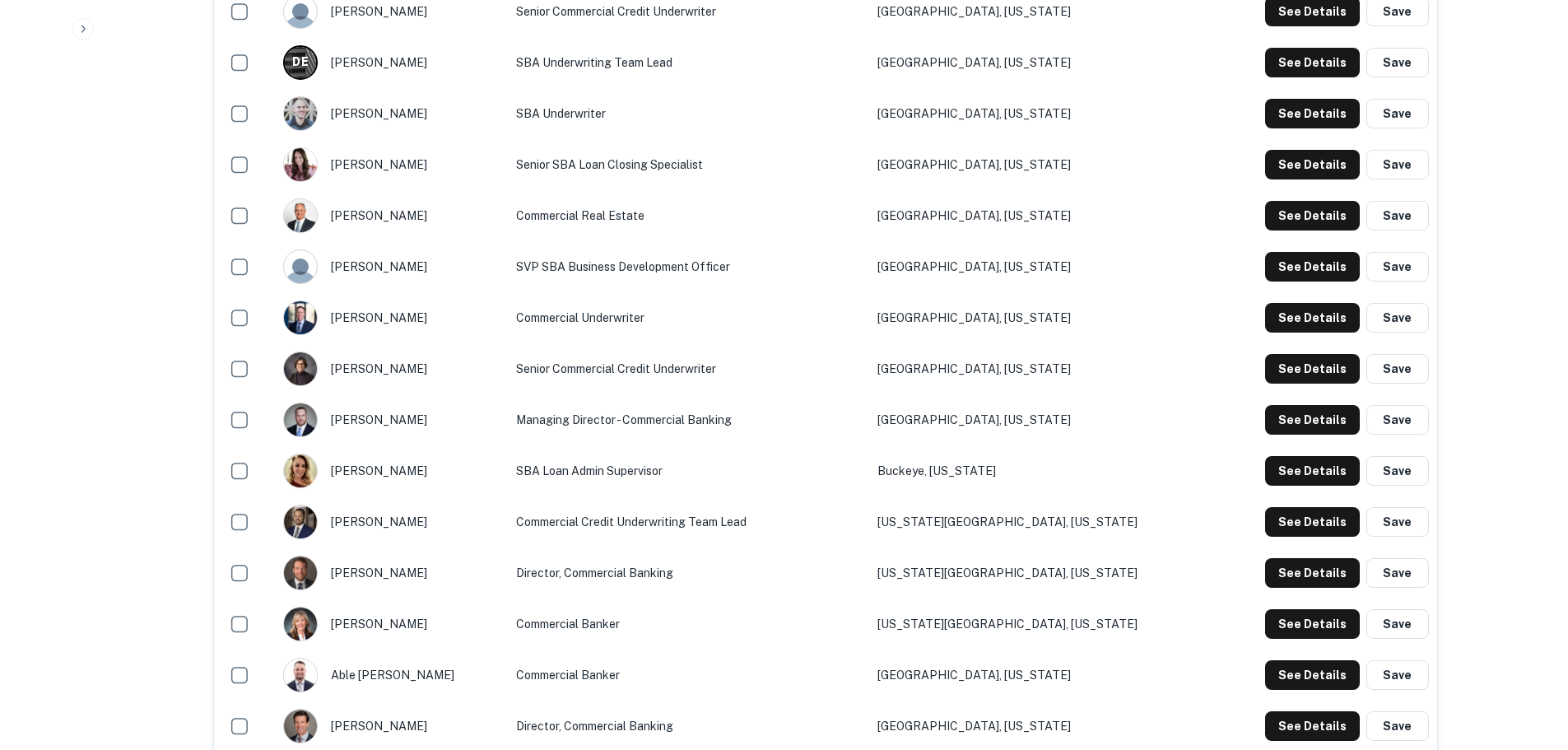
scroll to position [823, 0]
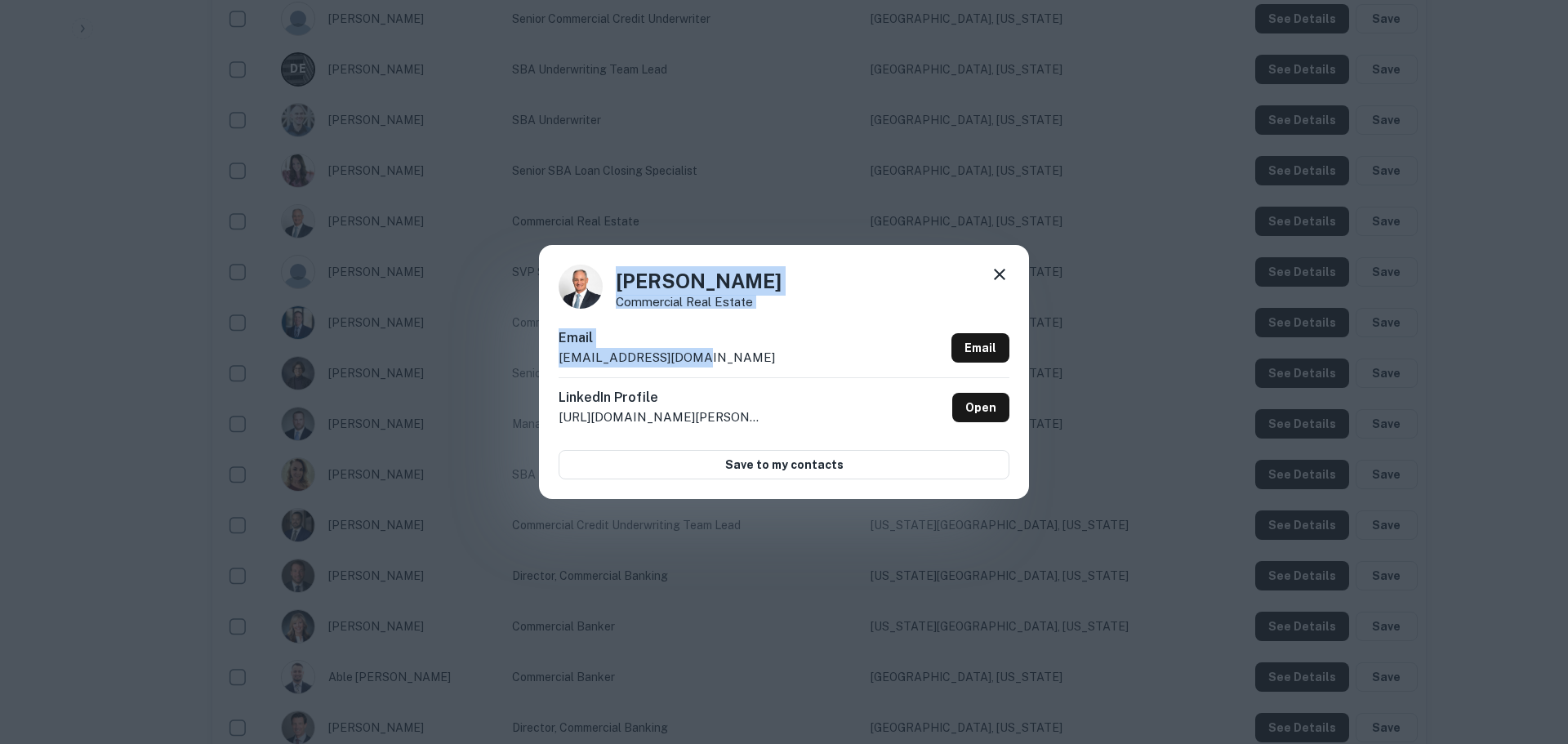
drag, startPoint x: 618, startPoint y: 282, endPoint x: 710, endPoint y: 358, distance: 119.3
click at [710, 358] on div "[PERSON_NAME] Commercial Real Estate Email [EMAIL_ADDRESS][DOMAIN_NAME] Email L…" at bounding box center [784, 372] width 490 height 253
click at [787, 184] on div "[PERSON_NAME] Commercial Real Estate Email [EMAIL_ADDRESS][DOMAIN_NAME] Email L…" at bounding box center [784, 372] width 1568 height 744
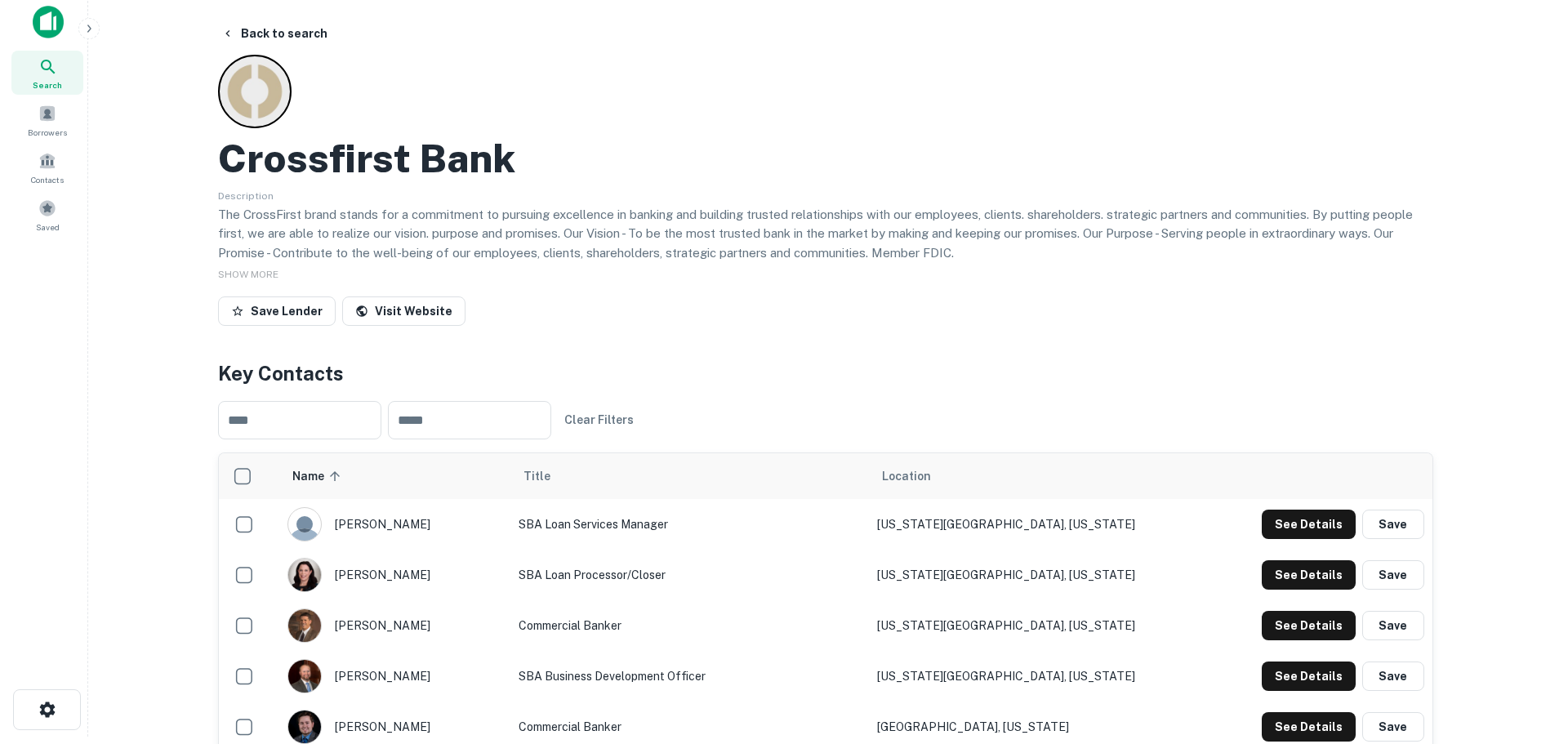
scroll to position [0, 0]
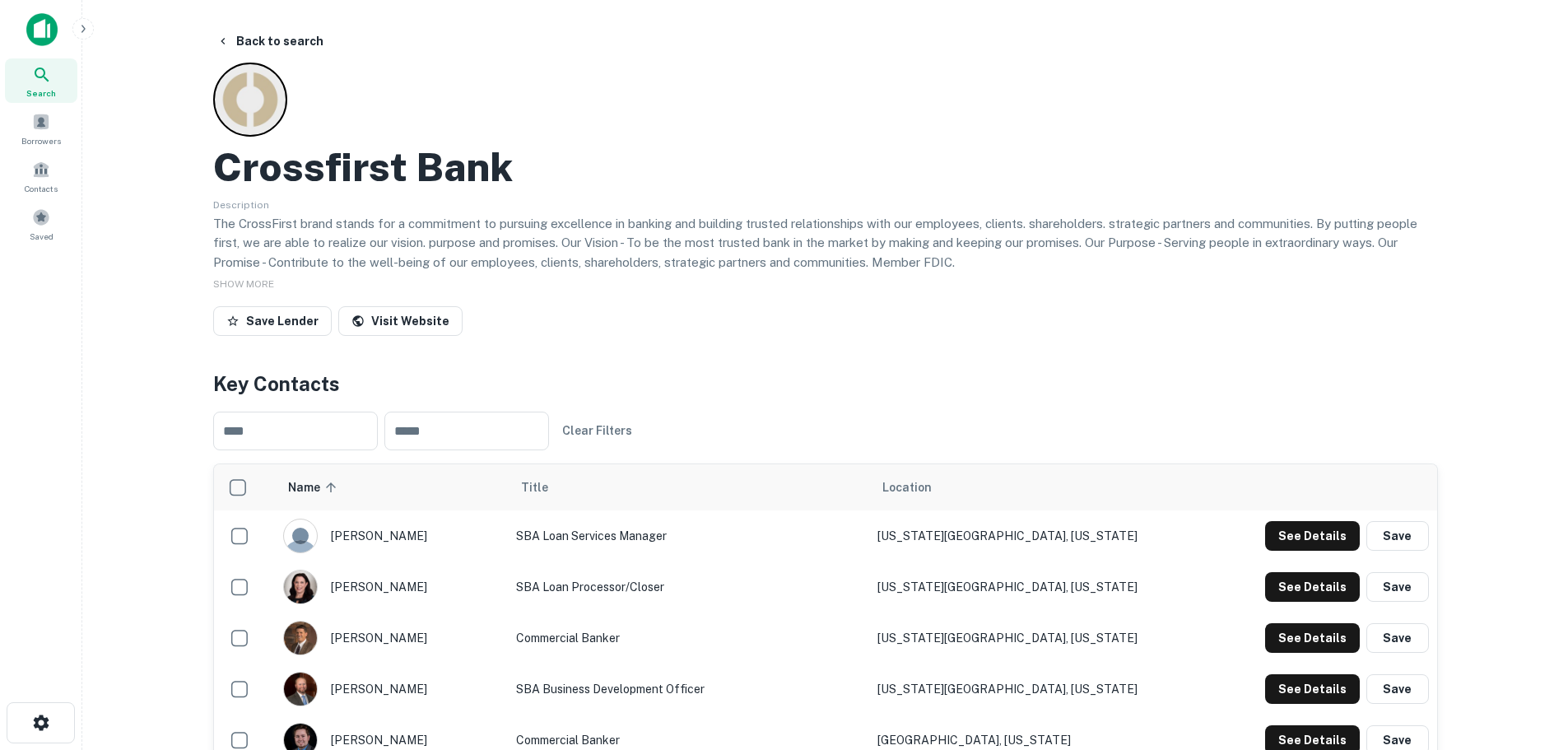
click at [395, 162] on h2 "Crossfirst Bank" at bounding box center [363, 167] width 299 height 48
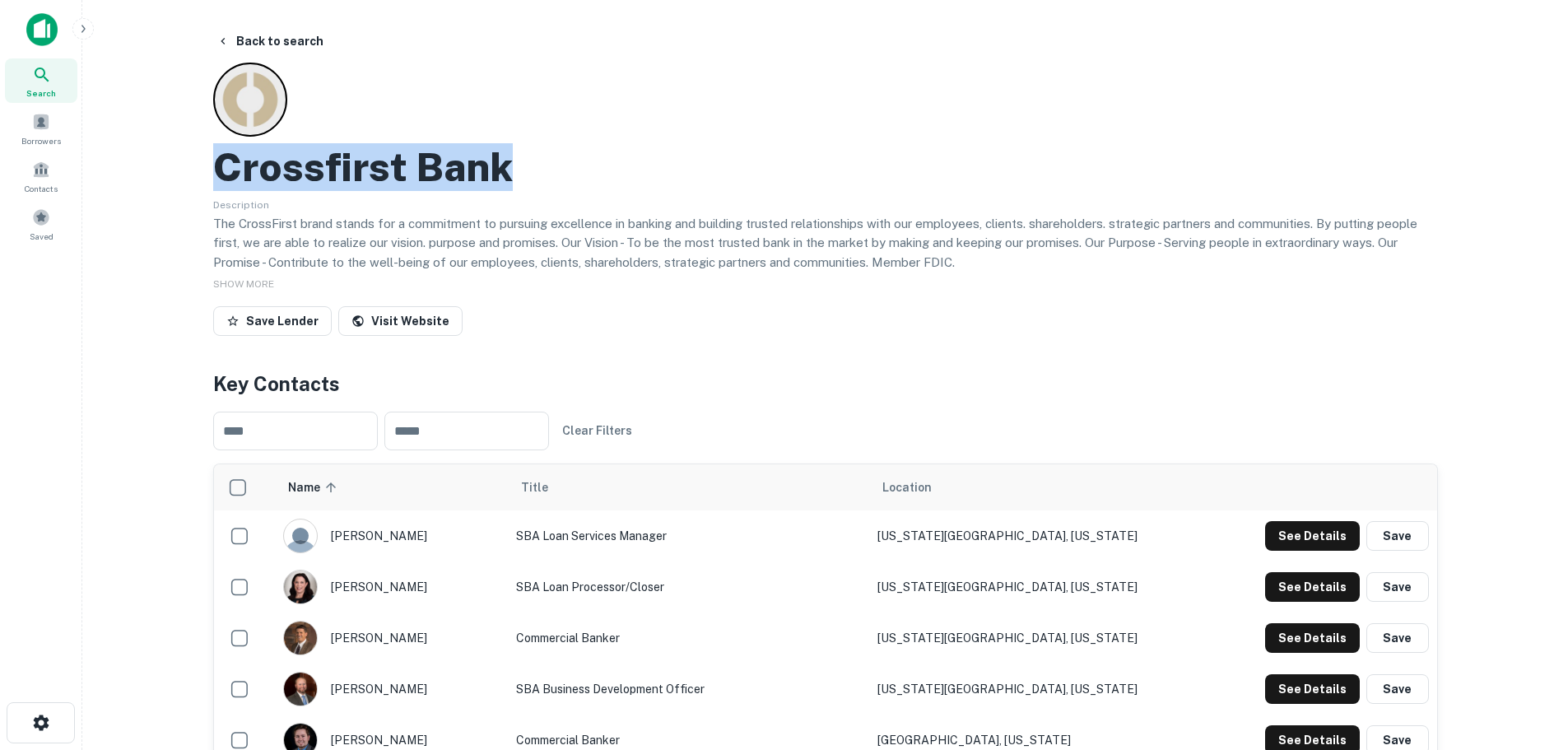
click at [395, 162] on h2 "Crossfirst Bank" at bounding box center [363, 167] width 299 height 48
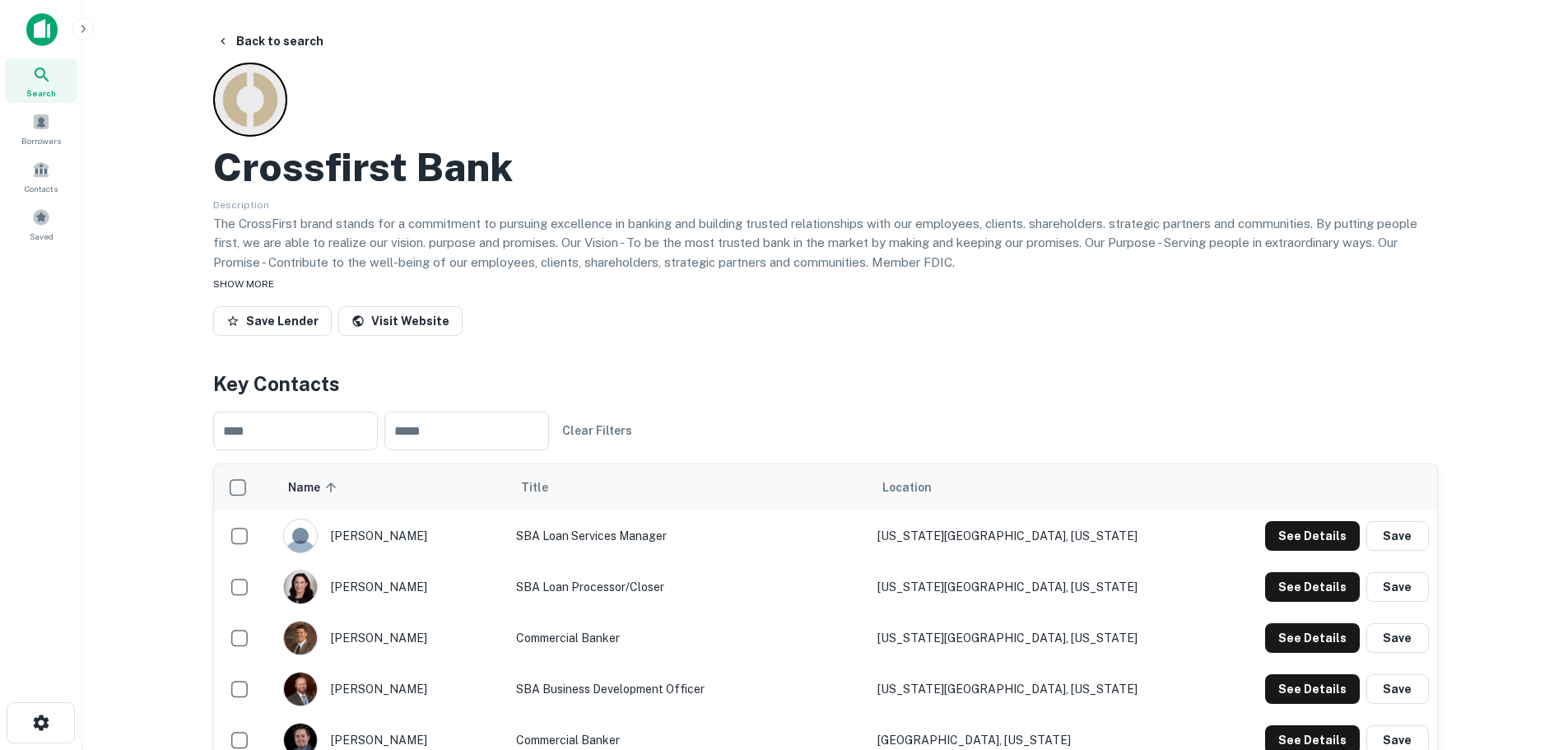
click at [524, 283] on div "SHOW MORE" at bounding box center [826, 283] width 1225 height 19
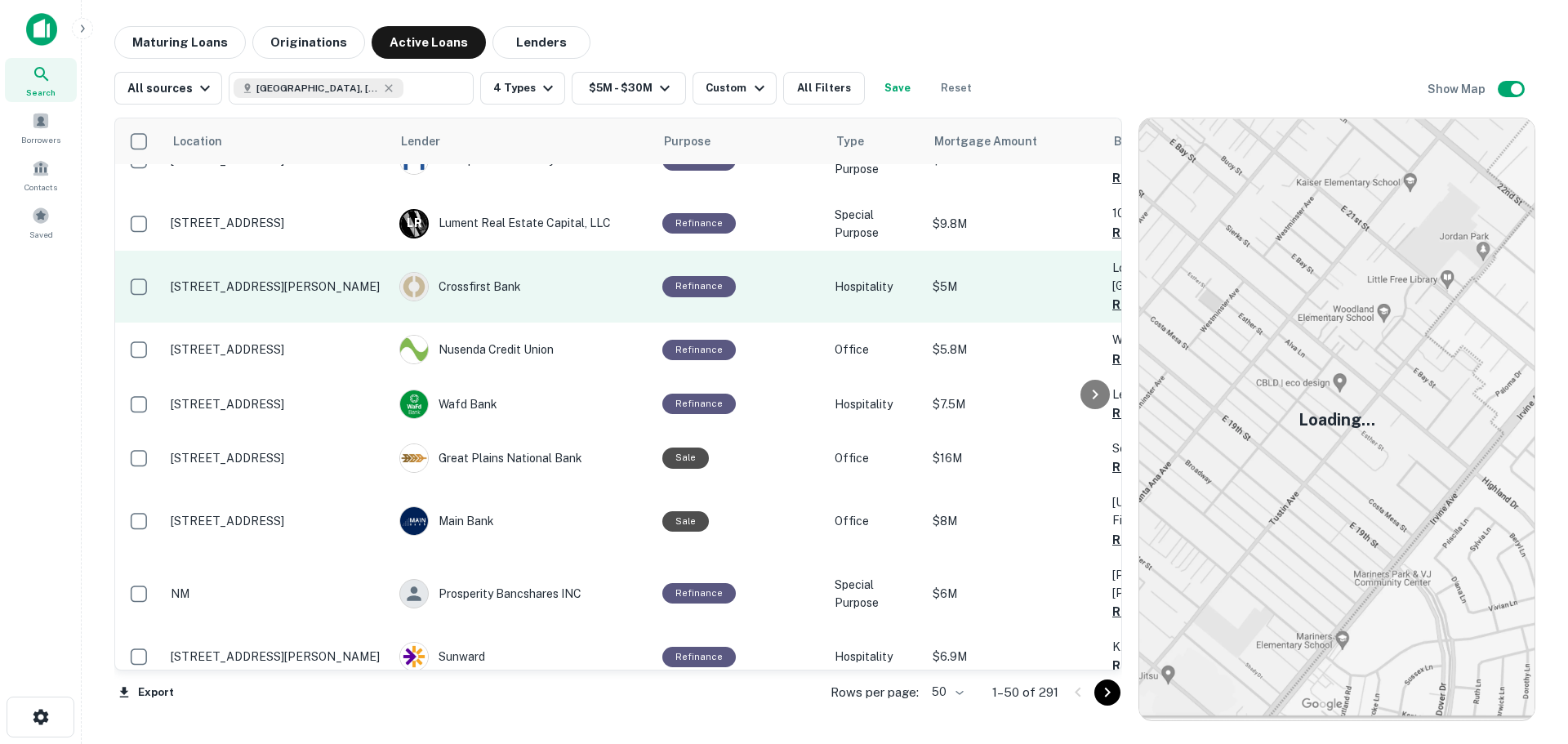
scroll to position [2122, 0]
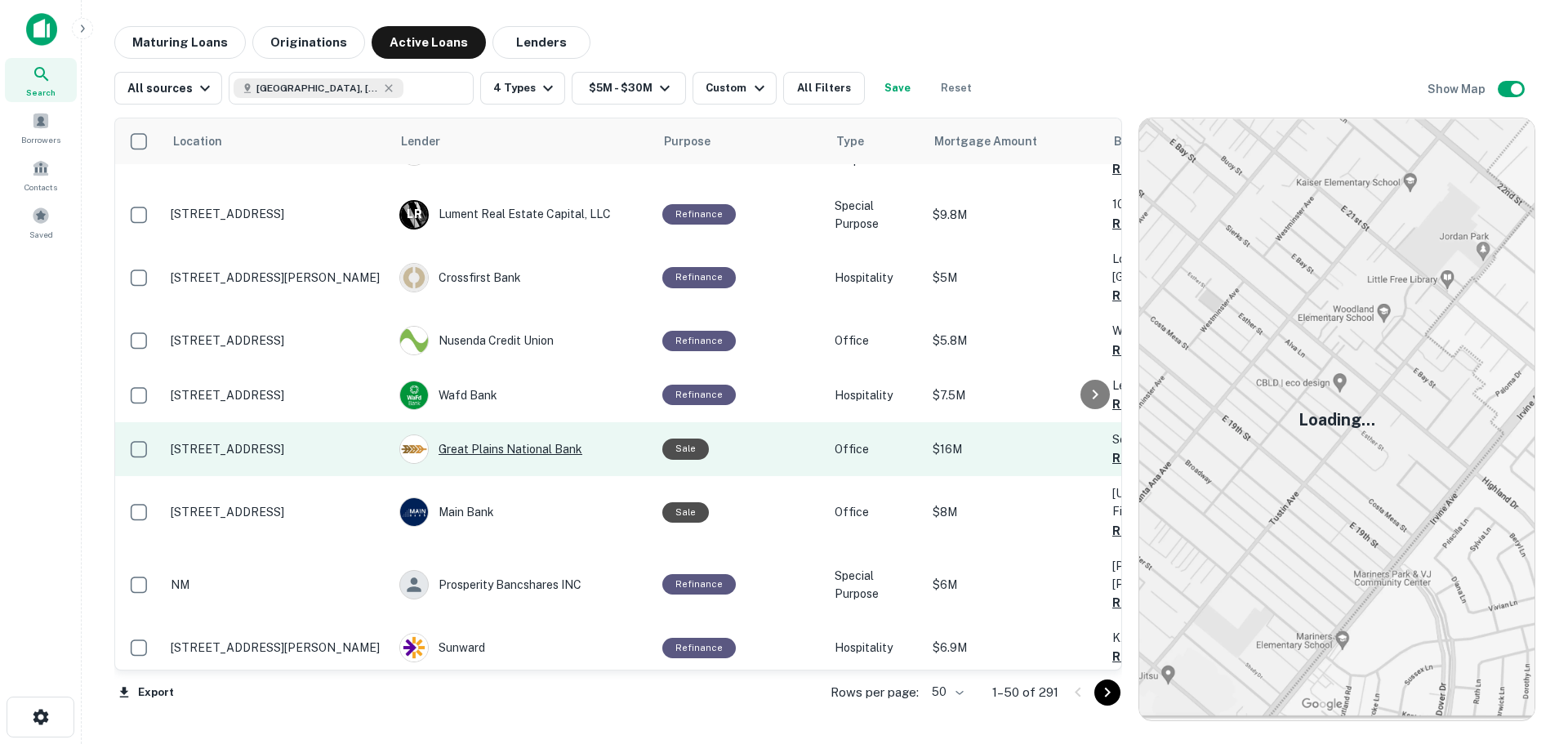
click at [517, 434] on div "Great Plains National Bank" at bounding box center [522, 448] width 247 height 29
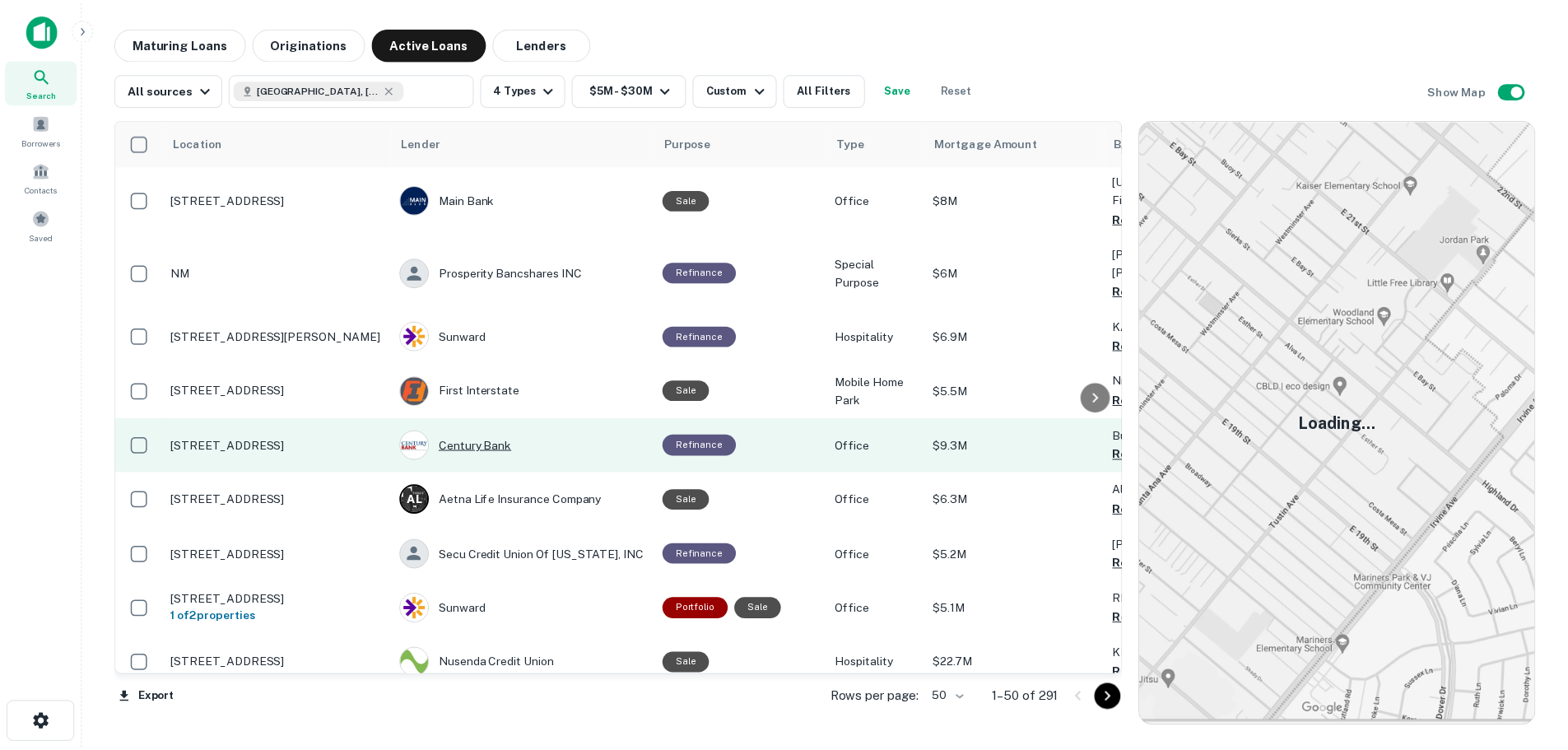
scroll to position [2469, 0]
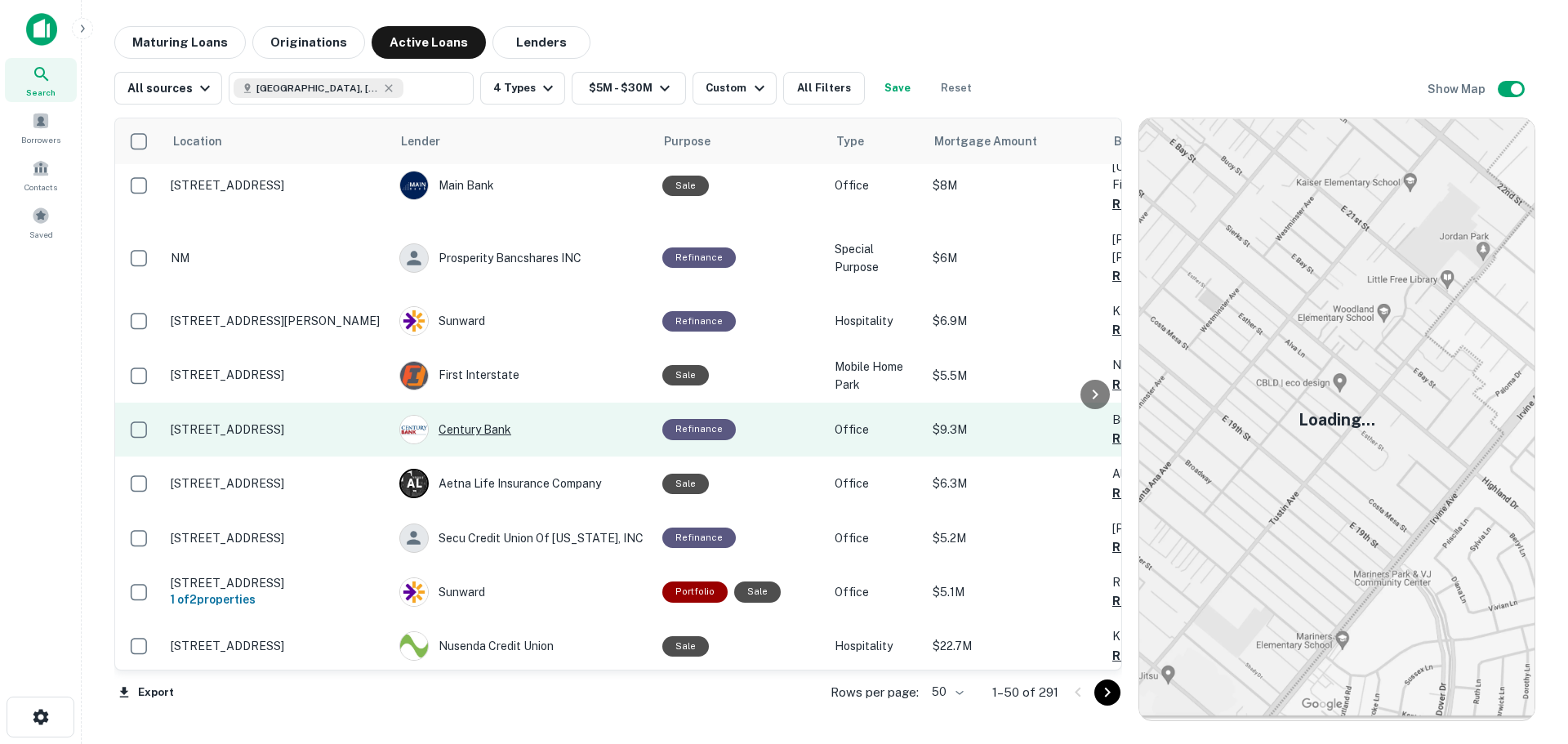
click at [457, 415] on div "Century Bank" at bounding box center [522, 429] width 247 height 29
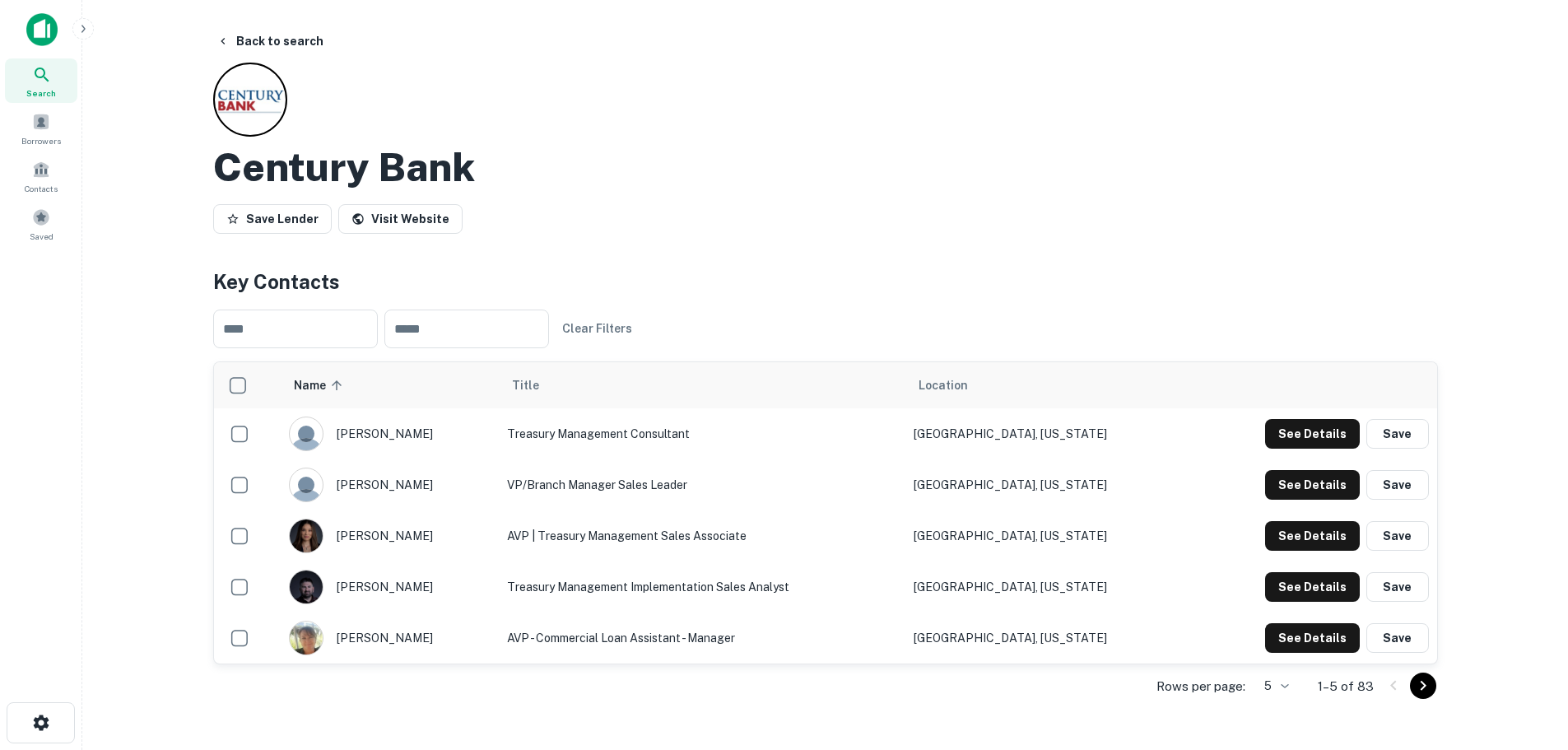
click at [1290, 682] on body "Search Borrowers Contacts Saved Back to search Century Bank Save Lender Visit W…" at bounding box center [784, 375] width 1568 height 750
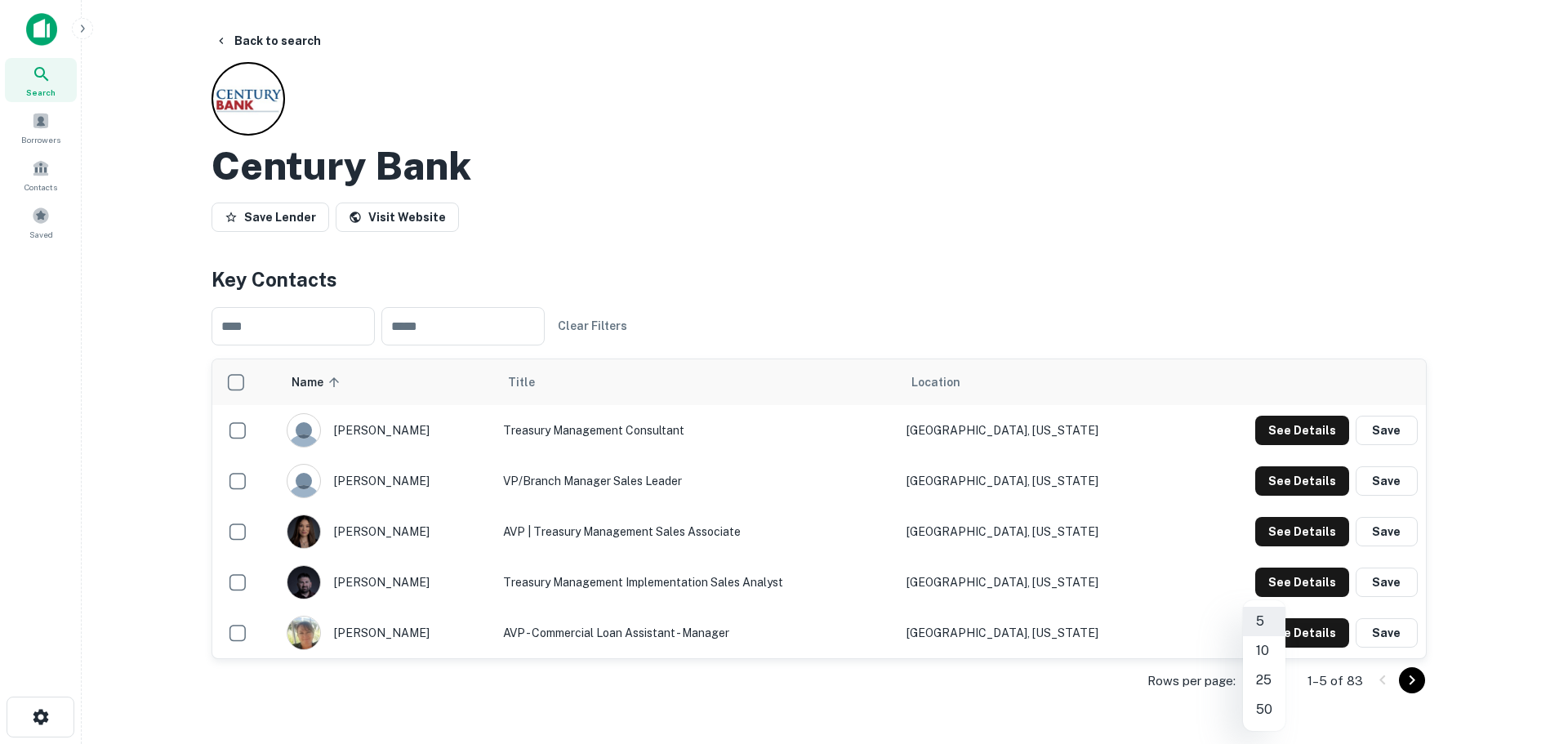
click at [1272, 710] on li "50" at bounding box center [1264, 709] width 42 height 29
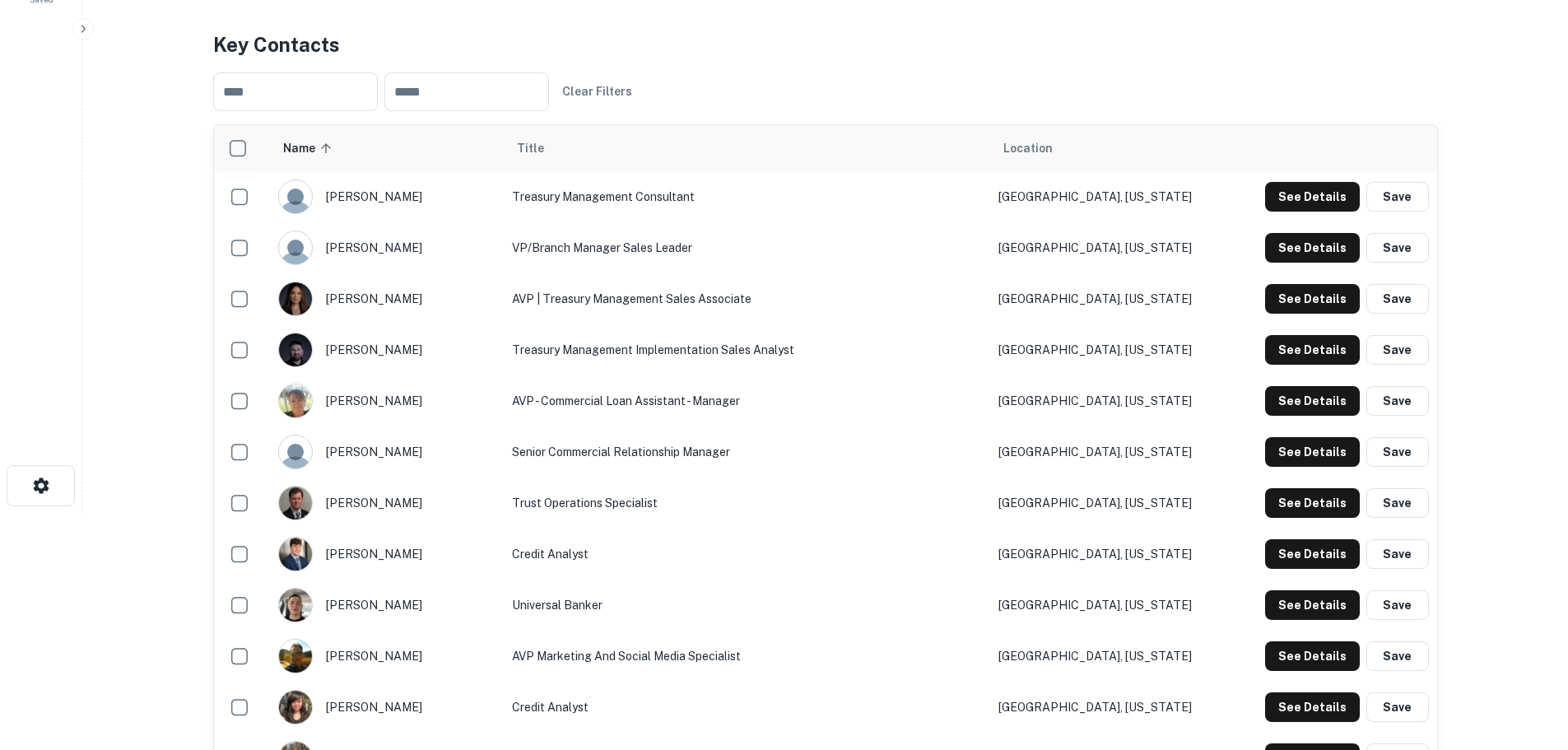
scroll to position [247, 0]
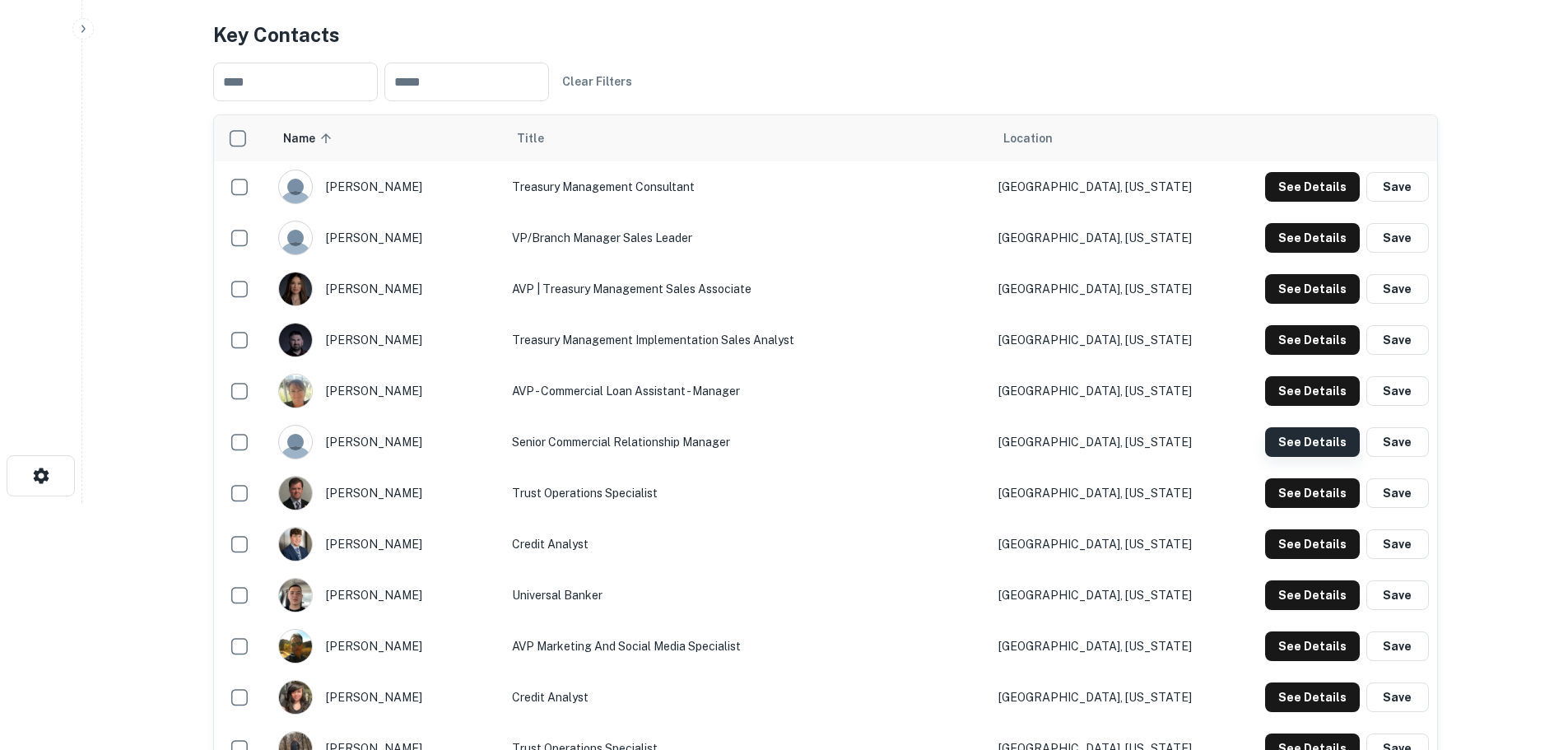
click at [1314, 202] on button "See Details" at bounding box center [1312, 186] width 95 height 29
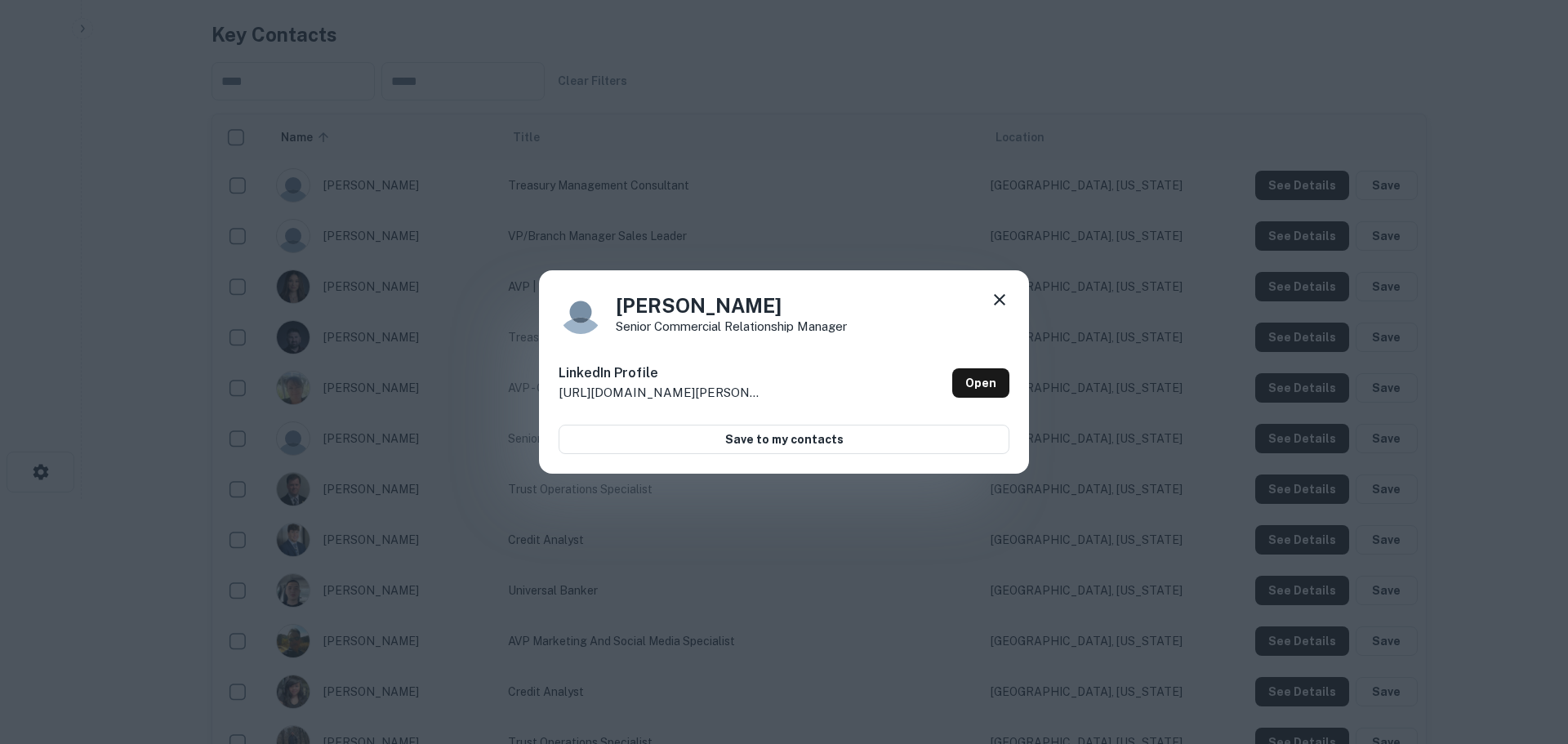
click at [976, 251] on div "[PERSON_NAME] Senior Commercial Relationship Manager LinkedIn Profile [URL][DOM…" at bounding box center [784, 372] width 1568 height 744
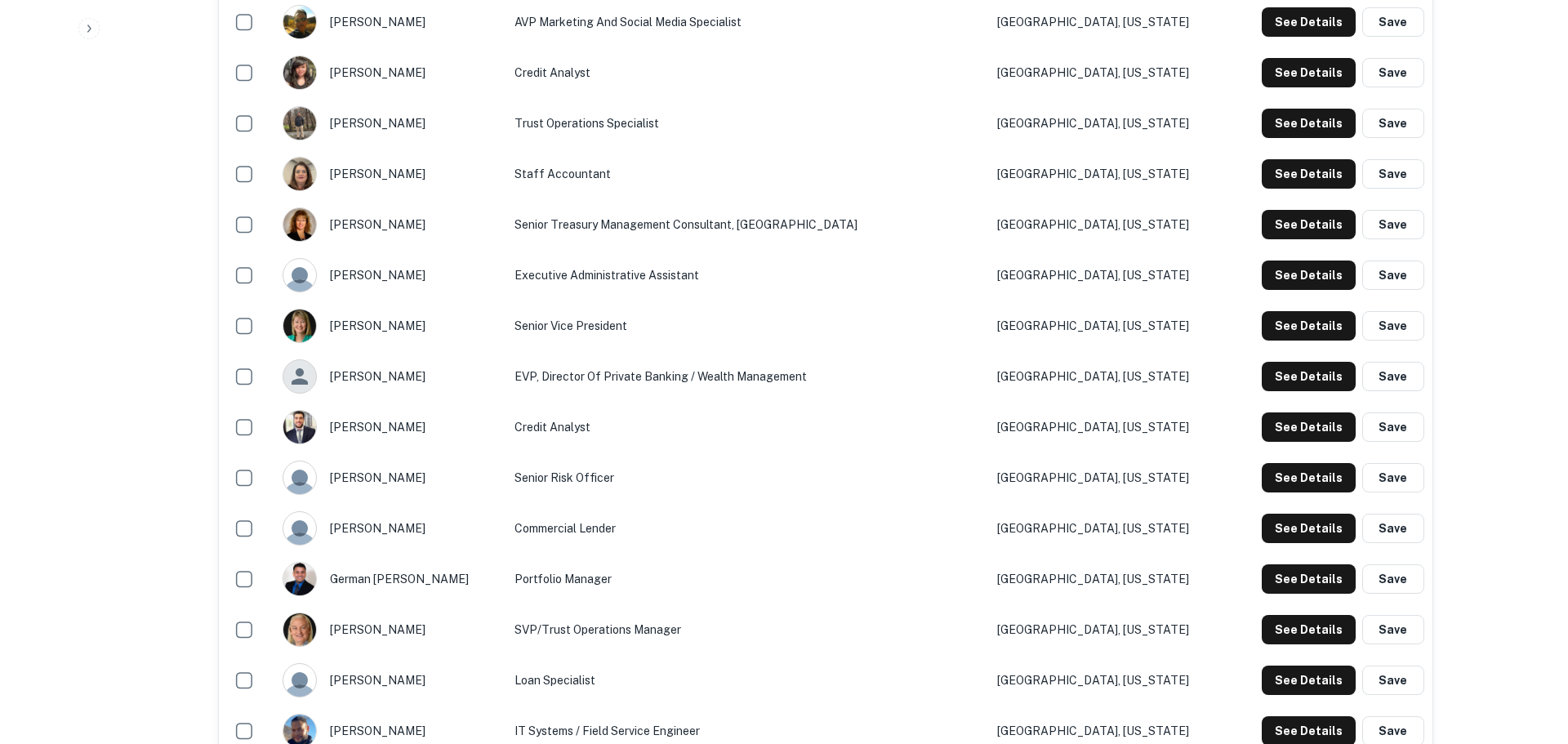
scroll to position [898, 0]
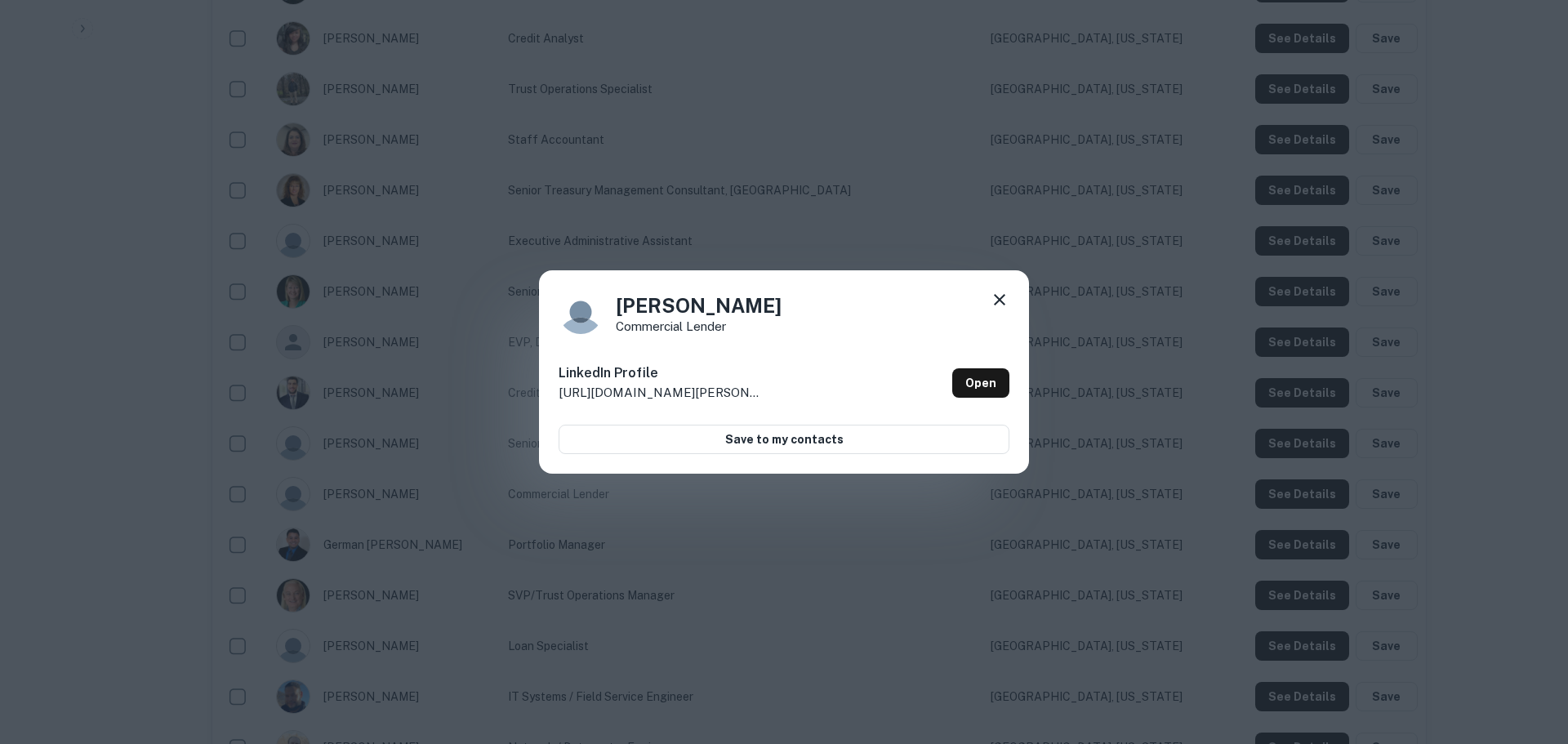
click at [791, 225] on div "[PERSON_NAME] Commercial Lender LinkedIn Profile [URL][DOMAIN_NAME][PERSON_NAME…" at bounding box center [784, 372] width 1568 height 744
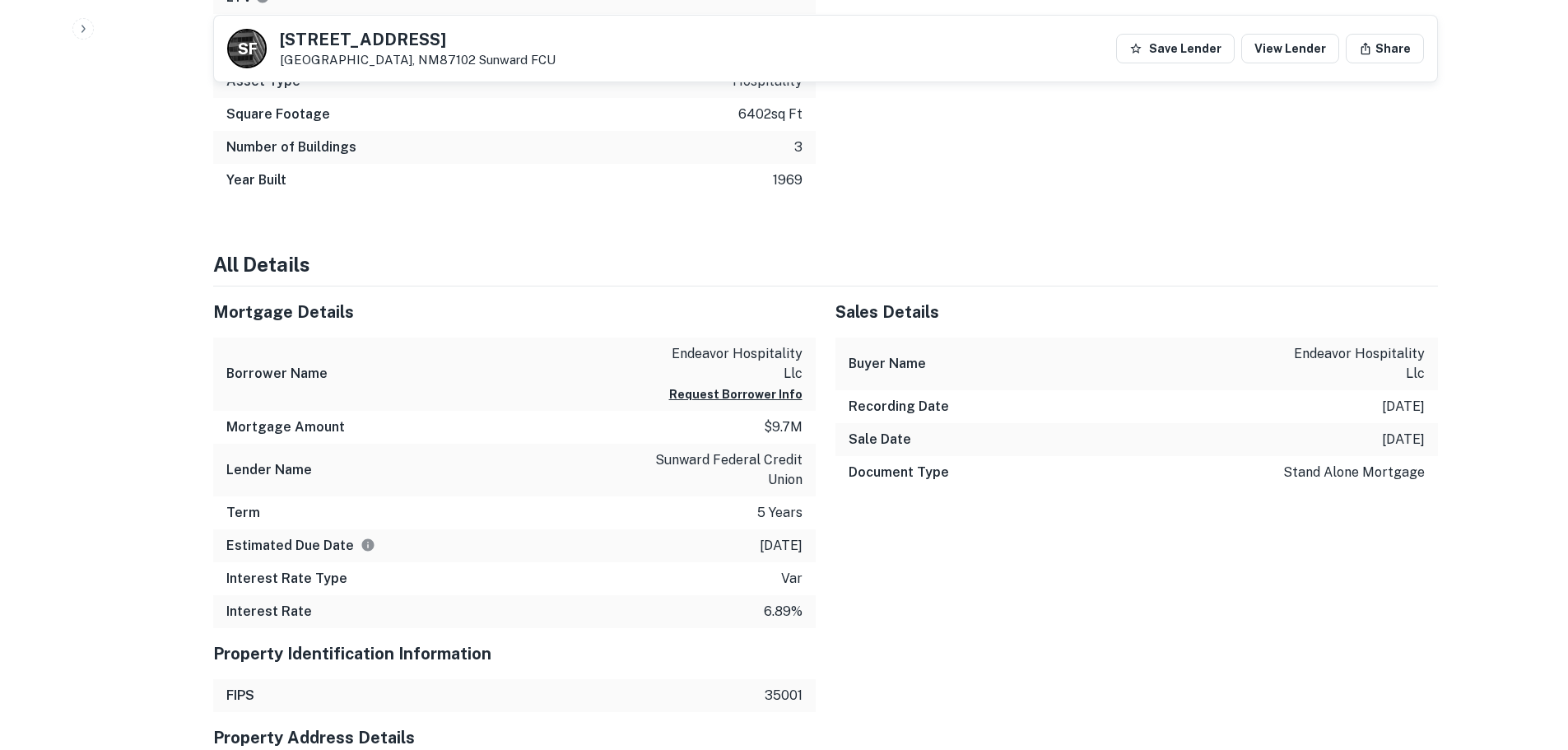
scroll to position [823, 0]
click at [735, 458] on p "sunward federal credit union" at bounding box center [728, 468] width 148 height 40
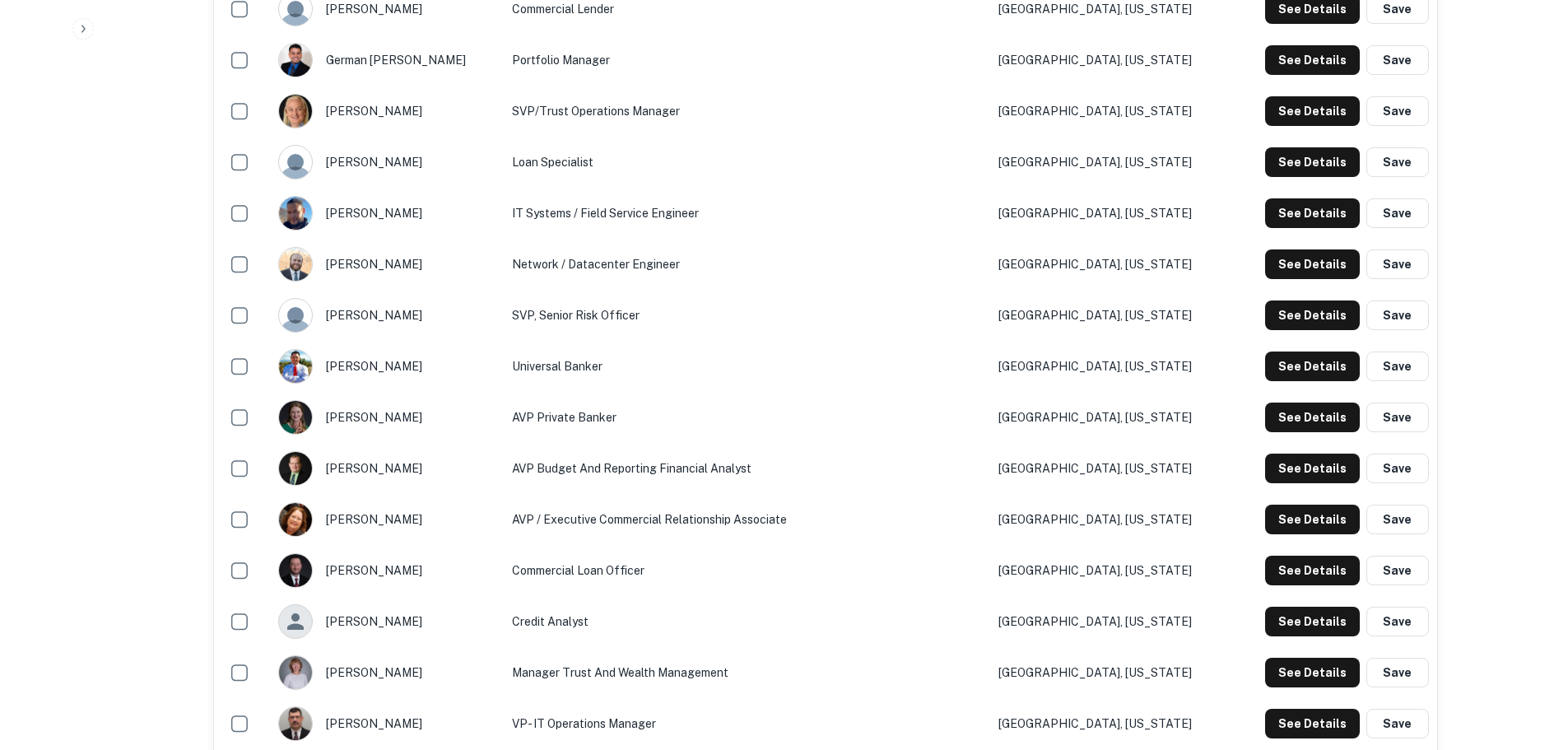
scroll to position [1399, 0]
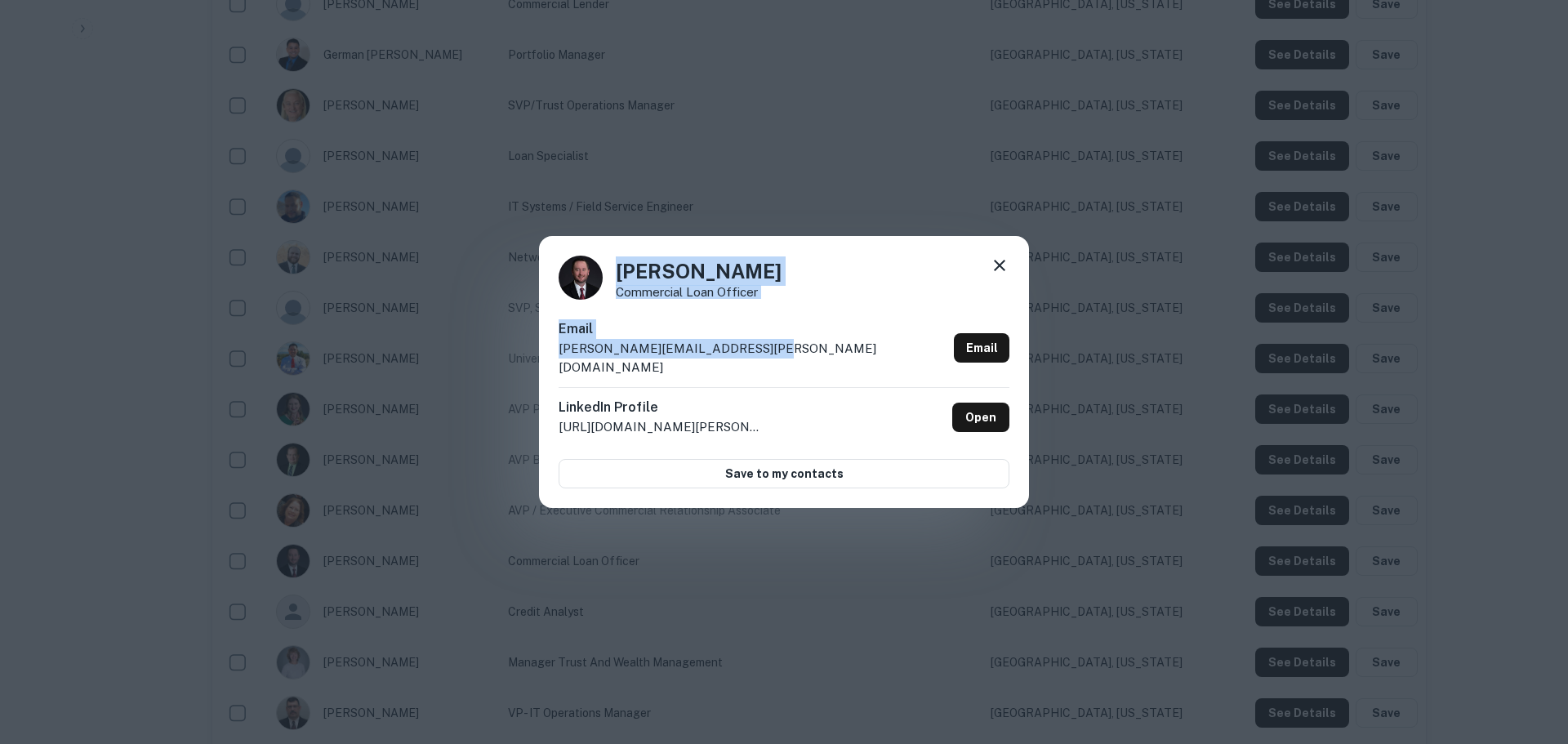
drag, startPoint x: 782, startPoint y: 360, endPoint x: 618, endPoint y: 281, distance: 182.0
click at [618, 281] on div "Brad Johnston Commercial Loan Officer Email brad.johnston@mycenturybank.com Ema…" at bounding box center [784, 372] width 490 height 272
copy div "Brad Johnston Commercial Loan Officer Email brad.johnston@mycenturybank.com"
click at [639, 101] on div "Brad Johnston Commercial Loan Officer Email brad.johnston@mycenturybank.com Ema…" at bounding box center [784, 372] width 1568 height 744
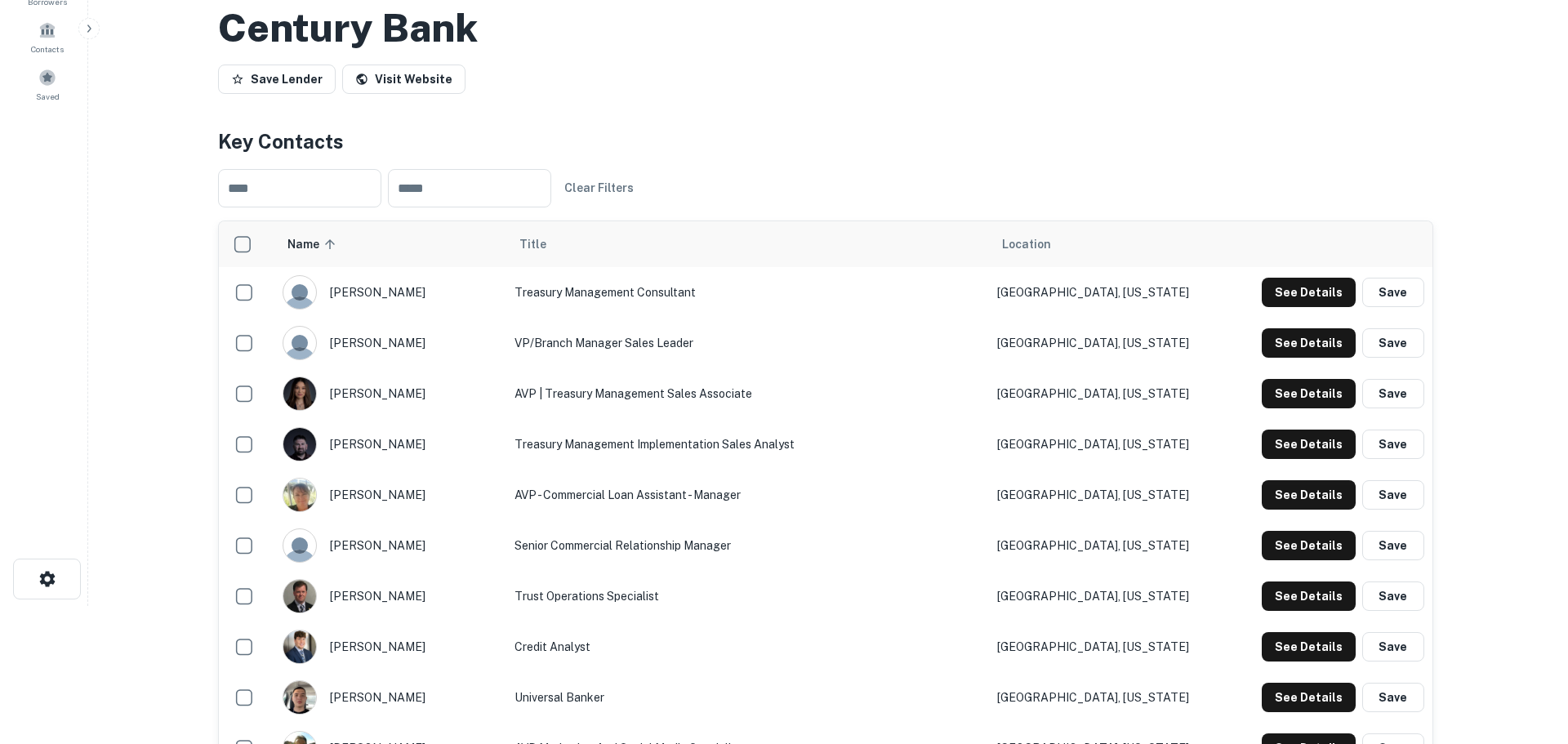
scroll to position [0, 0]
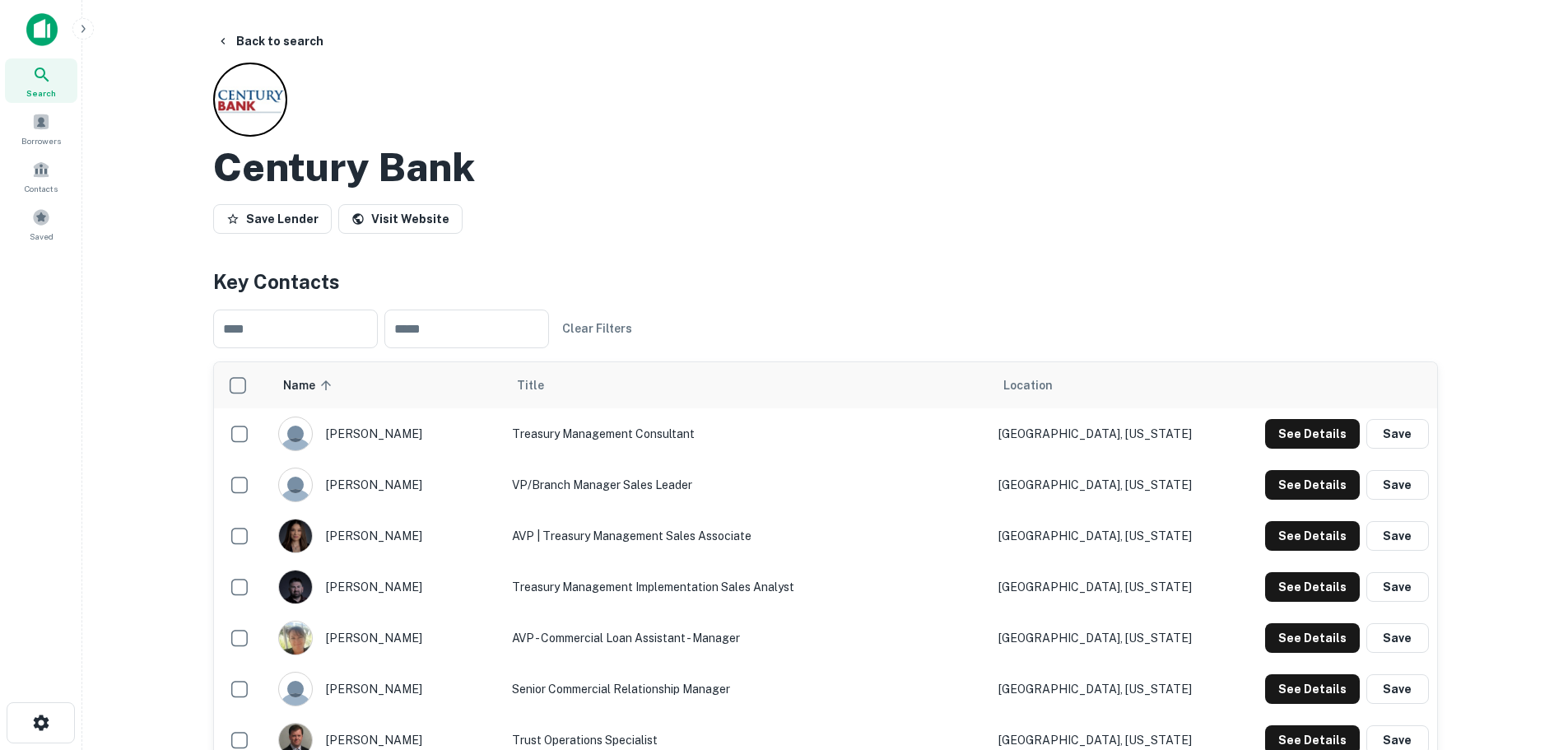
click at [349, 171] on h2 "Century Bank" at bounding box center [345, 167] width 262 height 48
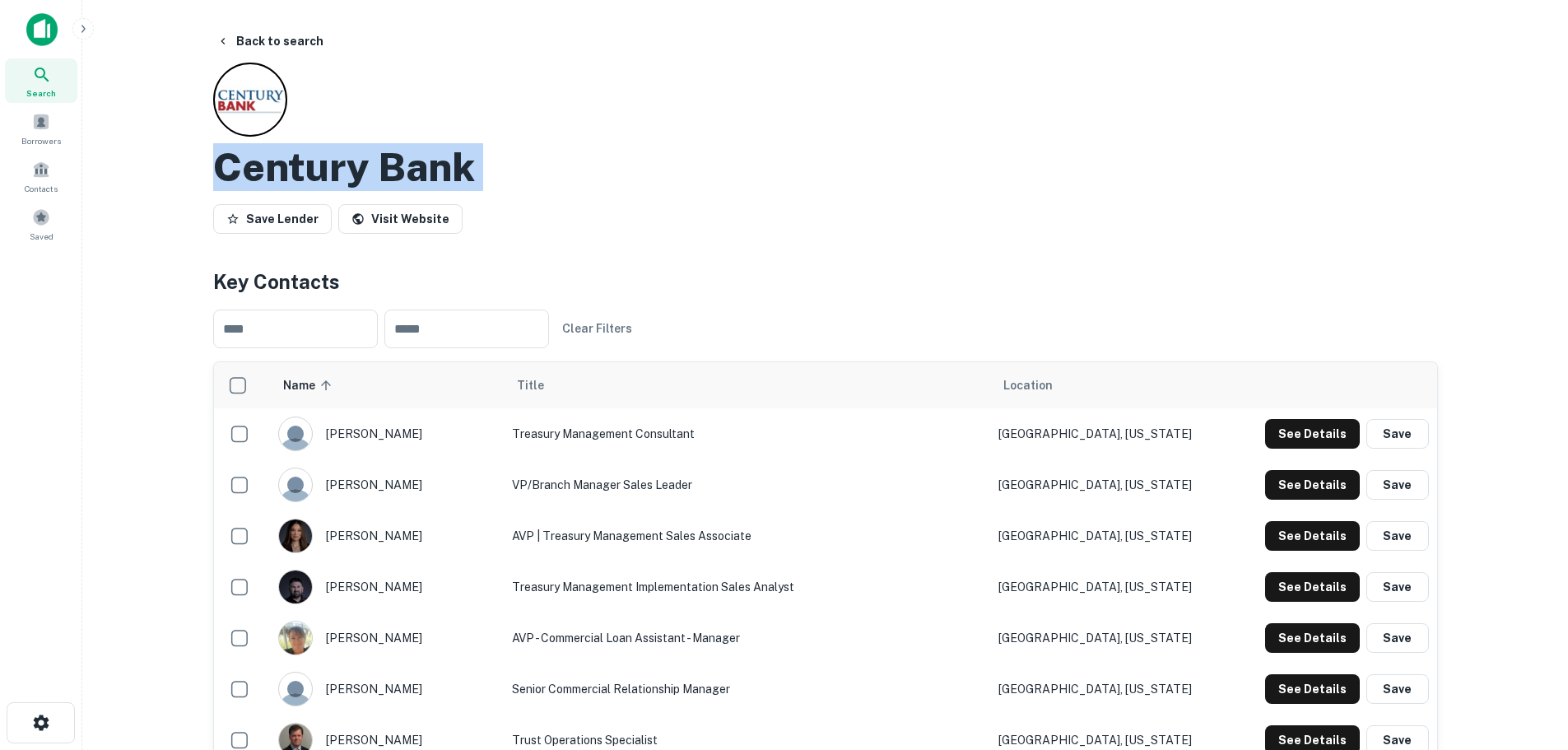
click at [349, 171] on h2 "Century Bank" at bounding box center [345, 167] width 262 height 48
copy div "Century Bank Save Lender Visit Website"
click at [670, 164] on div "Century Bank" at bounding box center [826, 167] width 1225 height 48
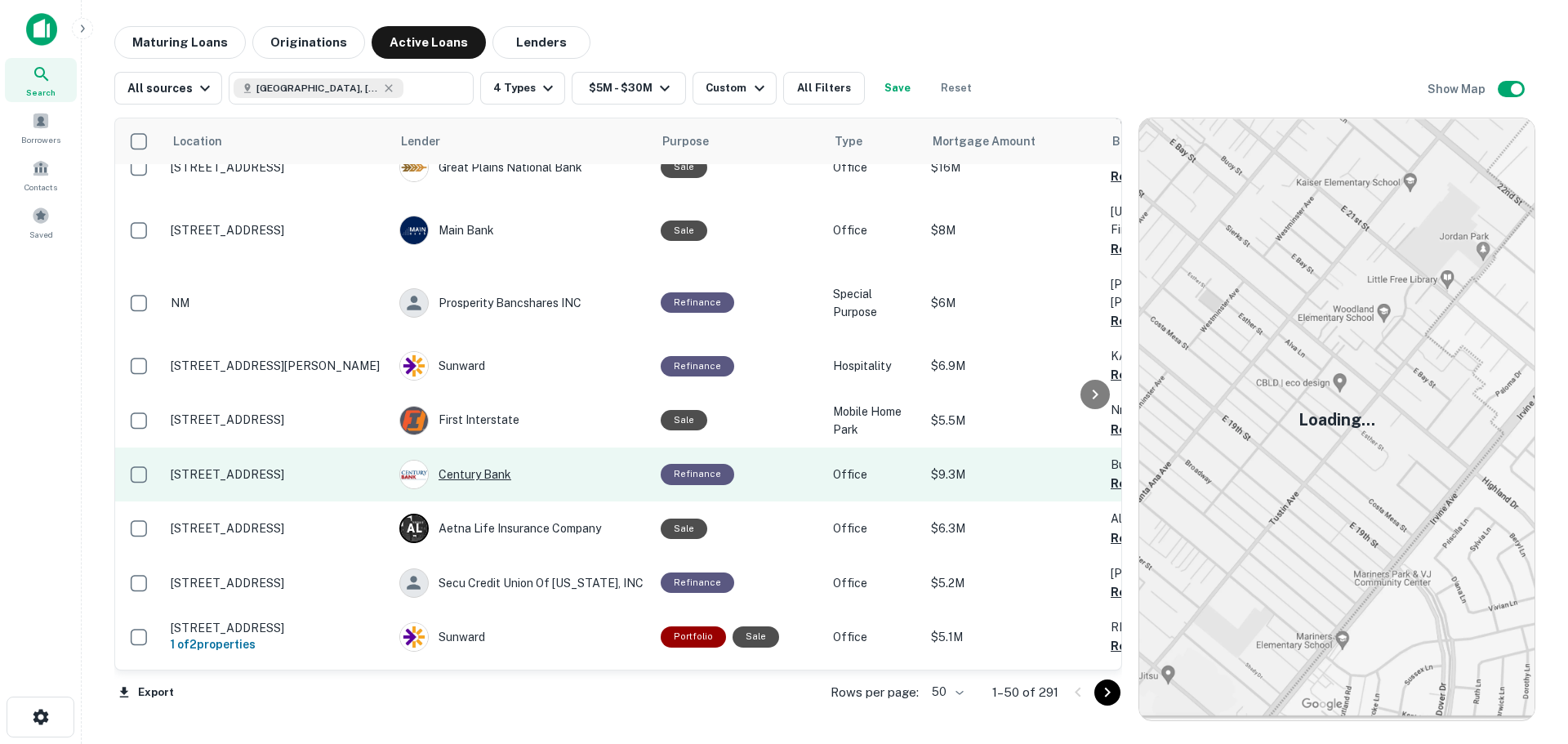
scroll to position [2399, 0]
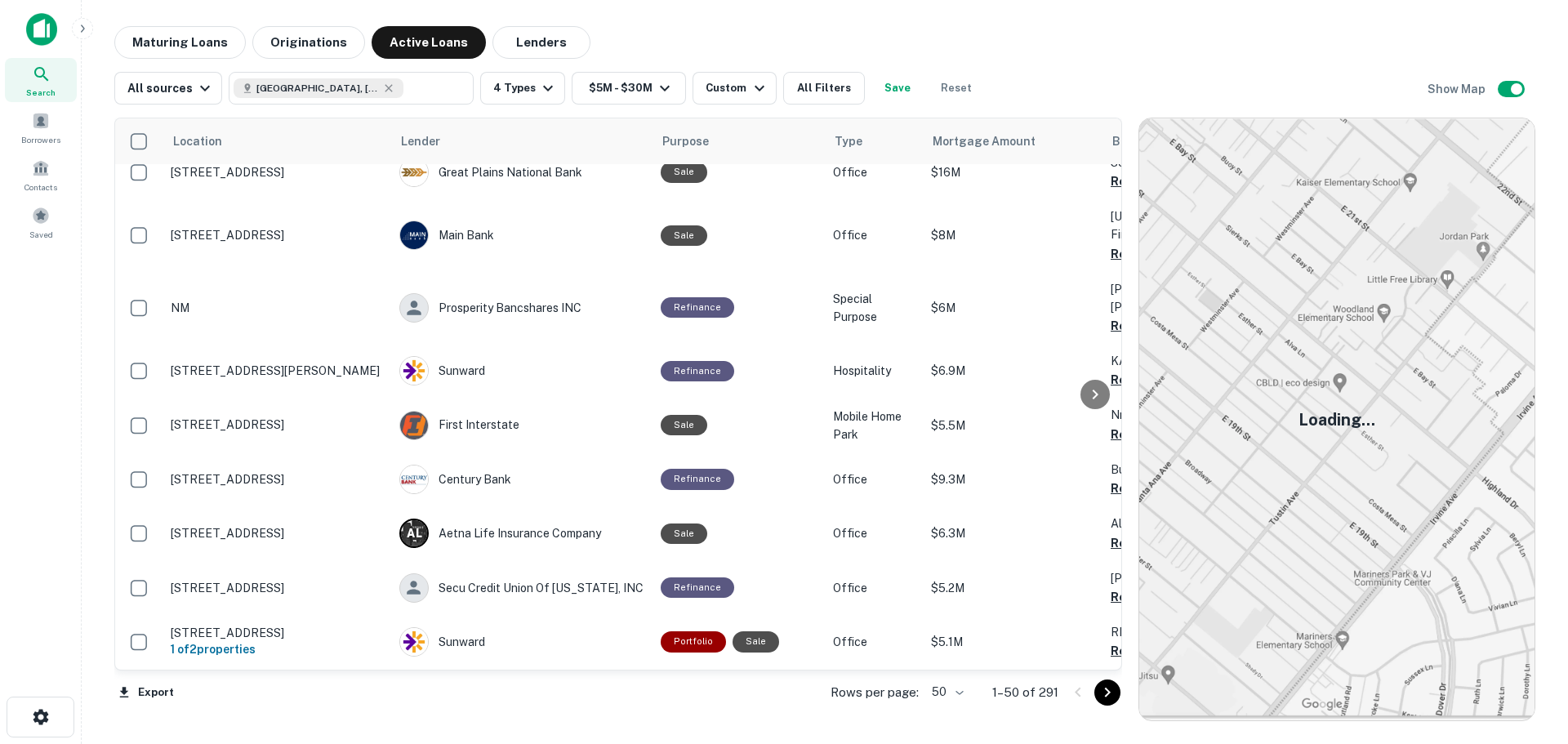
drag, startPoint x: 1102, startPoint y: 687, endPoint x: 1058, endPoint y: 660, distance: 51.6
click at [1102, 687] on icon "Go to next page" at bounding box center [1107, 692] width 19 height 19
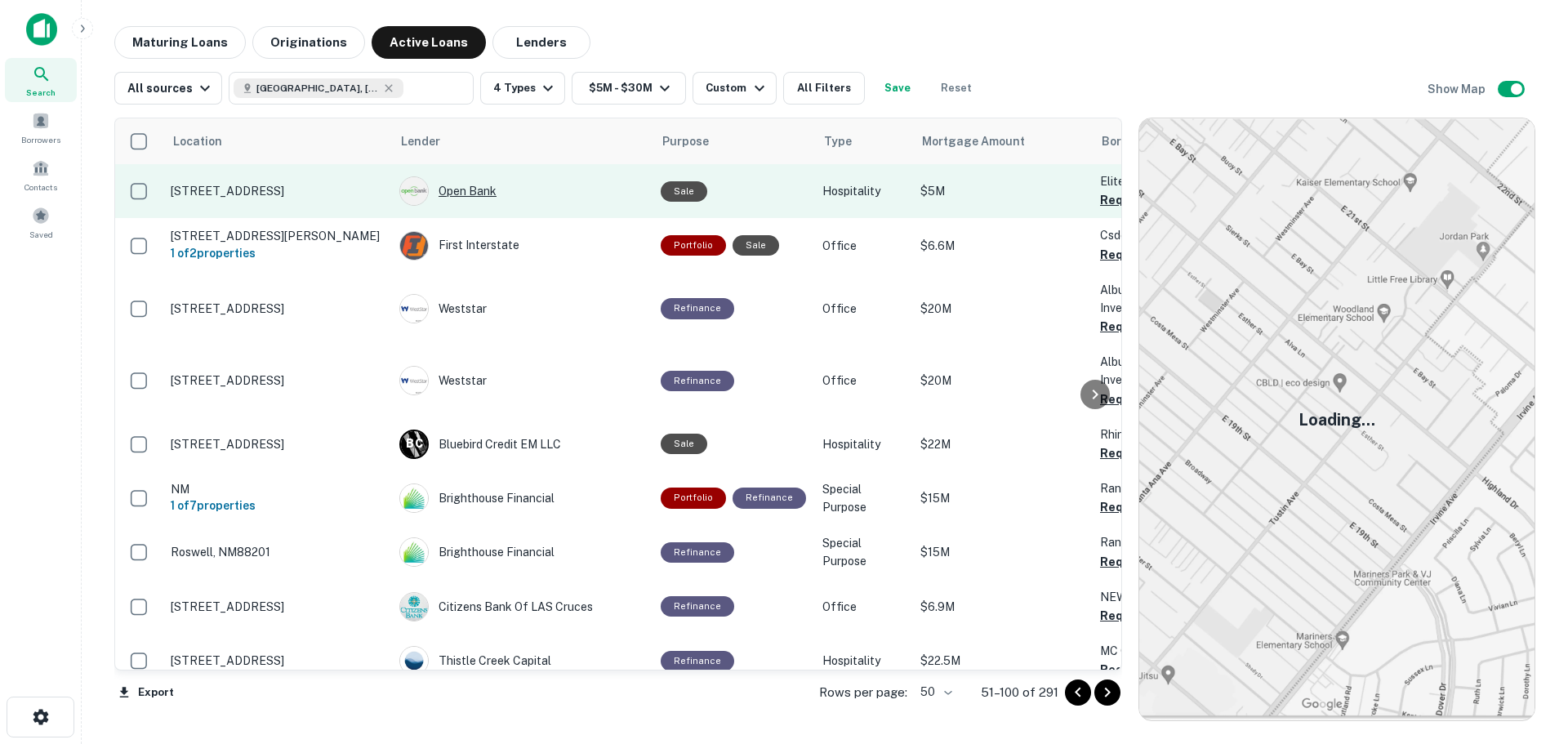
click at [472, 191] on div "Open Bank" at bounding box center [521, 191] width 245 height 29
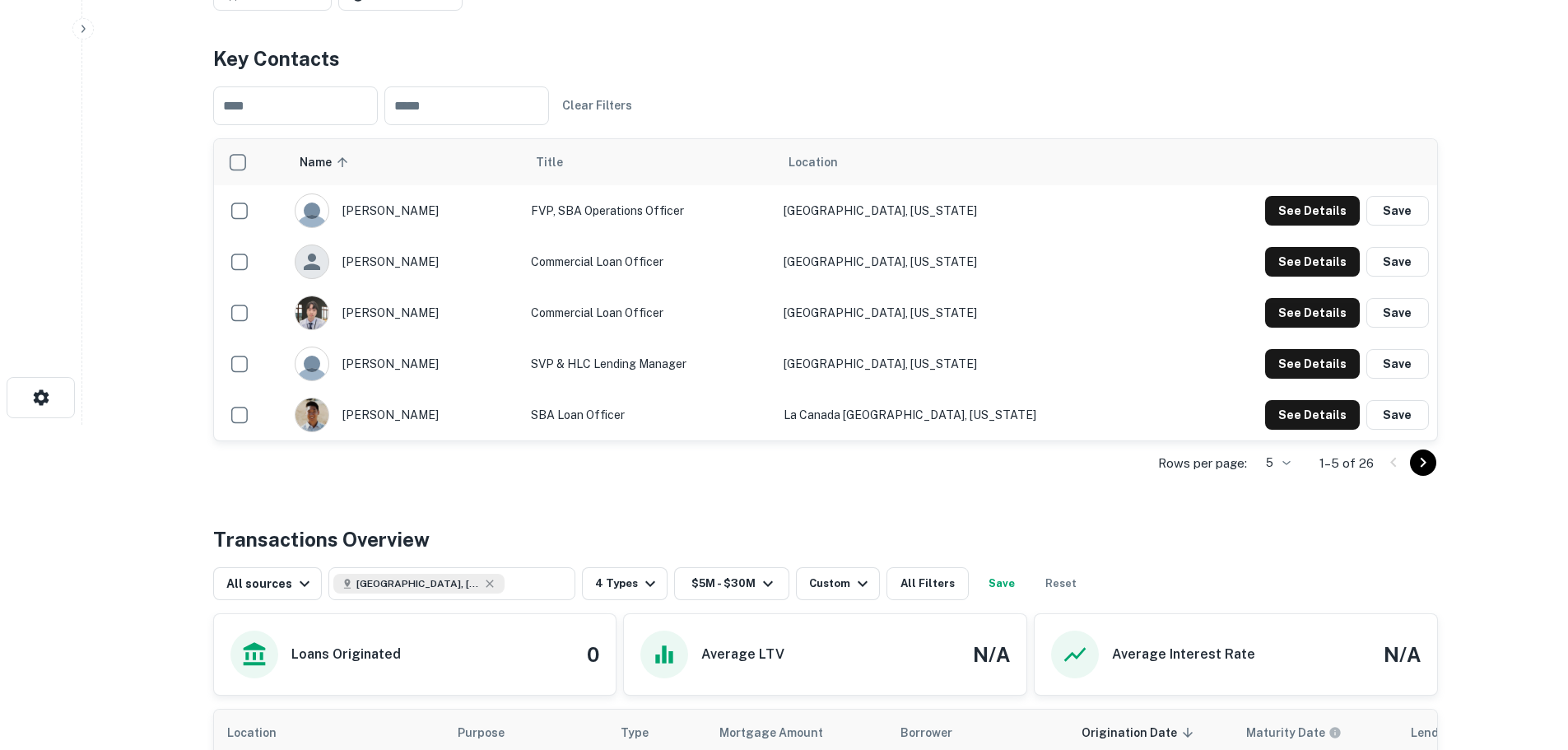
scroll to position [329, 0]
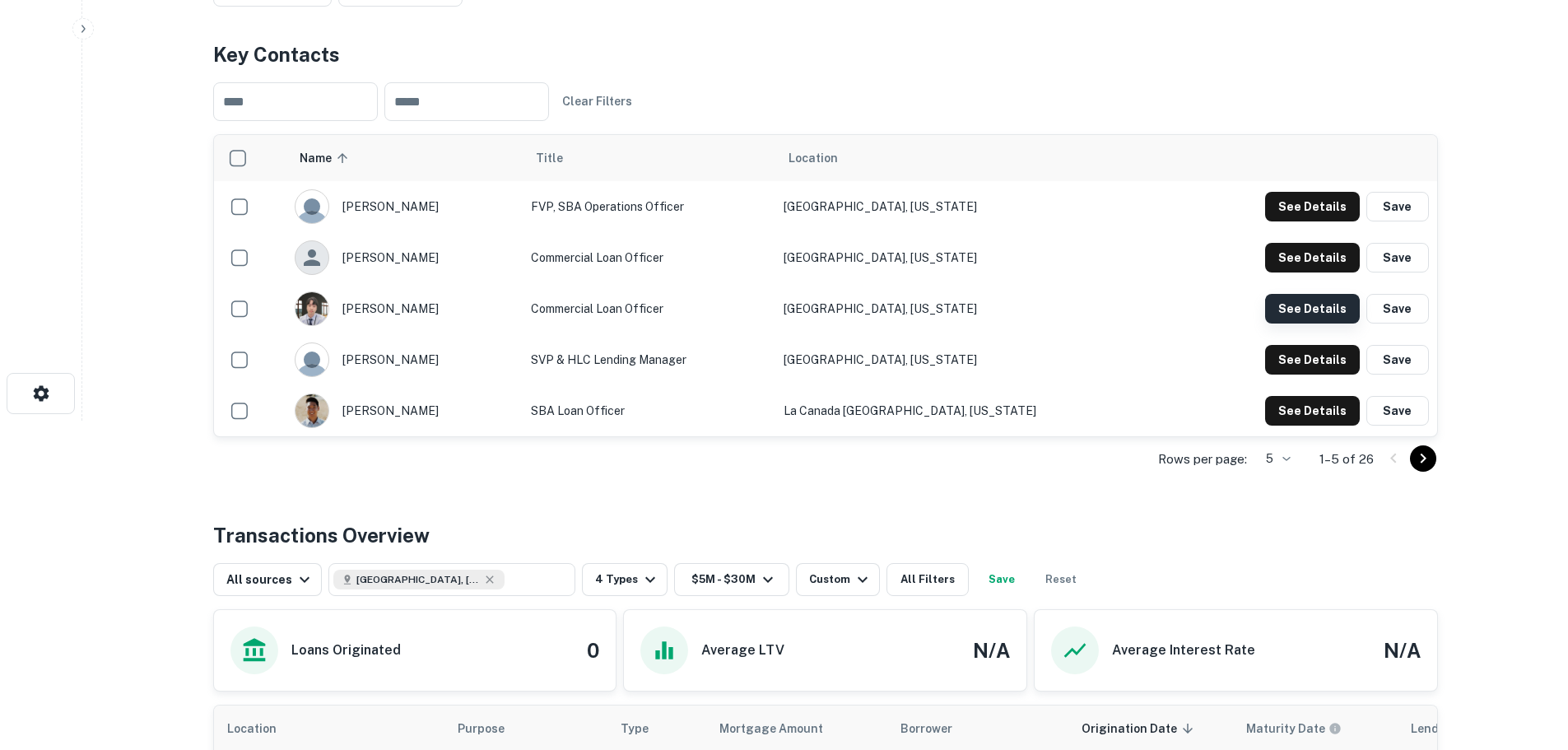
click at [1308, 221] on button "See Details" at bounding box center [1312, 206] width 95 height 29
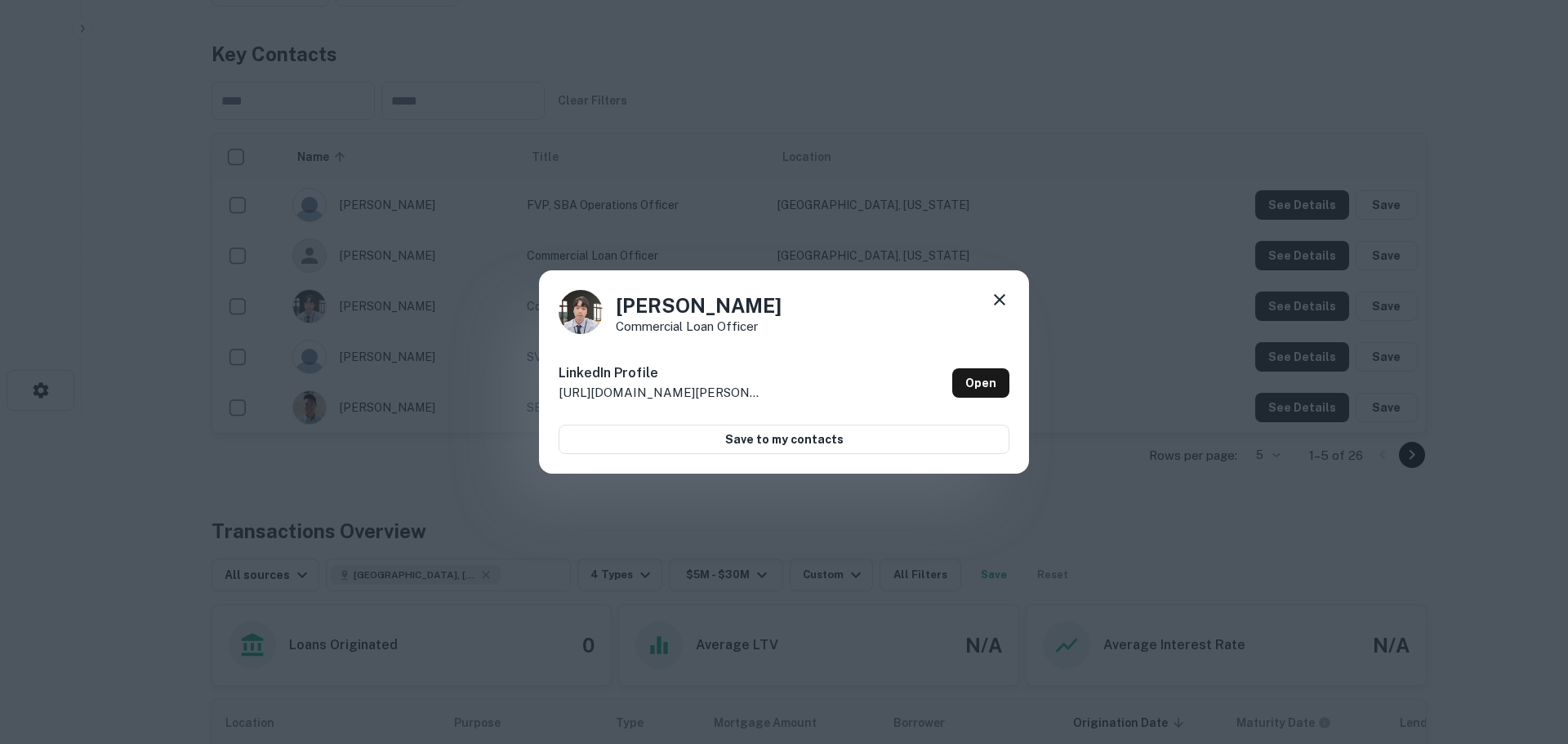
click at [861, 231] on div "Joseph Rim Commercial Loan Officer LinkedIn Profile http://www.linkedin.com/in/…" at bounding box center [784, 372] width 1568 height 744
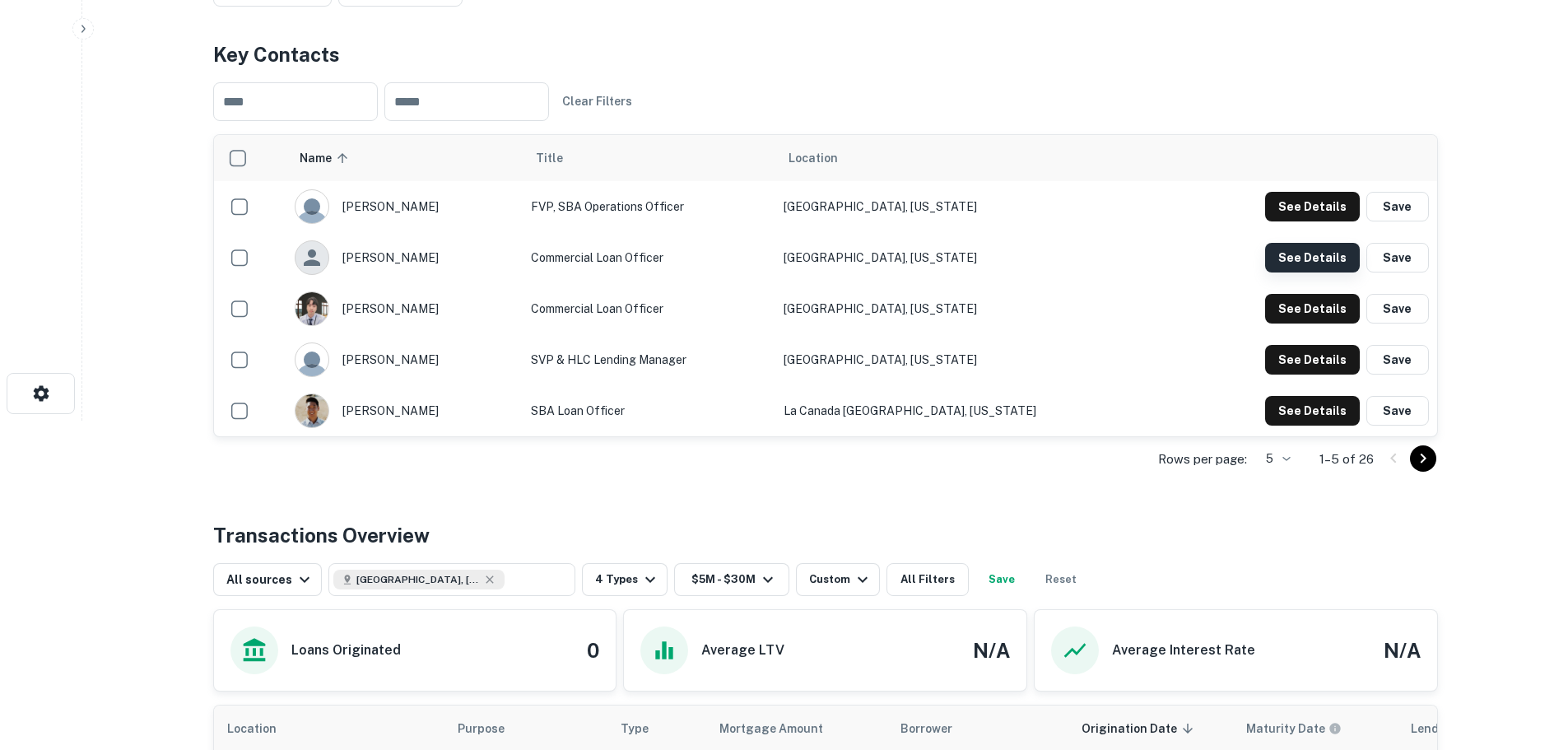
click at [1323, 221] on button "See Details" at bounding box center [1312, 206] width 95 height 29
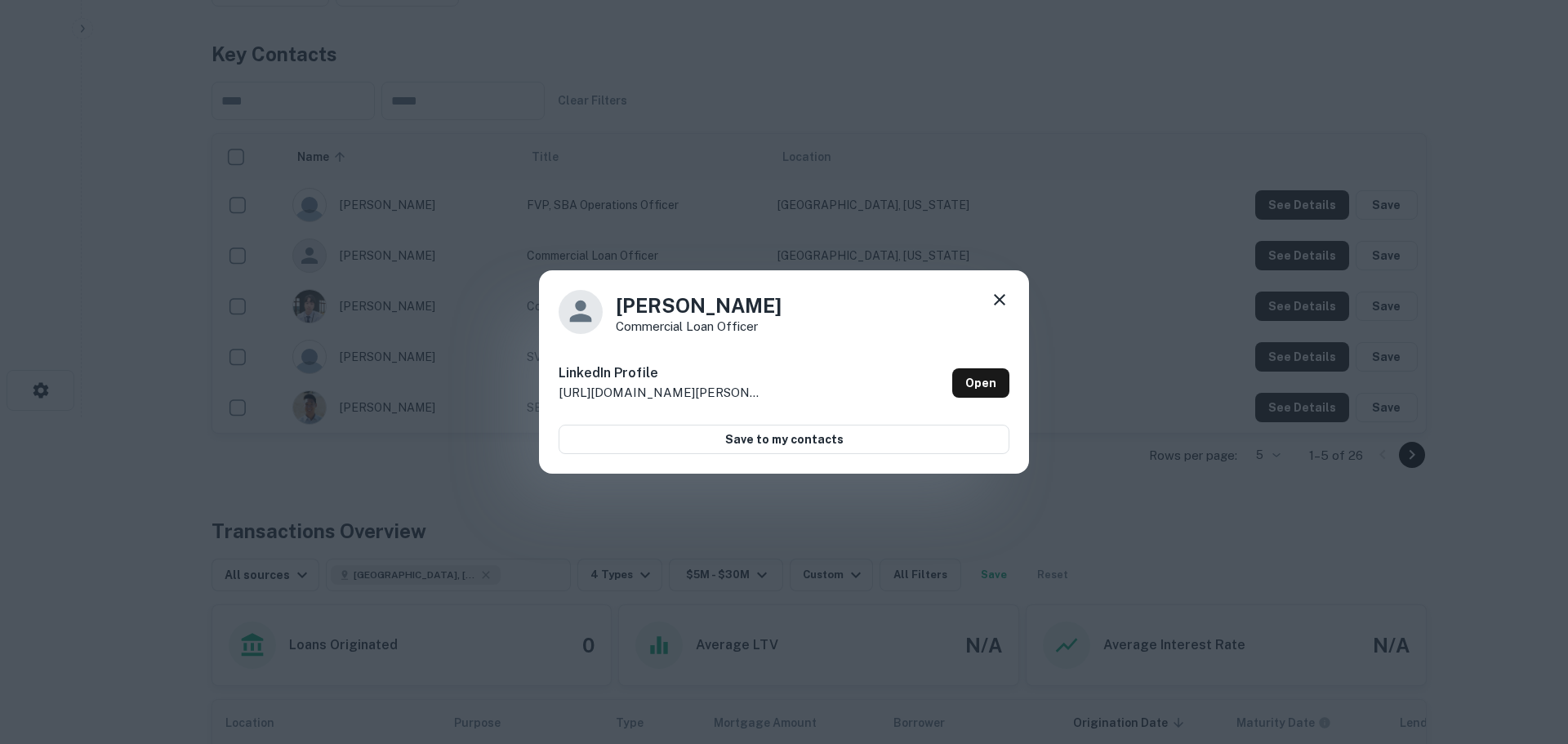
click at [1021, 259] on div "Cephas Kang Commercial Loan Officer LinkedIn Profile http://www.linkedin.com/in…" at bounding box center [784, 372] width 1568 height 744
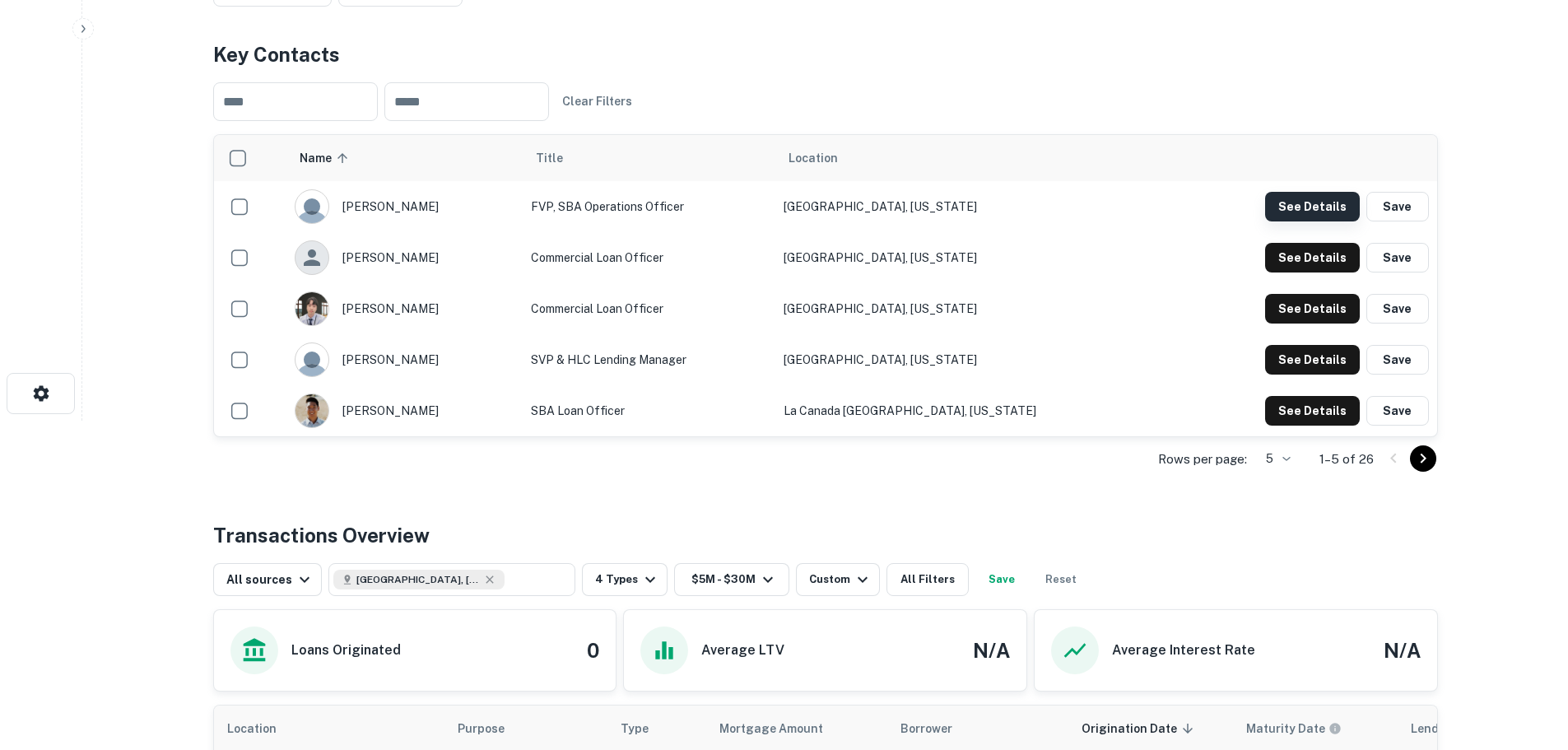
click at [1277, 192] on button "See Details" at bounding box center [1312, 206] width 95 height 29
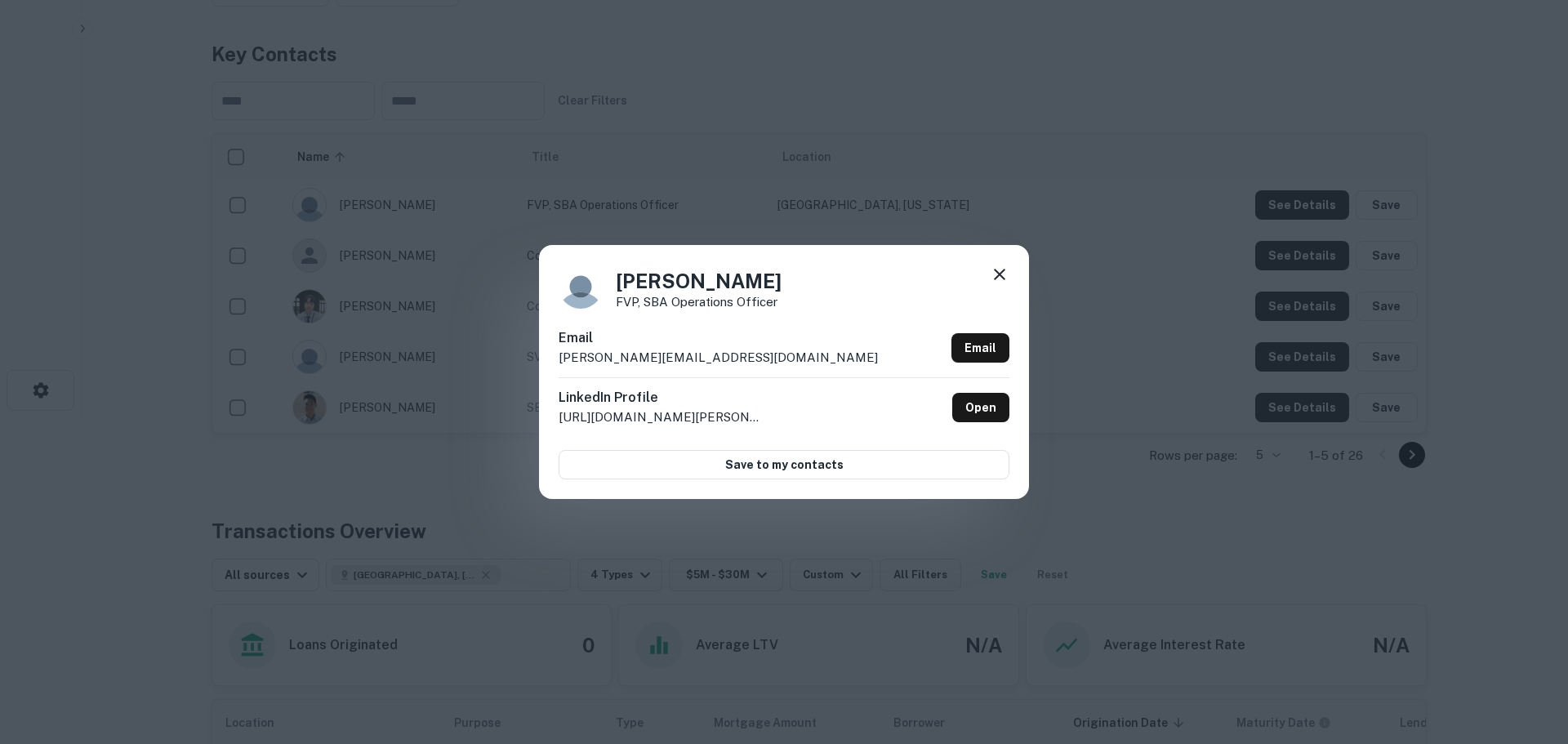
click at [694, 83] on div "Anna Jin FVP, SBA Operations Officer Email anna.jin@myopenbank.com Email Linked…" at bounding box center [784, 372] width 1568 height 744
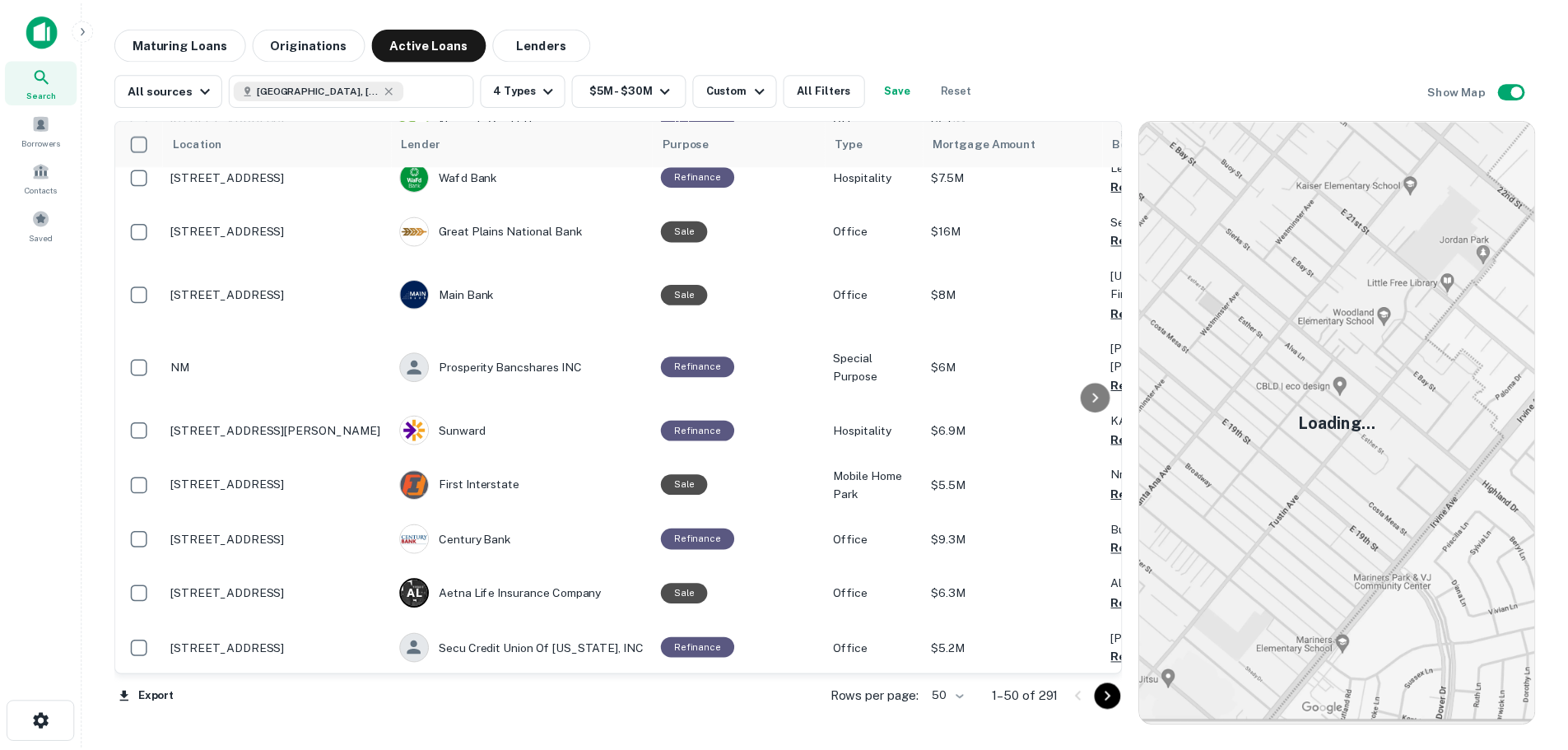
scroll to position [2386, 0]
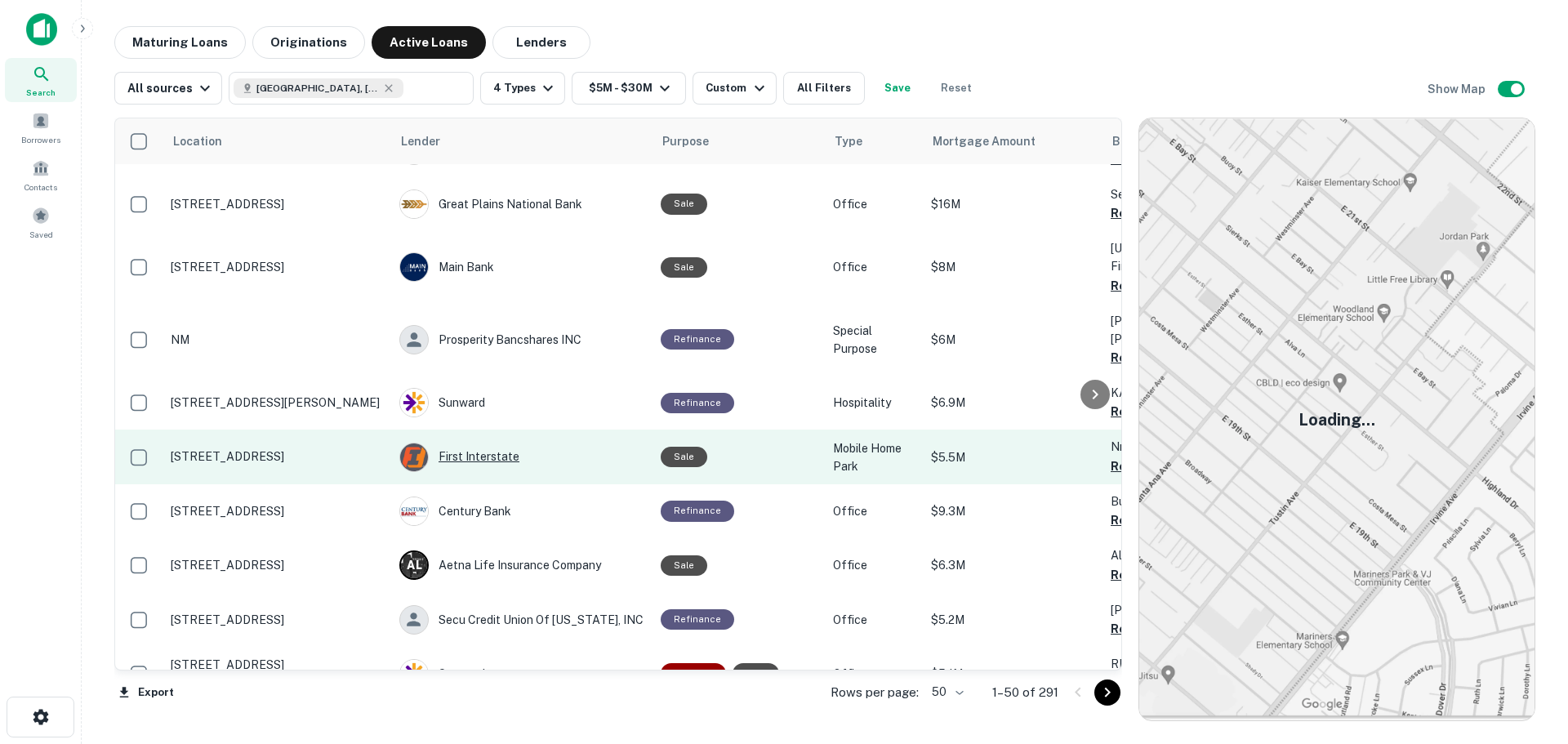
click at [491, 443] on div "First Interstate" at bounding box center [521, 457] width 245 height 29
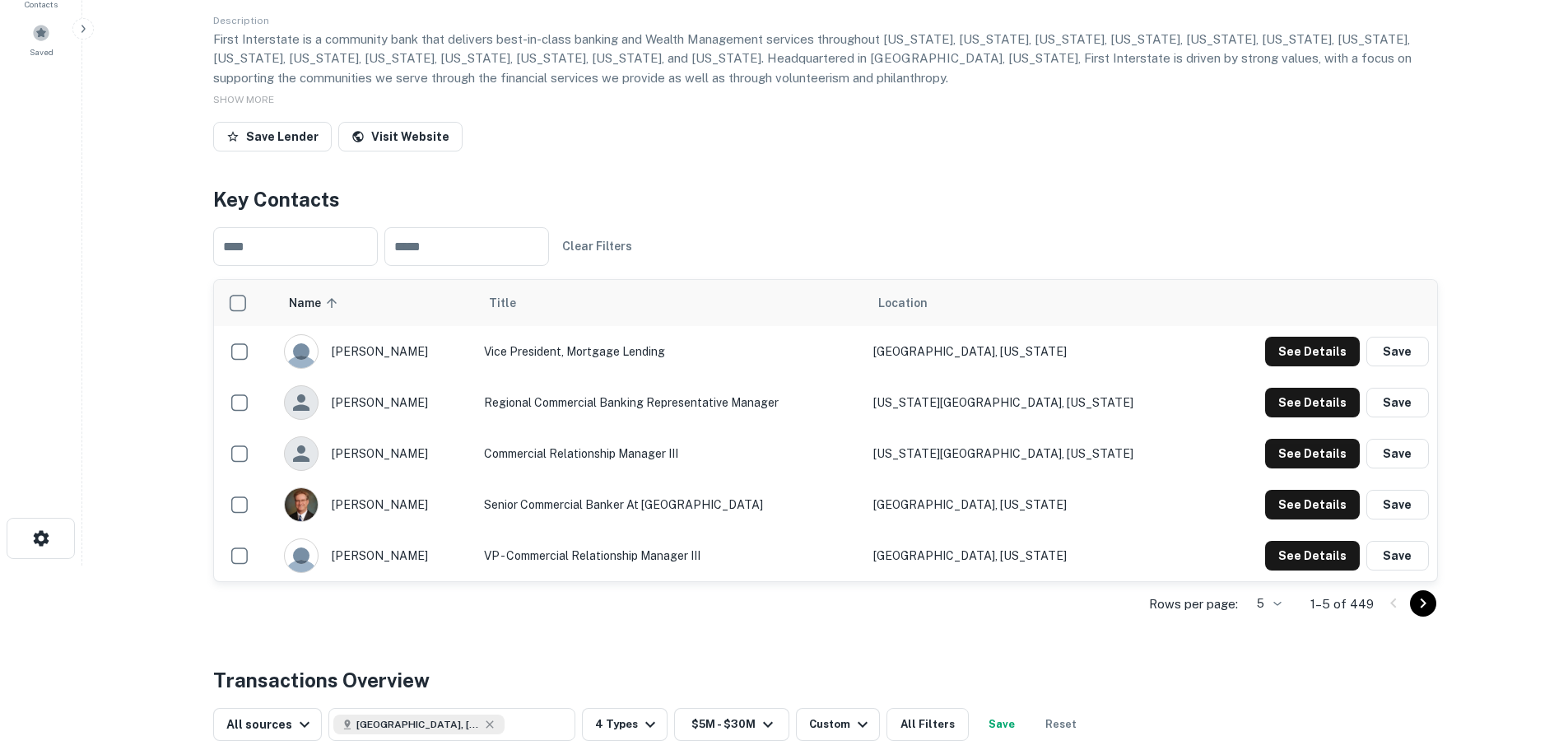
scroll to position [329, 0]
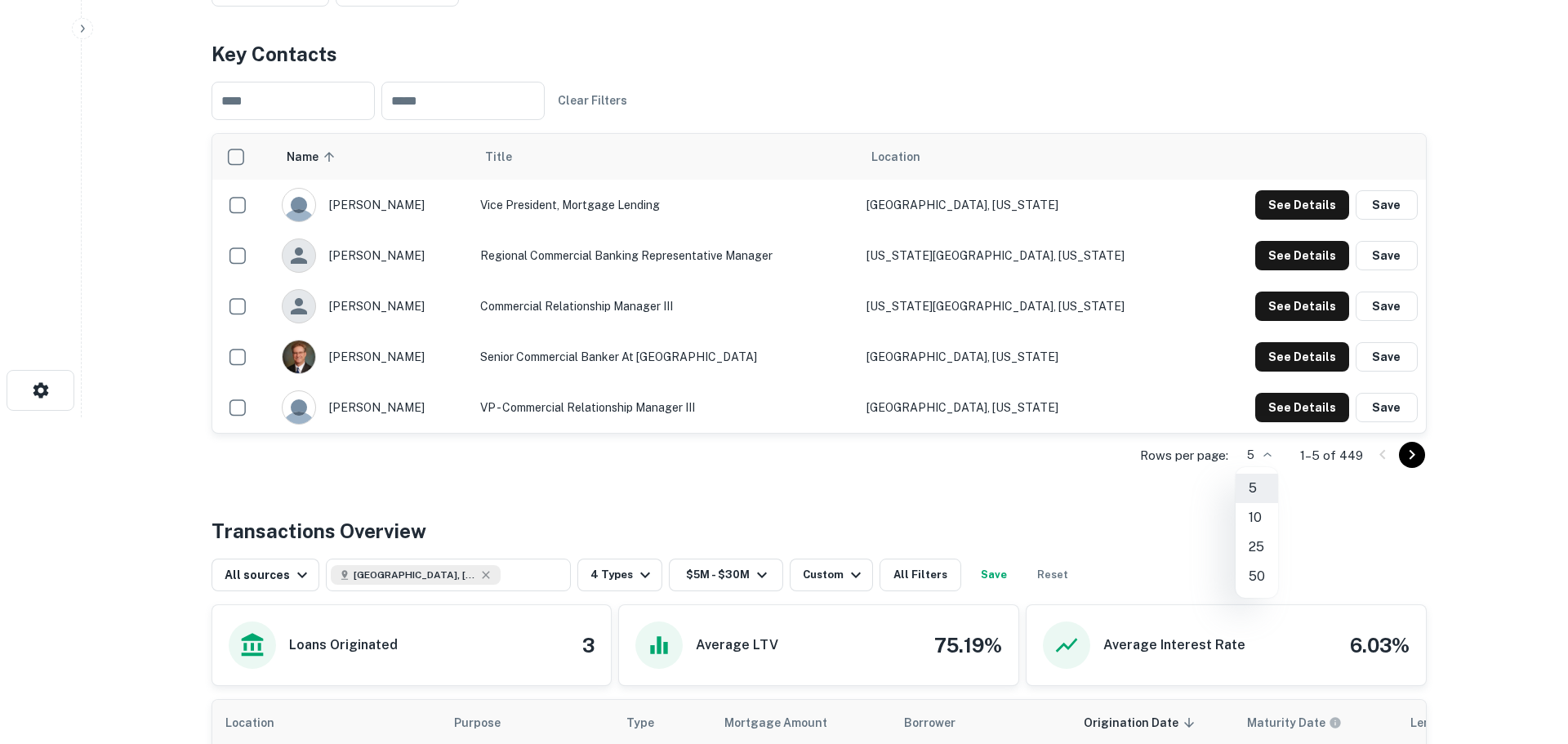
click at [1268, 417] on body "Search Borrowers Contacts Saved Back to search First Interstate Description Fir…" at bounding box center [784, 45] width 1568 height 744
click at [1255, 574] on li "50" at bounding box center [1257, 575] width 42 height 29
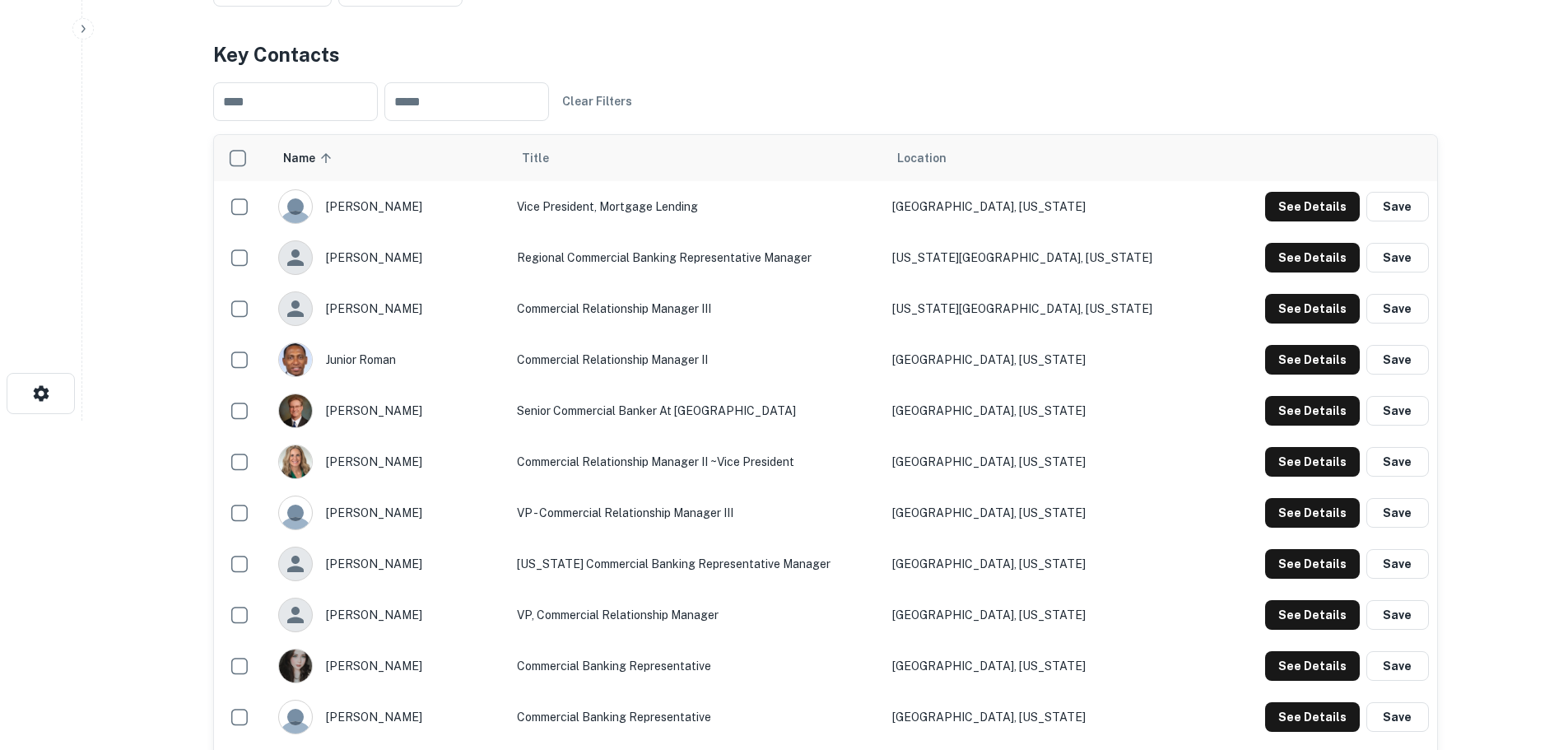
click at [947, 166] on span "Location" at bounding box center [922, 158] width 50 height 19
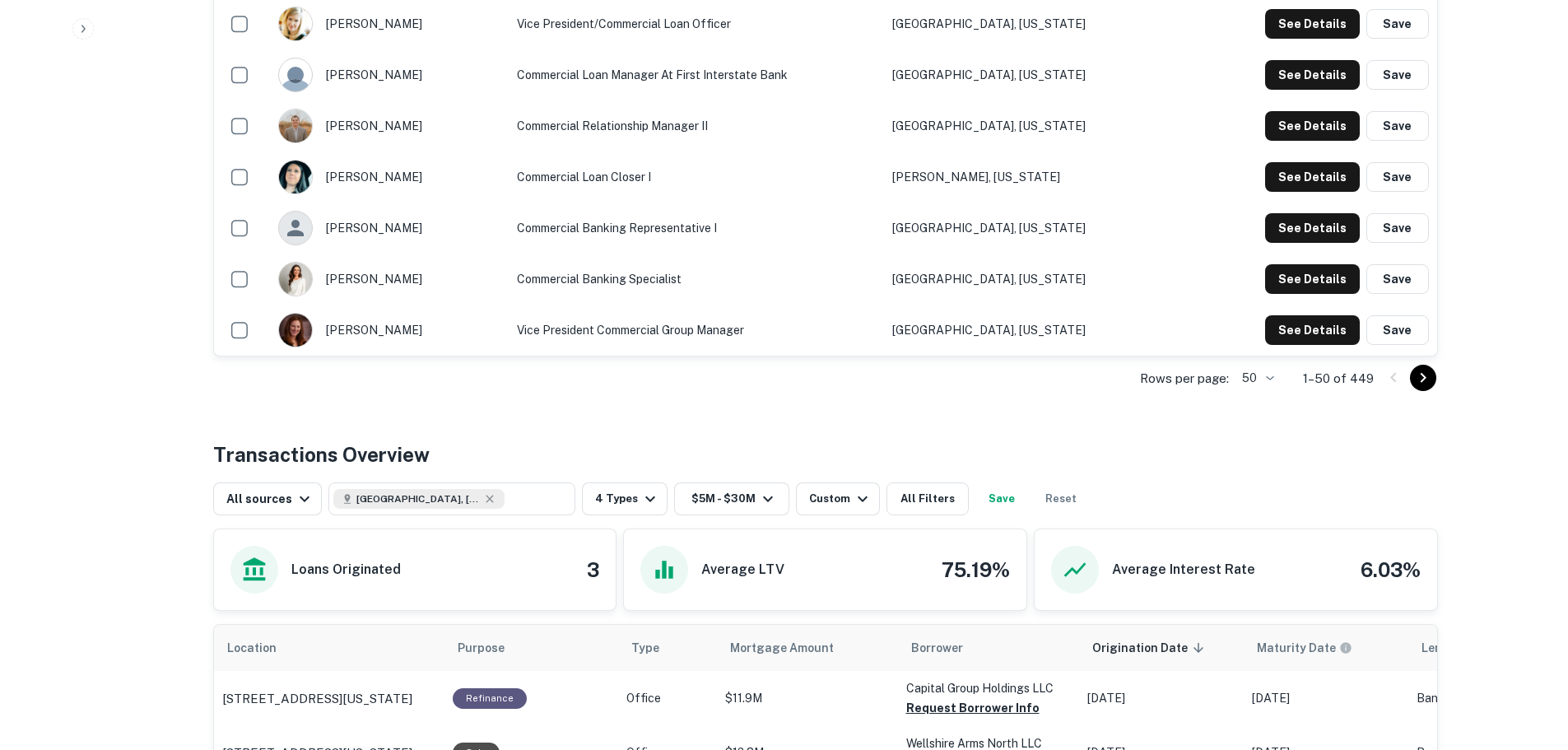
scroll to position [2716, 0]
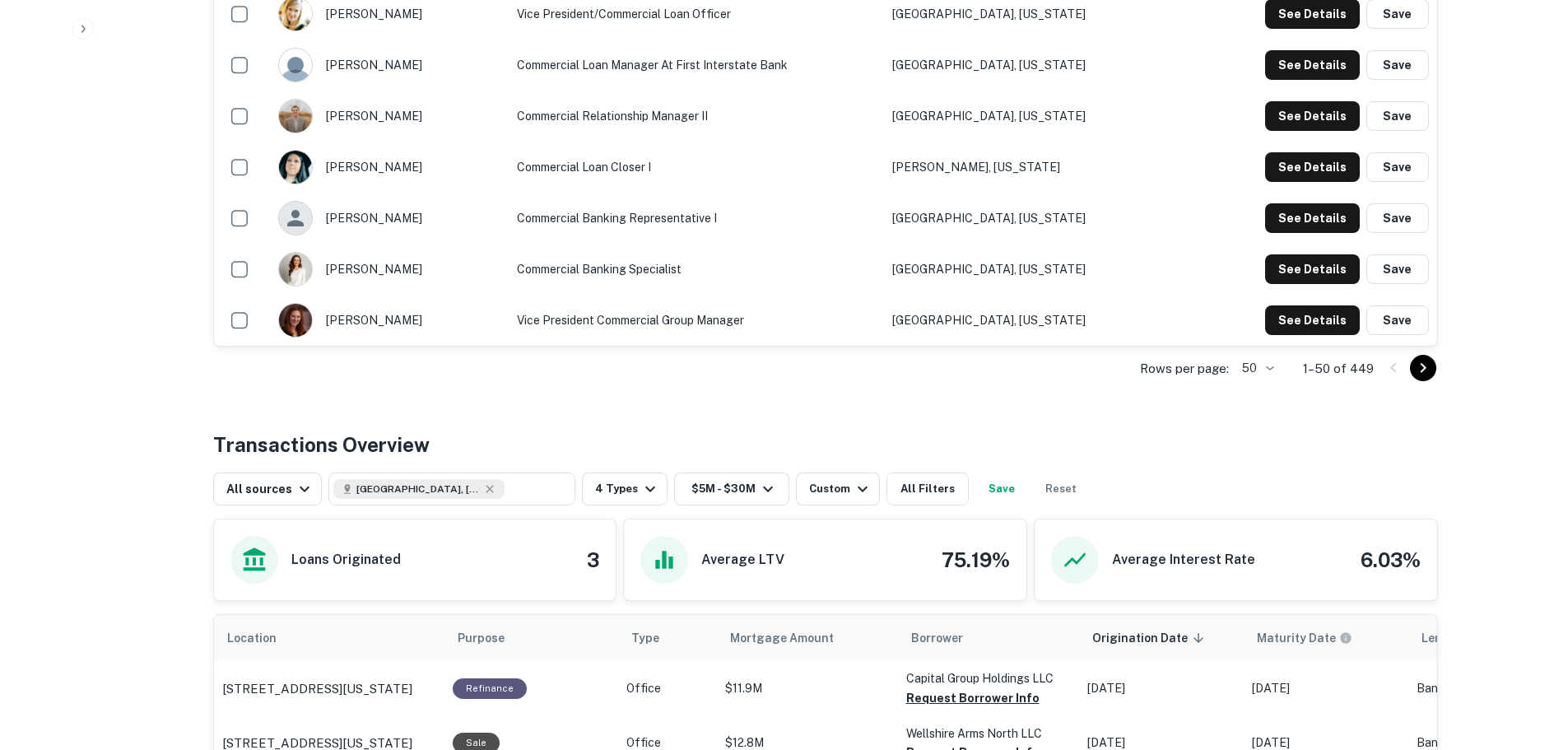
click at [1423, 376] on icon "Go to next page" at bounding box center [1424, 367] width 19 height 19
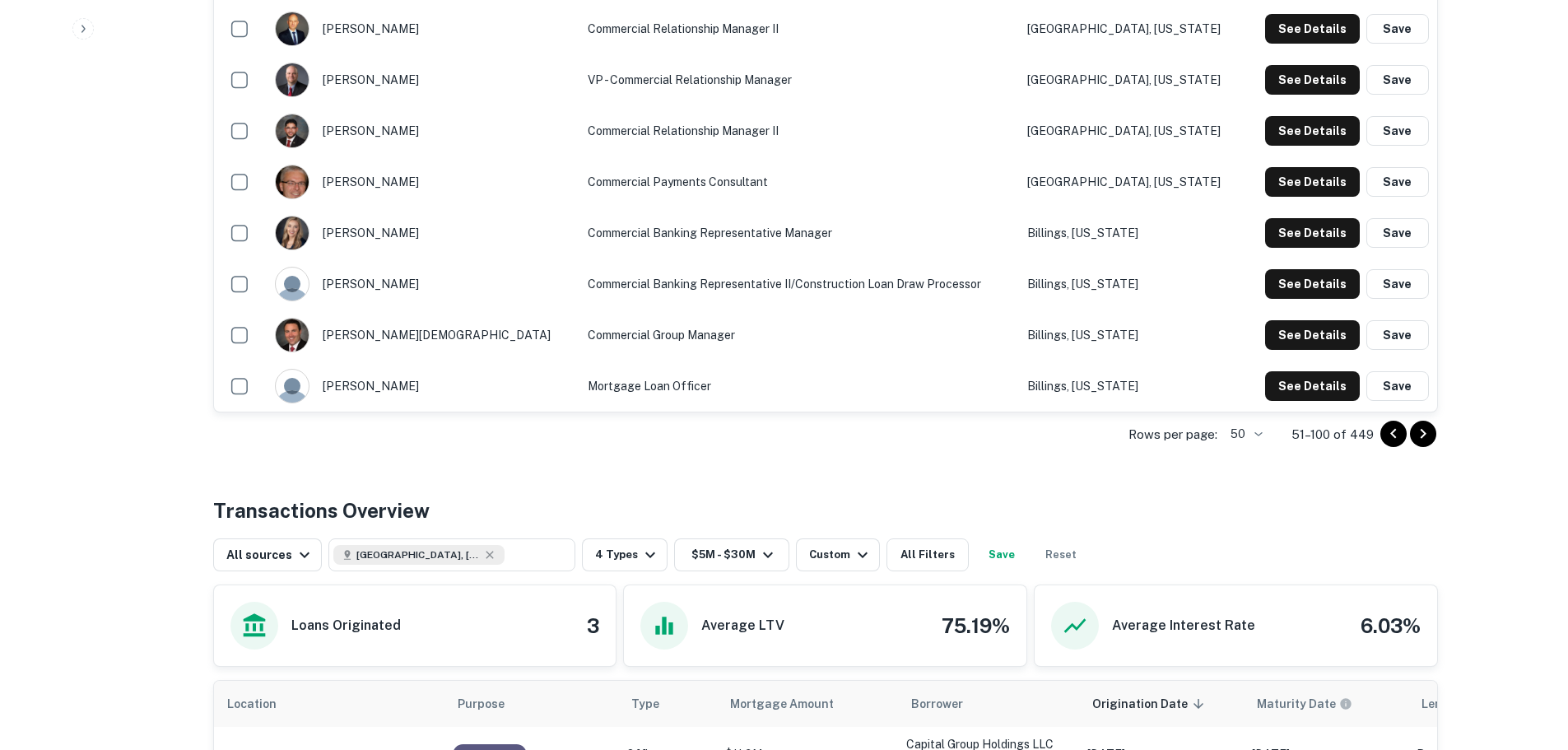
scroll to position [2798, 0]
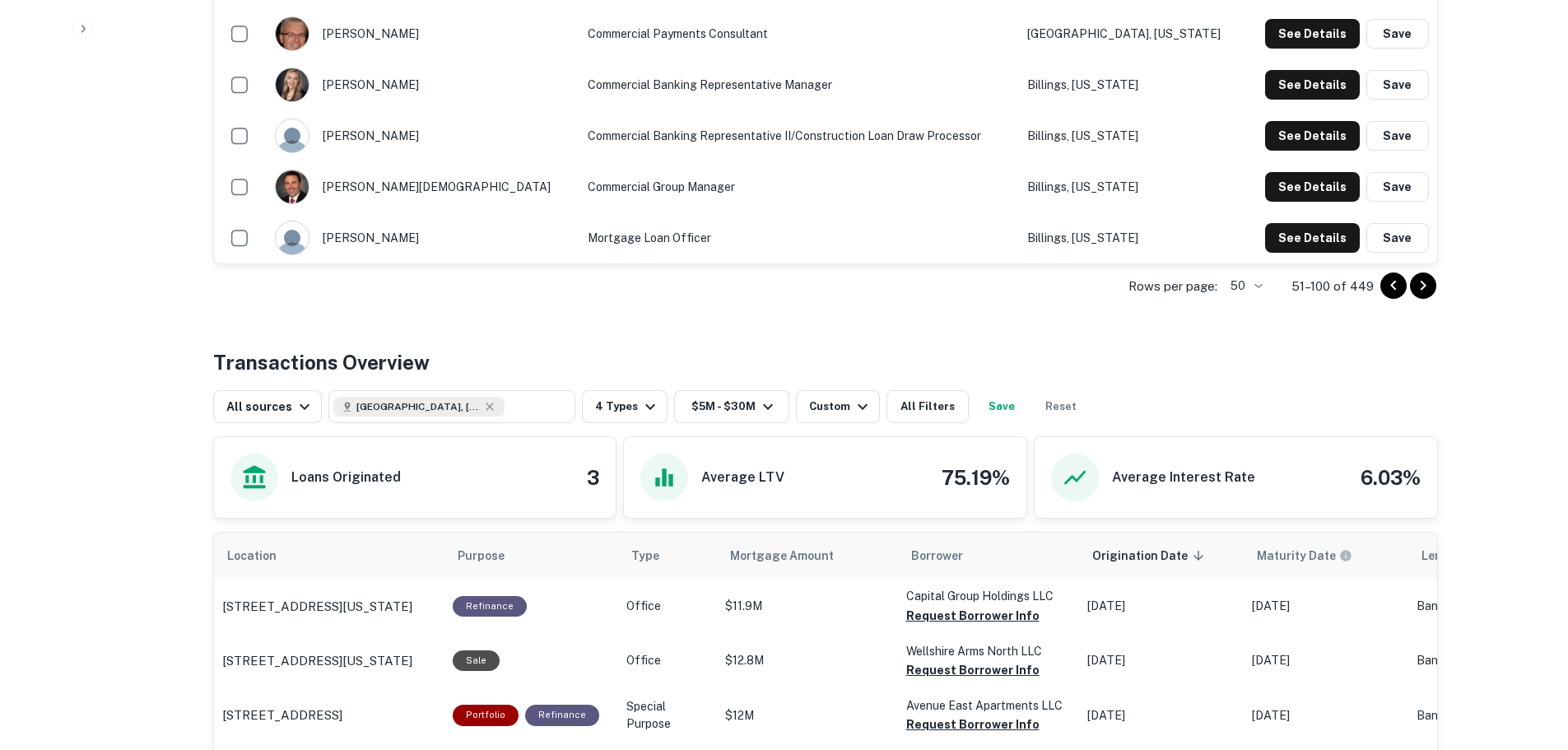
click at [1432, 287] on icon "Go to next page" at bounding box center [1424, 285] width 19 height 19
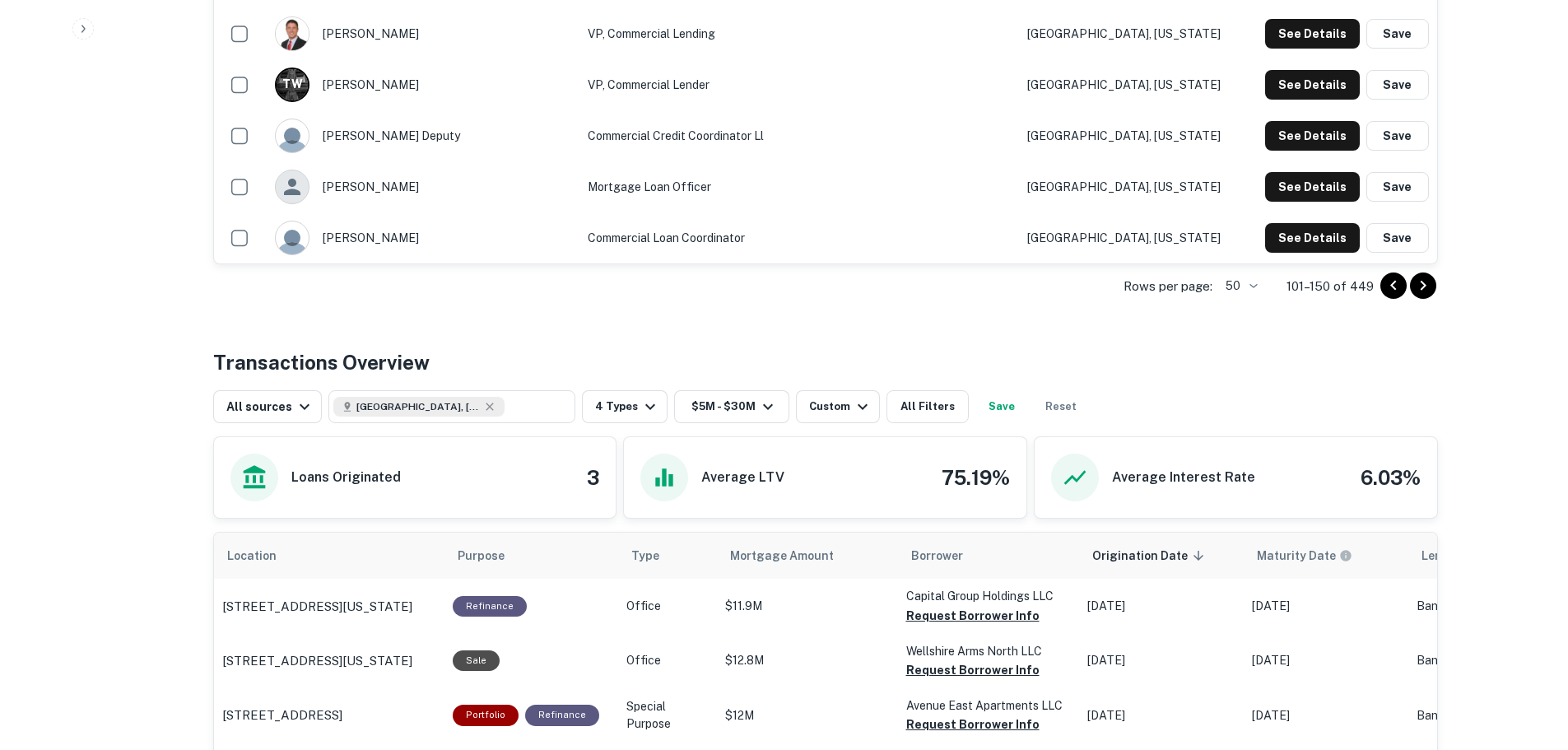
click at [1381, 286] on button "Go to previous page" at bounding box center [1394, 286] width 27 height 27
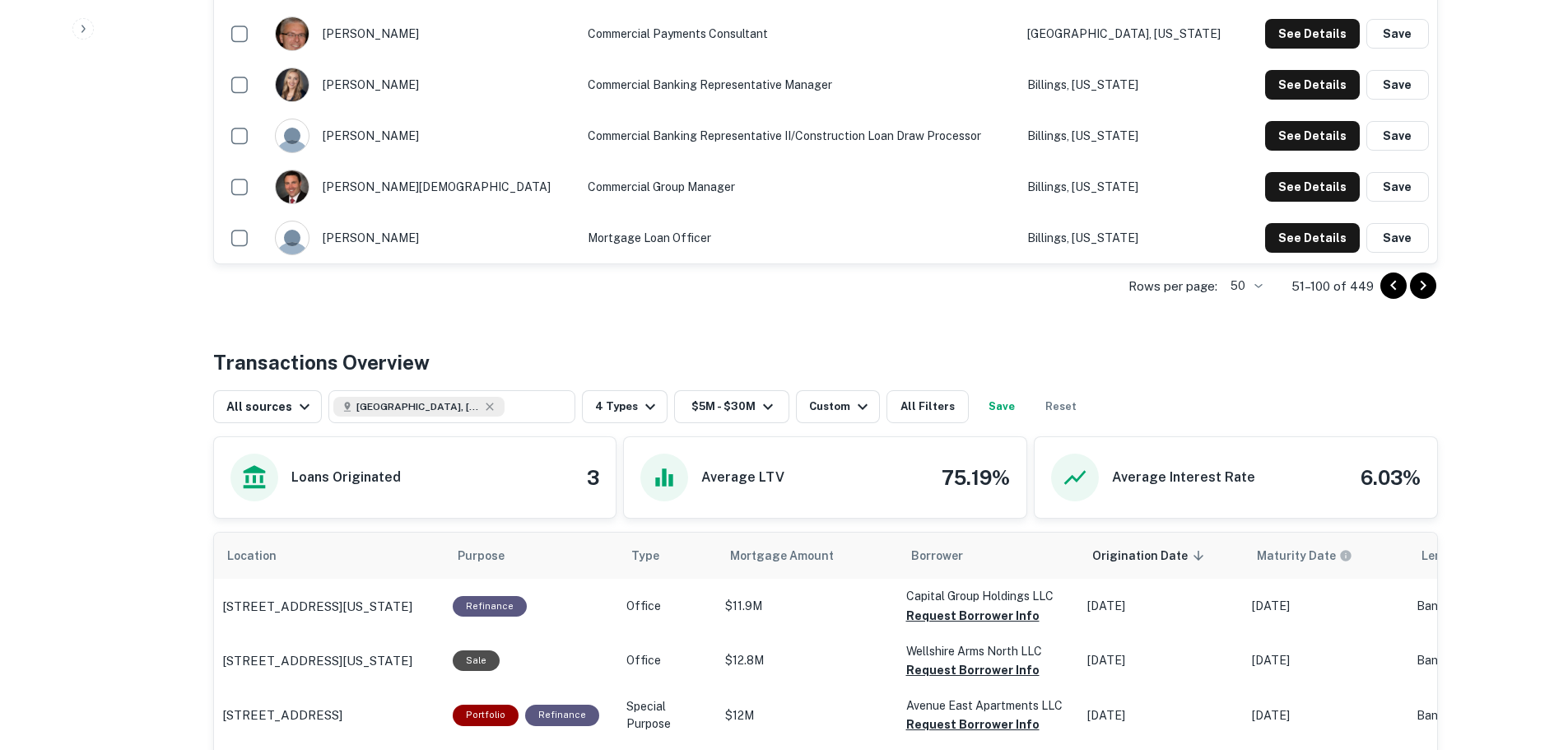
click at [1381, 286] on button "Go to previous page" at bounding box center [1394, 286] width 27 height 27
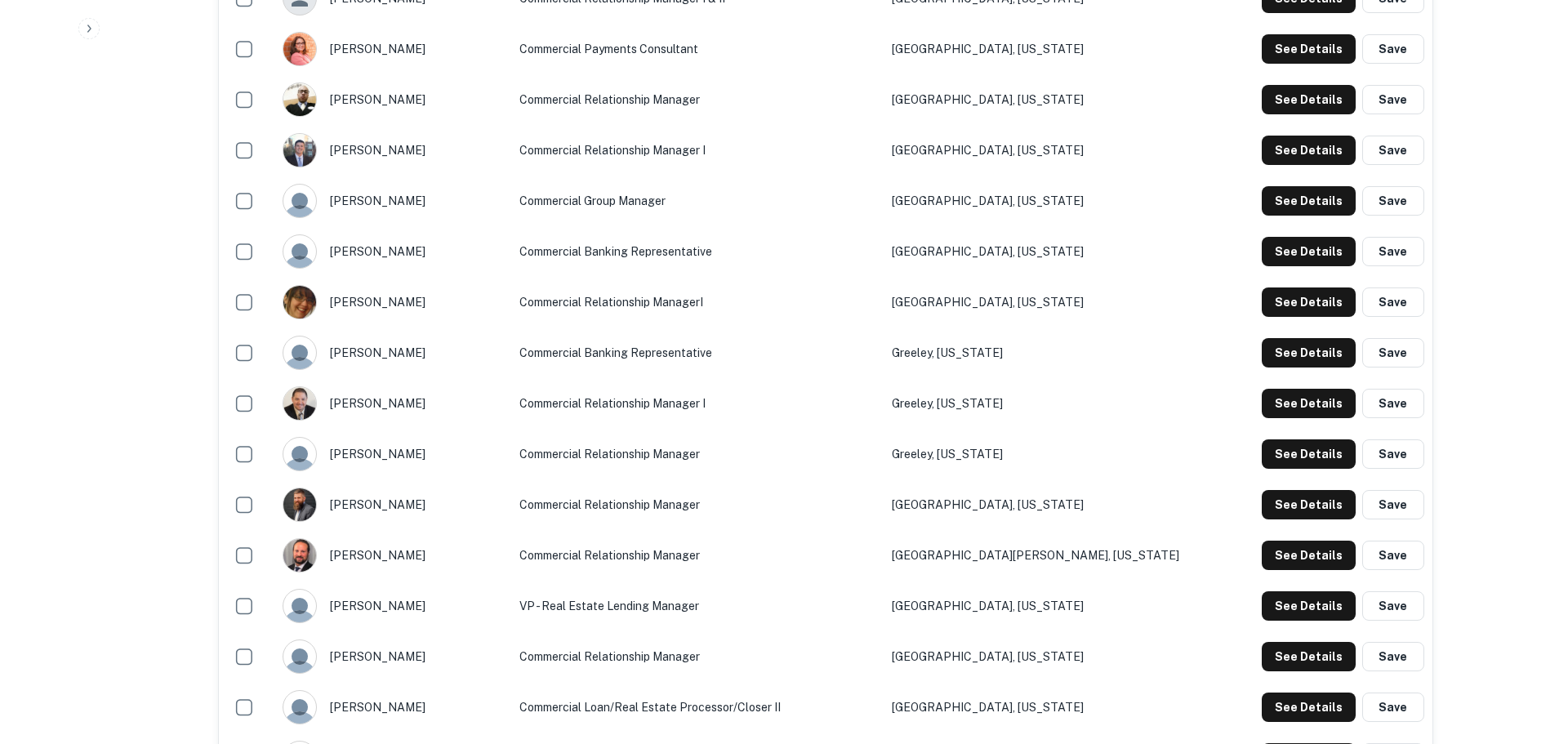
scroll to position [1388, 0]
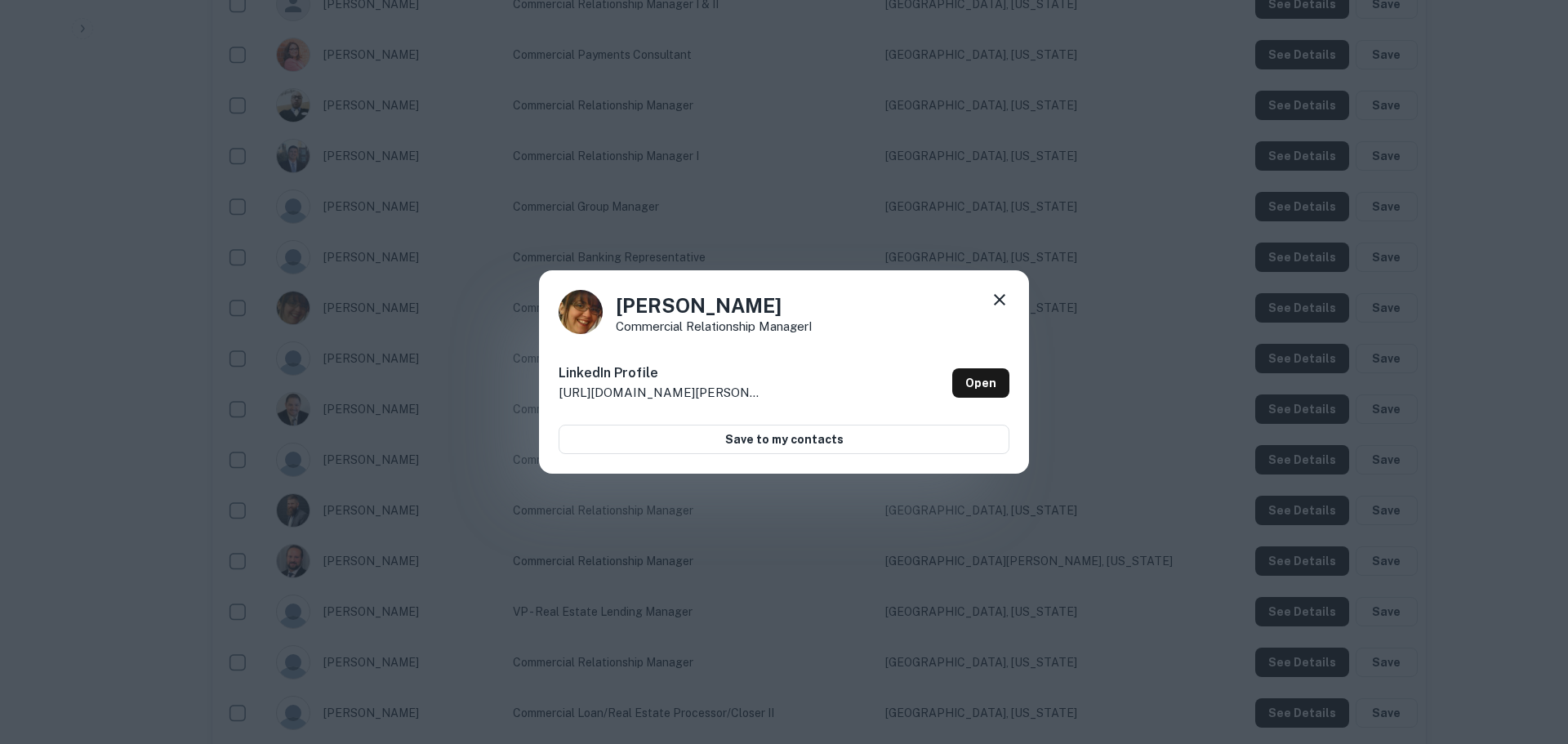
click at [889, 218] on div "Angelica Garcia Commercial Relationship ManagerI LinkedIn Profile http://www.li…" at bounding box center [784, 372] width 1568 height 744
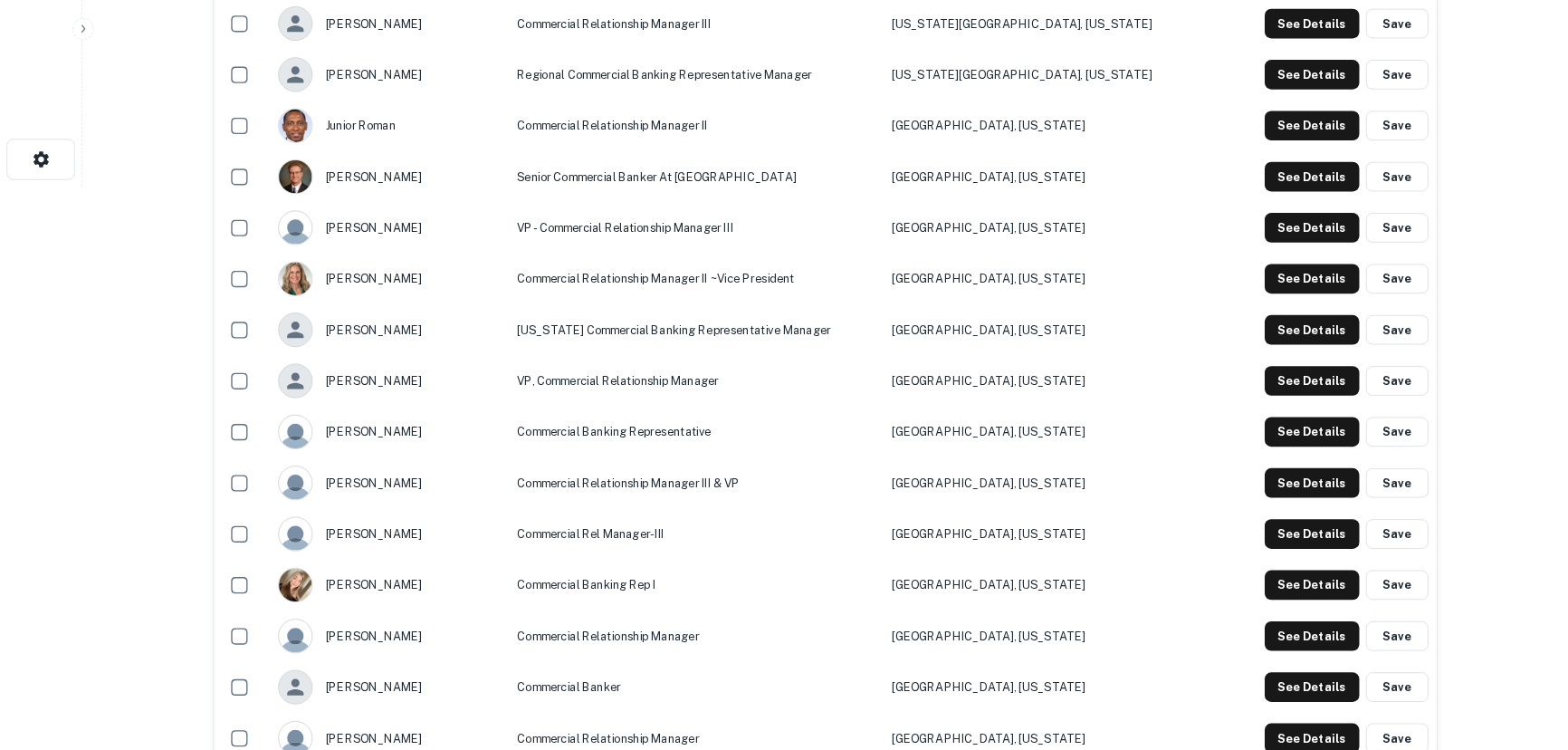
scroll to position [544, 0]
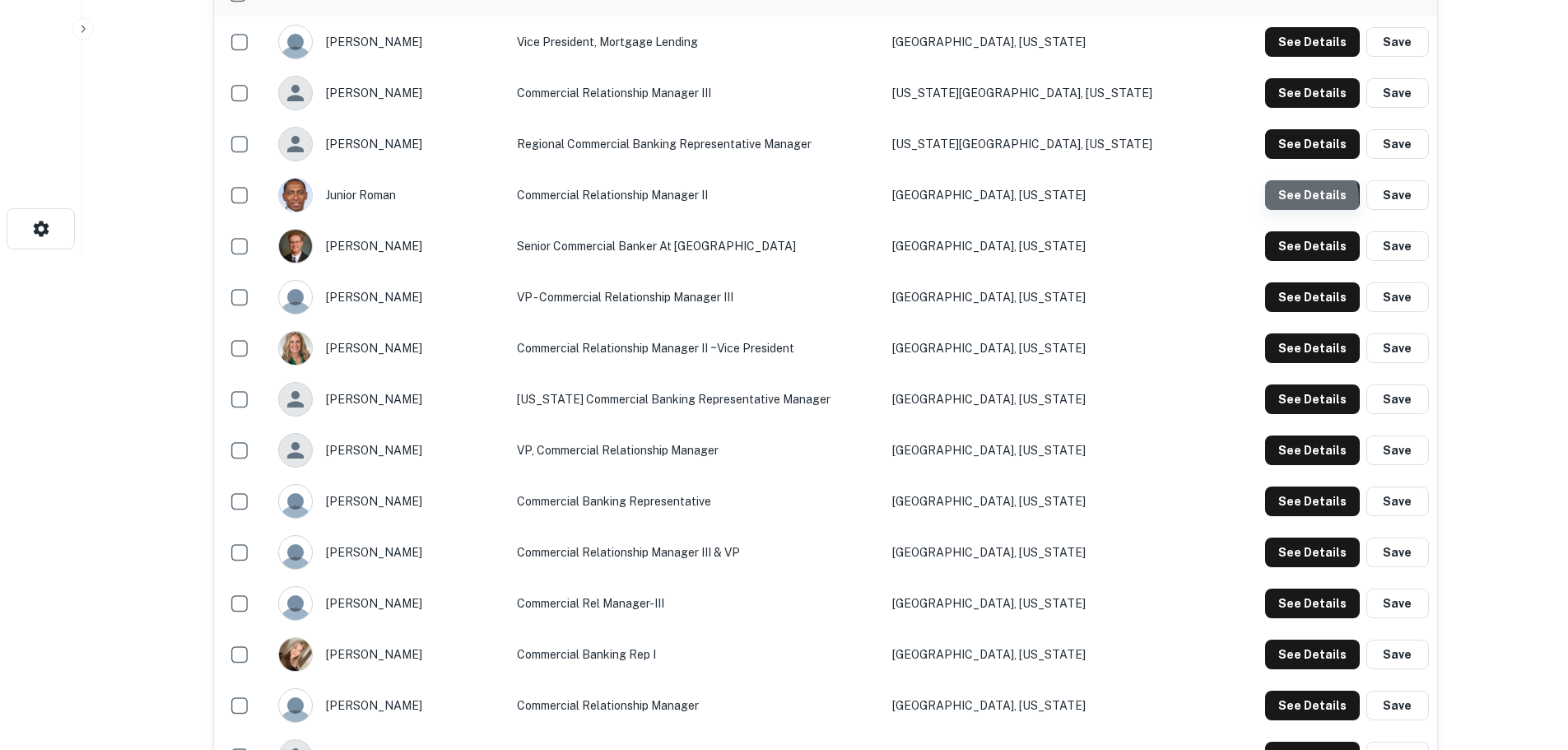
click at [1286, 57] on button "See Details" at bounding box center [1312, 42] width 95 height 29
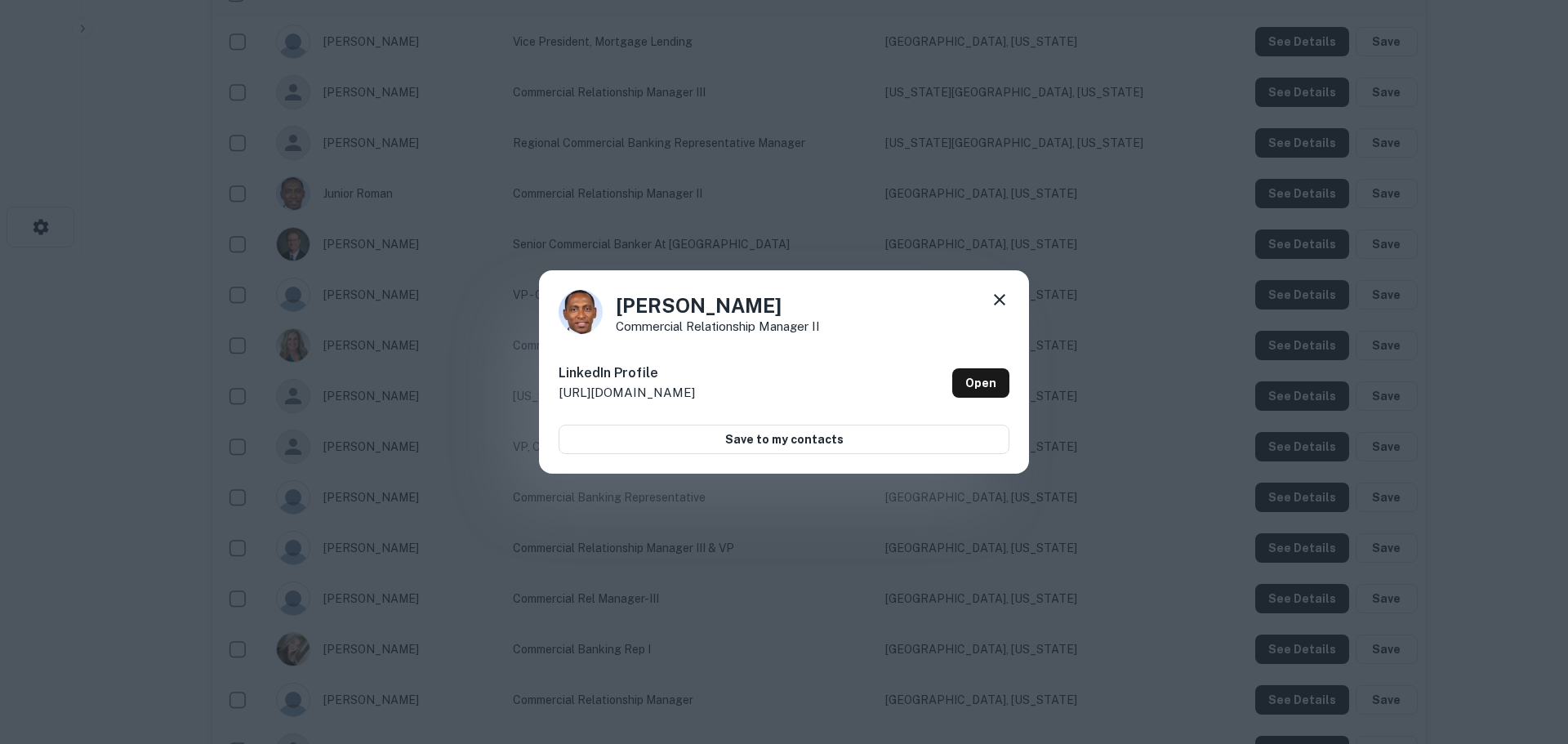
click at [852, 222] on div "Junior Roman Commercial Relationship Manager II LinkedIn Profile http://www.lin…" at bounding box center [784, 372] width 1568 height 744
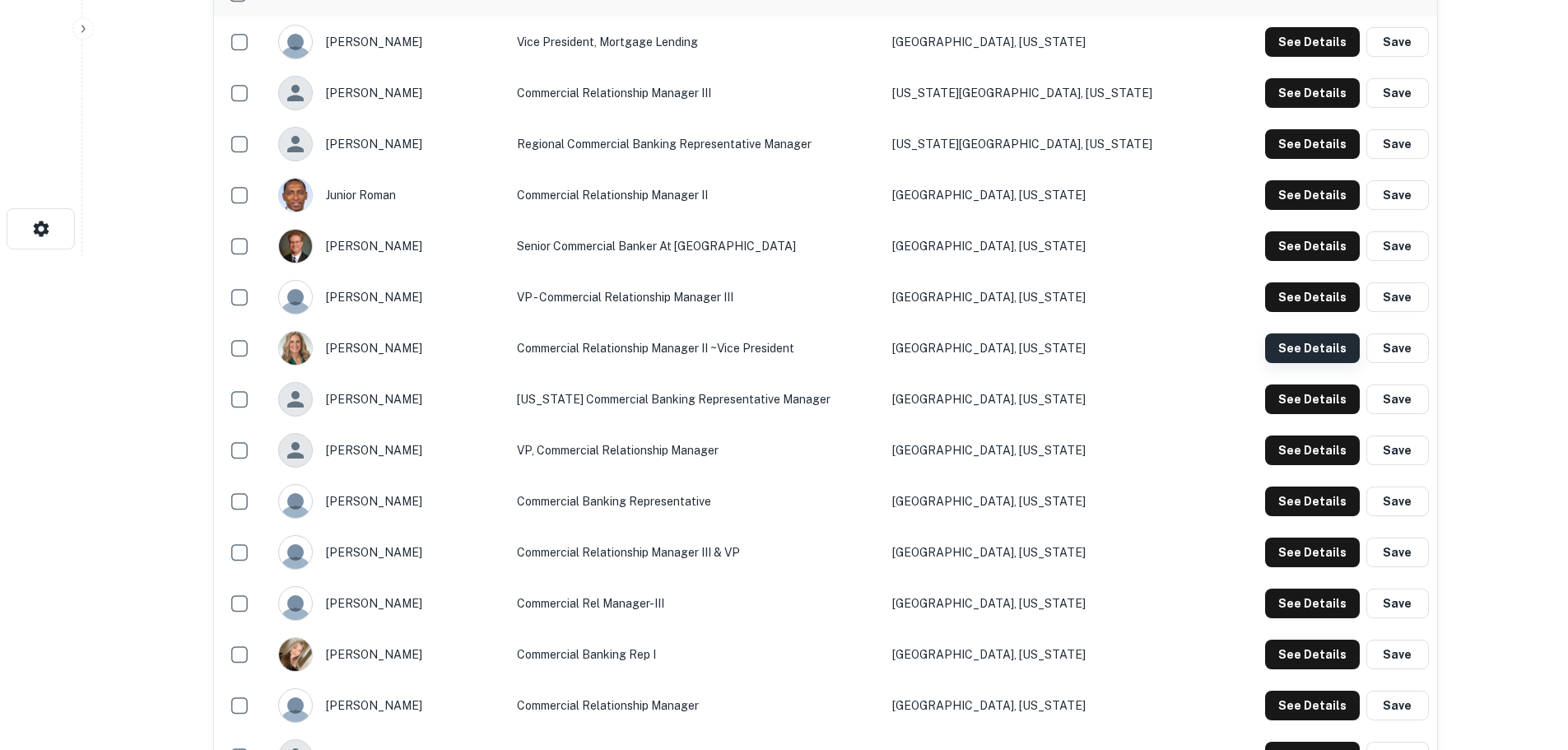
click at [1290, 57] on button "See Details" at bounding box center [1312, 42] width 95 height 29
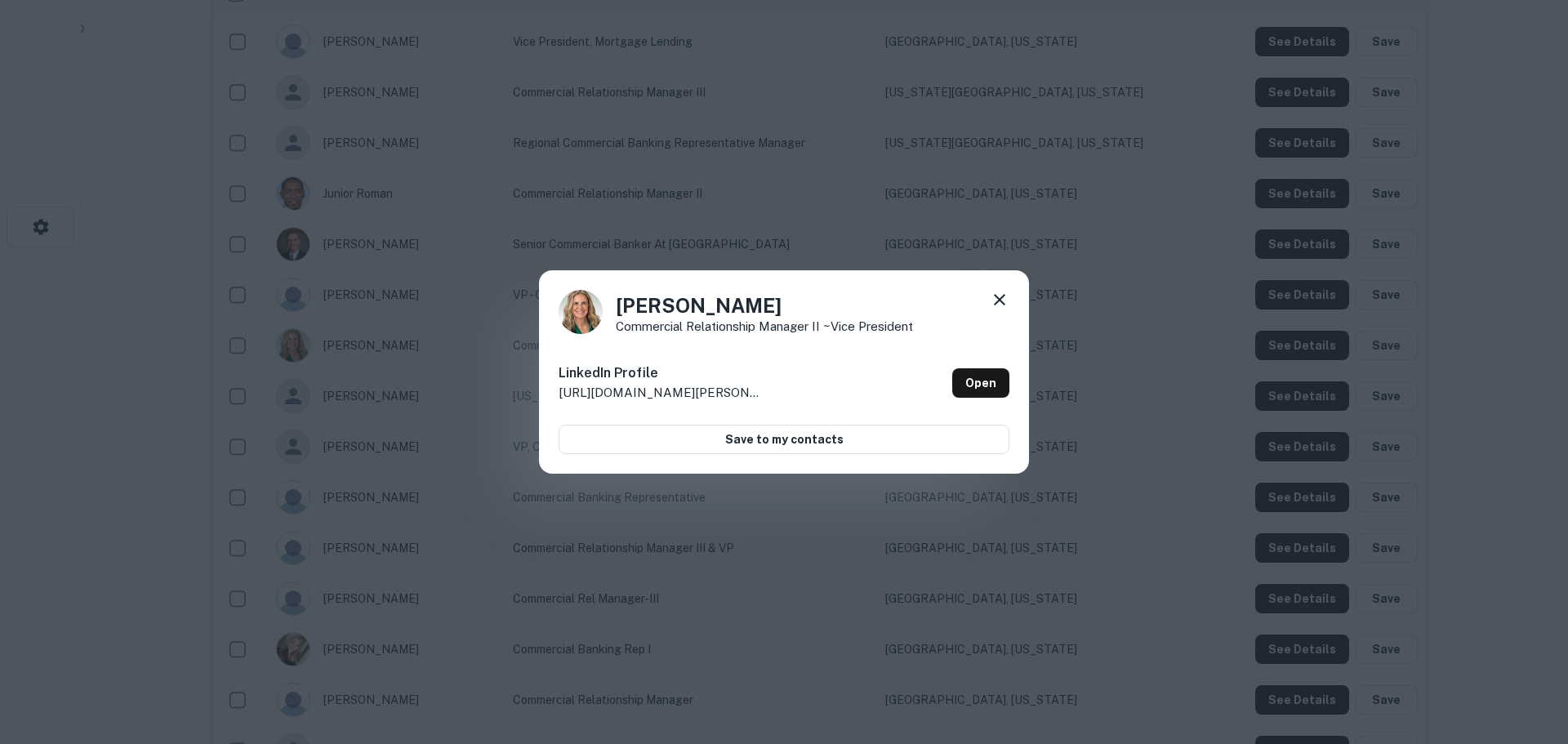
click at [467, 286] on div "Nicole Strom Commercial Relationship Manager II ~Vice President LinkedIn Profil…" at bounding box center [784, 372] width 1568 height 744
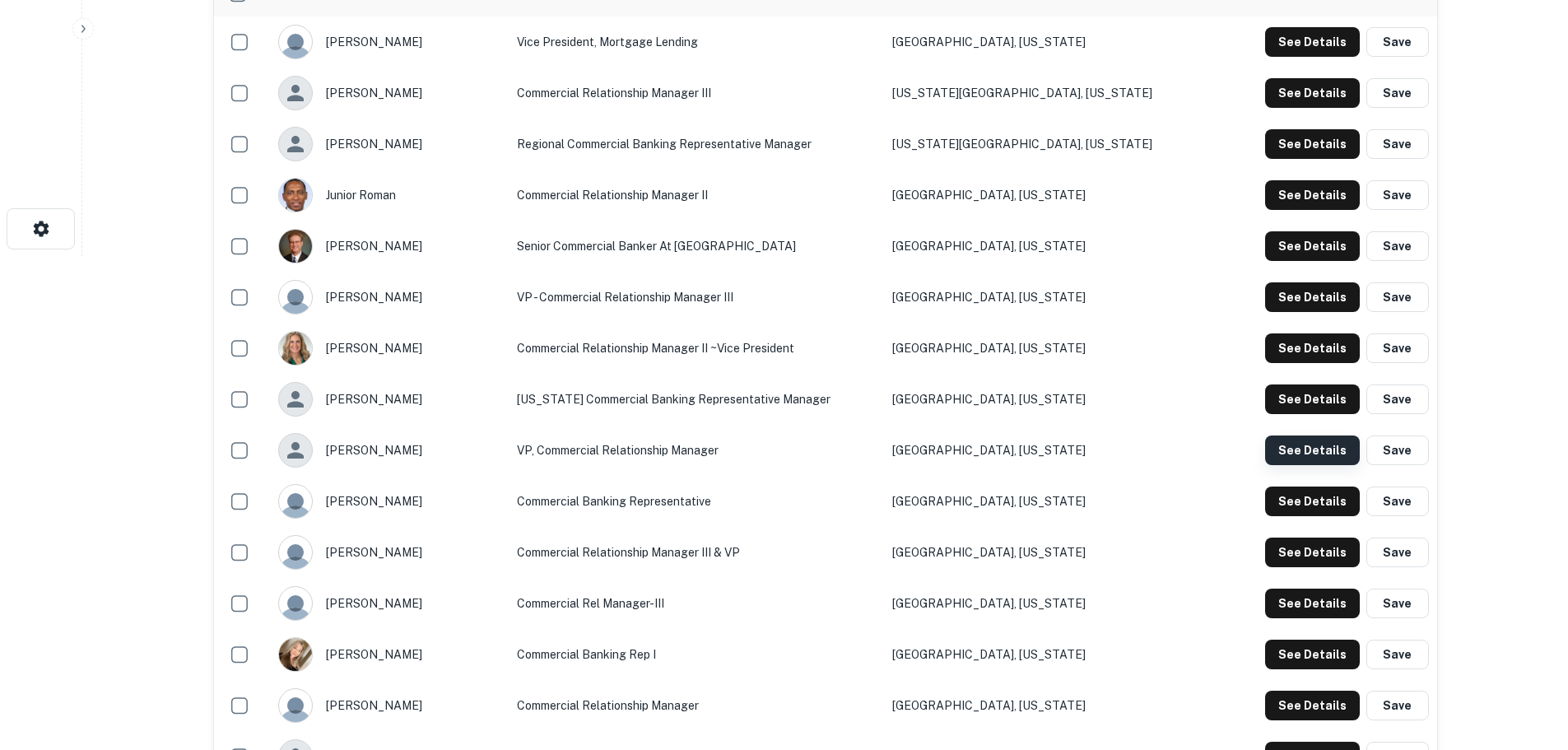
click at [1300, 57] on button "See Details" at bounding box center [1312, 42] width 95 height 29
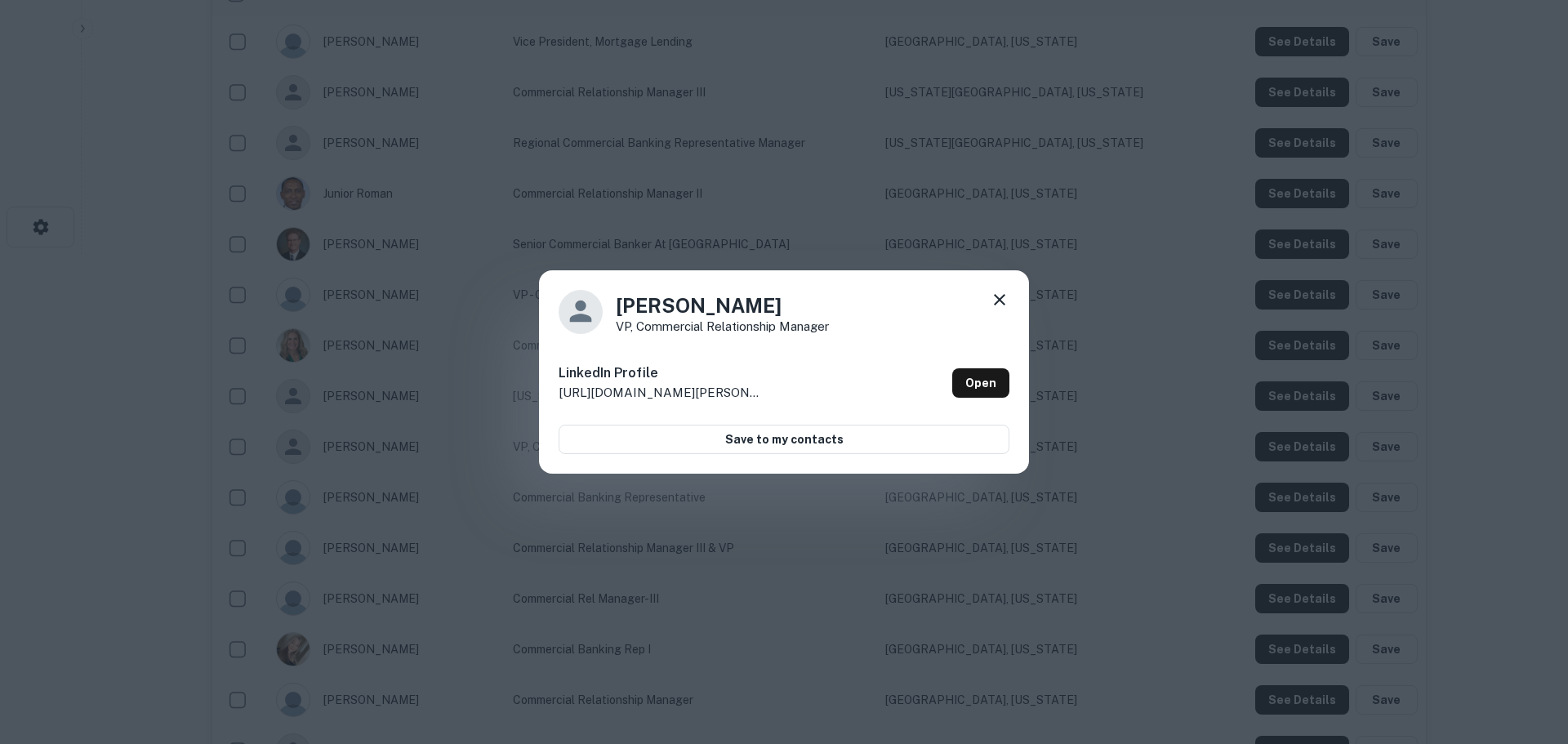
click at [816, 237] on div "Stephanie Barnhart VP, Commercial Relationship Manager LinkedIn Profile http://…" at bounding box center [784, 372] width 1568 height 744
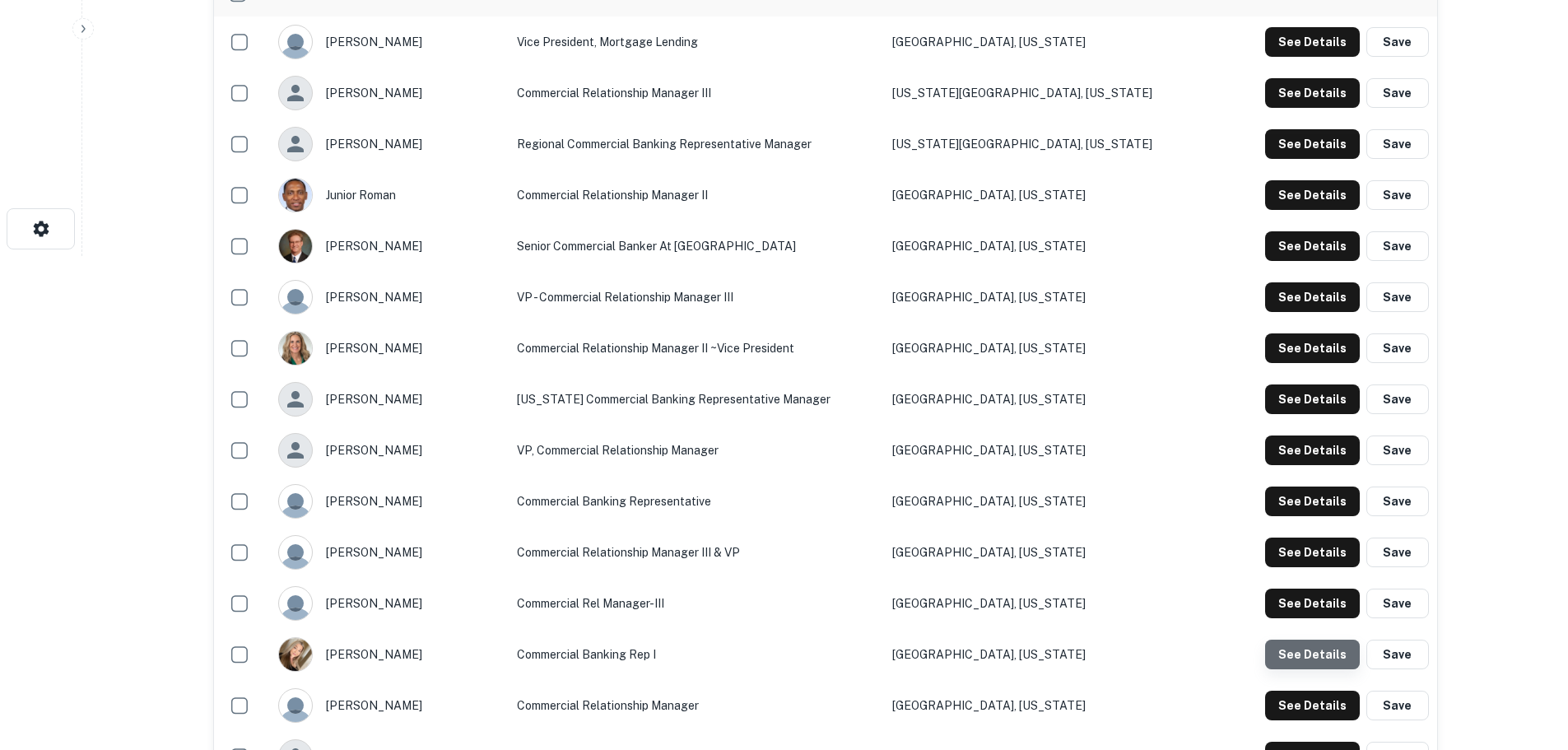
click at [1323, 57] on button "See Details" at bounding box center [1312, 42] width 95 height 29
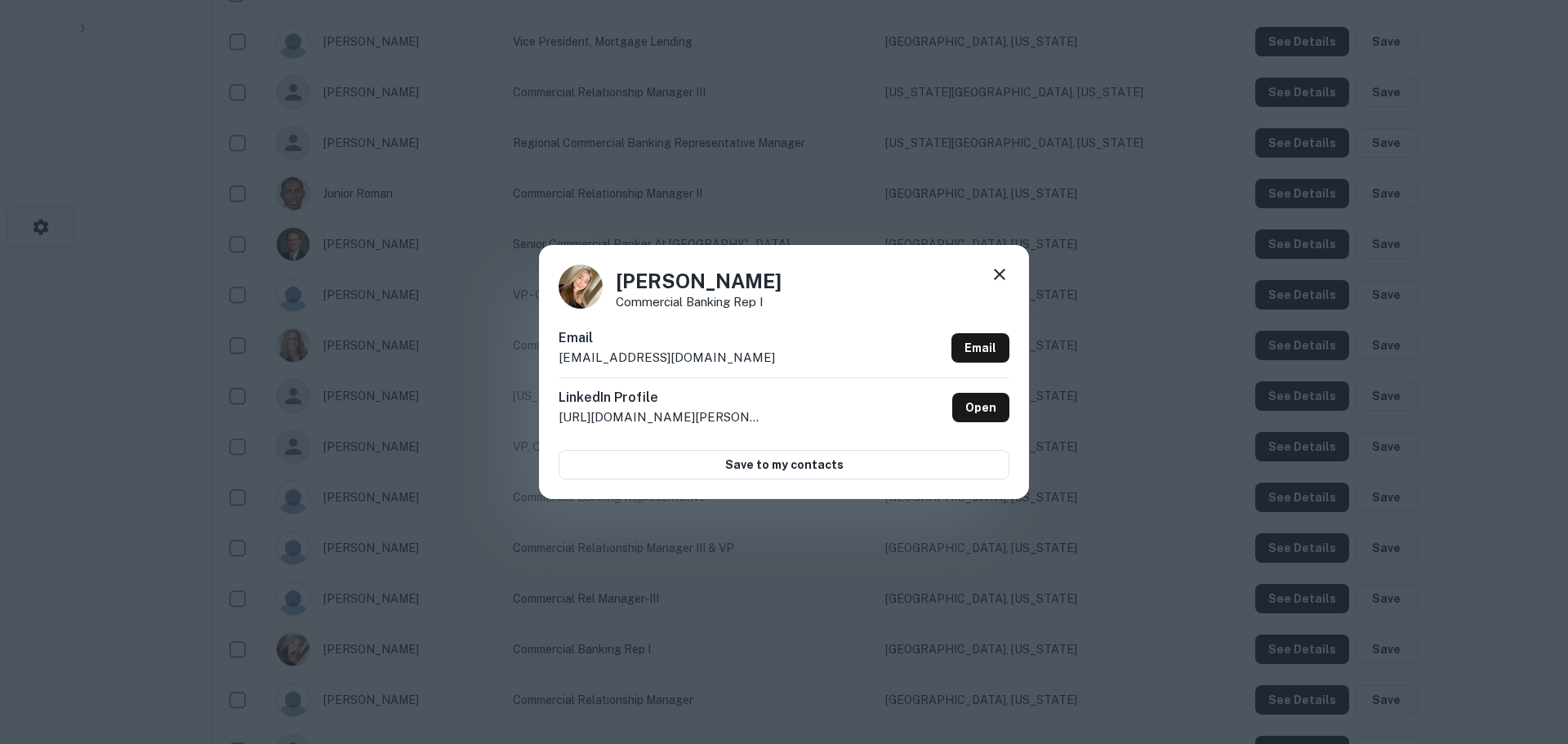
drag, startPoint x: 761, startPoint y: 358, endPoint x: 611, endPoint y: 278, distance: 170.0
click at [611, 278] on div "Cassondra Lyden Commercial Banking Rep I Email clyden@firstinterstatebank.com E…" at bounding box center [784, 372] width 490 height 253
drag, startPoint x: 591, startPoint y: 286, endPoint x: 536, endPoint y: 260, distance: 60.8
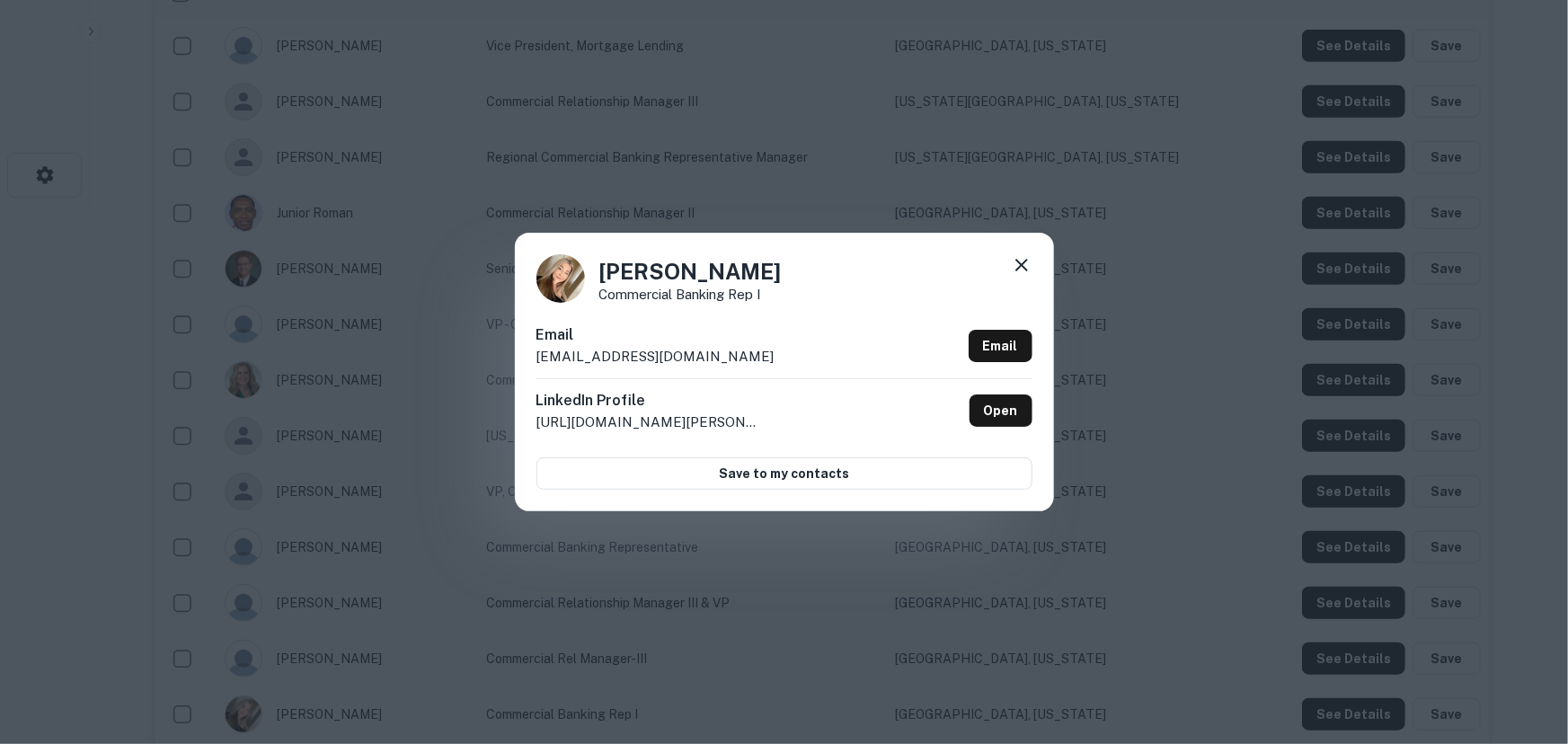
copy div "Cassondra Lyden Commercial Banking Rep I Email clyden@firstinterstatebank.com"
click at [1131, 98] on div "Cassondra Lyden Commercial Banking Rep I Email clyden@firstinterstatebank.com E…" at bounding box center [784, 372] width 1568 height 744
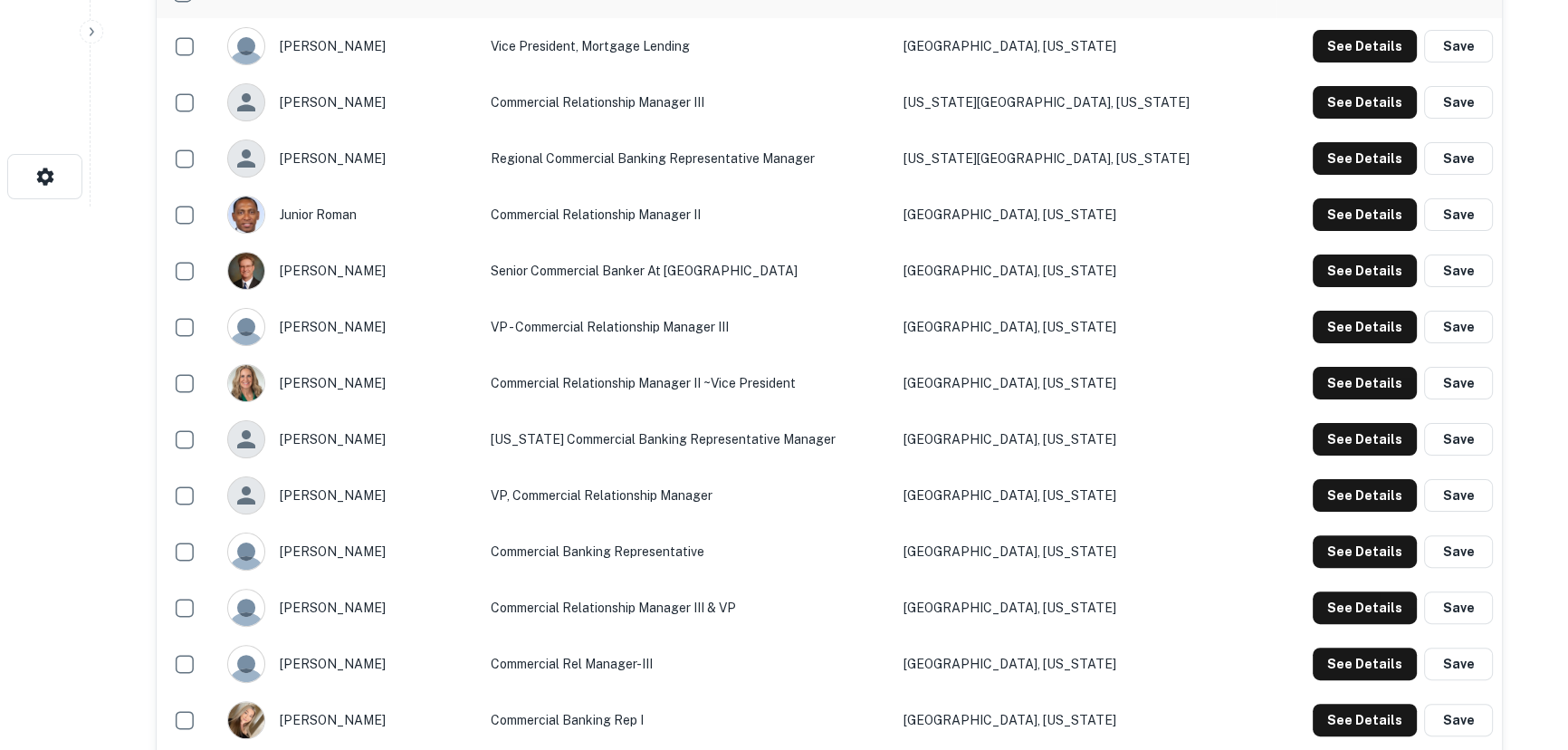
click at [1276, 27] on td "See Details Save" at bounding box center [1388, 47] width 225 height 56
